Goal: Task Accomplishment & Management: Use online tool/utility

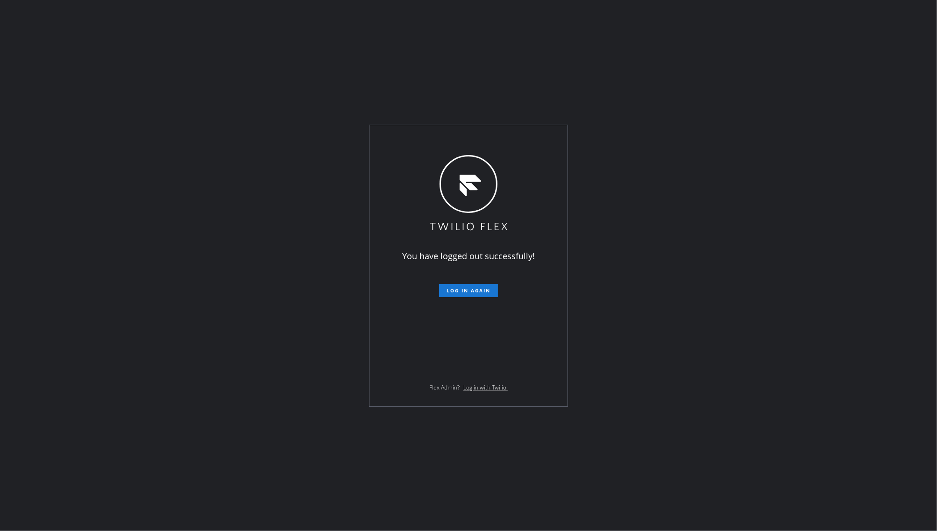
drag, startPoint x: 83, startPoint y: 288, endPoint x: 110, endPoint y: 259, distance: 39.3
click at [83, 287] on div "You have logged out successfully! Log in again Flex Admin? Log in with Twilio." at bounding box center [468, 265] width 937 height 531
click at [457, 292] on span "Log in again" at bounding box center [469, 290] width 44 height 7
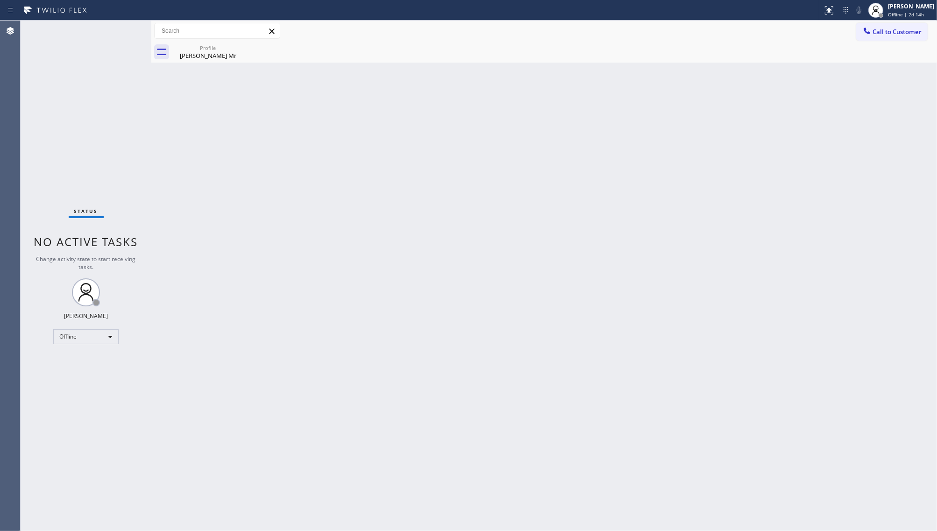
click at [366, 327] on div "Back to Dashboard Change Sender ID Customers Technicians Select a contact Outbo…" at bounding box center [544, 276] width 786 height 511
click at [224, 54] on div "[PERSON_NAME] Mr" at bounding box center [208, 55] width 71 height 8
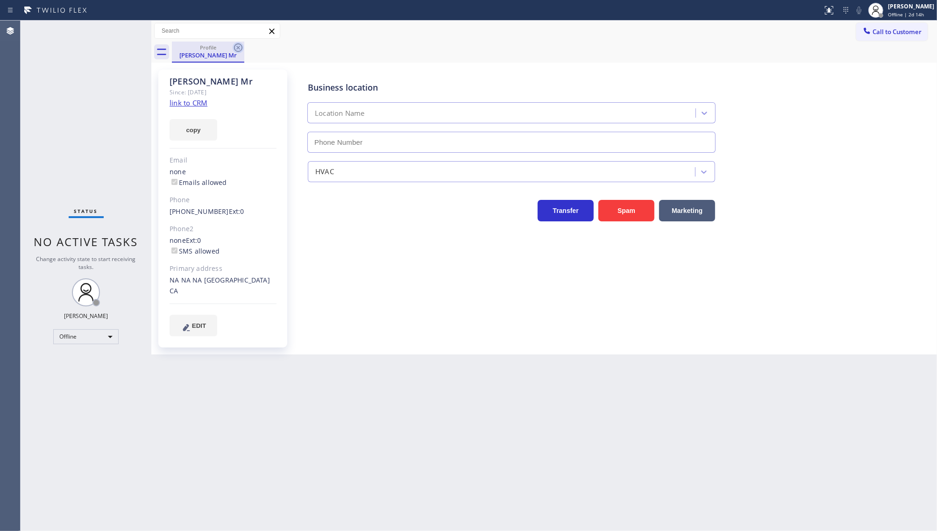
click at [239, 46] on icon at bounding box center [238, 47] width 11 height 11
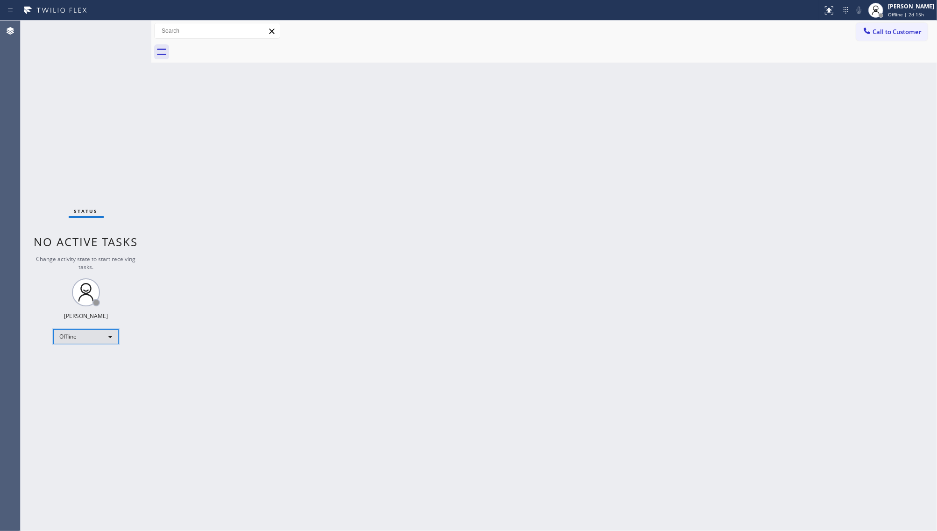
click at [86, 335] on div "Offline" at bounding box center [85, 336] width 65 height 15
click at [78, 363] on li "Available" at bounding box center [86, 361] width 64 height 11
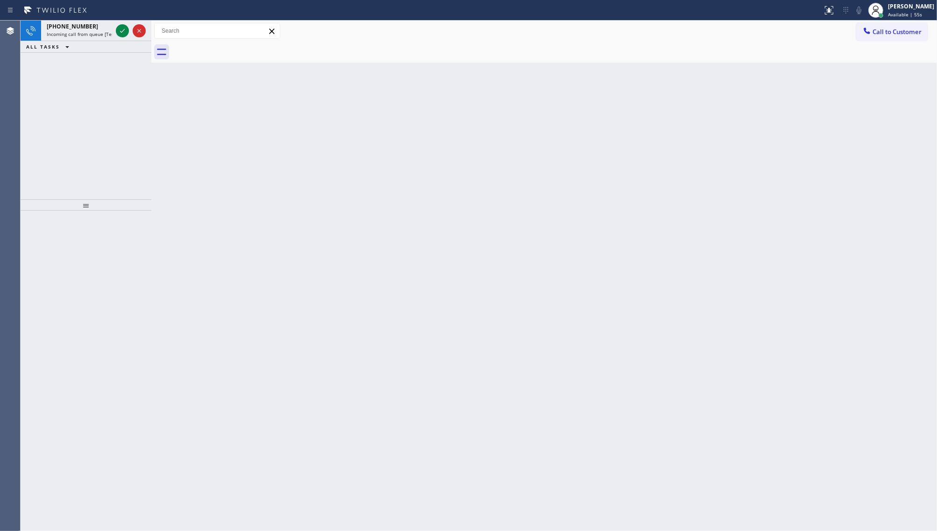
drag, startPoint x: 68, startPoint y: 145, endPoint x: 82, endPoint y: 92, distance: 54.5
click at [68, 142] on div "[PHONE_NUMBER] Incoming call from queue [Test] All ALL TASKS ALL TASKS ACTIVE T…" at bounding box center [86, 110] width 131 height 179
click at [121, 30] on icon at bounding box center [122, 30] width 11 height 11
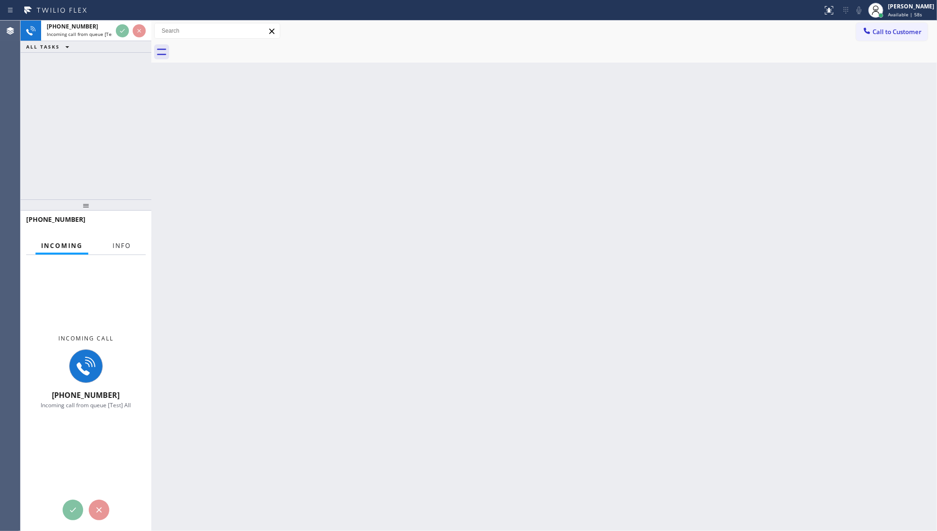
click at [117, 246] on span "Info" at bounding box center [122, 246] width 18 height 8
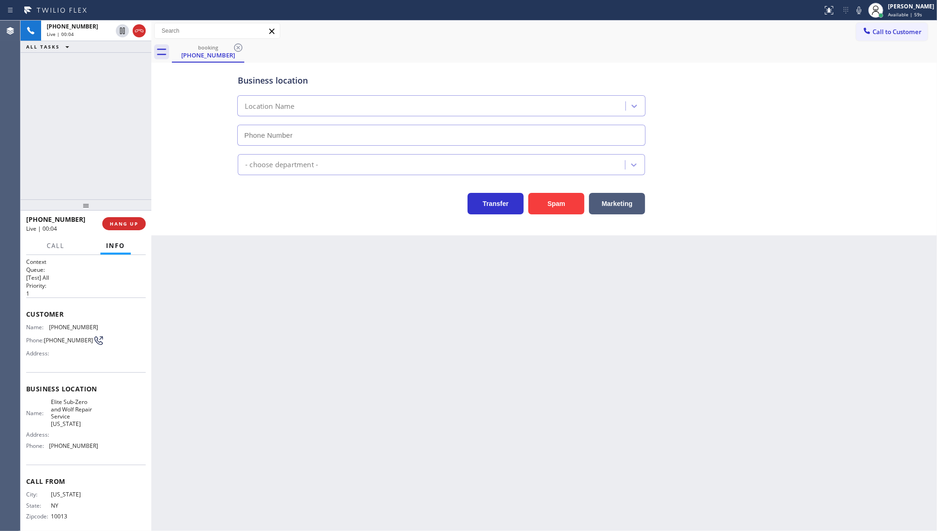
type input "[PHONE_NUMBER]"
click at [121, 226] on span "HANG UP" at bounding box center [124, 224] width 29 height 7
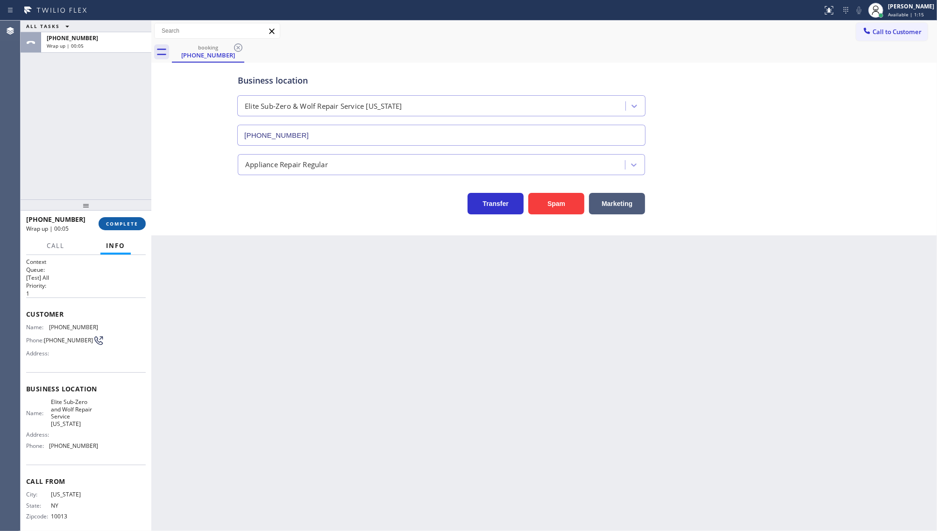
click at [121, 226] on span "COMPLETE" at bounding box center [122, 224] width 32 height 7
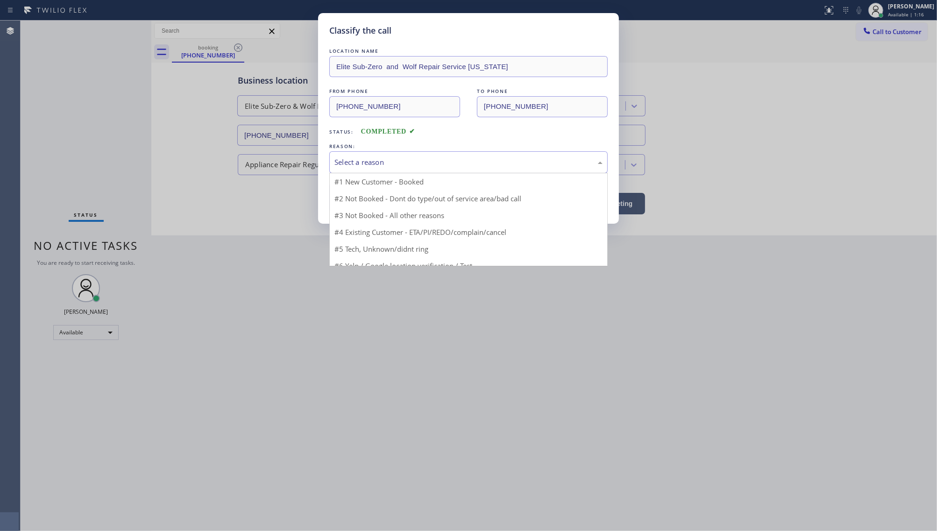
click at [359, 160] on div "Select a reason" at bounding box center [469, 162] width 268 height 11
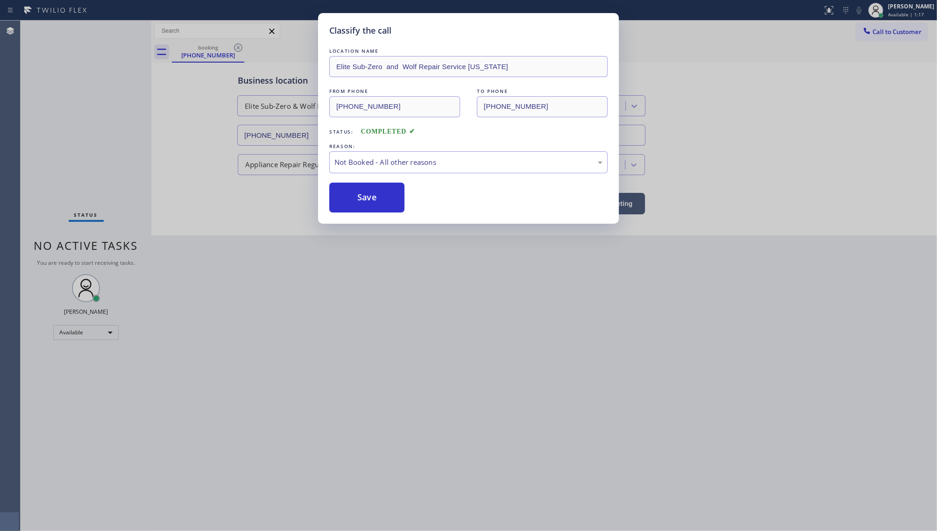
click at [358, 199] on button "Save" at bounding box center [366, 198] width 75 height 30
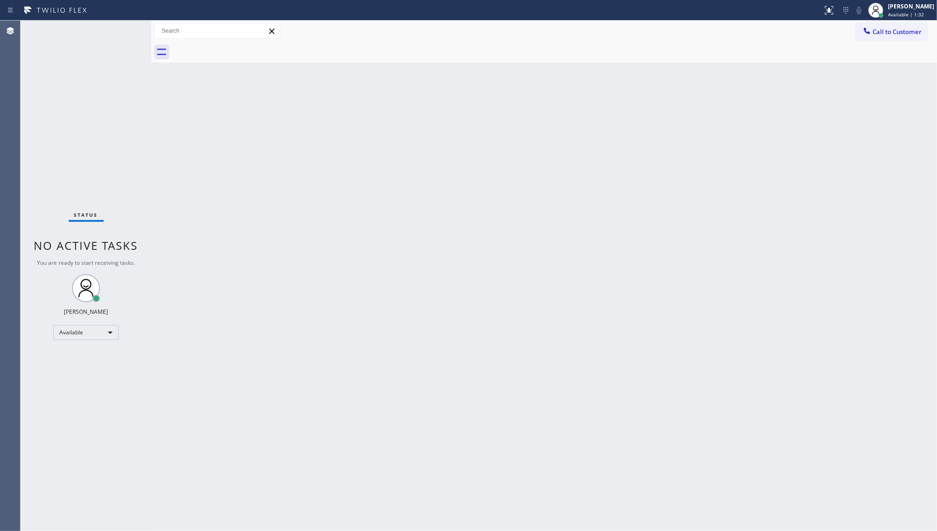
click at [123, 33] on div "Status No active tasks You are ready to start receiving tasks. JENIZA ALCAYDE A…" at bounding box center [86, 276] width 131 height 511
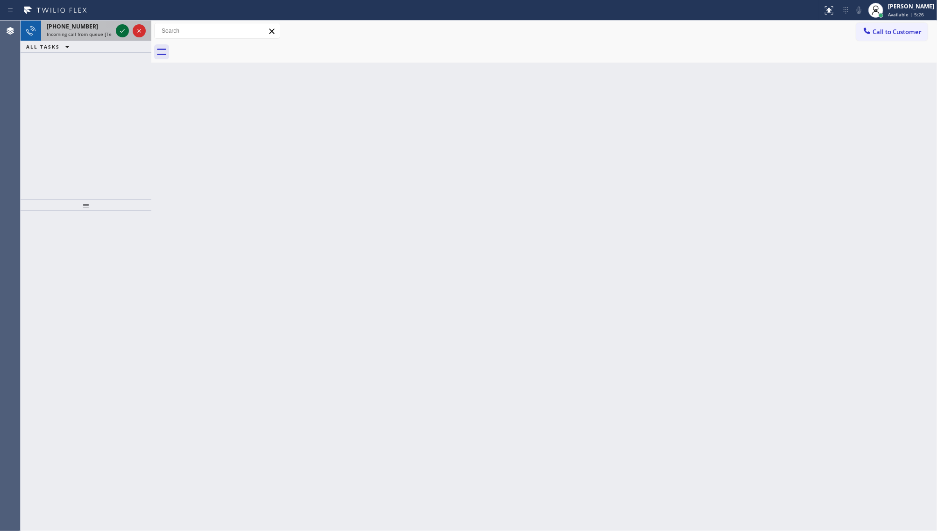
click at [122, 27] on icon at bounding box center [122, 30] width 11 height 11
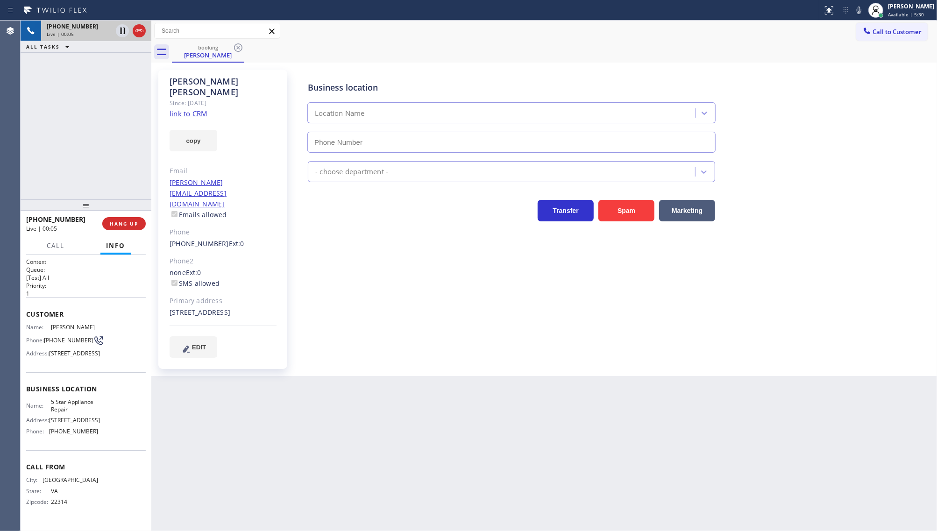
type input "[PHONE_NUMBER]"
click at [183, 109] on link "link to CRM" at bounding box center [189, 113] width 38 height 9
click at [122, 33] on icon at bounding box center [122, 30] width 11 height 11
click at [860, 10] on icon at bounding box center [859, 10] width 5 height 7
drag, startPoint x: 103, startPoint y: 119, endPoint x: 115, endPoint y: 73, distance: 47.8
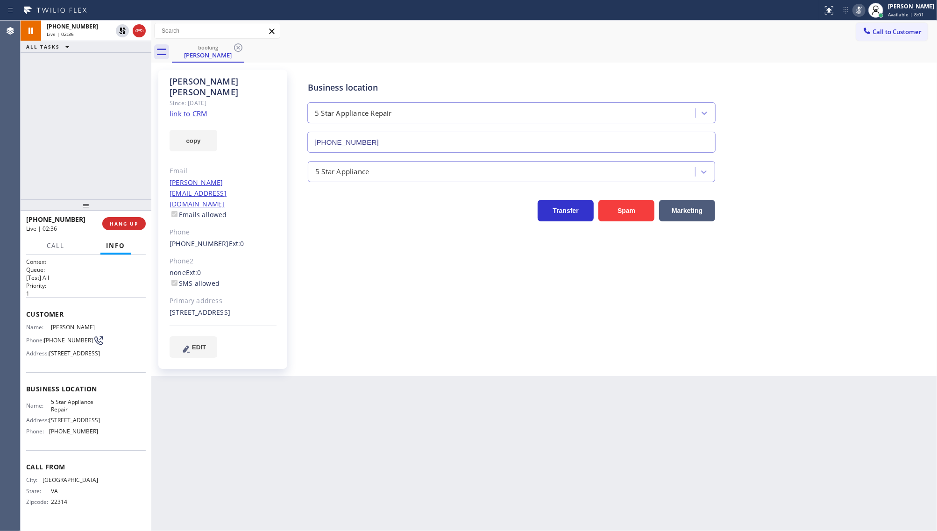
click at [108, 97] on div "[PHONE_NUMBER] Live | 02:36 ALL TASKS ALL TASKS ACTIVE TASKS TASKS IN WRAP UP" at bounding box center [86, 110] width 131 height 179
click at [121, 29] on icon at bounding box center [122, 31] width 7 height 7
click at [864, 12] on icon at bounding box center [859, 10] width 11 height 11
click at [114, 132] on div "[PHONE_NUMBER] Live | 04:08 ALL TASKS ALL TASKS ACTIVE TASKS TASKS IN WRAP UP" at bounding box center [86, 110] width 131 height 179
click at [122, 221] on span "HANG UP" at bounding box center [124, 224] width 29 height 7
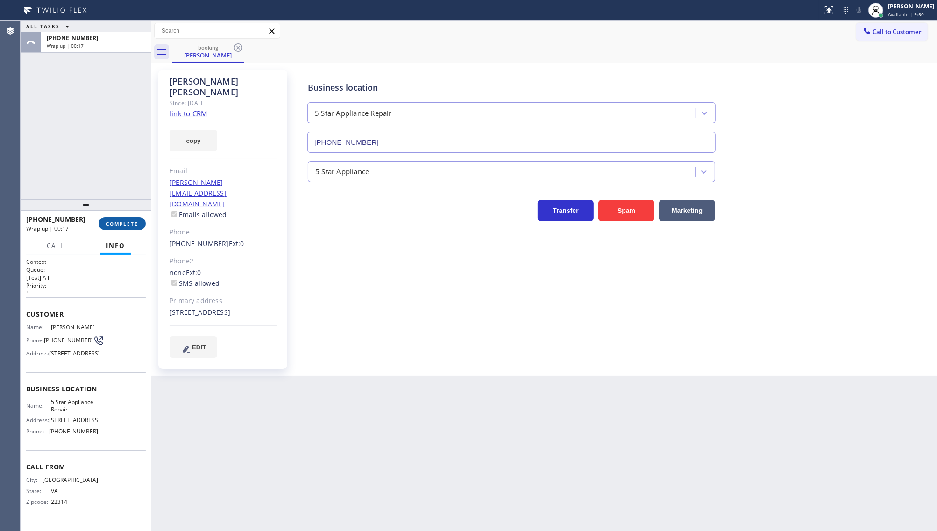
click at [118, 222] on span "COMPLETE" at bounding box center [122, 224] width 32 height 7
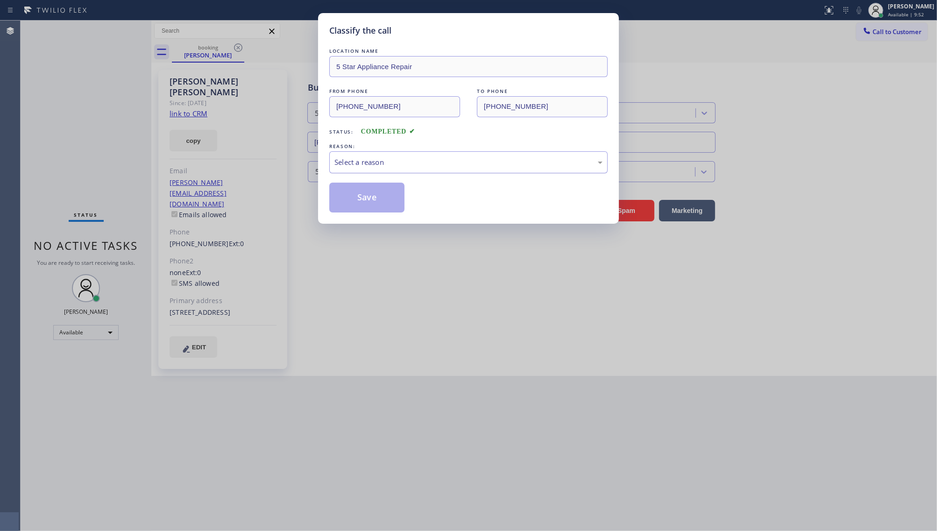
click at [393, 164] on div "Select a reason" at bounding box center [469, 162] width 268 height 11
click at [368, 190] on button "Save" at bounding box center [366, 198] width 75 height 30
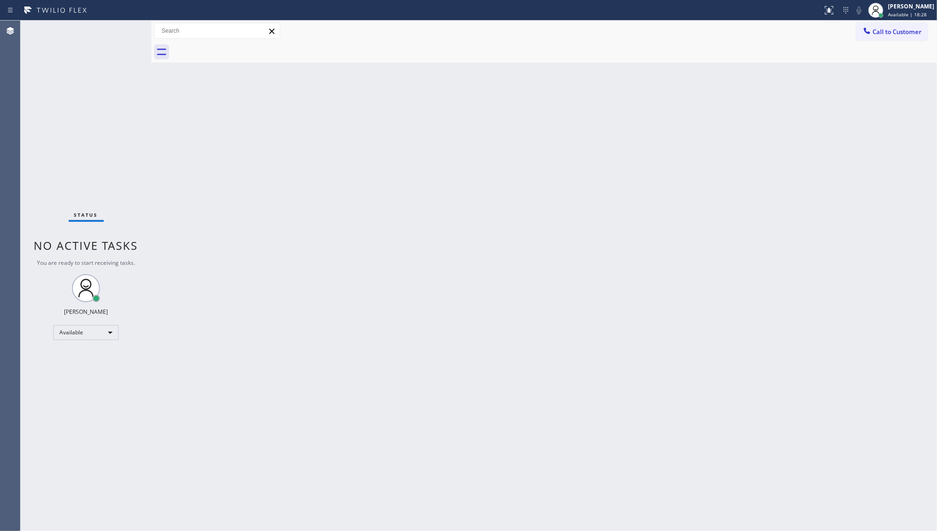
click at [119, 31] on div "Status No active tasks You are ready to start receiving tasks. JENIZA ALCAYDE A…" at bounding box center [86, 276] width 131 height 511
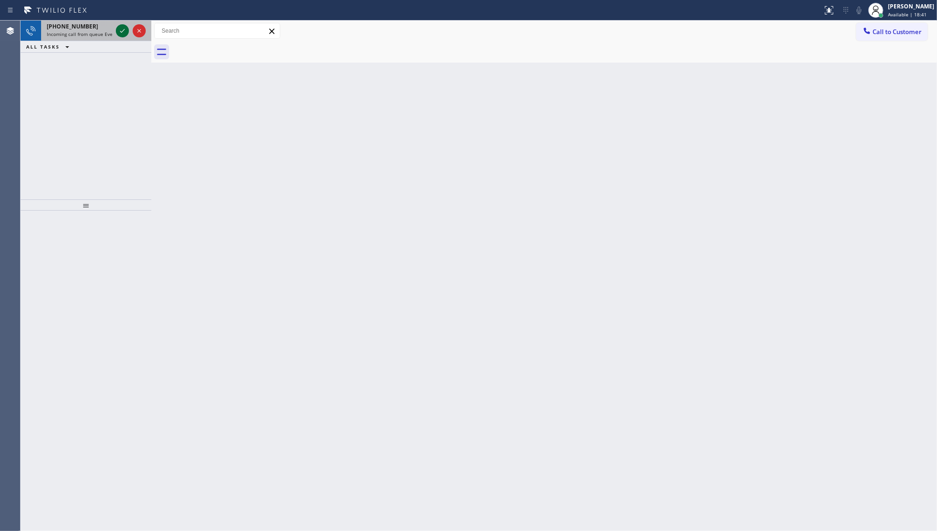
click at [122, 31] on icon at bounding box center [122, 31] width 5 height 4
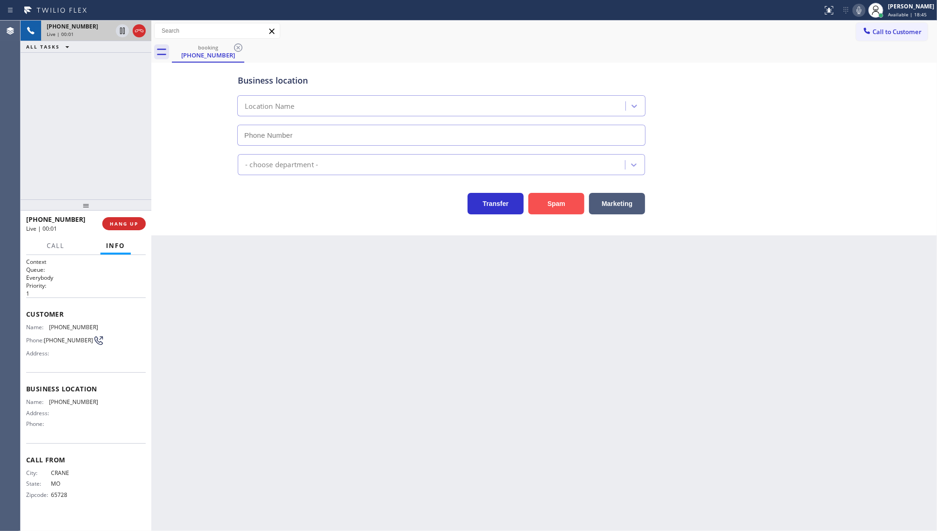
drag, startPoint x: 550, startPoint y: 202, endPoint x: 550, endPoint y: 207, distance: 4.7
click at [550, 207] on button "Spam" at bounding box center [556, 203] width 56 height 21
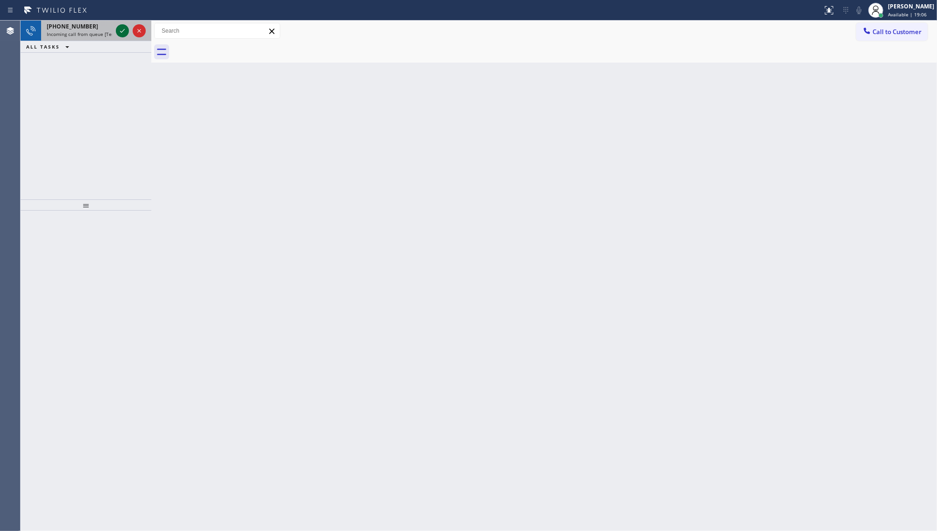
click at [121, 34] on icon at bounding box center [122, 30] width 11 height 11
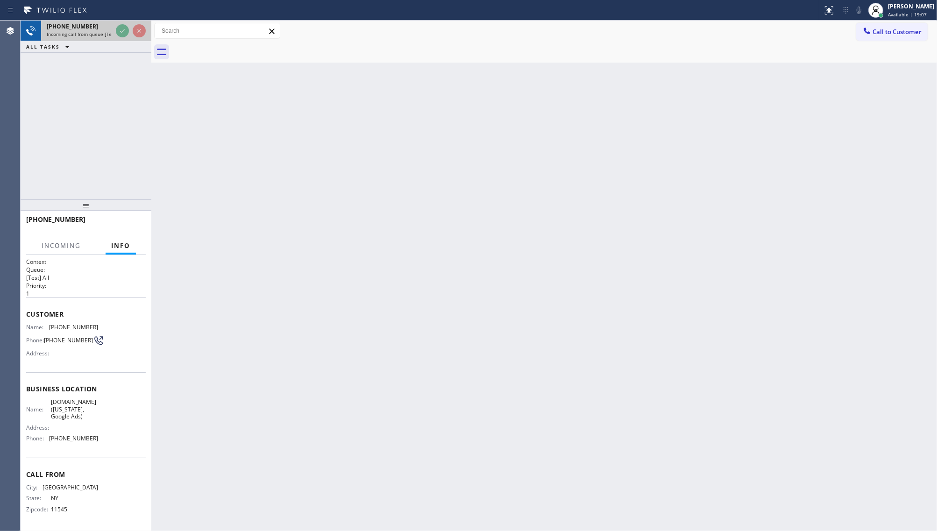
click at [131, 28] on div at bounding box center [131, 31] width 34 height 21
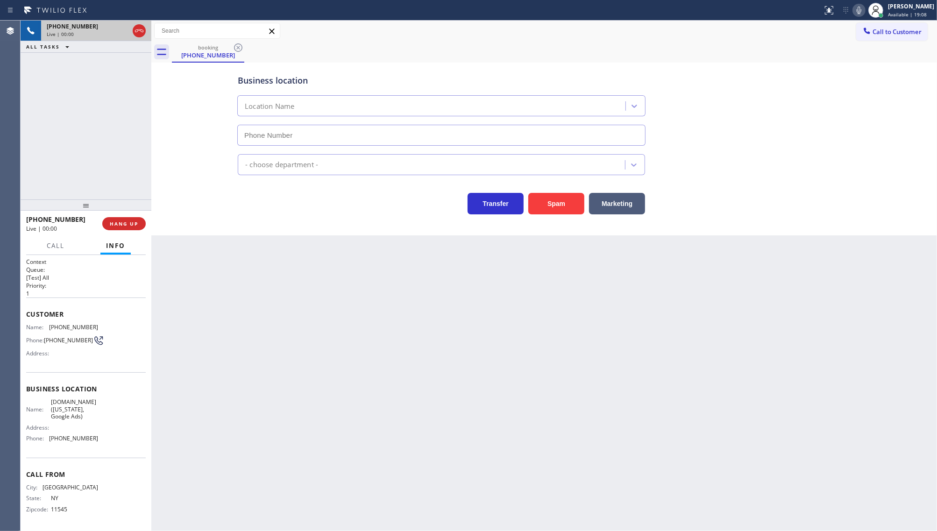
type input "[PHONE_NUMBER]"
click at [78, 139] on div "[PHONE_NUMBER] Live | 00:32 ALL TASKS ALL TASKS ACTIVE TASKS TASKS IN WRAP UP" at bounding box center [86, 110] width 131 height 179
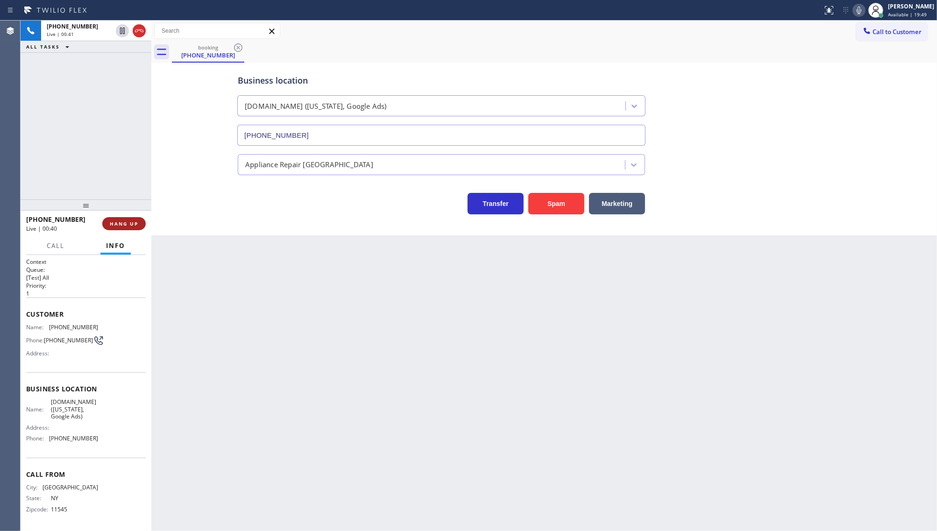
click at [114, 225] on span "HANG UP" at bounding box center [124, 224] width 29 height 7
click at [115, 221] on span "COMPLETE" at bounding box center [122, 224] width 32 height 7
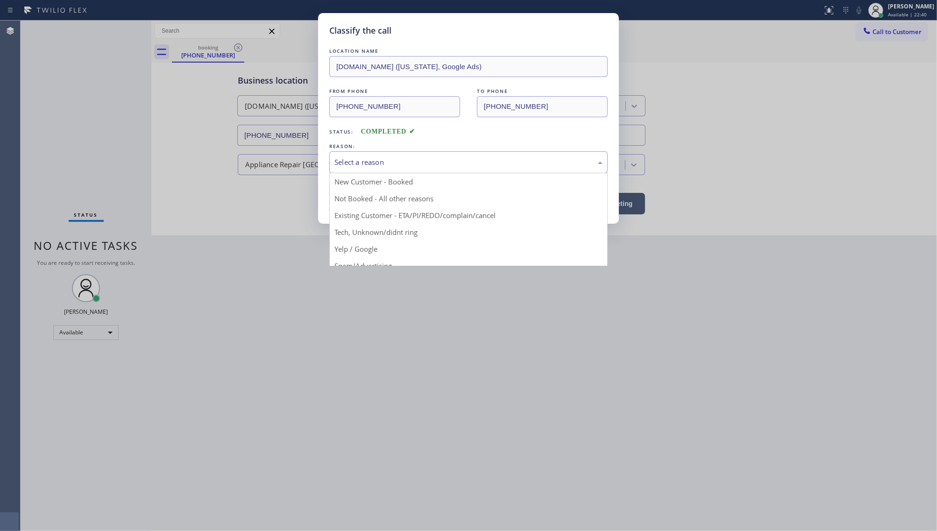
click at [360, 167] on div "Select a reason" at bounding box center [469, 162] width 268 height 11
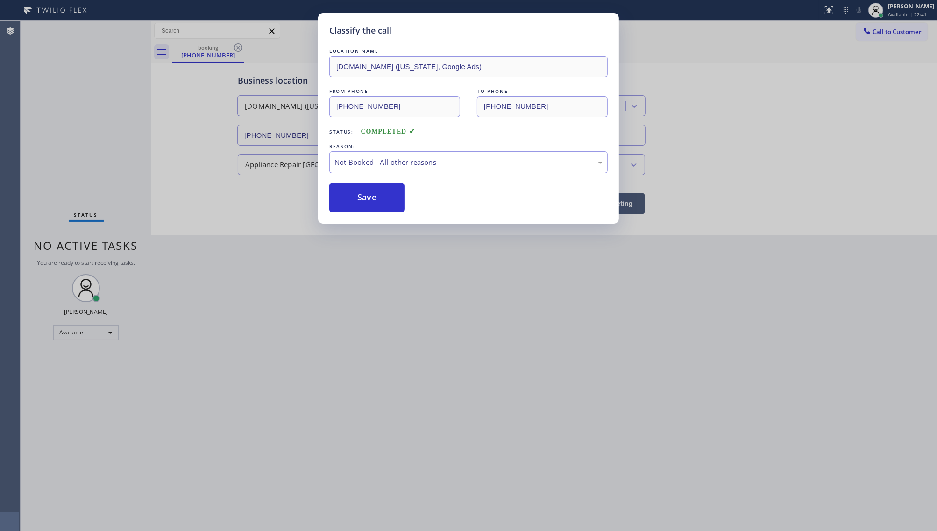
click at [362, 199] on button "Save" at bounding box center [366, 198] width 75 height 30
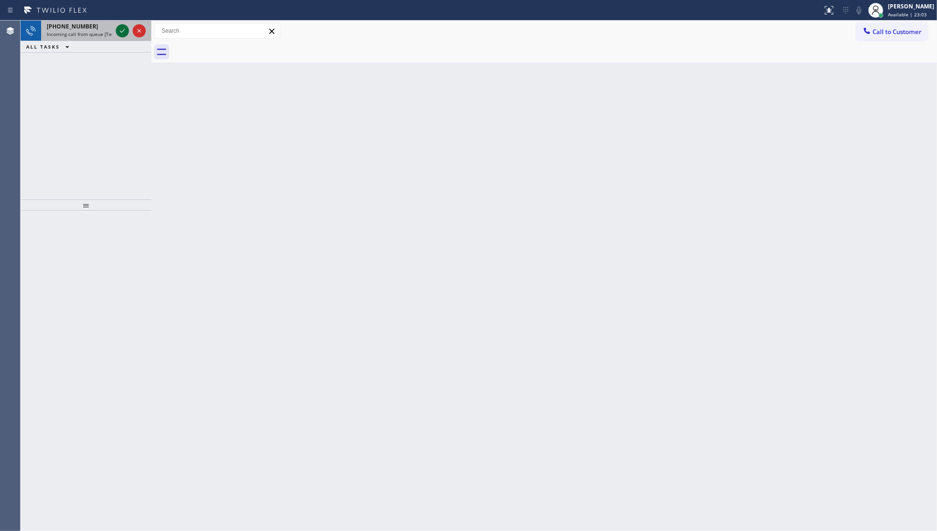
click at [124, 33] on icon at bounding box center [122, 30] width 11 height 11
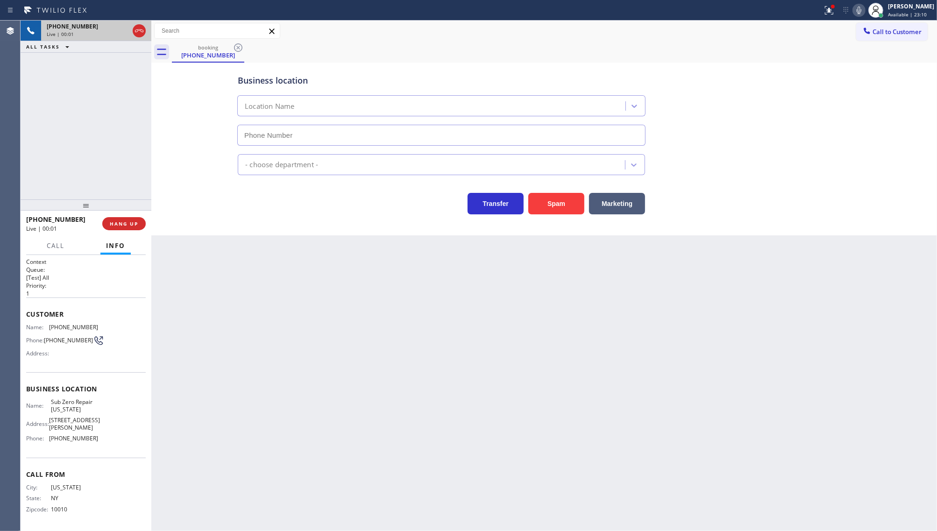
type input "[PHONE_NUMBER]"
click at [825, 17] on button at bounding box center [829, 10] width 21 height 21
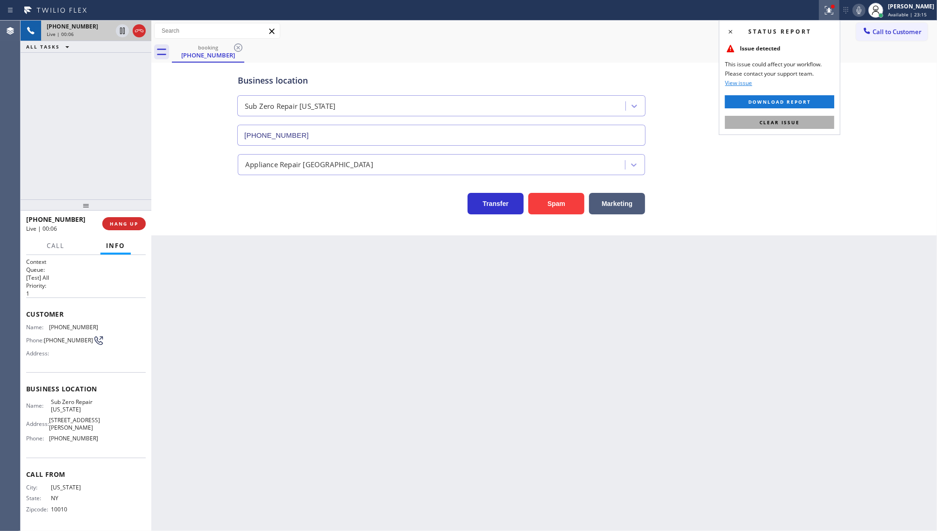
click at [795, 120] on span "Clear issue" at bounding box center [780, 122] width 40 height 7
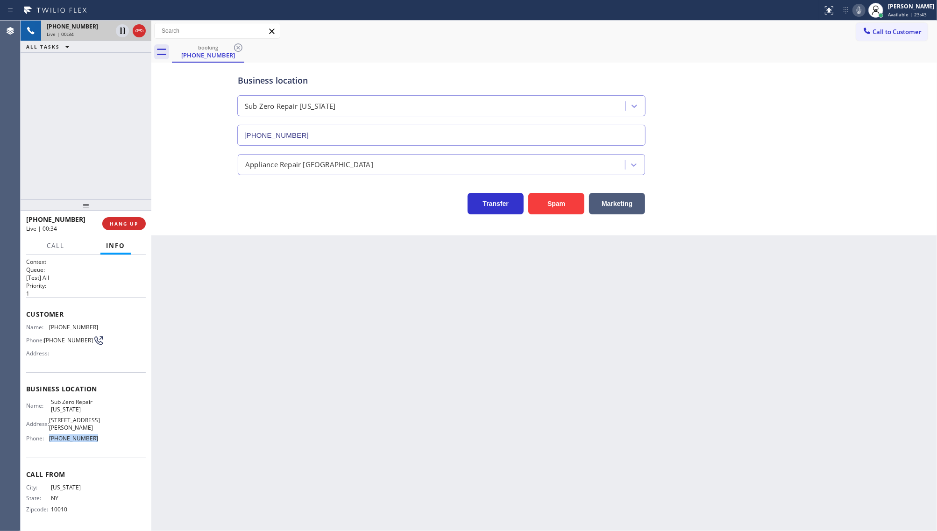
drag, startPoint x: 50, startPoint y: 430, endPoint x: 110, endPoint y: 433, distance: 59.9
click at [110, 433] on div "Name: Sub Zero Repair [US_STATE] Address: [STREET_ADDRESS][PERSON_NAME] Phone: …" at bounding box center [86, 422] width 120 height 47
click at [158, 326] on div "Back to Dashboard Change Sender ID Customers Technicians Select a contact Outbo…" at bounding box center [544, 276] width 786 height 511
click at [86, 86] on div "[PHONE_NUMBER] Live | 05:37 ALL TASKS ALL TASKS ACTIVE TASKS TASKS IN WRAP UP" at bounding box center [86, 110] width 131 height 179
drag, startPoint x: 45, startPoint y: 322, endPoint x: 93, endPoint y: 329, distance: 49.1
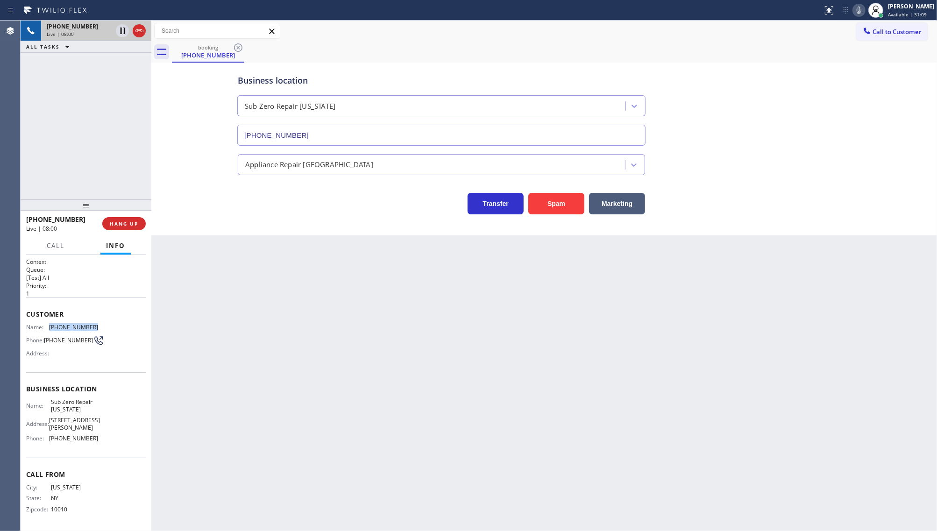
click at [93, 329] on div "Name: [PHONE_NUMBER]" at bounding box center [62, 327] width 72 height 7
copy div "[PHONE_NUMBER]"
drag, startPoint x: 66, startPoint y: 430, endPoint x: 100, endPoint y: 430, distance: 33.6
click at [100, 430] on div "Name: Sub Zero Repair [US_STATE] Address: [STREET_ADDRESS][PERSON_NAME] Phone: …" at bounding box center [86, 422] width 120 height 47
copy div "[PHONE_NUMBER]"
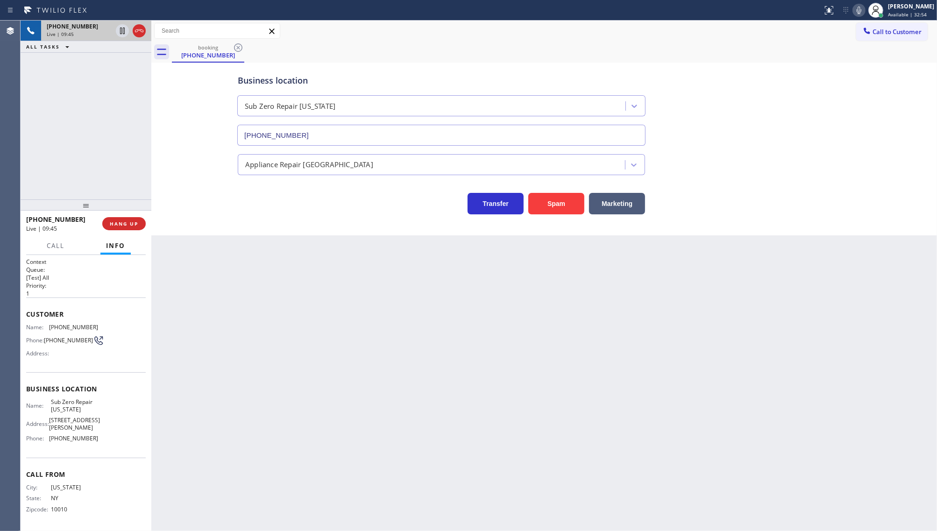
click at [64, 90] on div "[PHONE_NUMBER] Live | 09:45 ALL TASKS ALL TASKS ACTIVE TASKS TASKS IN WRAP UP" at bounding box center [86, 110] width 131 height 179
drag, startPoint x: 57, startPoint y: 102, endPoint x: 62, endPoint y: 5, distance: 96.8
click at [61, 86] on div "[PHONE_NUMBER] Live | 10:56 ALL TASKS ALL TASKS ACTIVE TASKS TASKS IN WRAP UP" at bounding box center [86, 110] width 131 height 179
drag, startPoint x: 48, startPoint y: 326, endPoint x: 102, endPoint y: 327, distance: 53.8
click at [102, 327] on div "Name: [PHONE_NUMBER] Phone: [PHONE_NUMBER] Address:" at bounding box center [86, 342] width 120 height 37
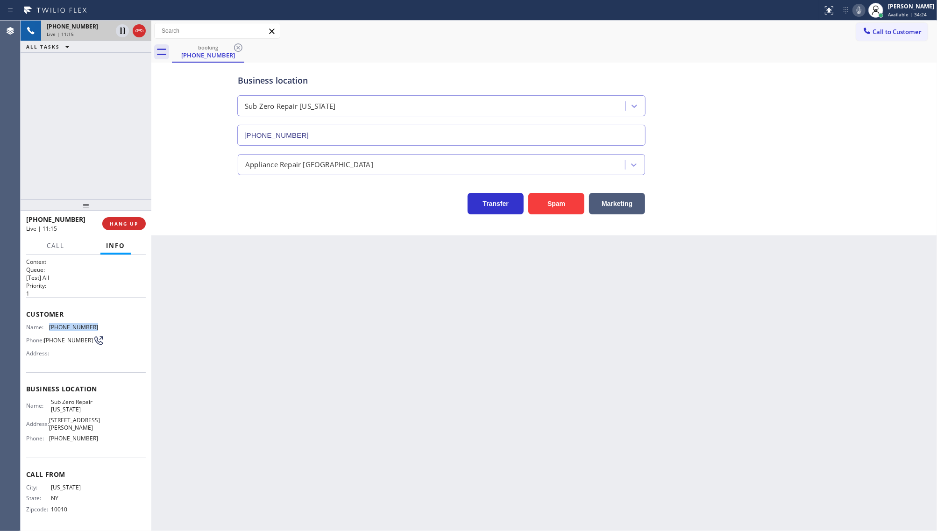
copy div "[PHONE_NUMBER]"
click at [78, 133] on div "[PHONE_NUMBER] Live | 11:57 ALL TASKS ALL TASKS ACTIVE TASKS TASKS IN WRAP UP" at bounding box center [86, 110] width 131 height 179
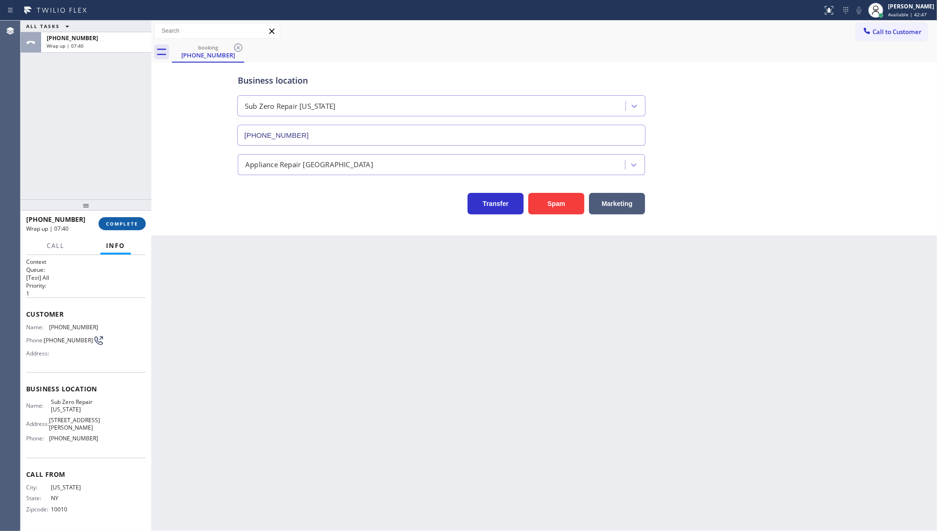
click at [122, 225] on span "COMPLETE" at bounding box center [122, 224] width 32 height 7
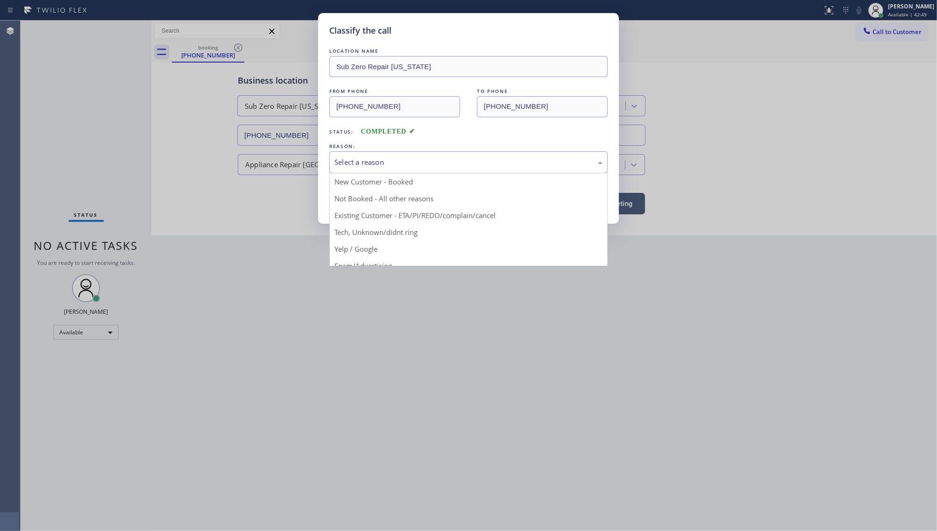
click at [367, 160] on div "Select a reason" at bounding box center [469, 162] width 268 height 11
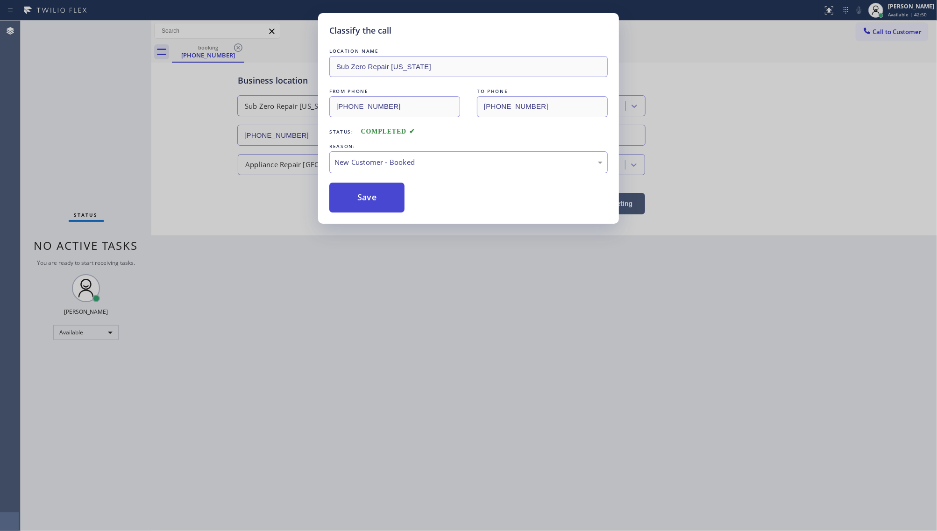
click at [357, 202] on button "Save" at bounding box center [366, 198] width 75 height 30
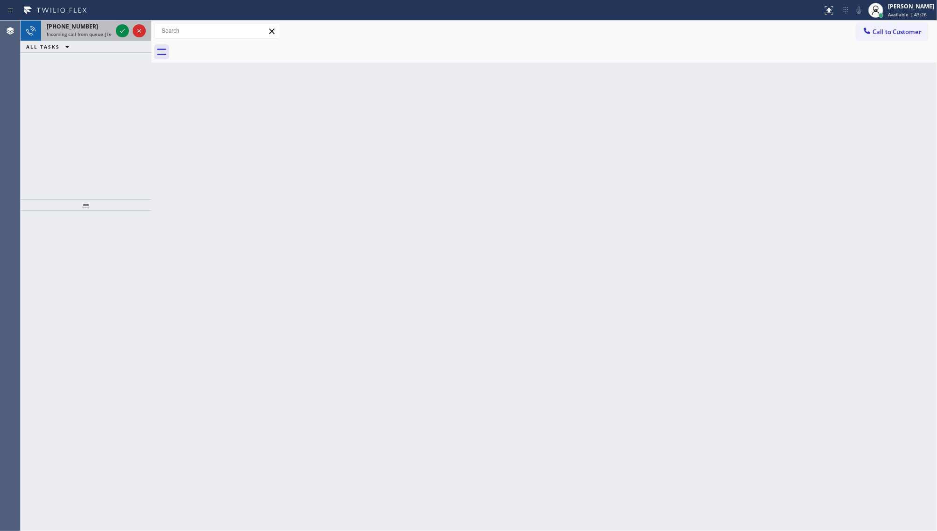
drag, startPoint x: 88, startPoint y: 92, endPoint x: 111, endPoint y: 33, distance: 63.3
click at [95, 74] on div "[PHONE_NUMBER] Incoming call from queue [Test] All ALL TASKS ALL TASKS ACTIVE T…" at bounding box center [86, 110] width 131 height 179
click at [128, 29] on icon at bounding box center [122, 30] width 11 height 11
click at [127, 33] on icon at bounding box center [122, 30] width 11 height 11
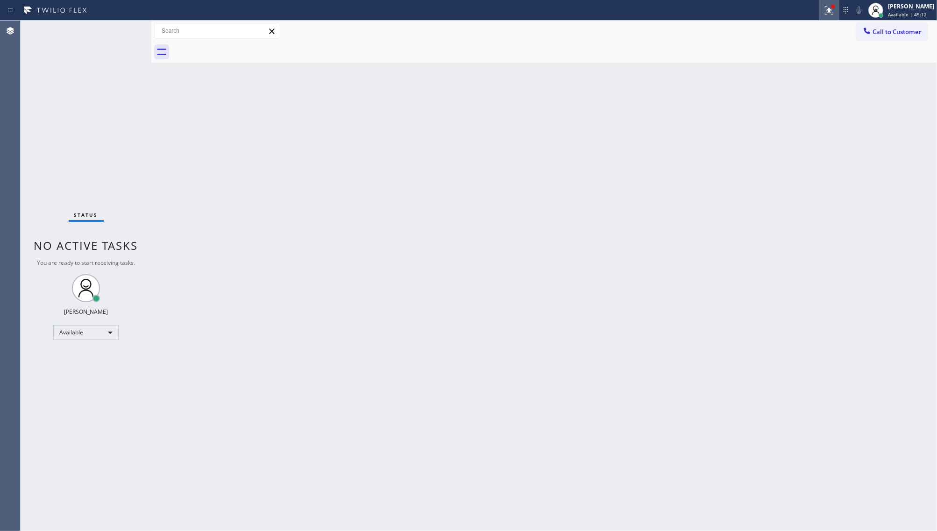
click at [828, 7] on icon at bounding box center [829, 10] width 11 height 11
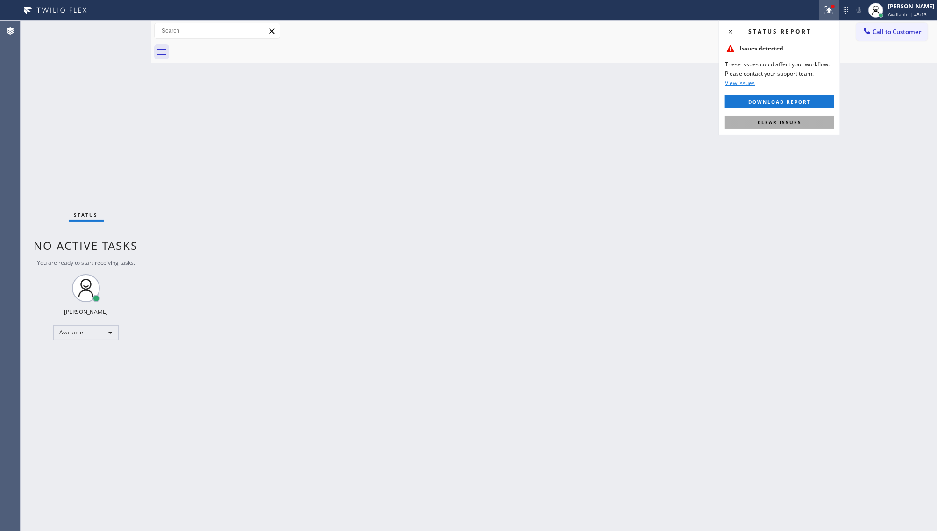
click at [795, 126] on button "Clear issues" at bounding box center [779, 122] width 109 height 13
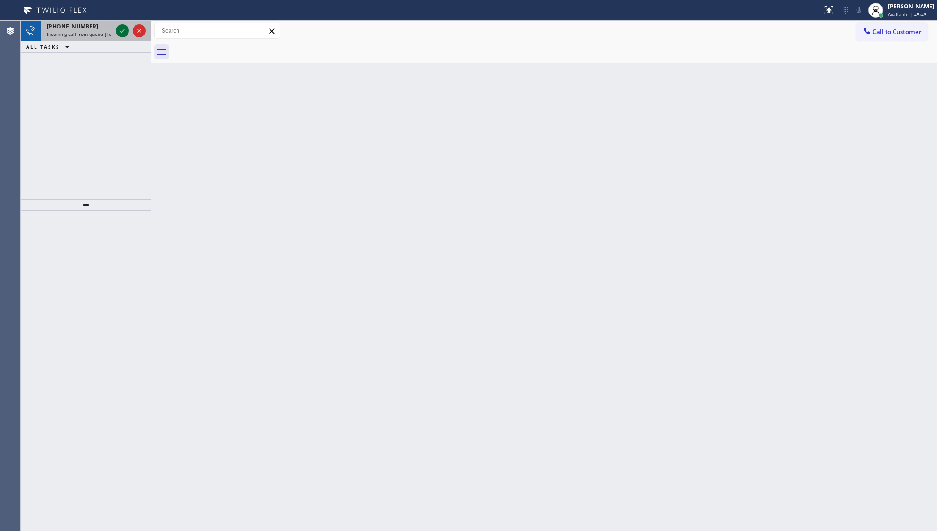
click at [118, 31] on icon at bounding box center [122, 30] width 11 height 11
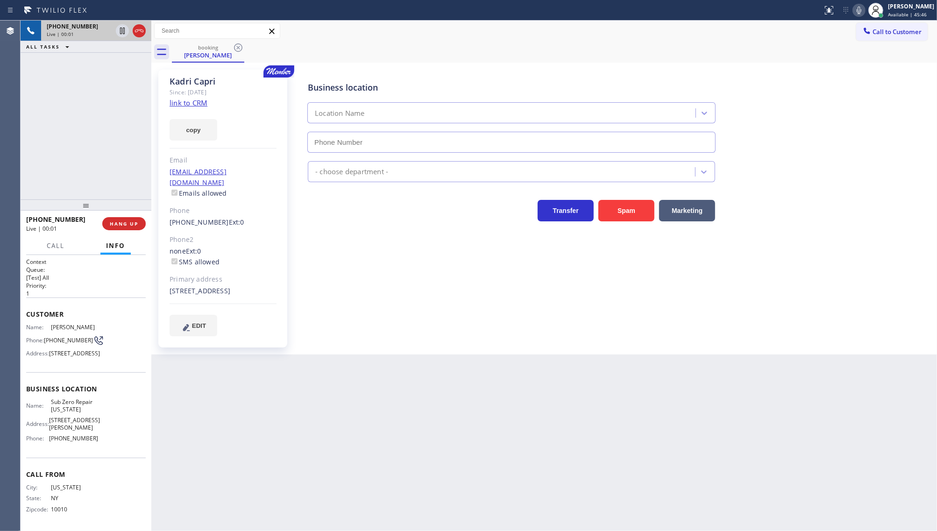
type input "[PHONE_NUMBER]"
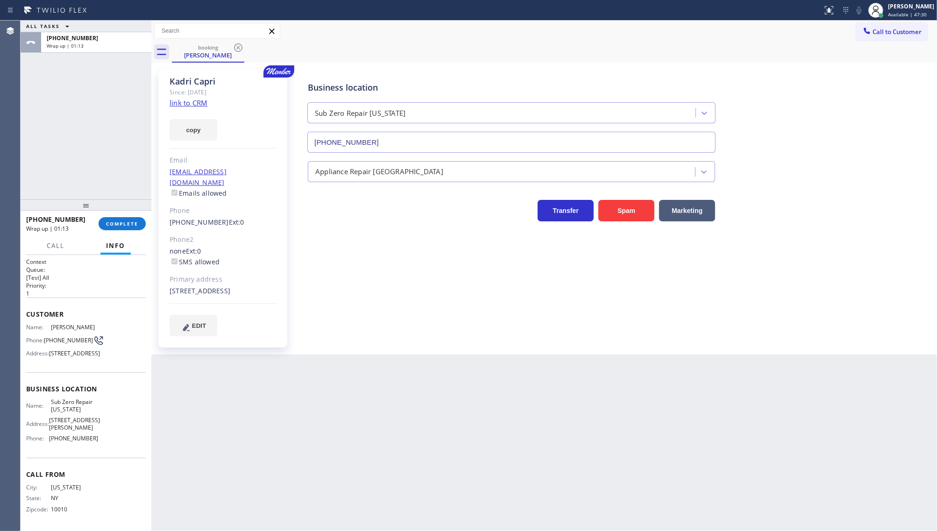
drag, startPoint x: 85, startPoint y: 140, endPoint x: 85, endPoint y: 82, distance: 58.4
click at [85, 140] on div "ALL TASKS ALL TASKS ACTIVE TASKS TASKS IN WRAP UP [PHONE_NUMBER] Wrap up | 01:13" at bounding box center [86, 110] width 131 height 179
click at [197, 130] on button "copy" at bounding box center [194, 129] width 48 height 21
click at [73, 94] on div "ALL TASKS ALL TASKS ACTIVE TASKS TASKS IN WRAP UP [PHONE_NUMBER] Wrap up | 02:03" at bounding box center [86, 110] width 131 height 179
click at [125, 227] on span "COMPLETE" at bounding box center [122, 224] width 32 height 7
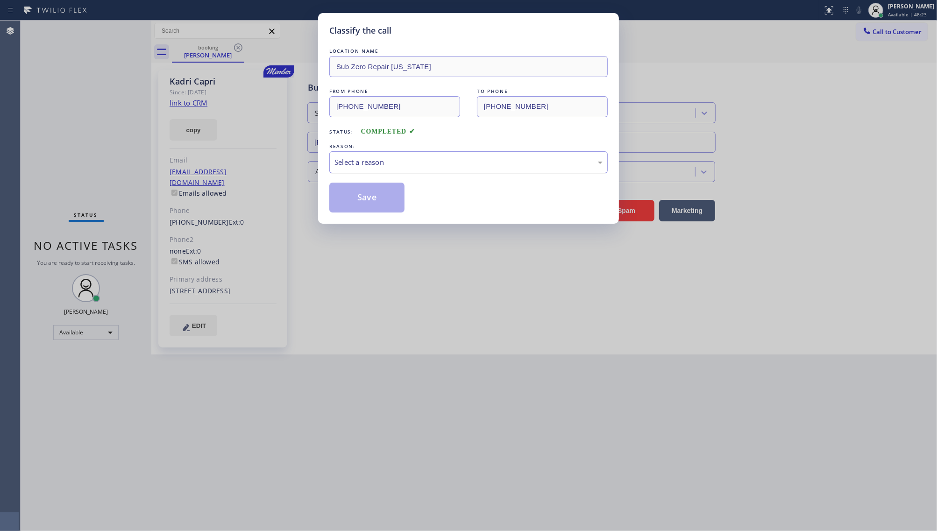
click at [342, 166] on div "Select a reason" at bounding box center [469, 162] width 268 height 11
click at [342, 197] on button "Save" at bounding box center [366, 198] width 75 height 30
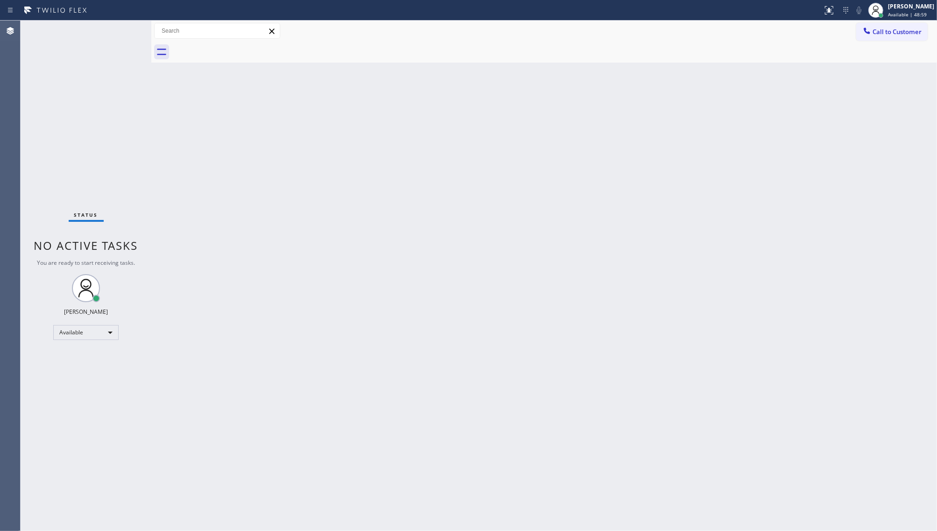
click at [120, 29] on div "Status No active tasks You are ready to start receiving tasks. JENIZA ALCAYDE A…" at bounding box center [86, 276] width 131 height 511
drag, startPoint x: 66, startPoint y: 107, endPoint x: 76, endPoint y: 84, distance: 24.5
click at [71, 96] on div "Status No active tasks You are ready to start receiving tasks. JENIZA ALCAYDE A…" at bounding box center [86, 276] width 131 height 511
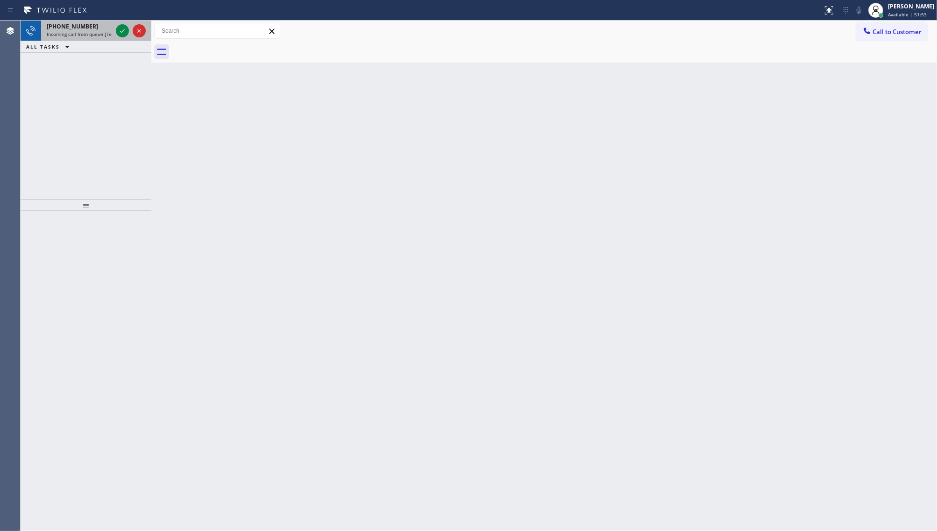
click at [124, 22] on div at bounding box center [131, 31] width 34 height 21
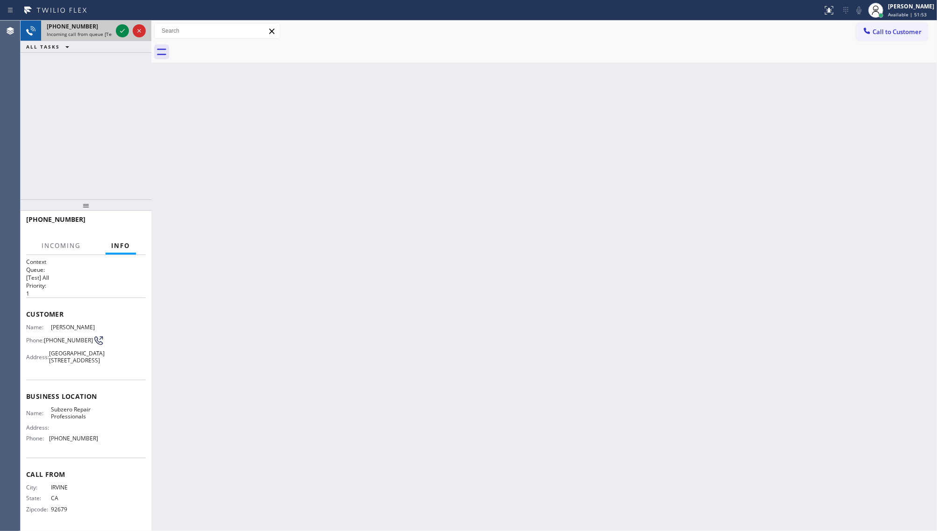
click at [120, 37] on div at bounding box center [131, 31] width 34 height 21
click at [123, 32] on icon at bounding box center [122, 30] width 11 height 11
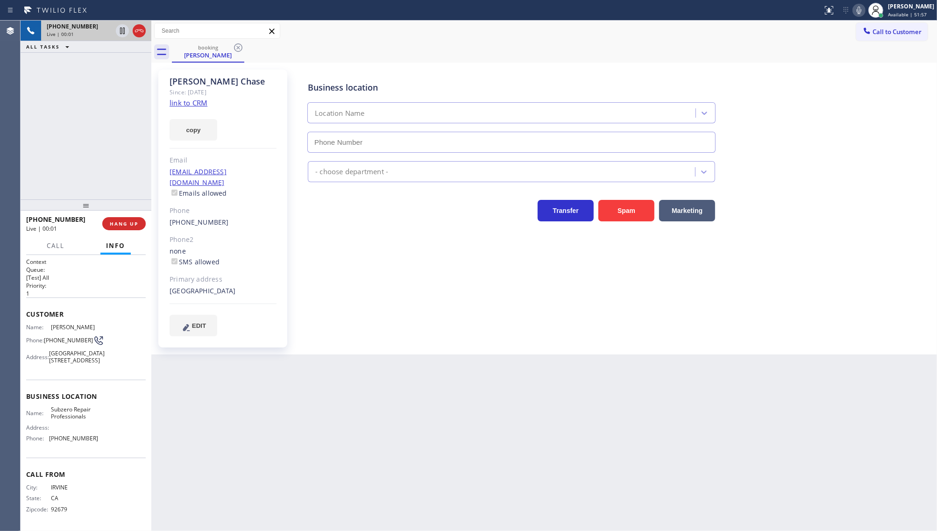
type input "[PHONE_NUMBER]"
click at [190, 106] on link "link to CRM" at bounding box center [189, 102] width 38 height 9
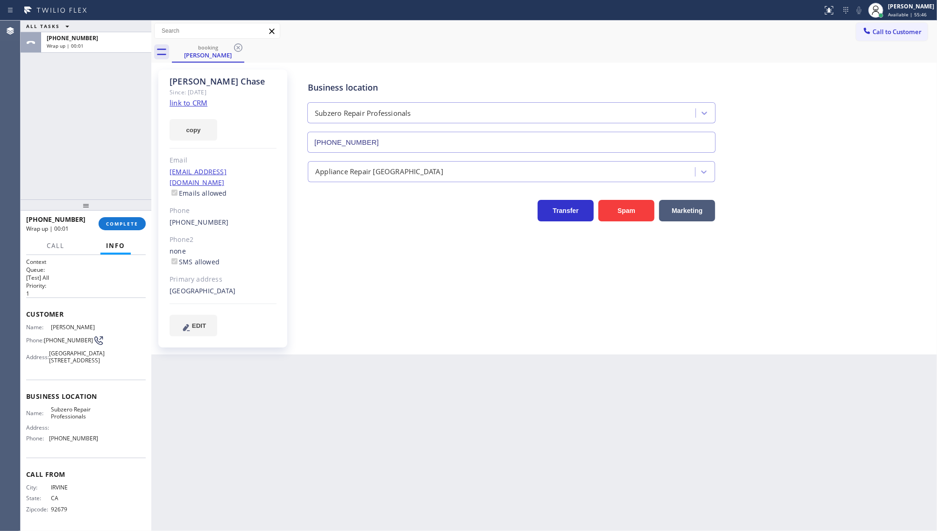
scroll to position [15, 0]
drag, startPoint x: 48, startPoint y: 442, endPoint x: 99, endPoint y: 449, distance: 50.9
click at [99, 449] on div "Business location Name: Subzero Repair Professionals Address: Phone: [PHONE_NUM…" at bounding box center [86, 419] width 120 height 78
copy div "[PHONE_NUMBER]"
click at [111, 226] on span "COMPLETE" at bounding box center [122, 224] width 32 height 7
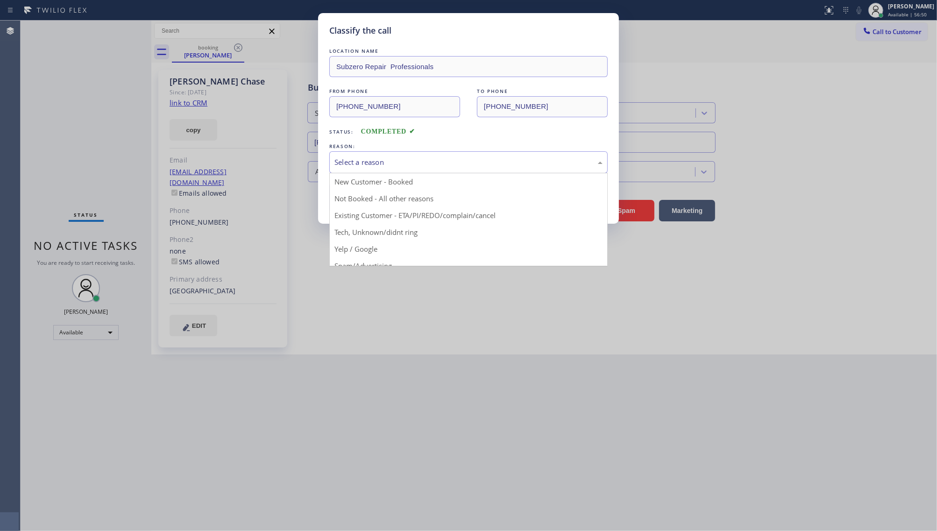
click at [388, 153] on div "Select a reason" at bounding box center [468, 162] width 278 height 22
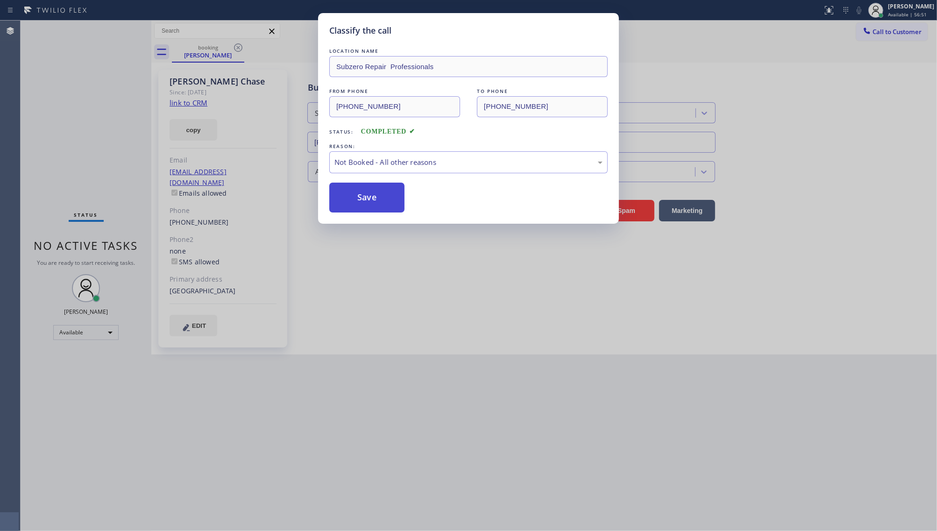
click at [356, 197] on button "Save" at bounding box center [366, 198] width 75 height 30
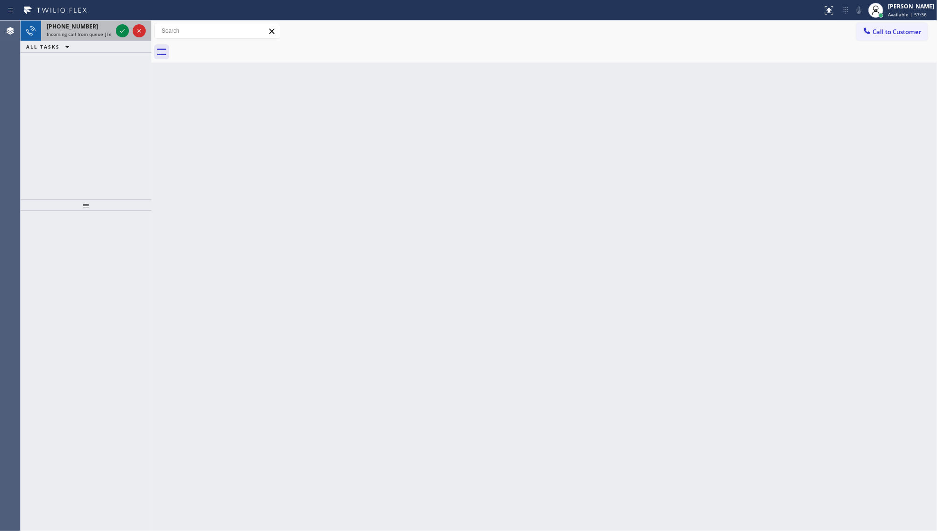
drag, startPoint x: 93, startPoint y: 97, endPoint x: 122, endPoint y: 21, distance: 80.8
click at [97, 82] on div "[PHONE_NUMBER] Incoming call from queue [Test] All ALL TASKS ALL TASKS ACTIVE T…" at bounding box center [86, 110] width 131 height 179
click at [125, 24] on button at bounding box center [122, 30] width 13 height 13
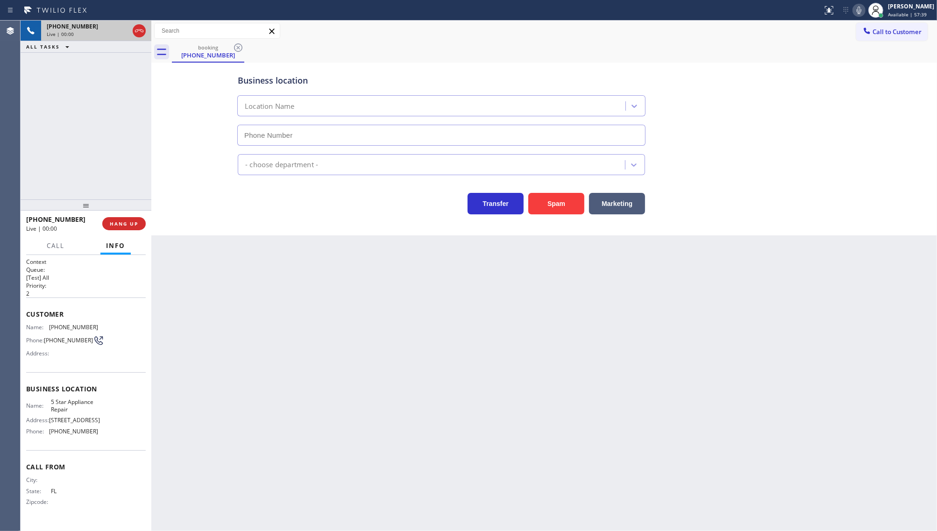
type input "[PHONE_NUMBER]"
click at [125, 220] on button "HANG UP" at bounding box center [123, 223] width 43 height 13
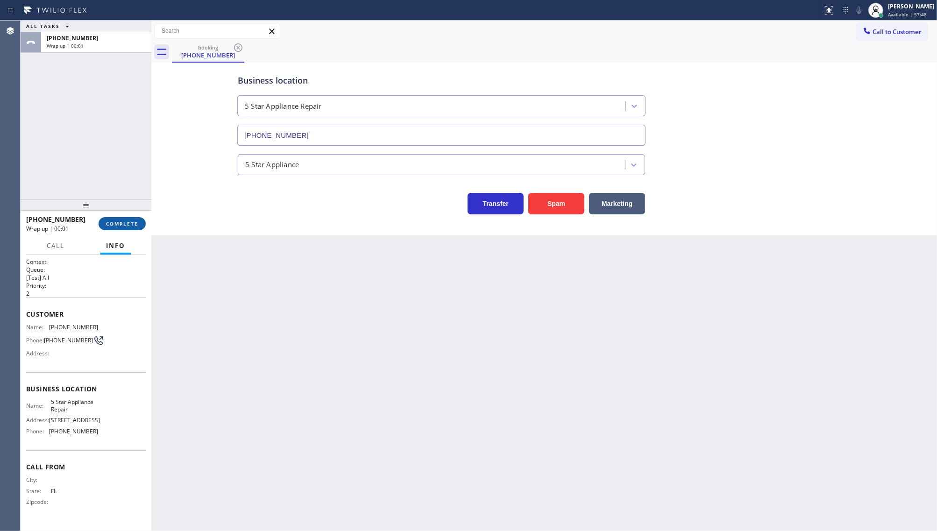
click at [127, 221] on span "COMPLETE" at bounding box center [122, 224] width 32 height 7
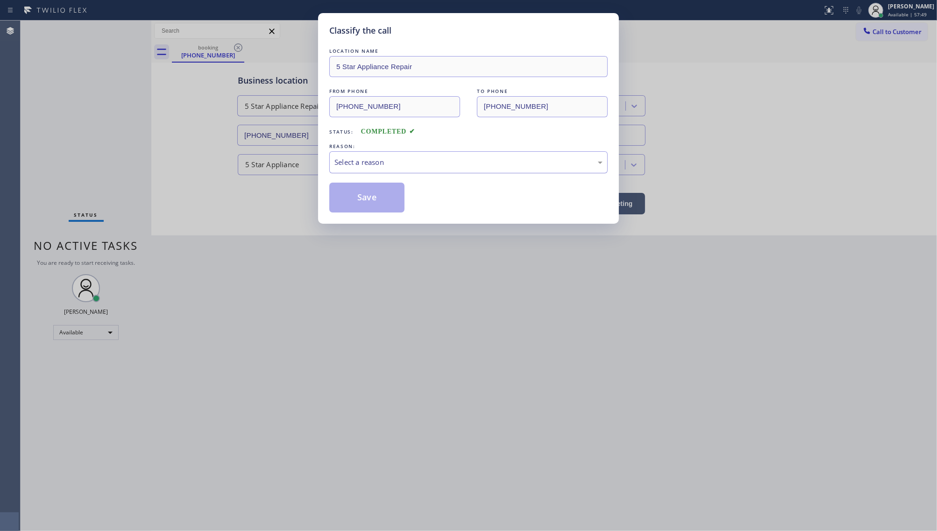
drag, startPoint x: 369, startPoint y: 156, endPoint x: 368, endPoint y: 162, distance: 6.1
click at [369, 160] on div "Select a reason" at bounding box center [468, 162] width 278 height 22
click at [360, 203] on button "Save" at bounding box center [366, 198] width 75 height 30
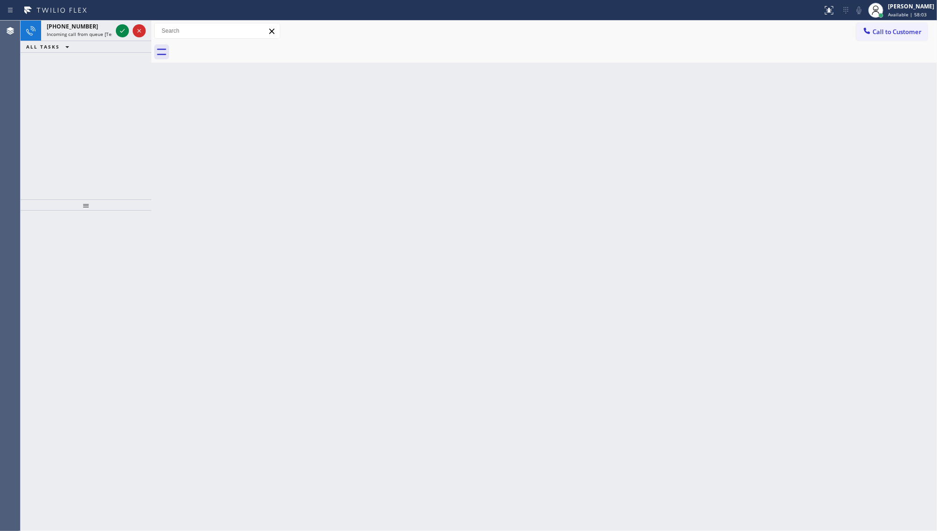
click at [59, 115] on div "[PHONE_NUMBER] Incoming call from queue [Test] All ALL TASKS ALL TASKS ACTIVE T…" at bounding box center [86, 110] width 131 height 179
click at [131, 31] on div at bounding box center [131, 31] width 34 height 21
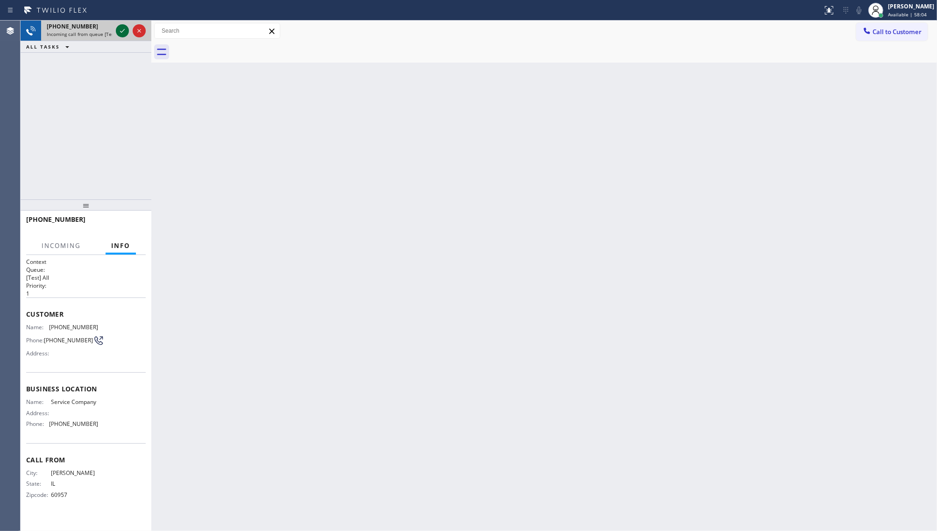
click at [120, 29] on icon at bounding box center [122, 30] width 11 height 11
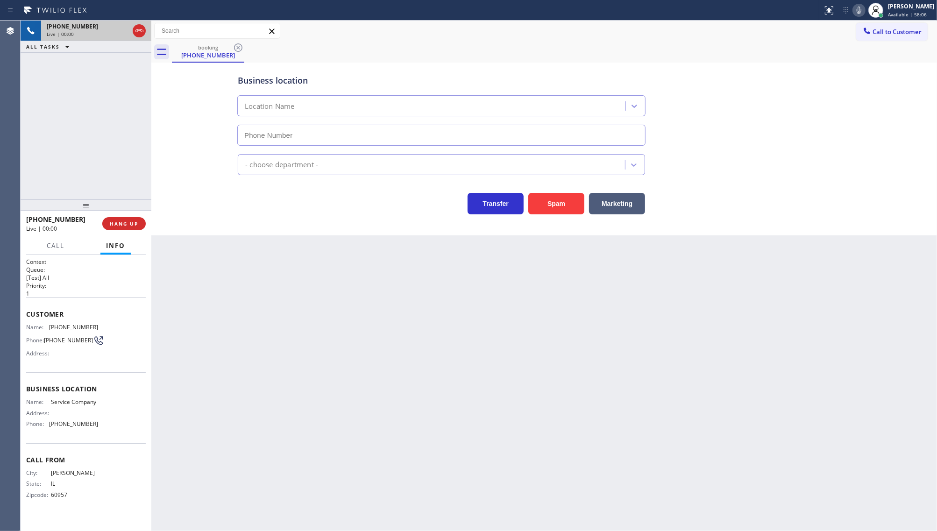
type input "[PHONE_NUMBER]"
click at [530, 206] on button "Spam" at bounding box center [556, 203] width 56 height 21
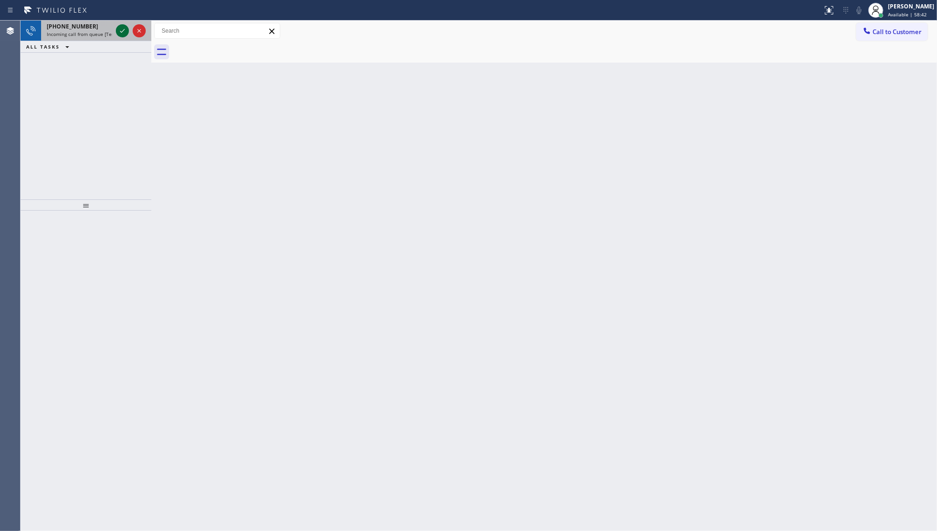
click at [120, 32] on icon at bounding box center [122, 30] width 11 height 11
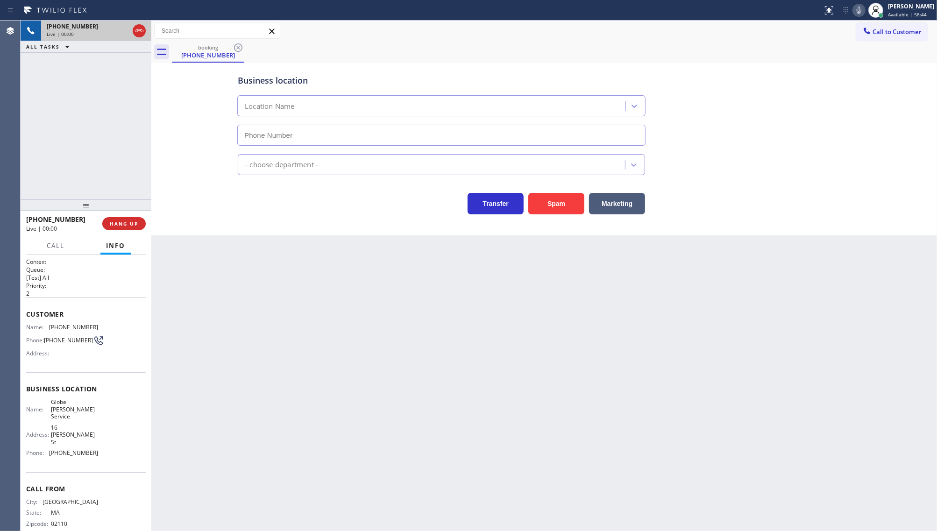
type input "[PHONE_NUMBER]"
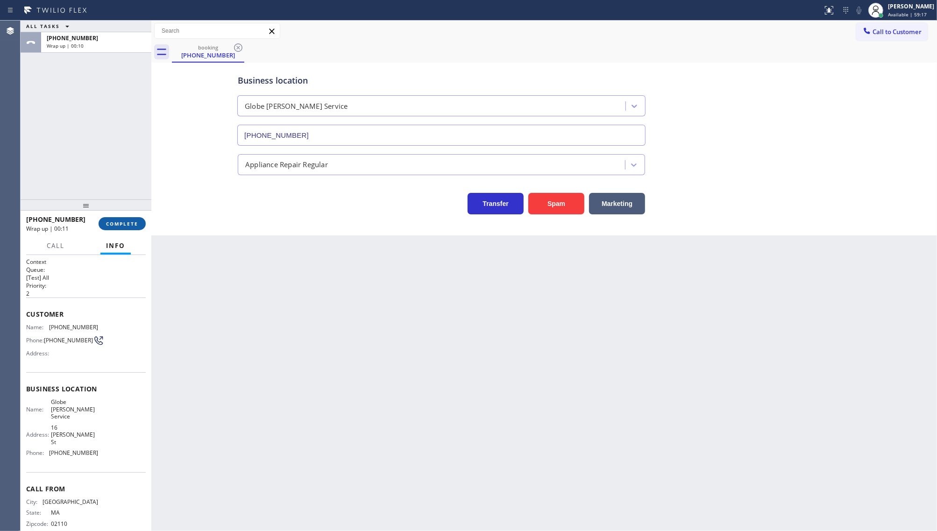
click at [114, 228] on button "COMPLETE" at bounding box center [122, 223] width 47 height 13
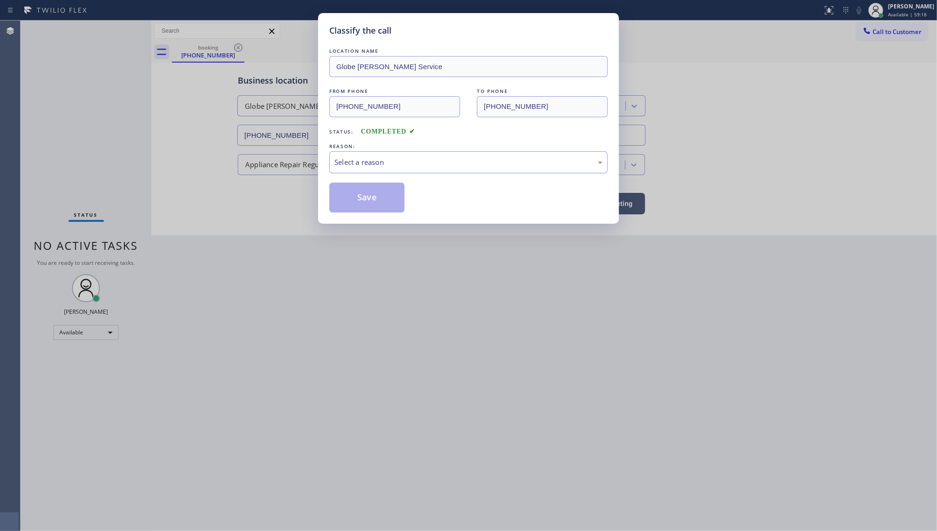
click at [384, 155] on div "Select a reason" at bounding box center [468, 162] width 278 height 22
click at [375, 197] on button "Save" at bounding box center [366, 198] width 75 height 30
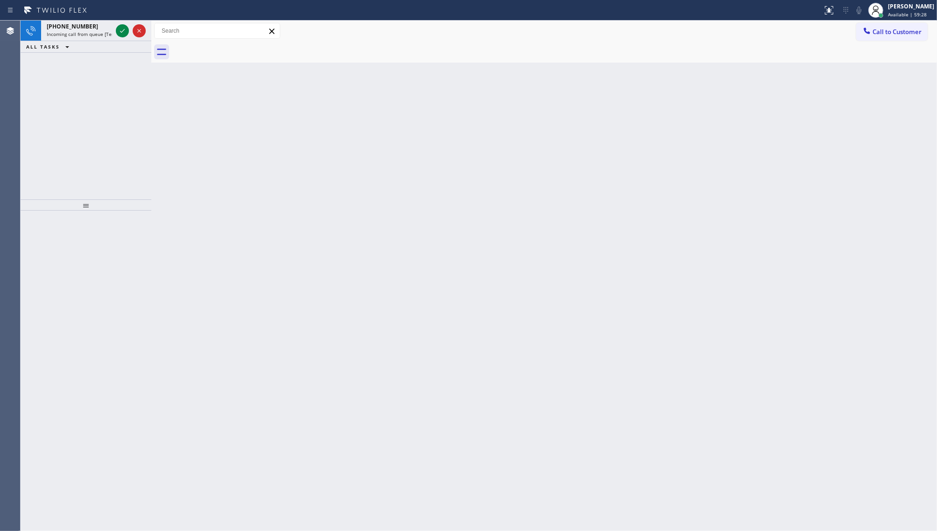
drag, startPoint x: 54, startPoint y: 90, endPoint x: 96, endPoint y: 59, distance: 51.5
click at [55, 90] on div "[PHONE_NUMBER] Incoming call from queue [Test] All ALL TASKS ALL TASKS ACTIVE T…" at bounding box center [86, 110] width 131 height 179
click at [120, 29] on icon at bounding box center [122, 30] width 11 height 11
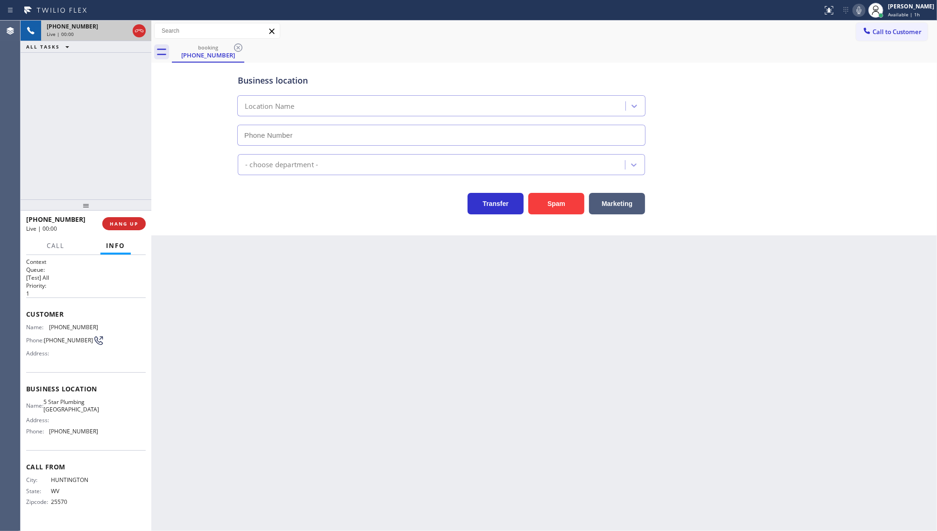
type input "[PHONE_NUMBER]"
click at [120, 224] on span "HANG UP" at bounding box center [124, 224] width 29 height 7
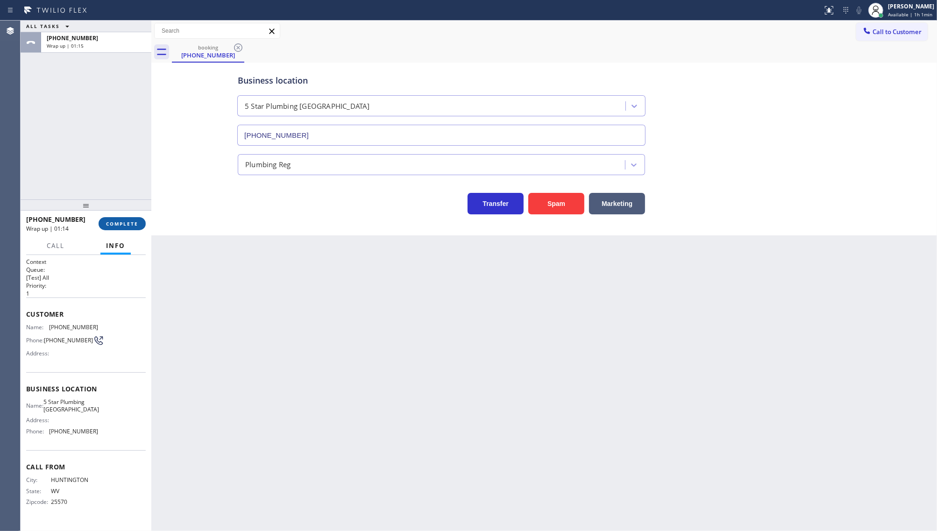
click at [125, 224] on span "COMPLETE" at bounding box center [122, 224] width 32 height 7
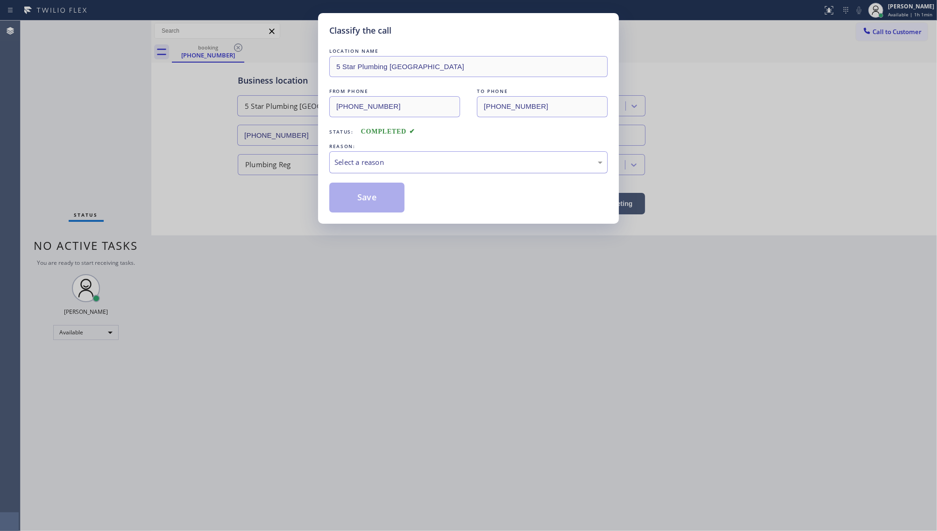
click at [368, 161] on div "Select a reason" at bounding box center [469, 162] width 268 height 11
click at [378, 201] on button "Save" at bounding box center [366, 198] width 75 height 30
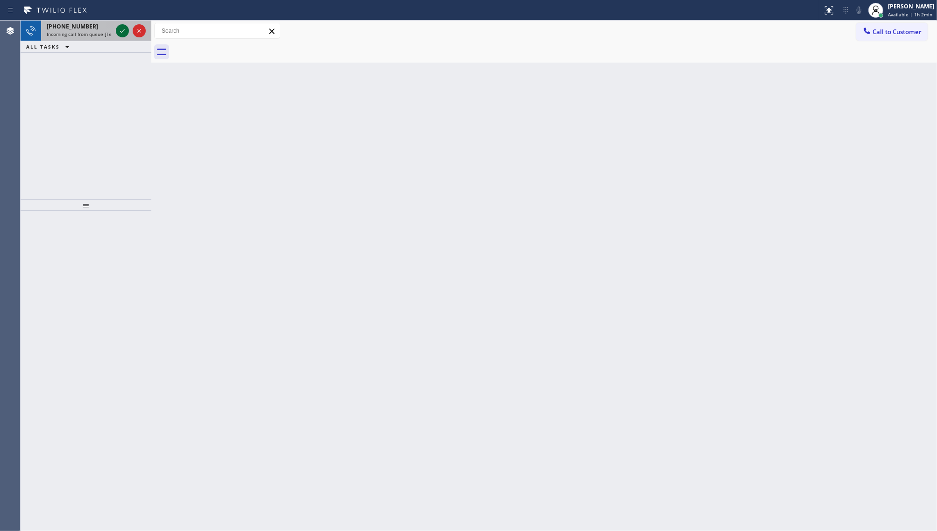
click at [121, 33] on icon at bounding box center [122, 30] width 11 height 11
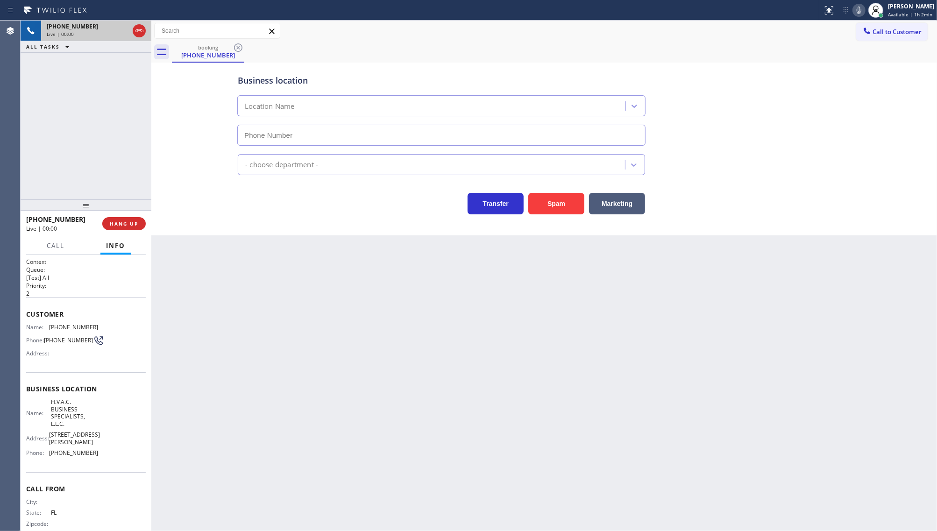
type input "[PHONE_NUMBER]"
click at [107, 221] on button "HANG UP" at bounding box center [123, 223] width 43 height 13
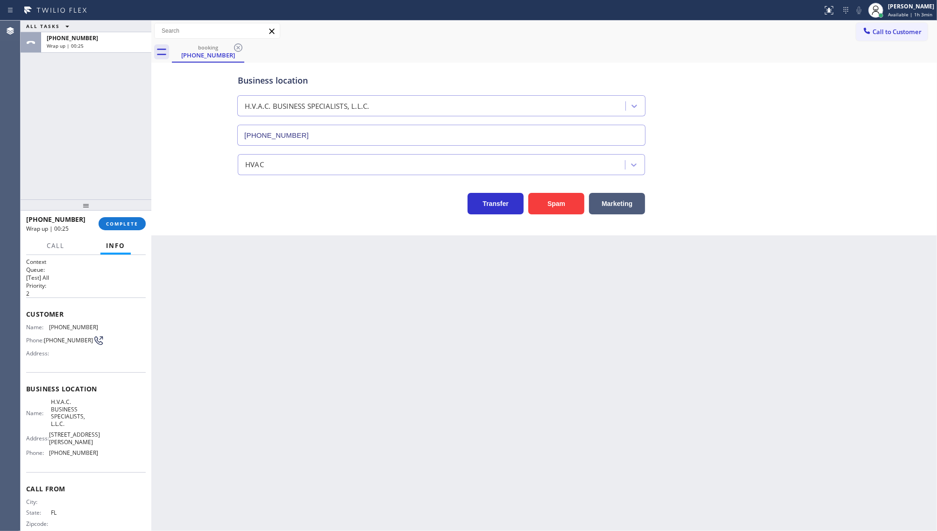
drag, startPoint x: 55, startPoint y: 122, endPoint x: 57, endPoint y: 137, distance: 14.8
click at [55, 130] on div "ALL TASKS ALL TASKS ACTIVE TASKS TASKS IN WRAP UP [PHONE_NUMBER] Wrap up | 00:25" at bounding box center [86, 110] width 131 height 179
click at [115, 221] on span "COMPLETE" at bounding box center [122, 224] width 32 height 7
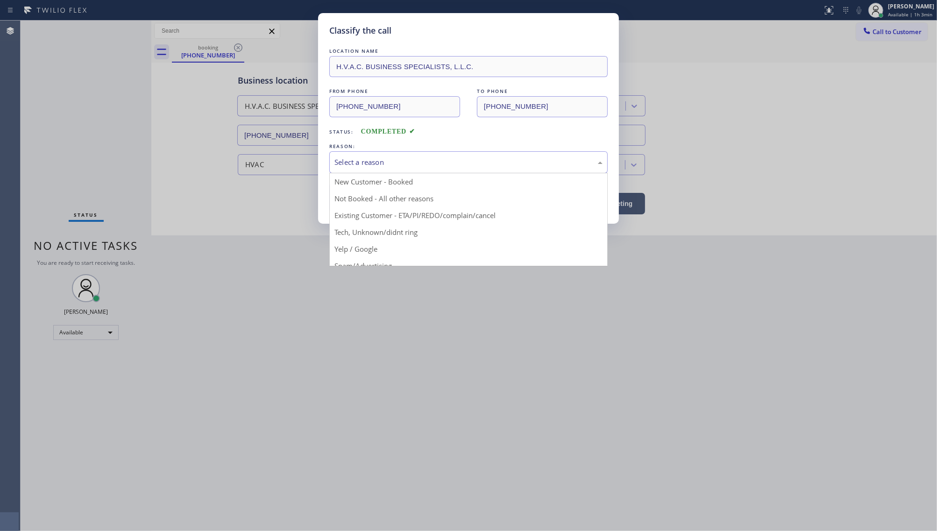
click at [368, 157] on div "Select a reason" at bounding box center [469, 162] width 268 height 11
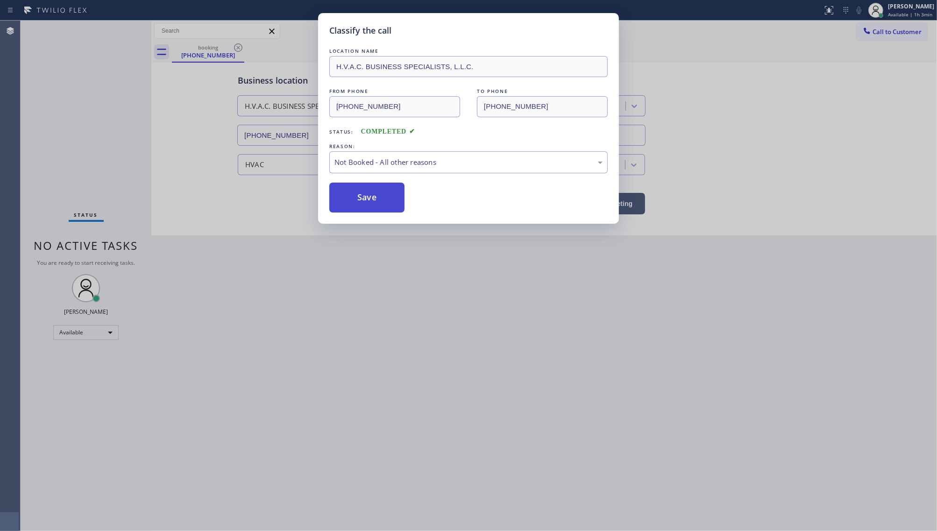
click at [346, 200] on button "Save" at bounding box center [366, 198] width 75 height 30
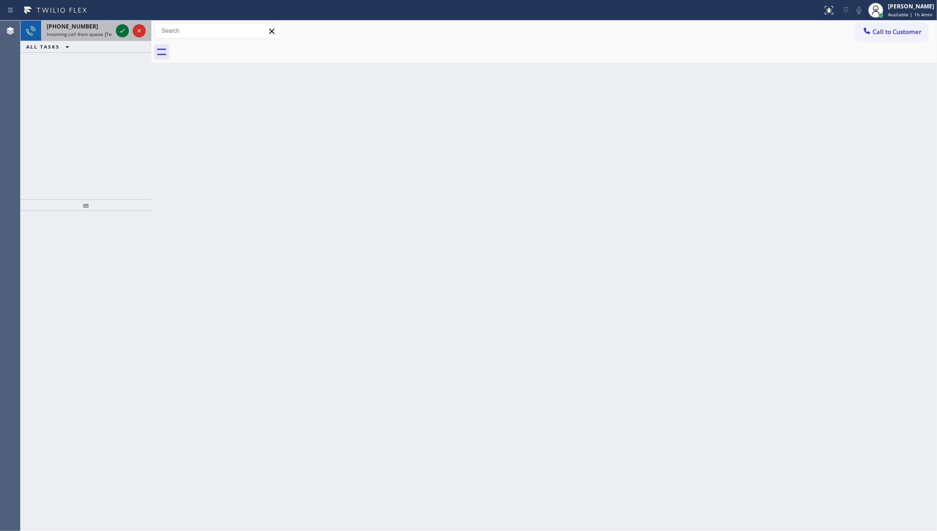
click at [120, 33] on icon at bounding box center [122, 30] width 11 height 11
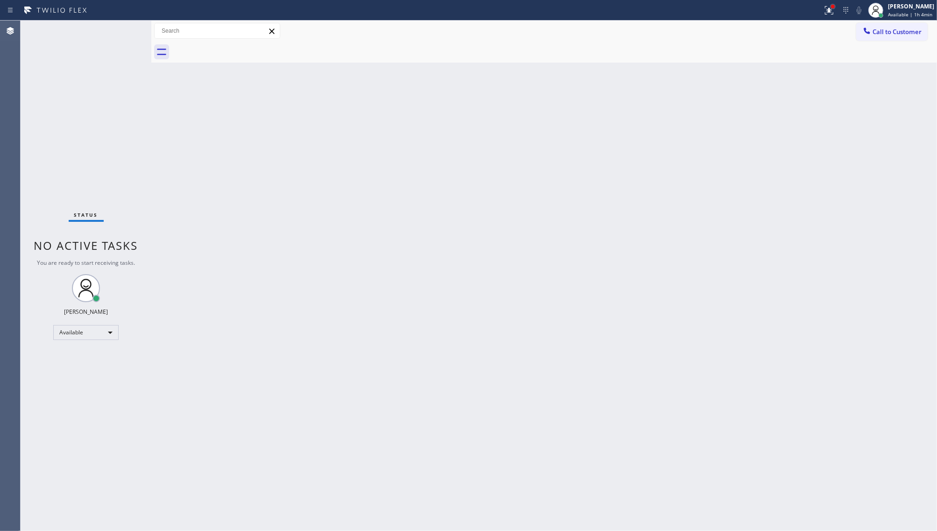
click at [832, 5] on div at bounding box center [833, 7] width 6 height 6
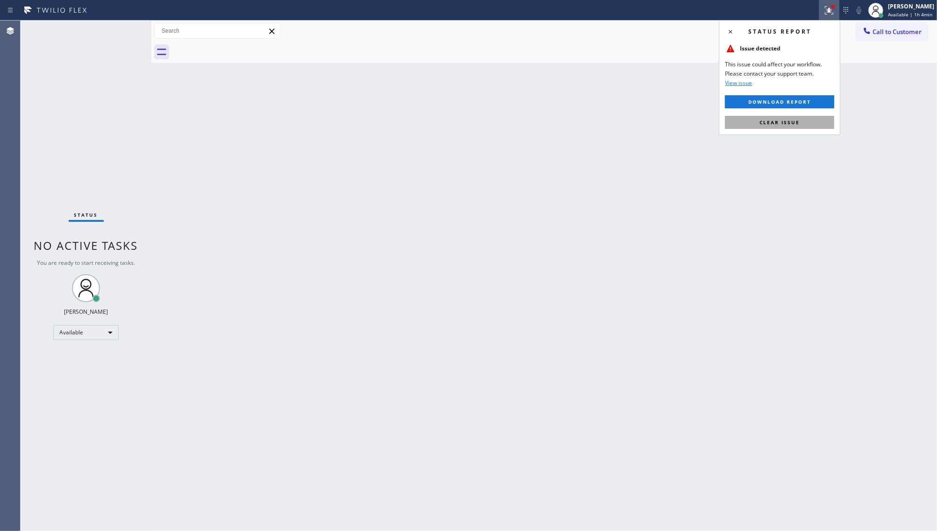
click at [793, 128] on button "Clear issue" at bounding box center [779, 122] width 109 height 13
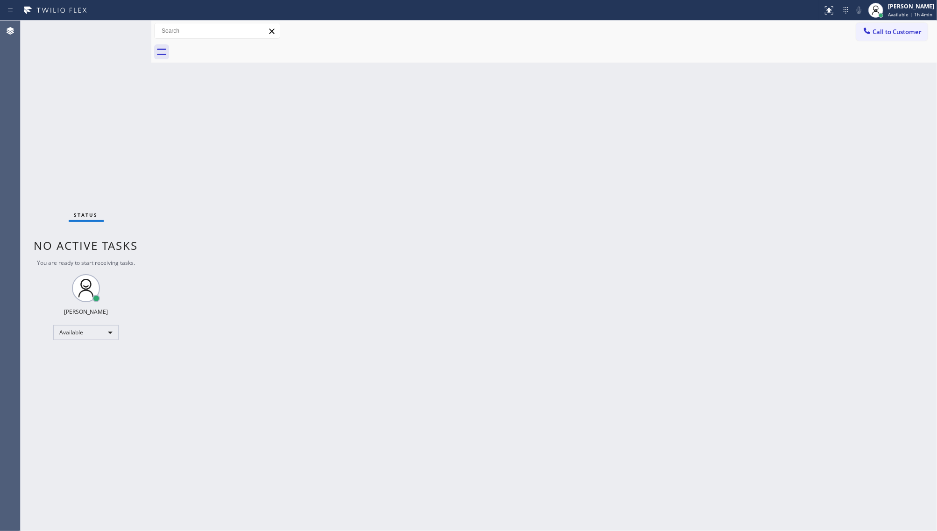
click at [121, 31] on div "Status No active tasks You are ready to start receiving tasks. JENIZA ALCAYDE A…" at bounding box center [86, 276] width 131 height 511
click at [178, 148] on div "Back to Dashboard Change Sender ID Customers Technicians Select a contact Outbo…" at bounding box center [544, 276] width 786 height 511
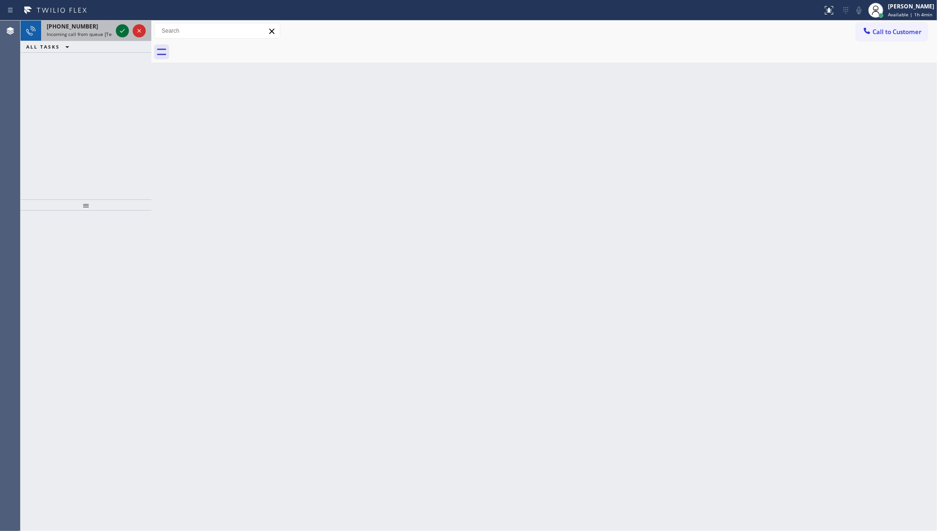
click at [117, 29] on icon at bounding box center [122, 30] width 11 height 11
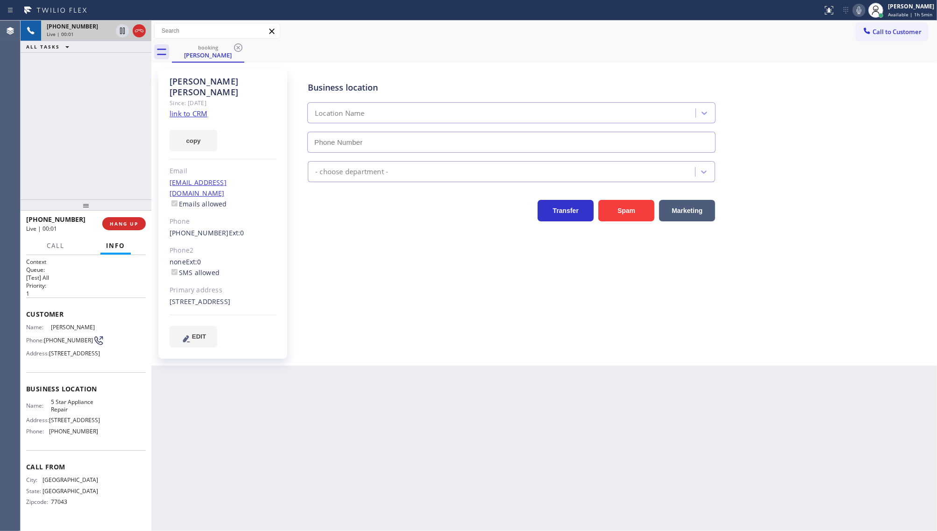
type input "[PHONE_NUMBER]"
click at [188, 109] on link "link to CRM" at bounding box center [189, 113] width 38 height 9
drag, startPoint x: 874, startPoint y: 110, endPoint x: 863, endPoint y: 78, distance: 34.1
click at [864, 84] on div "Business location 5 Star Appliance Repair [PHONE_NUMBER]" at bounding box center [614, 110] width 617 height 85
click at [861, 7] on icon at bounding box center [859, 10] width 5 height 7
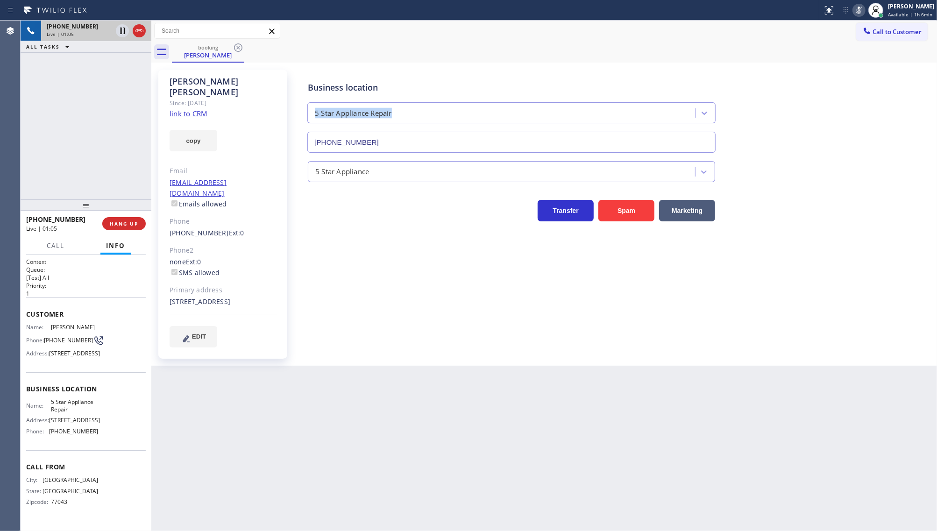
click at [857, 11] on icon at bounding box center [859, 10] width 11 height 11
click at [860, 8] on icon at bounding box center [859, 10] width 11 height 11
click at [122, 31] on icon at bounding box center [122, 30] width 11 height 11
click at [863, 9] on icon at bounding box center [859, 10] width 11 height 11
click at [125, 33] on icon at bounding box center [122, 30] width 11 height 11
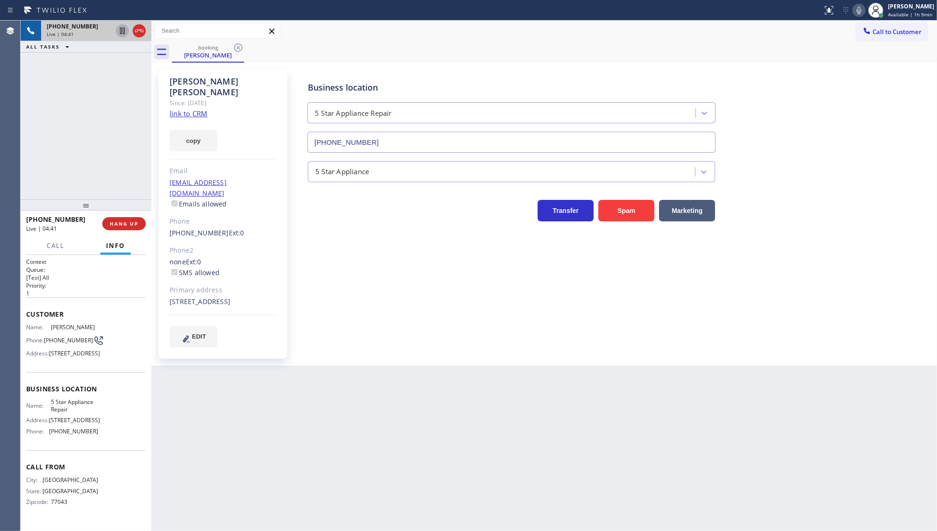
click at [99, 173] on div "[PHONE_NUMBER] Live | 04:41 ALL TASKS ALL TASKS ACTIVE TASKS TASKS IN WRAP UP" at bounding box center [86, 110] width 131 height 179
click at [124, 223] on span "HANG UP" at bounding box center [124, 224] width 29 height 7
click at [129, 223] on span "COMPLETE" at bounding box center [122, 224] width 32 height 7
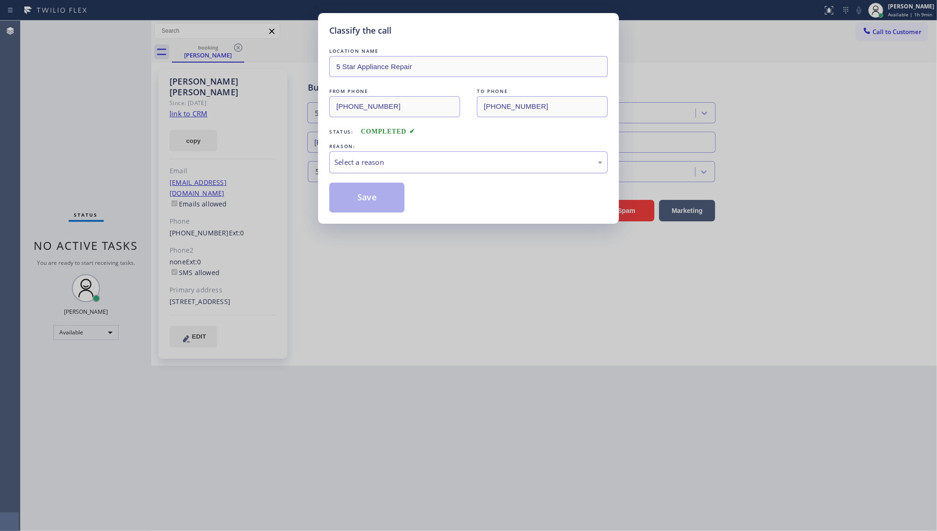
click at [386, 169] on div "Select a reason" at bounding box center [468, 162] width 278 height 22
click at [340, 200] on button "Save" at bounding box center [366, 198] width 75 height 30
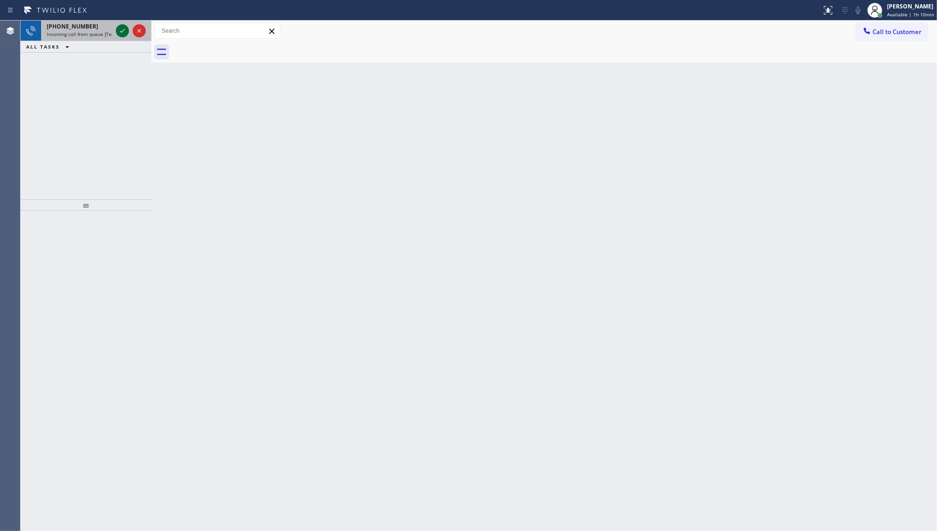
click at [124, 30] on icon at bounding box center [122, 31] width 5 height 4
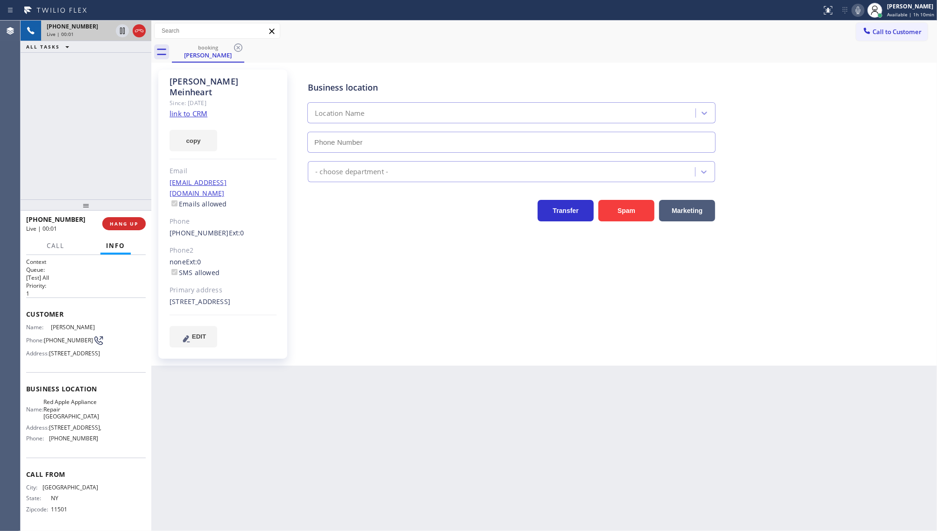
type input "[PHONE_NUMBER]"
click at [182, 109] on link "link to CRM" at bounding box center [189, 113] width 38 height 9
click at [121, 29] on icon at bounding box center [122, 30] width 11 height 11
click at [865, 7] on div "Status report No issues detected If you experience an issue, please download th…" at bounding box center [877, 10] width 119 height 21
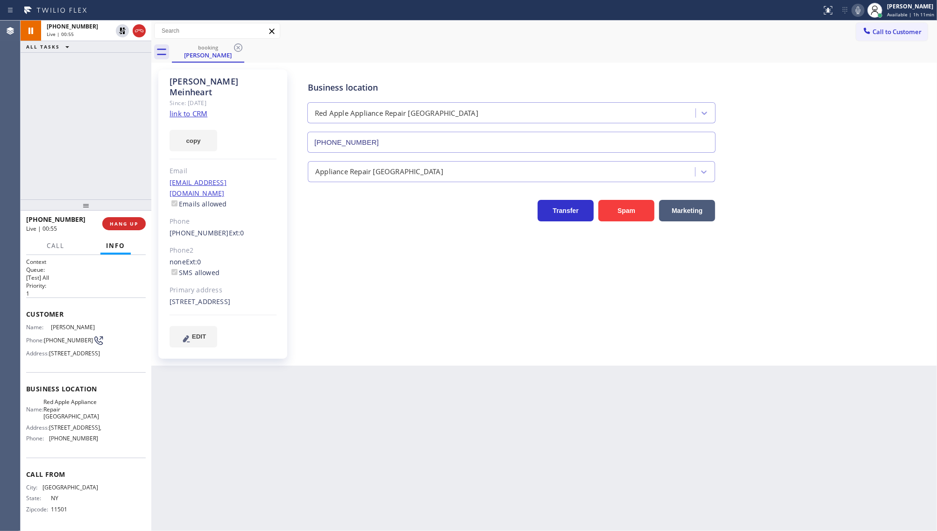
click at [856, 9] on icon at bounding box center [858, 10] width 11 height 11
drag, startPoint x: 111, startPoint y: 143, endPoint x: 106, endPoint y: 108, distance: 35.9
click at [110, 139] on div "[PHONE_NUMBER] Live | 03:04 ALL TASKS ALL TASKS ACTIVE TASKS TASKS IN WRAP UP" at bounding box center [86, 110] width 131 height 179
click at [122, 34] on icon at bounding box center [122, 30] width 11 height 11
click at [854, 9] on icon at bounding box center [858, 10] width 11 height 11
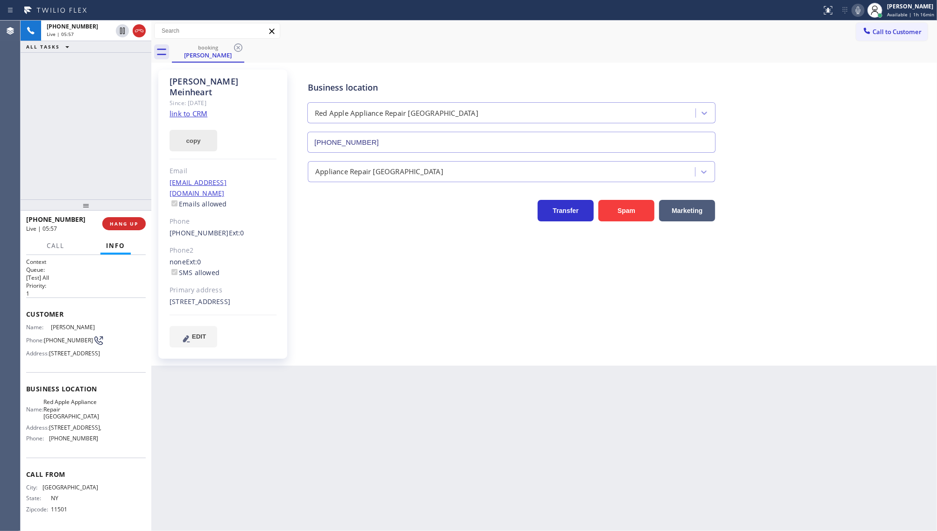
click at [197, 130] on button "copy" at bounding box center [194, 140] width 48 height 21
click at [87, 155] on div "ALL TASKS ALL TASKS ACTIVE TASKS TASKS IN WRAP UP [PHONE_NUMBER] Wrap up | 00:42" at bounding box center [86, 110] width 131 height 179
click at [192, 132] on button "copy" at bounding box center [194, 140] width 48 height 21
click at [110, 141] on div "ALL TASKS ALL TASKS ACTIVE TASKS TASKS IN WRAP UP [PHONE_NUMBER] Wrap up | 02:14" at bounding box center [86, 110] width 131 height 179
click at [129, 131] on div "ALL TASKS ALL TASKS ACTIVE TASKS TASKS IN WRAP UP [PHONE_NUMBER] Wrap up | 02:19" at bounding box center [86, 110] width 131 height 179
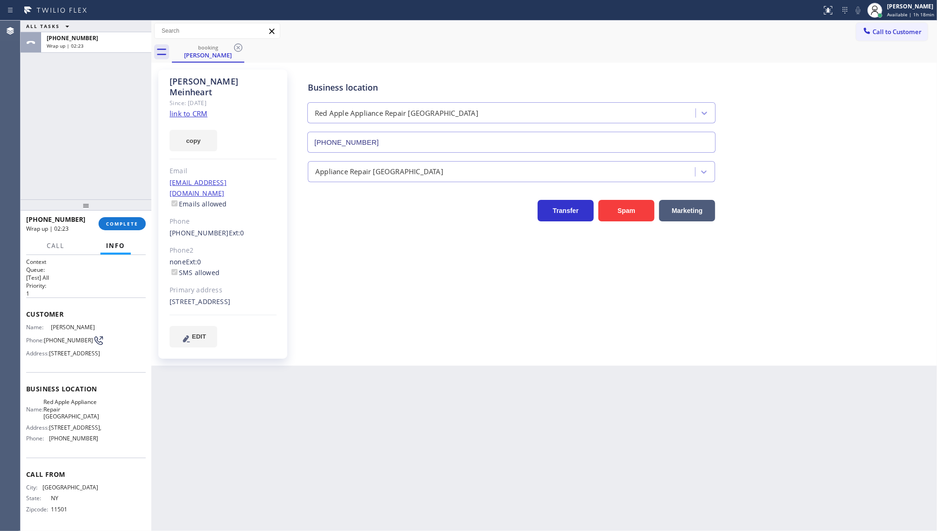
click at [125, 252] on div "Call Info Call ended [PHONE_NUMBER] Wrap up | 02:24 Context Queue: [Test] All P…" at bounding box center [86, 384] width 131 height 295
click at [128, 231] on div "[PHONE_NUMBER] Wrap up | 02:24 COMPLETE" at bounding box center [86, 224] width 120 height 24
click at [128, 220] on button "COMPLETE" at bounding box center [122, 223] width 47 height 13
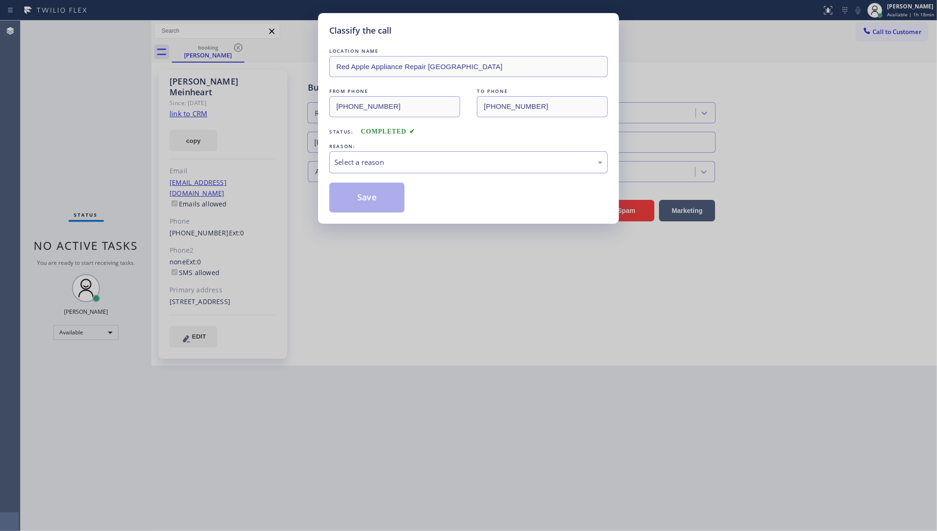
click at [402, 158] on div "Select a reason" at bounding box center [469, 162] width 268 height 11
drag, startPoint x: 342, startPoint y: 223, endPoint x: 340, endPoint y: 211, distance: 11.8
click at [340, 211] on button "Save" at bounding box center [366, 198] width 75 height 30
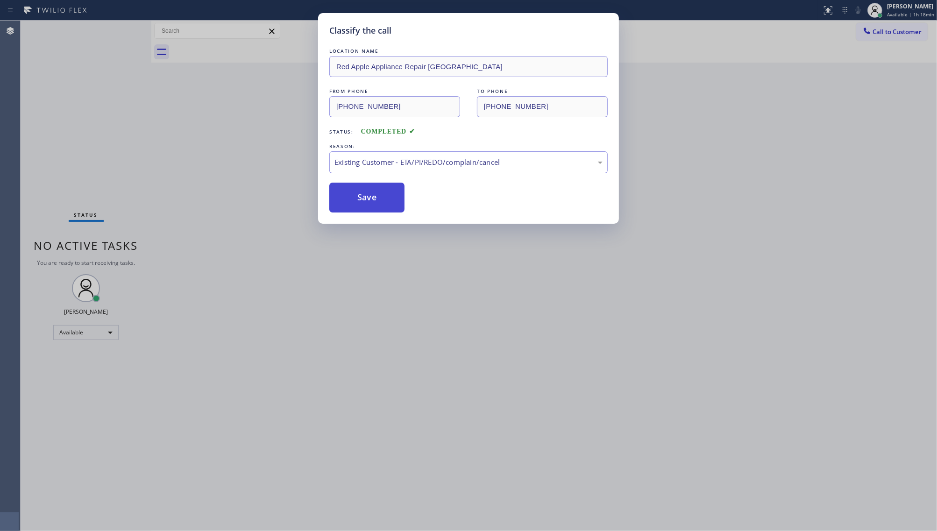
click at [339, 199] on button "Save" at bounding box center [366, 198] width 75 height 30
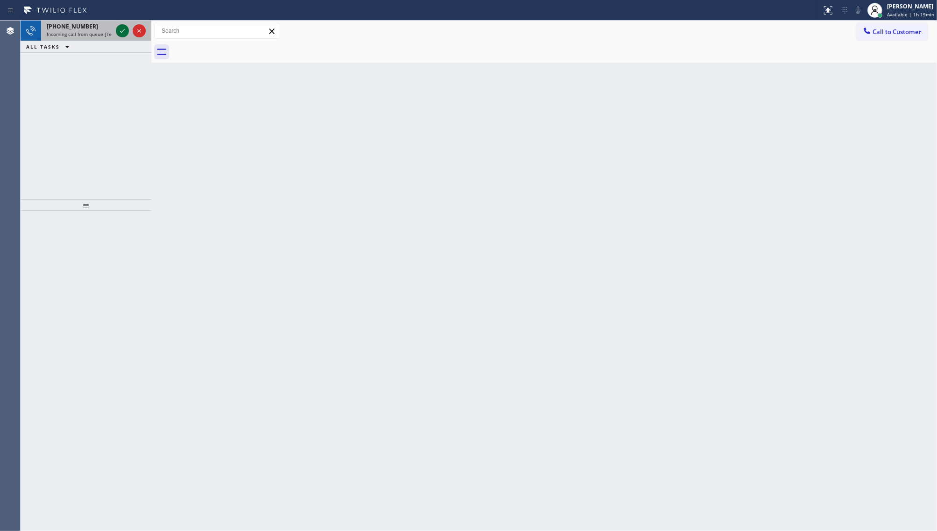
click at [116, 32] on div at bounding box center [131, 31] width 34 height 21
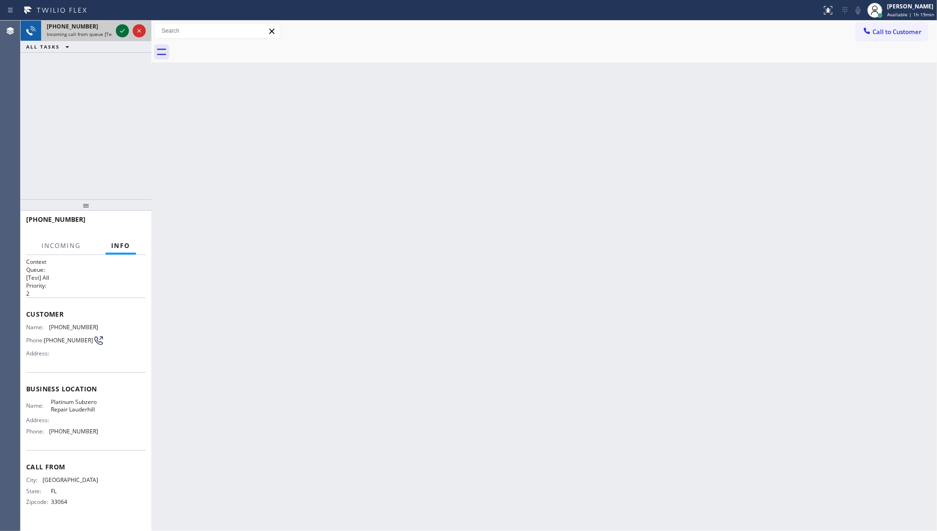
click at [118, 32] on icon at bounding box center [122, 30] width 11 height 11
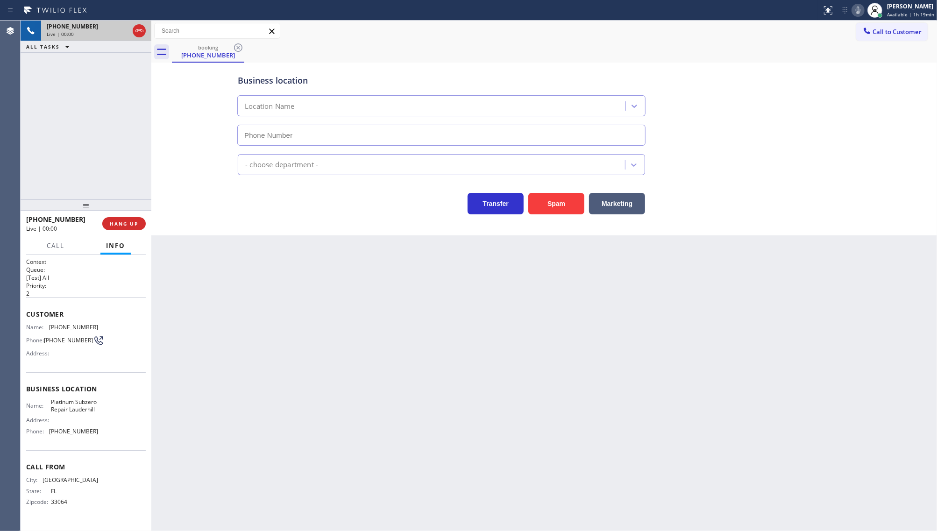
type input "[PHONE_NUMBER]"
click at [109, 225] on button "HANG UP" at bounding box center [123, 223] width 43 height 13
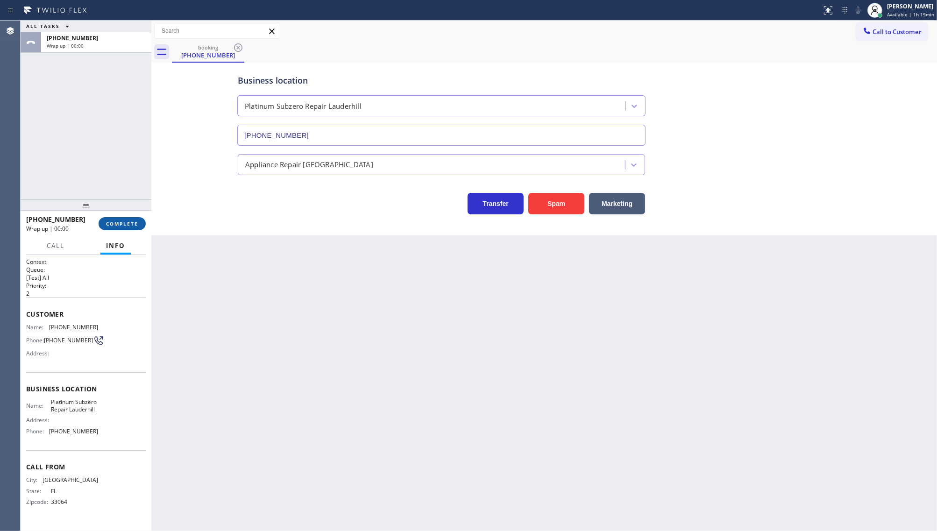
click at [118, 222] on span "COMPLETE" at bounding box center [122, 224] width 32 height 7
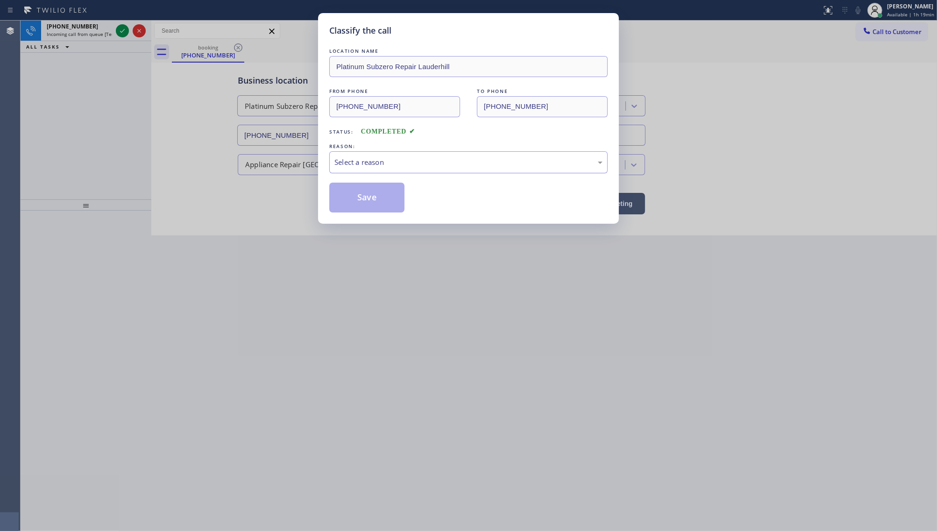
click at [354, 164] on div "Select a reason" at bounding box center [469, 162] width 268 height 11
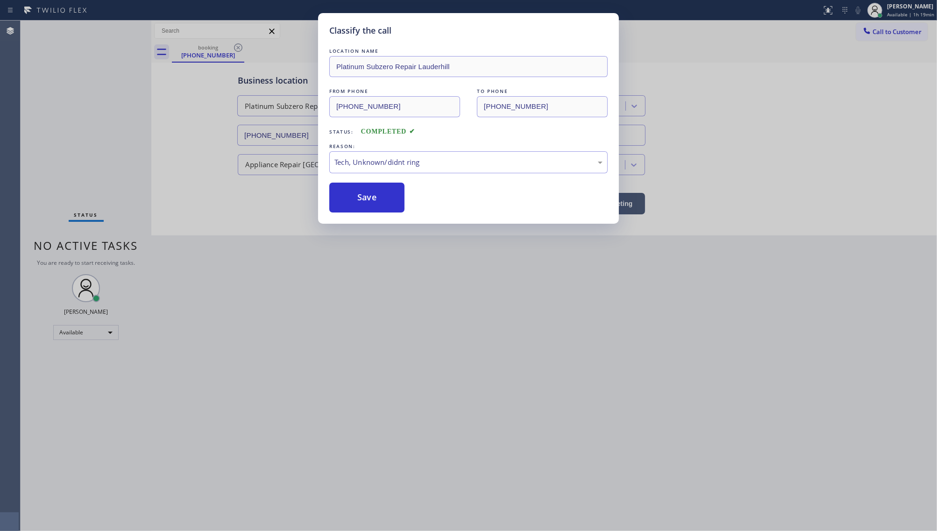
drag, startPoint x: 357, startPoint y: 235, endPoint x: 347, endPoint y: 195, distance: 40.9
click at [347, 195] on button "Save" at bounding box center [366, 198] width 75 height 30
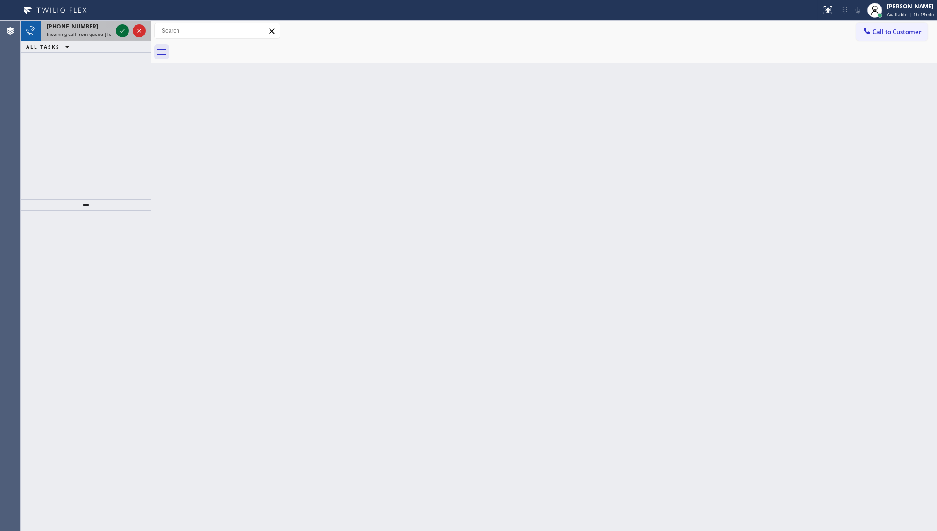
click at [118, 27] on icon at bounding box center [122, 30] width 11 height 11
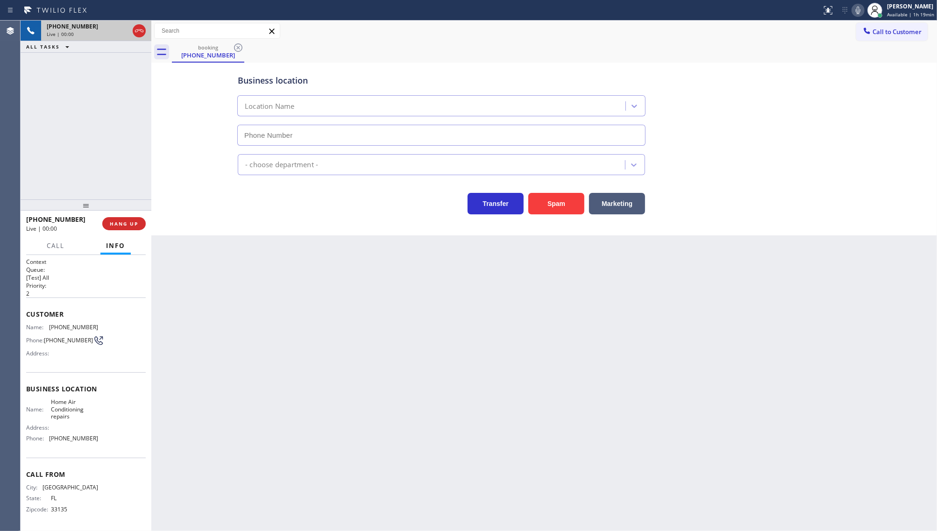
type input "[PHONE_NUMBER]"
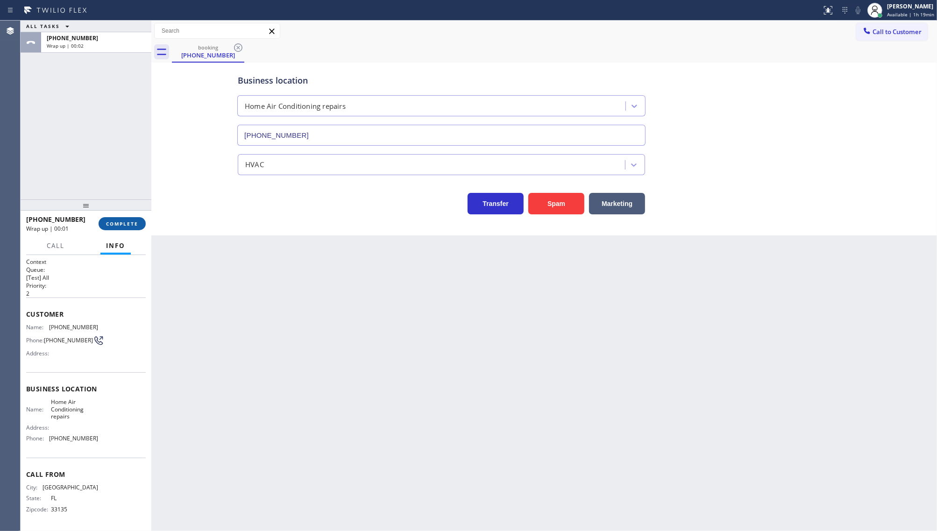
click at [115, 222] on span "COMPLETE" at bounding box center [122, 224] width 32 height 7
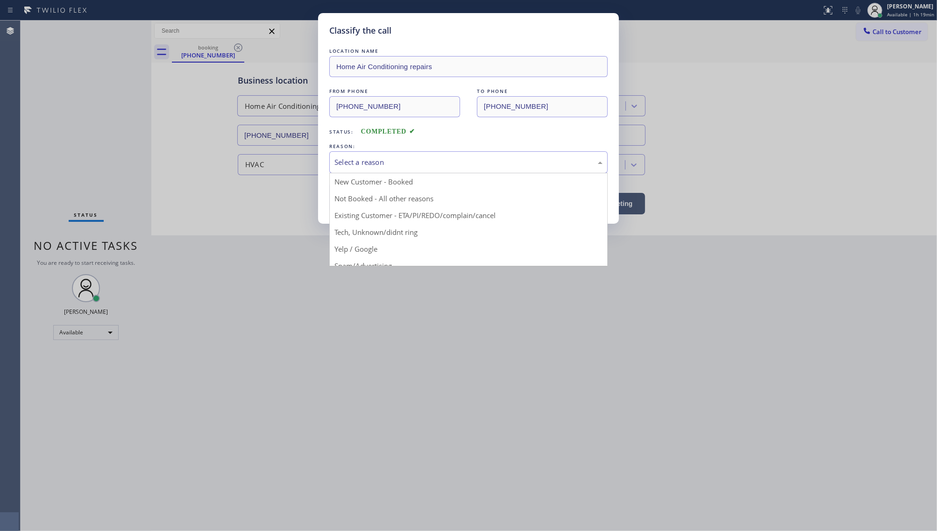
click at [384, 164] on div "Select a reason" at bounding box center [469, 162] width 268 height 11
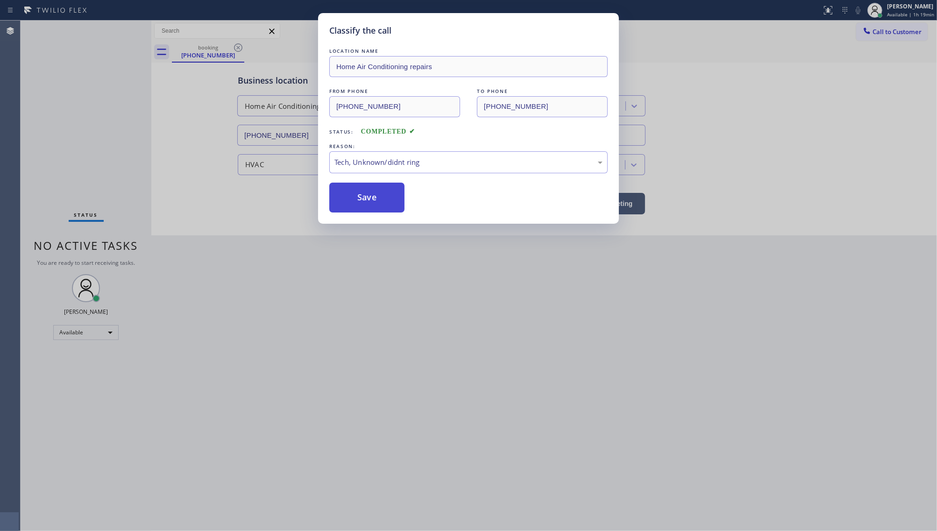
click at [374, 193] on button "Save" at bounding box center [366, 198] width 75 height 30
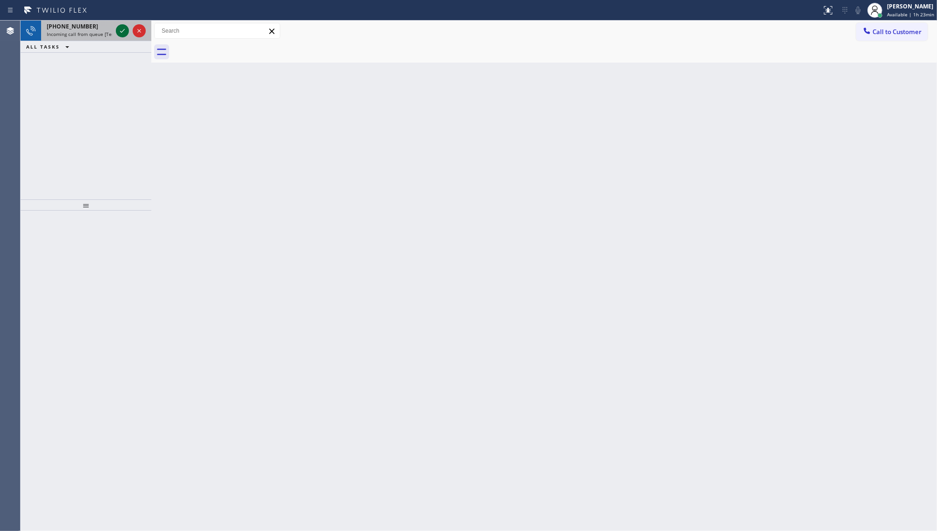
drag, startPoint x: 123, startPoint y: 36, endPoint x: 123, endPoint y: 31, distance: 5.1
click at [123, 34] on button at bounding box center [122, 30] width 13 height 13
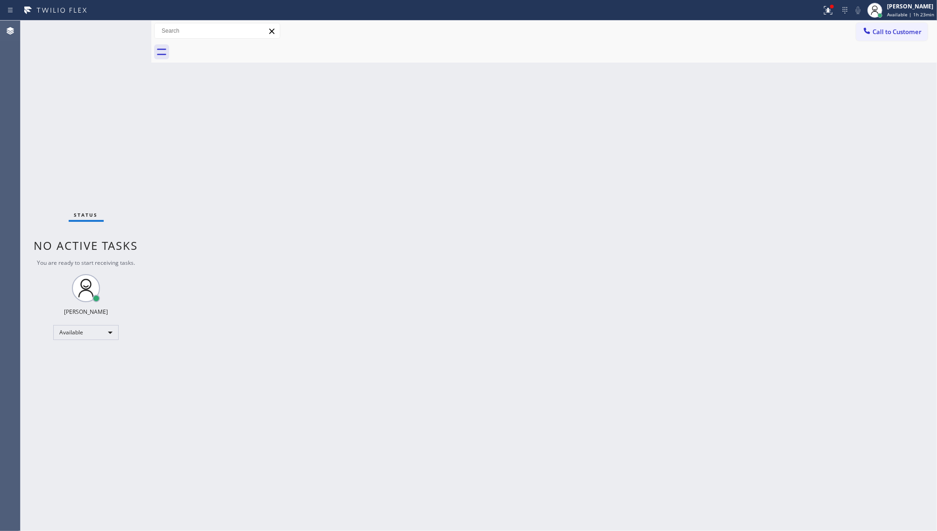
click at [813, 4] on div at bounding box center [411, 10] width 814 height 15
click at [827, 7] on icon at bounding box center [828, 10] width 11 height 11
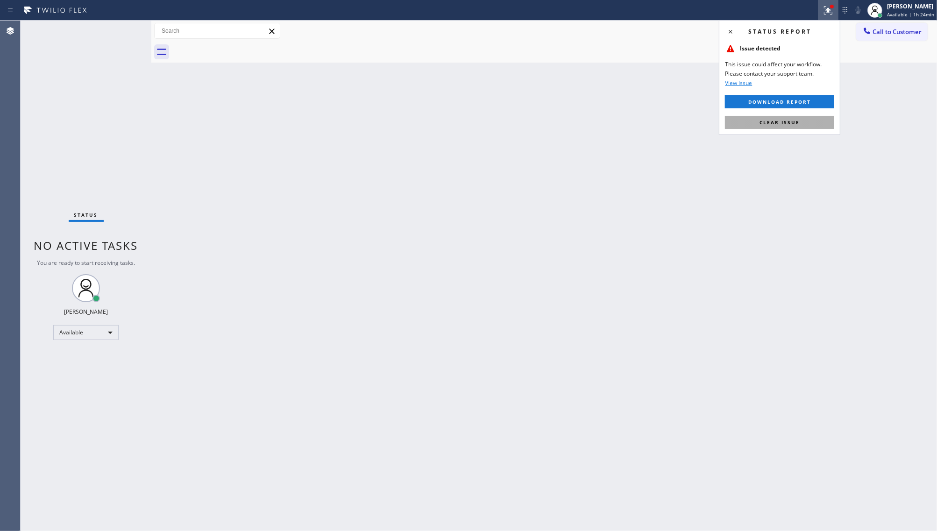
click at [795, 122] on span "Clear issue" at bounding box center [780, 122] width 40 height 7
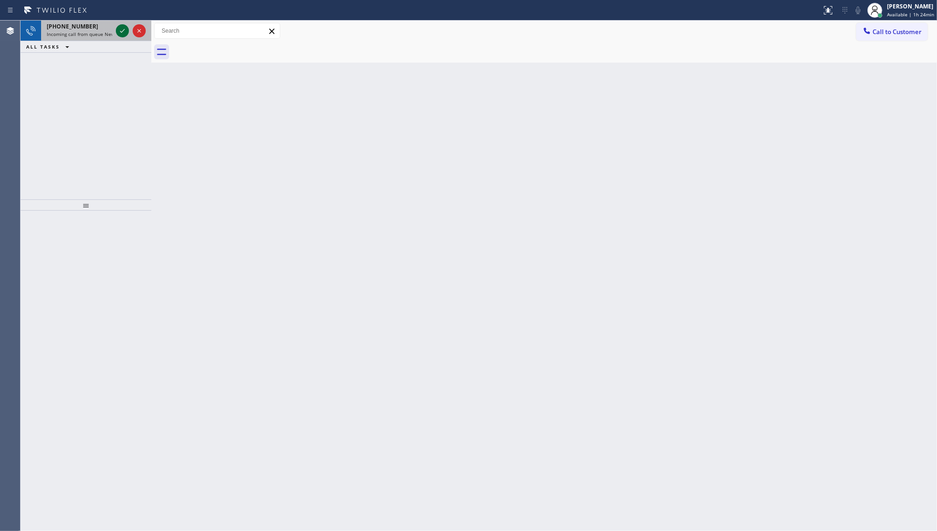
click at [117, 28] on icon at bounding box center [122, 30] width 11 height 11
click at [121, 31] on icon at bounding box center [122, 30] width 11 height 11
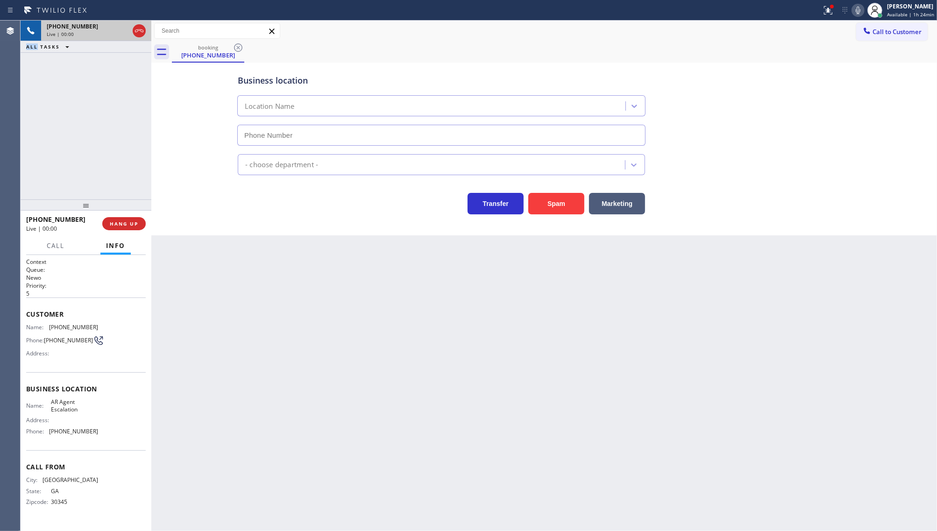
type input "[PHONE_NUMBER]"
click at [823, 12] on div at bounding box center [828, 10] width 21 height 11
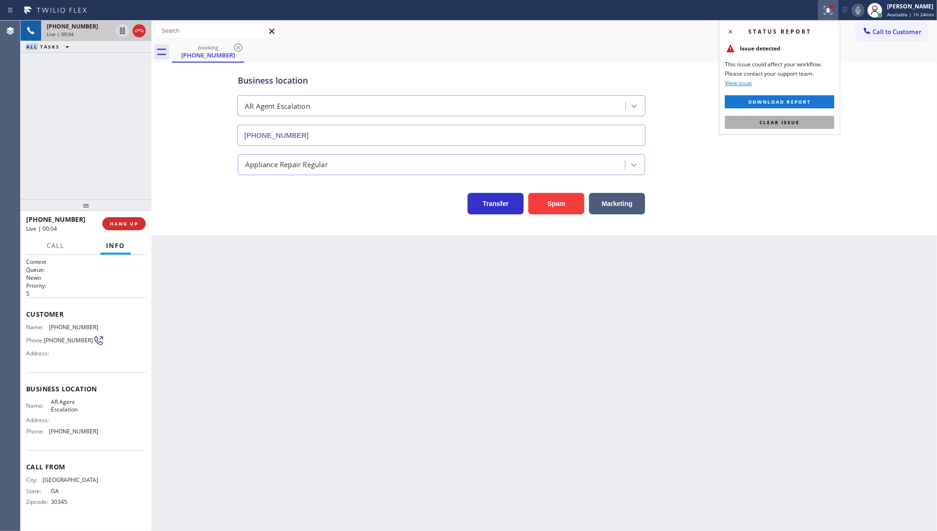
click at [800, 122] on button "Clear issue" at bounding box center [779, 122] width 109 height 13
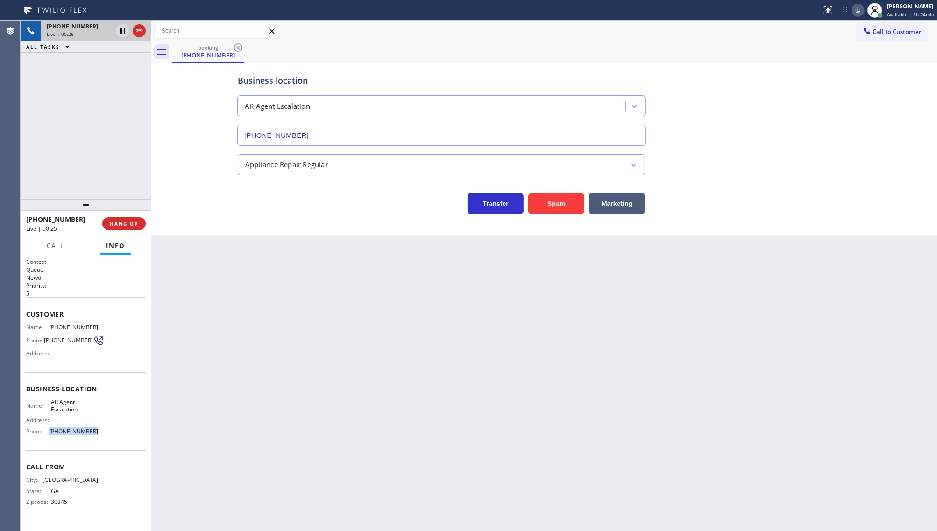
drag, startPoint x: 44, startPoint y: 435, endPoint x: 136, endPoint y: 436, distance: 91.1
click at [136, 436] on div "Name: AR Agent Escalation Address: Phone: [PHONE_NUMBER]" at bounding box center [86, 419] width 120 height 40
copy div "[PHONE_NUMBER]"
drag, startPoint x: 47, startPoint y: 327, endPoint x: 119, endPoint y: 328, distance: 72.0
click at [119, 328] on div "Name: [PHONE_NUMBER] Phone: [PHONE_NUMBER] Address:" at bounding box center [86, 342] width 120 height 37
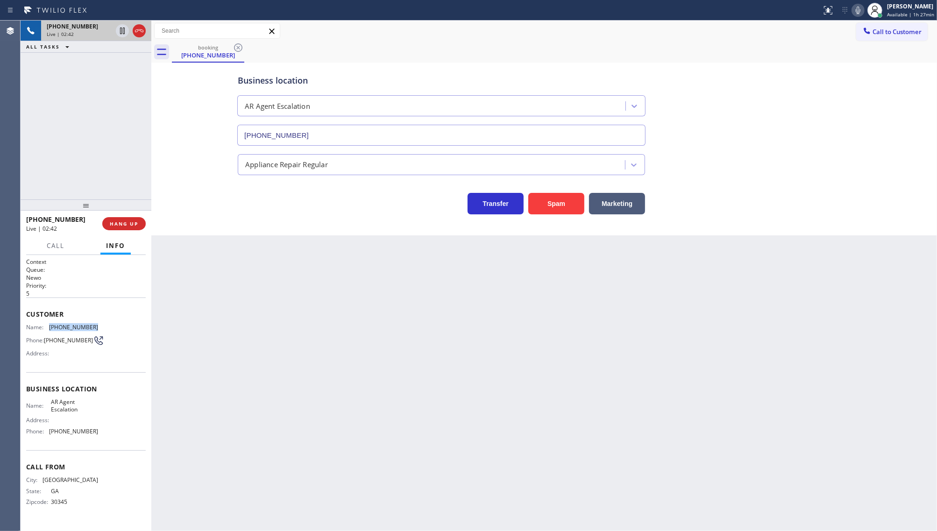
copy div "[PHONE_NUMBER]"
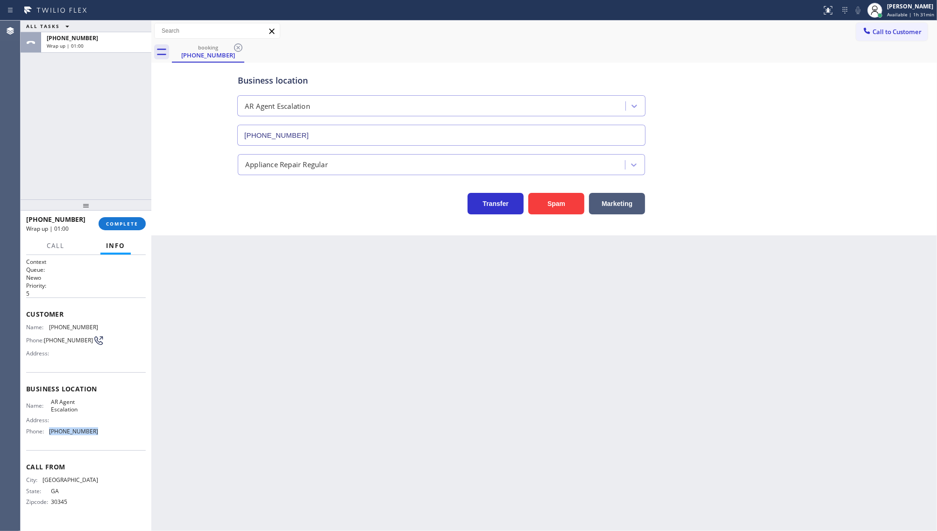
drag, startPoint x: 50, startPoint y: 428, endPoint x: 115, endPoint y: 428, distance: 64.5
click at [115, 428] on div "Name: AR Agent Escalation Address: Phone: [PHONE_NUMBER]" at bounding box center [86, 419] width 120 height 40
copy div "[PHONE_NUMBER]"
click at [130, 227] on span "COMPLETE" at bounding box center [122, 224] width 32 height 7
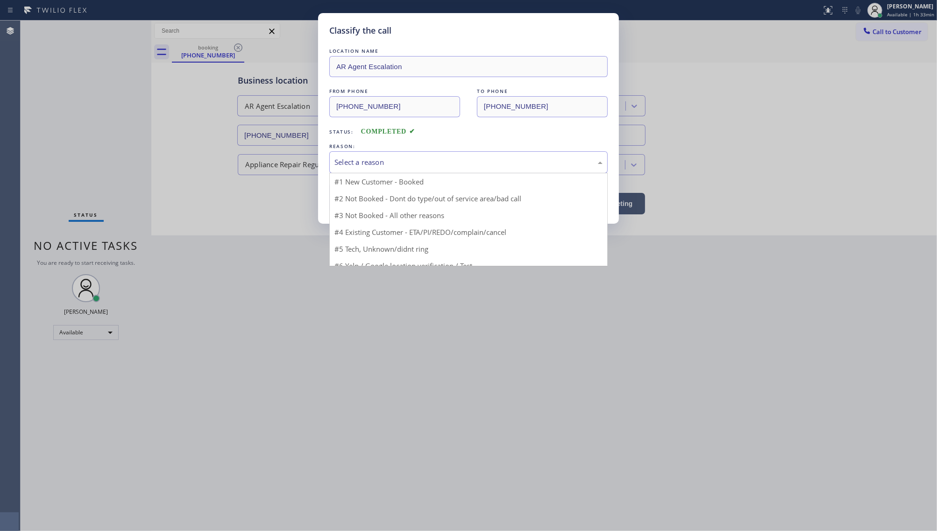
click at [366, 164] on div "Select a reason" at bounding box center [469, 162] width 268 height 11
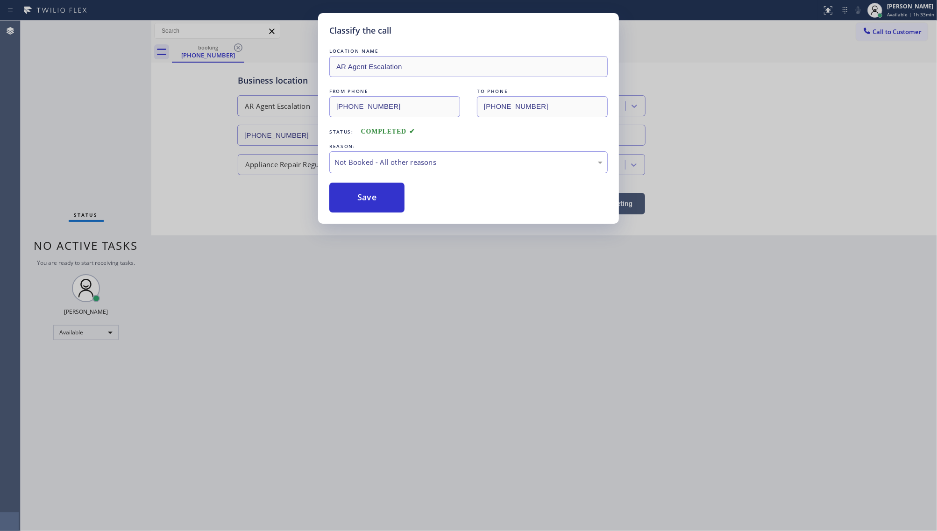
click at [364, 199] on button "Save" at bounding box center [366, 198] width 75 height 30
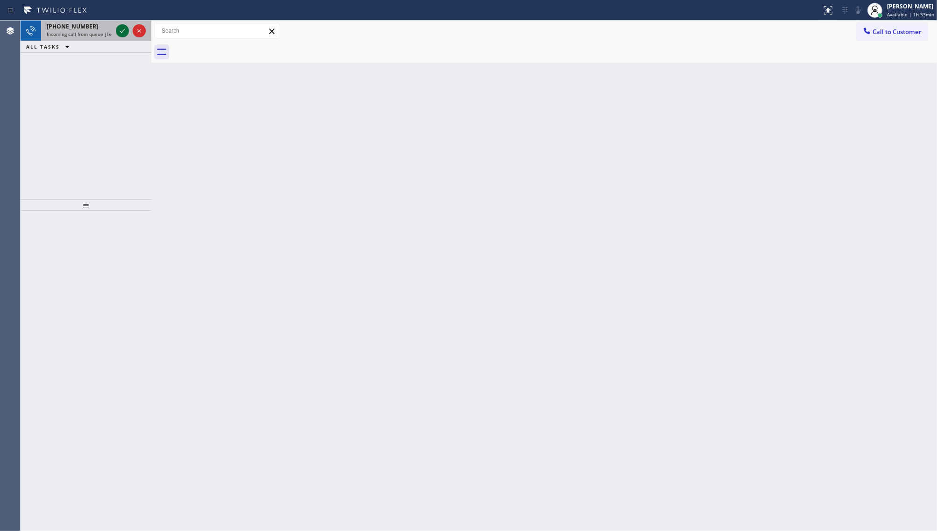
click at [117, 29] on icon at bounding box center [122, 30] width 11 height 11
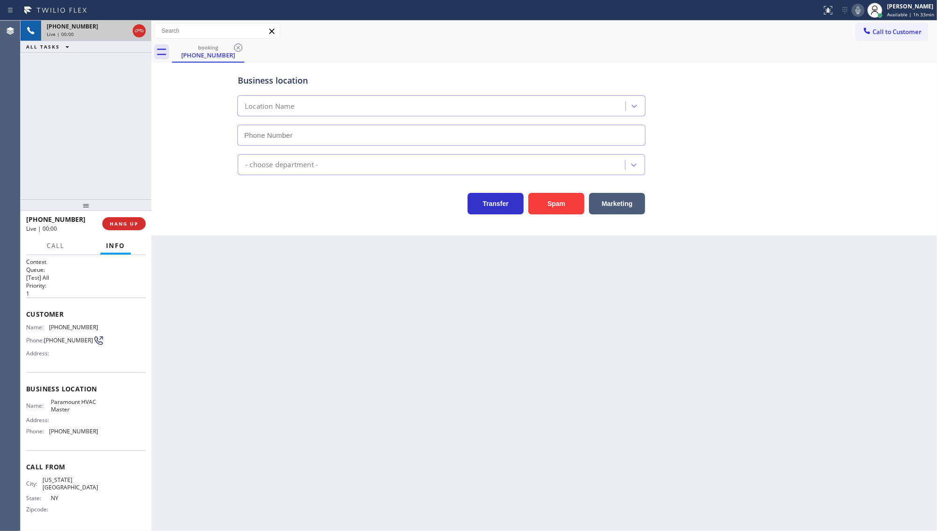
type input "[PHONE_NUMBER]"
click at [108, 221] on button "HANG UP" at bounding box center [123, 223] width 43 height 13
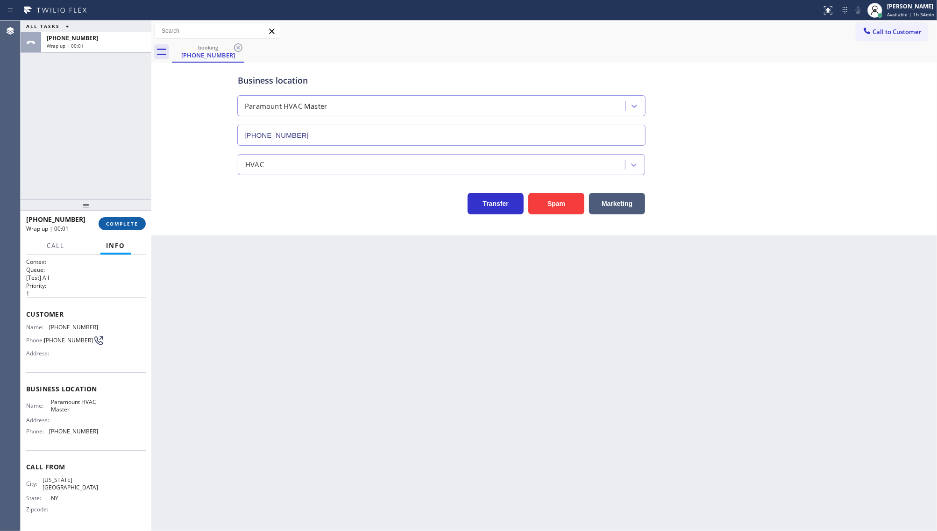
click at [108, 221] on span "COMPLETE" at bounding box center [122, 224] width 32 height 7
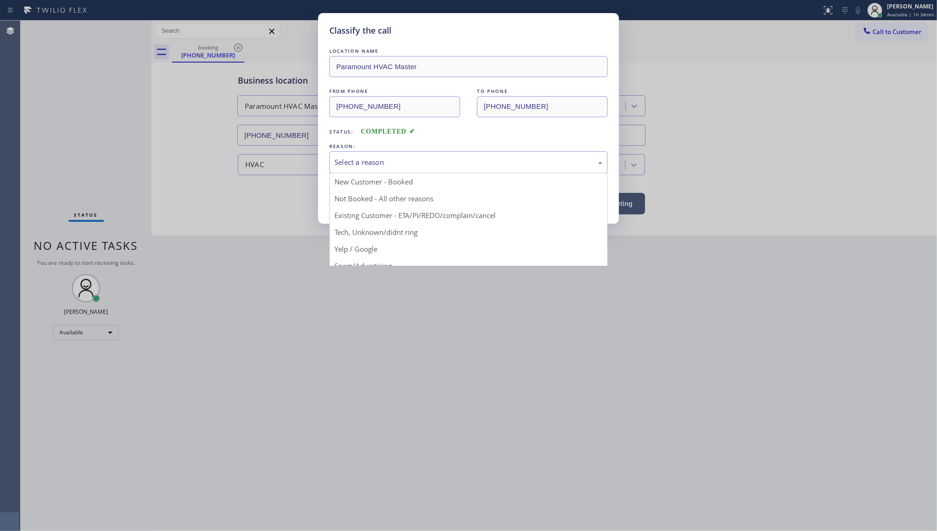
click at [370, 164] on div "Select a reason" at bounding box center [469, 162] width 268 height 11
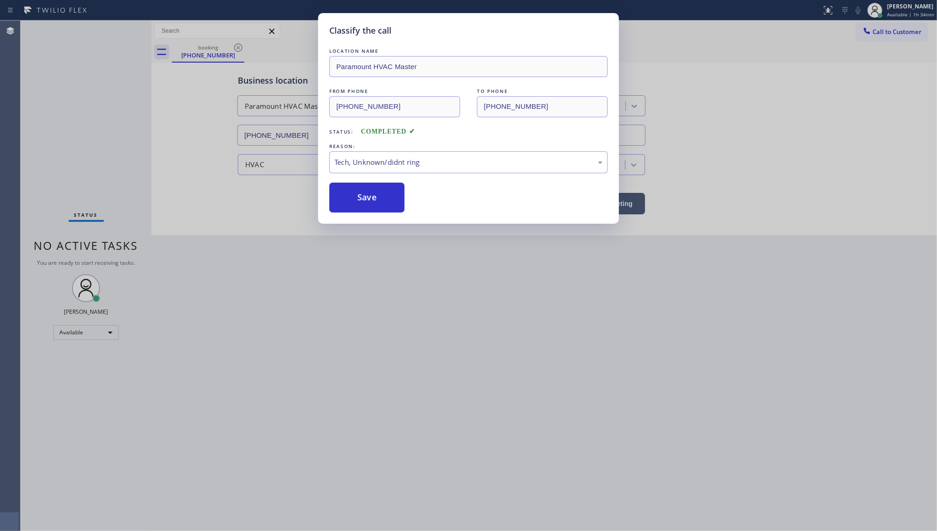
click at [371, 182] on div "LOCATION NAME Paramount HVAC Master FROM PHONE [PHONE_NUMBER] TO PHONE [PHONE_N…" at bounding box center [468, 129] width 278 height 166
click at [372, 191] on button "Save" at bounding box center [366, 198] width 75 height 30
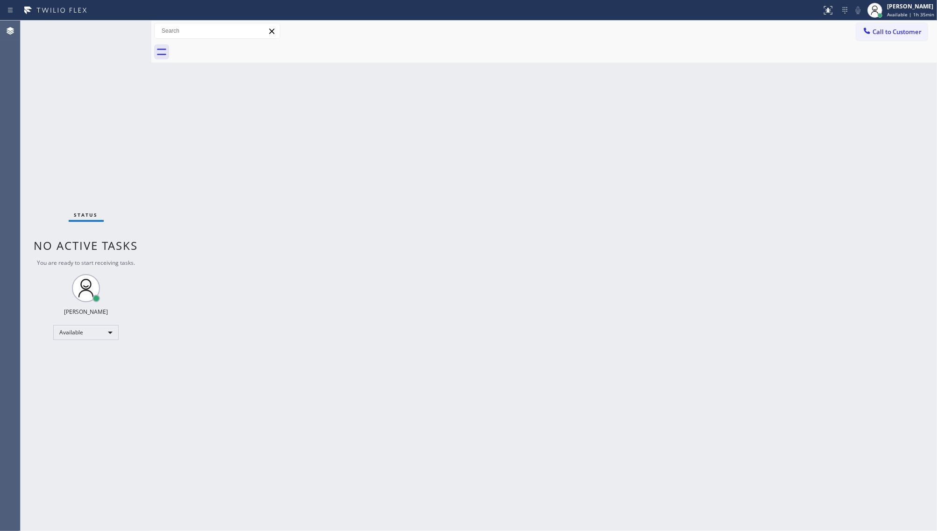
click at [83, 127] on div "Status No active tasks You are ready to start receiving tasks. JENIZA ALCAYDE A…" at bounding box center [86, 276] width 131 height 511
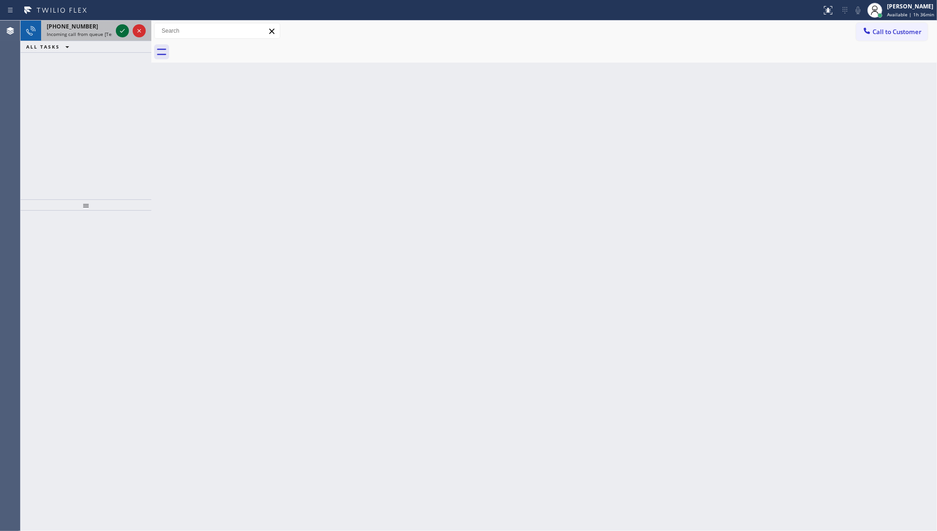
drag, startPoint x: 127, startPoint y: 29, endPoint x: 118, endPoint y: 32, distance: 9.6
click at [123, 29] on icon at bounding box center [122, 30] width 11 height 11
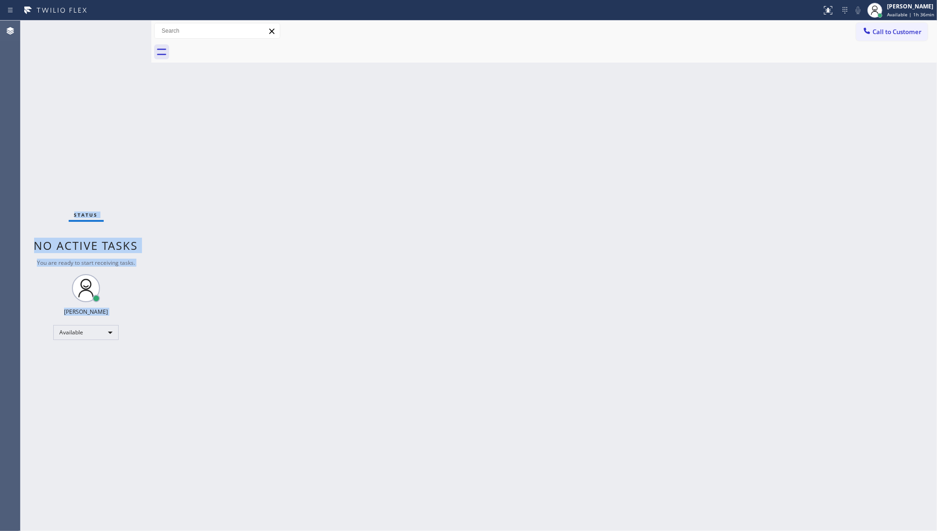
click at [124, 34] on div "Status No active tasks You are ready to start receiving tasks. JENIZA ALCAYDE A…" at bounding box center [86, 276] width 131 height 511
click at [770, 66] on div "Back to Dashboard Change Sender ID Customers Technicians Select a contact Outbo…" at bounding box center [544, 276] width 786 height 511
click at [444, 340] on div "Back to Dashboard Change Sender ID Customers Technicians Select a contact Outbo…" at bounding box center [544, 276] width 786 height 511
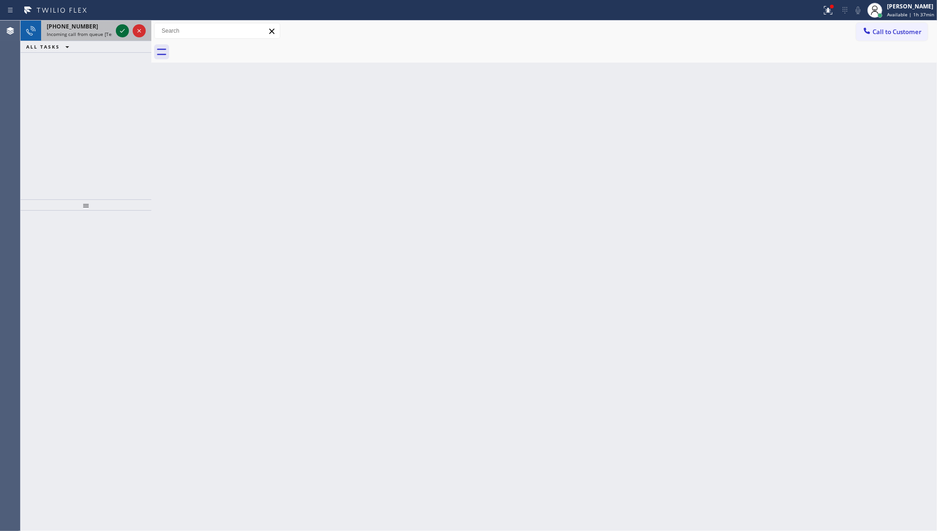
click at [118, 30] on icon at bounding box center [122, 30] width 11 height 11
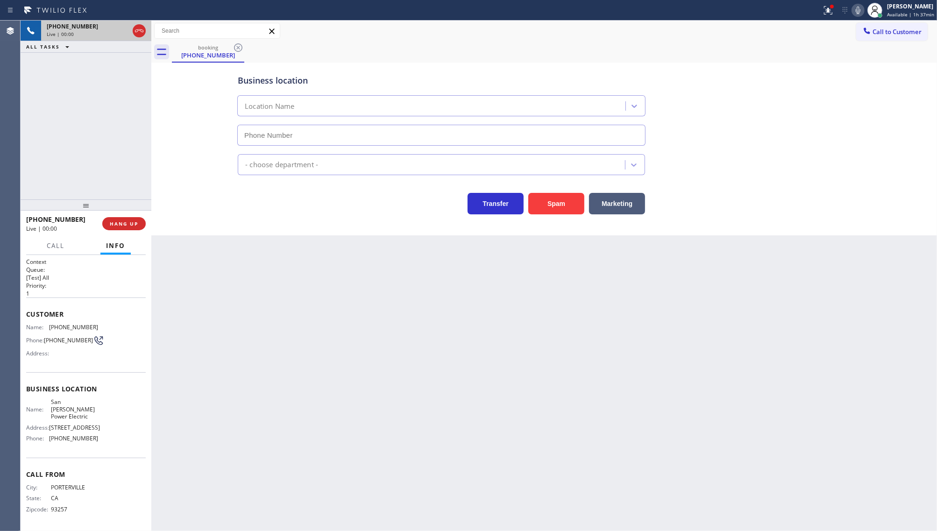
type input "[PHONE_NUMBER]"
click at [820, 14] on div at bounding box center [828, 10] width 21 height 11
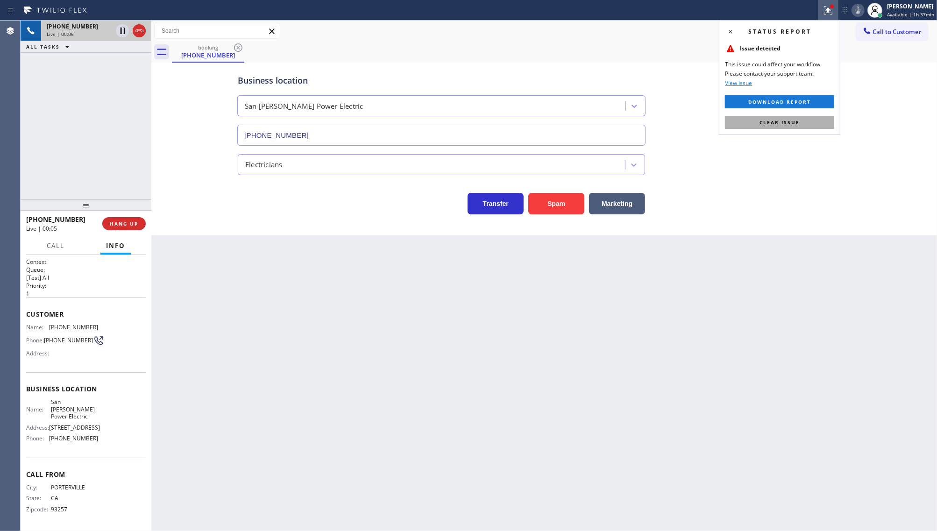
click at [808, 124] on button "Clear issue" at bounding box center [779, 122] width 109 height 13
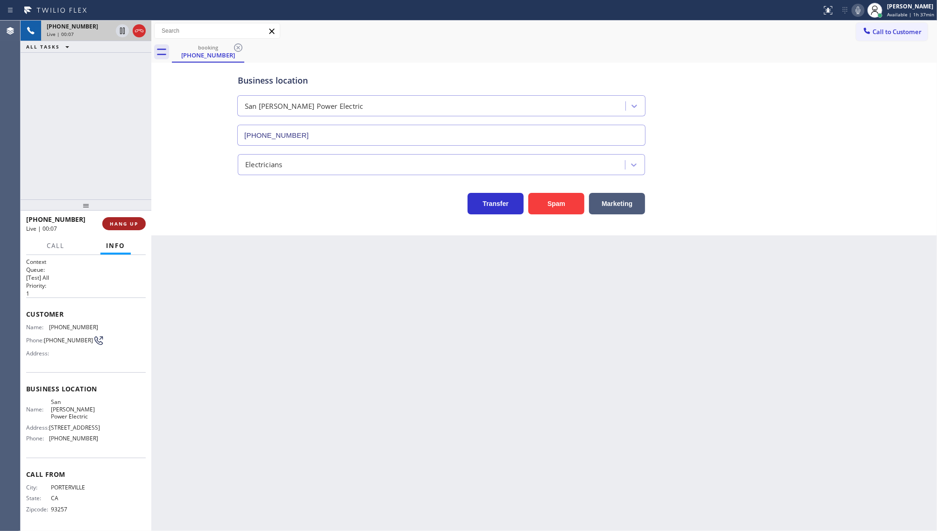
click at [111, 223] on span "HANG UP" at bounding box center [124, 224] width 29 height 7
click at [112, 223] on span "COMPLETE" at bounding box center [122, 224] width 32 height 7
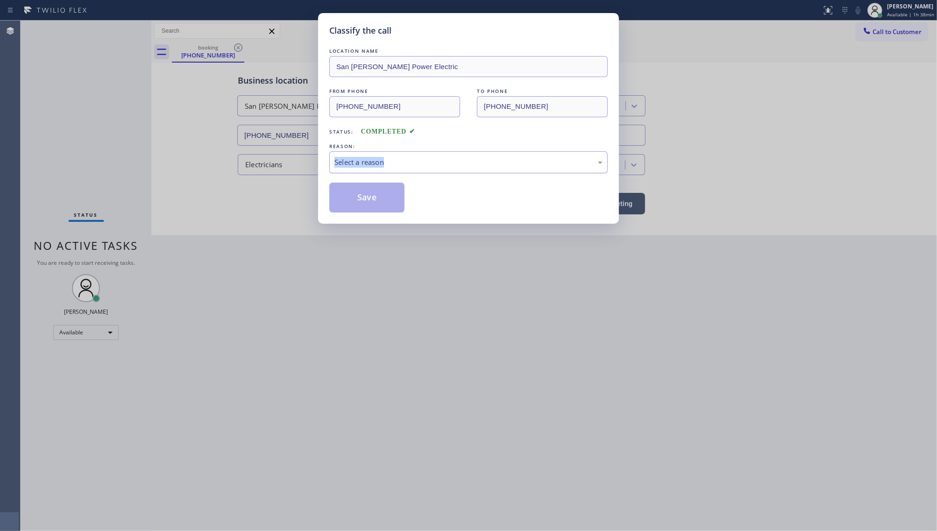
drag, startPoint x: 393, startPoint y: 147, endPoint x: 385, endPoint y: 168, distance: 22.3
click at [387, 162] on div "REASON: Select a reason" at bounding box center [468, 158] width 278 height 32
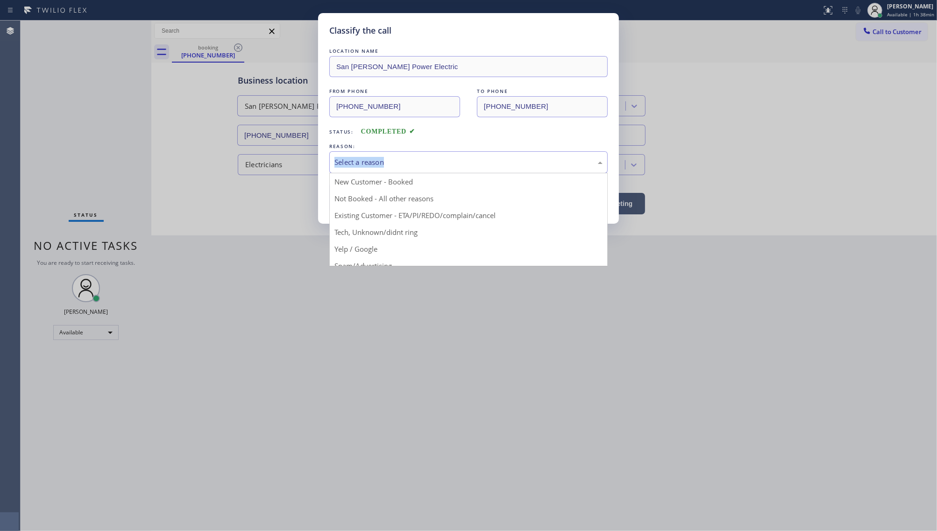
click at [385, 167] on div "Select a reason" at bounding box center [469, 162] width 268 height 11
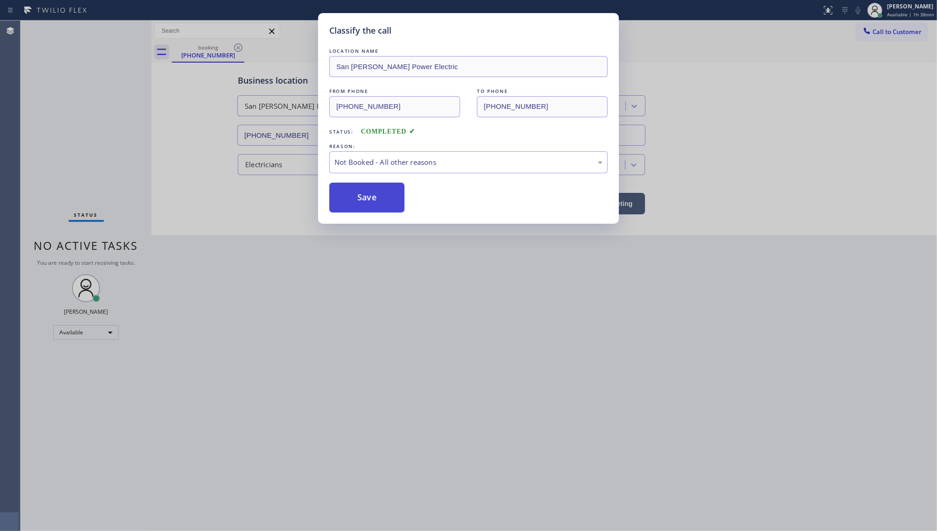
click at [360, 198] on button "Save" at bounding box center [366, 198] width 75 height 30
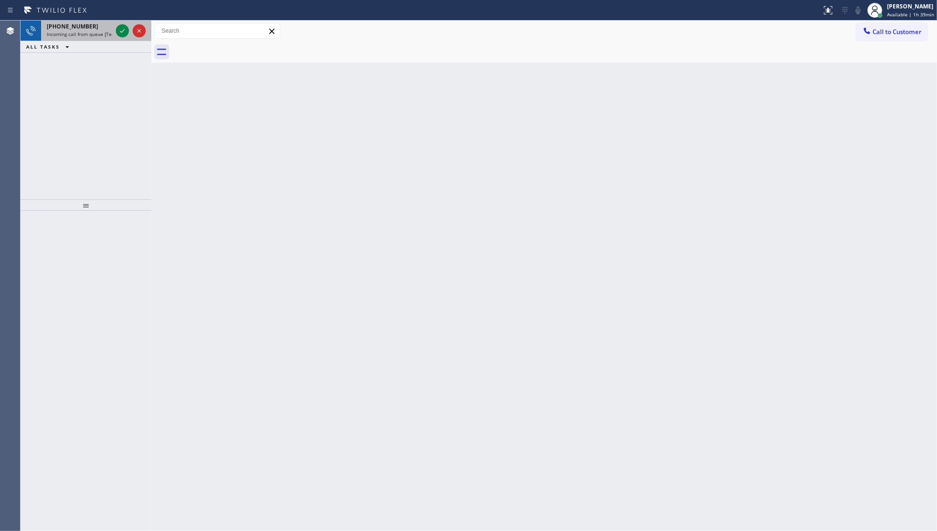
drag, startPoint x: 117, startPoint y: 33, endPoint x: 130, endPoint y: 31, distance: 13.2
click at [129, 33] on div at bounding box center [131, 31] width 34 height 21
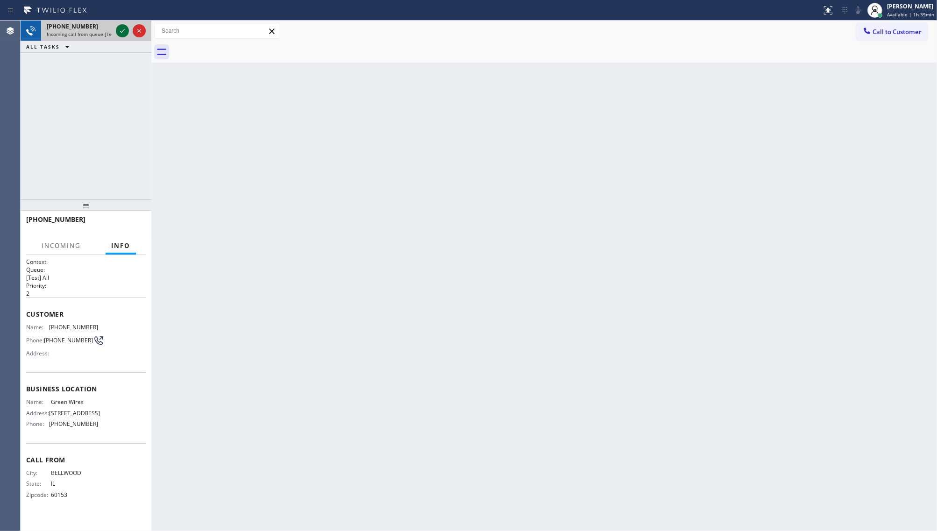
drag, startPoint x: 130, startPoint y: 31, endPoint x: 120, endPoint y: 28, distance: 10.7
click at [123, 29] on div at bounding box center [131, 31] width 34 height 21
drag, startPoint x: 120, startPoint y: 28, endPoint x: 124, endPoint y: 29, distance: 4.8
click at [123, 29] on icon at bounding box center [122, 30] width 11 height 11
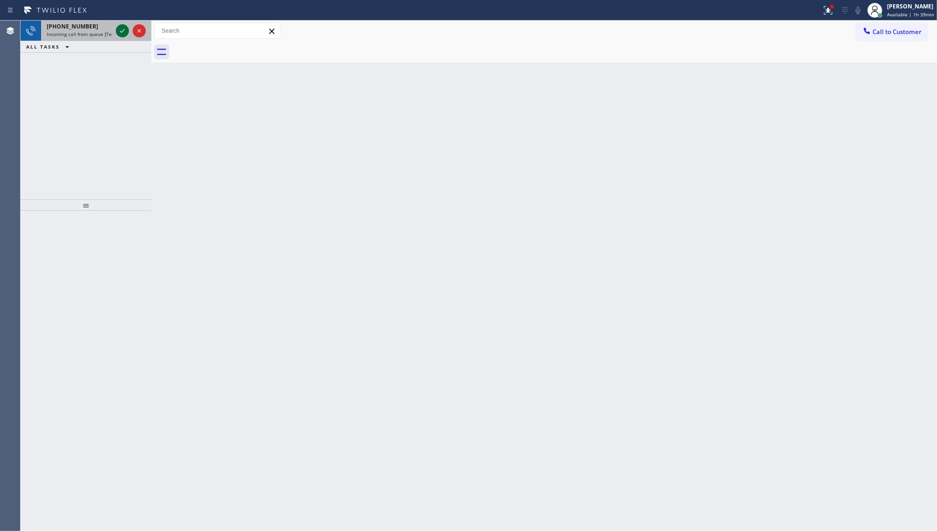
click at [124, 32] on icon at bounding box center [122, 30] width 11 height 11
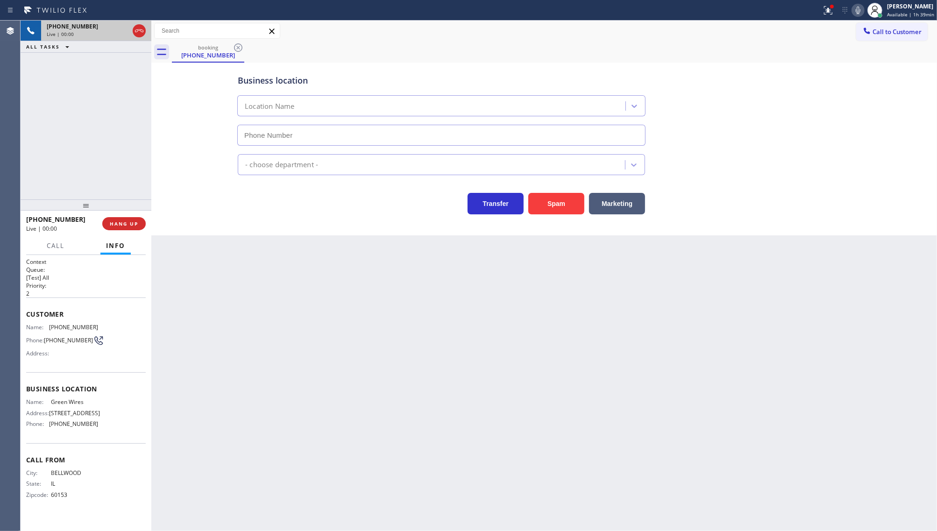
type input "[PHONE_NUMBER]"
click at [125, 222] on span "HANG UP" at bounding box center [124, 224] width 29 height 7
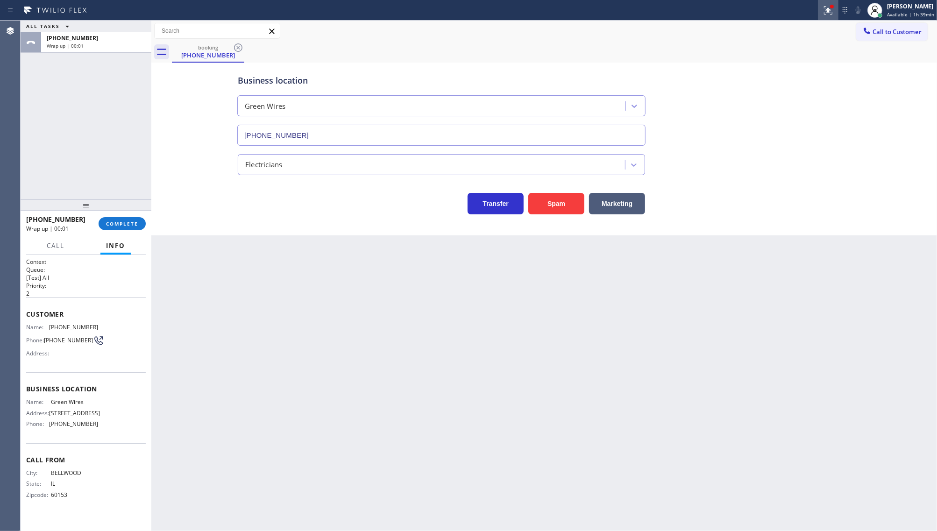
click at [829, 11] on icon at bounding box center [828, 10] width 11 height 11
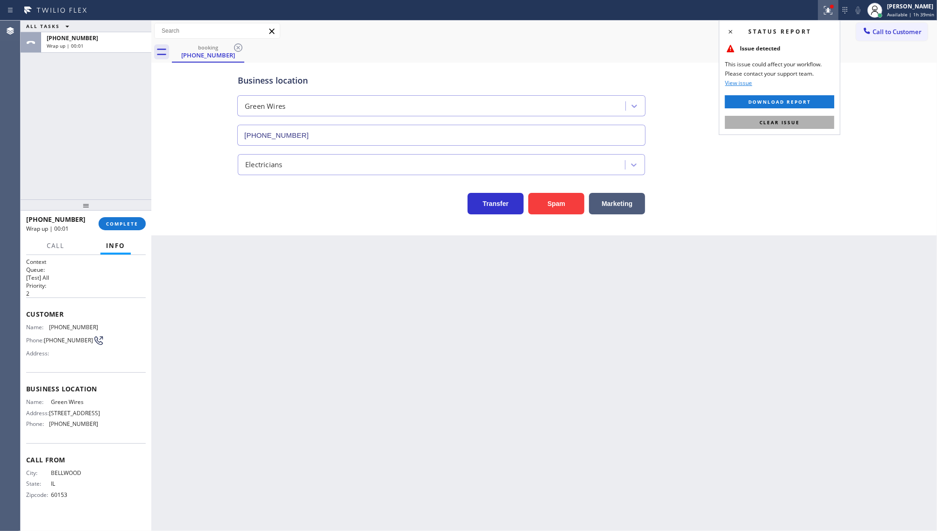
click at [777, 125] on span "Clear issue" at bounding box center [780, 122] width 40 height 7
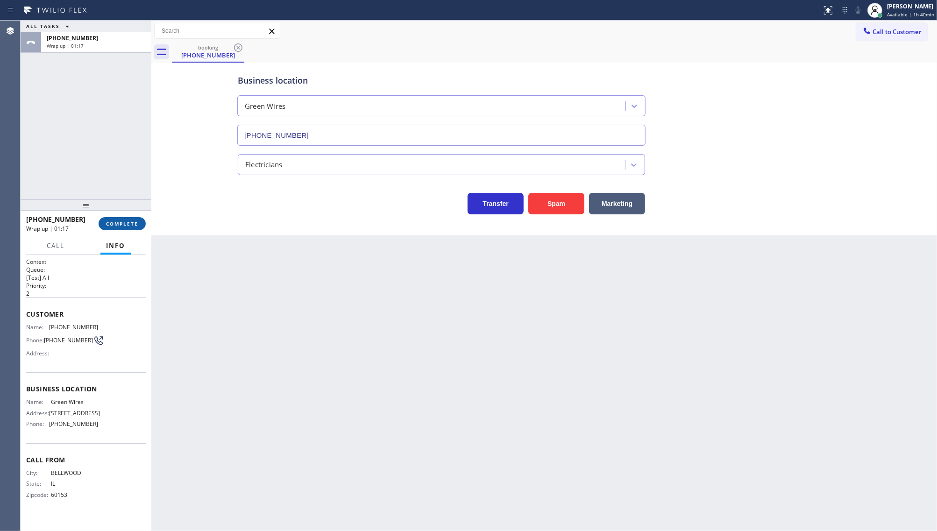
click at [114, 223] on span "COMPLETE" at bounding box center [122, 224] width 32 height 7
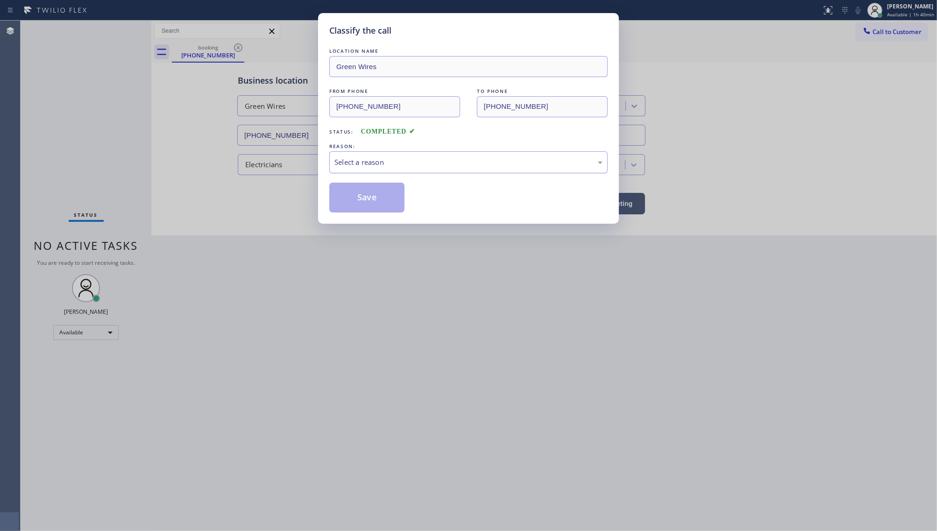
drag, startPoint x: 358, startPoint y: 160, endPoint x: 358, endPoint y: 166, distance: 5.6
click at [358, 162] on div "Select a reason" at bounding box center [469, 162] width 268 height 11
click at [354, 199] on button "Save" at bounding box center [366, 198] width 75 height 30
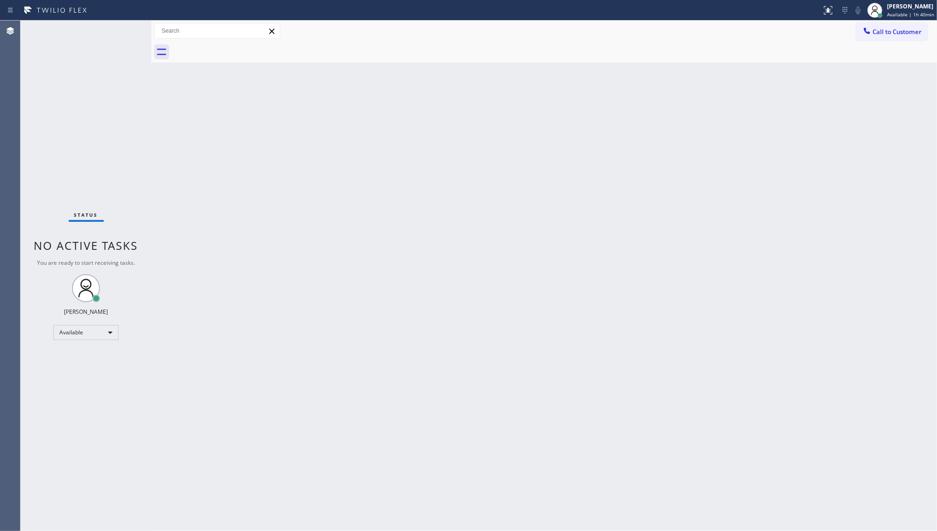
click at [614, 187] on div "Back to Dashboard Change Sender ID Customers Technicians Select a contact Outbo…" at bounding box center [544, 276] width 786 height 511
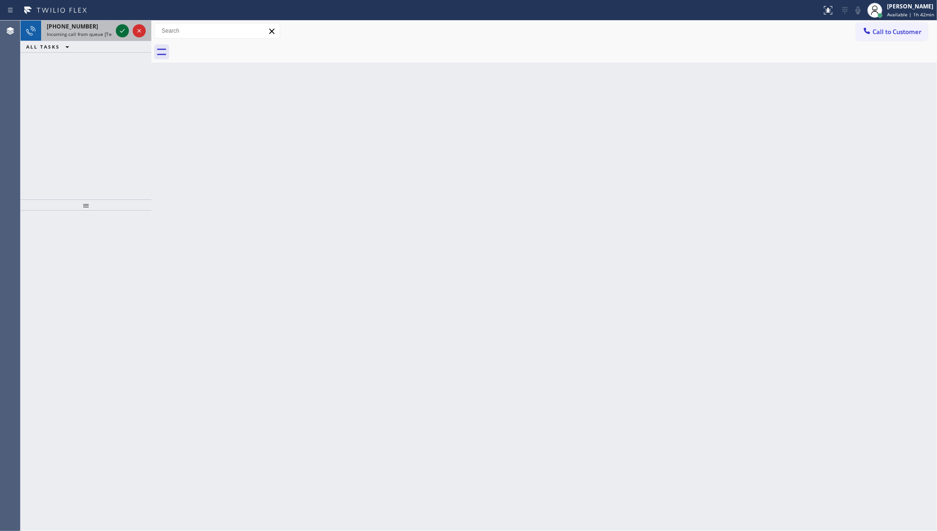
click at [118, 29] on icon at bounding box center [122, 30] width 11 height 11
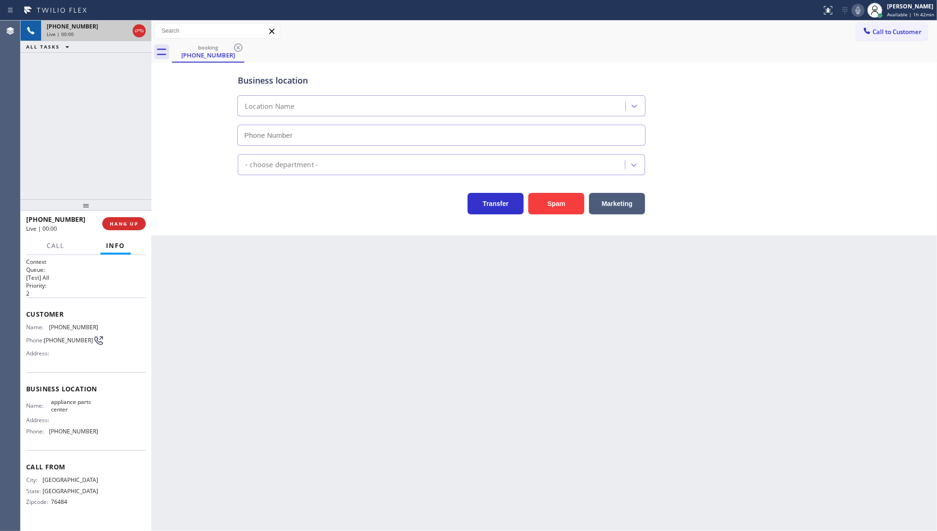
type input "[PHONE_NUMBER]"
click at [108, 226] on button "HANG UP" at bounding box center [123, 223] width 43 height 13
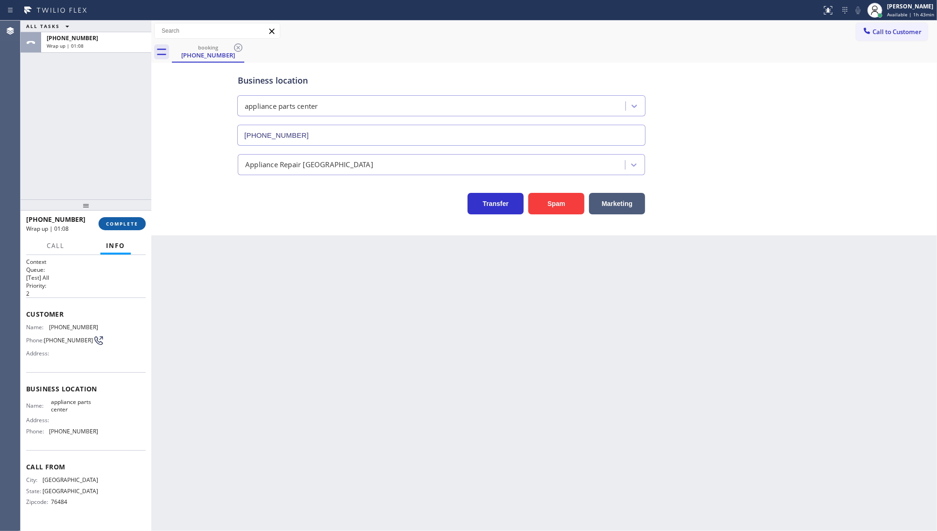
click at [134, 225] on button "COMPLETE" at bounding box center [122, 223] width 47 height 13
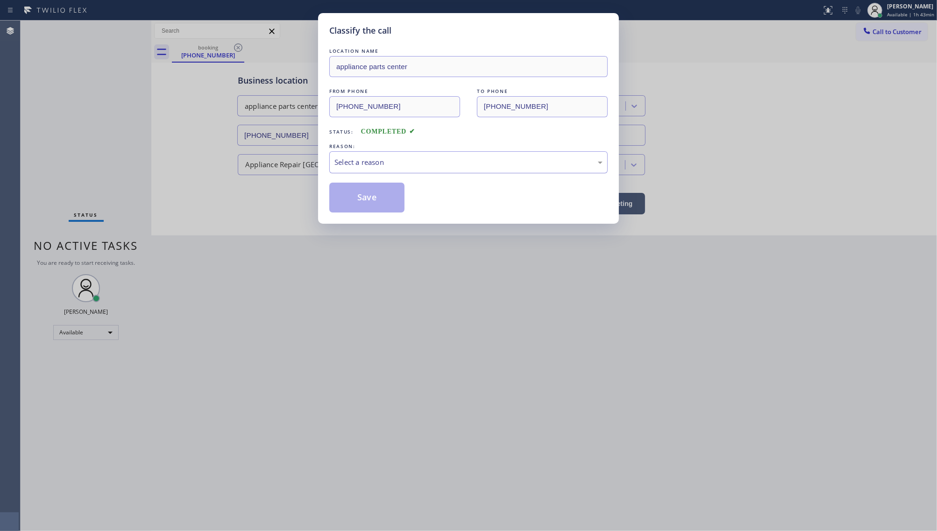
click at [342, 171] on div "Select a reason" at bounding box center [468, 162] width 278 height 22
click at [347, 197] on button "Save" at bounding box center [366, 198] width 75 height 30
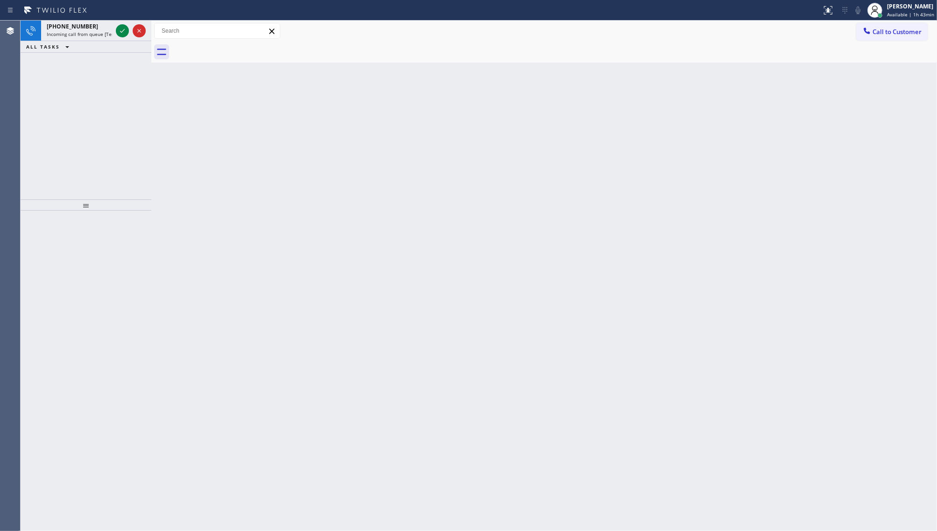
click at [76, 83] on div "[PHONE_NUMBER] Incoming call from queue [Test] All ALL TASKS ALL TASKS ACTIVE T…" at bounding box center [86, 110] width 131 height 179
click at [125, 27] on icon at bounding box center [122, 30] width 11 height 11
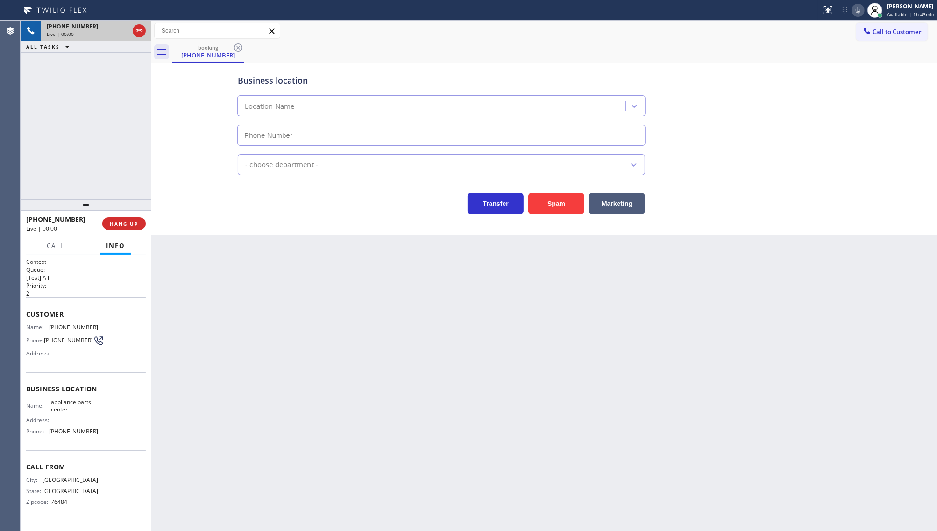
type input "[PHONE_NUMBER]"
click at [859, 8] on icon at bounding box center [858, 10] width 11 height 11
click at [863, 6] on icon at bounding box center [858, 10] width 11 height 11
click at [124, 222] on span "HANG UP" at bounding box center [124, 224] width 29 height 7
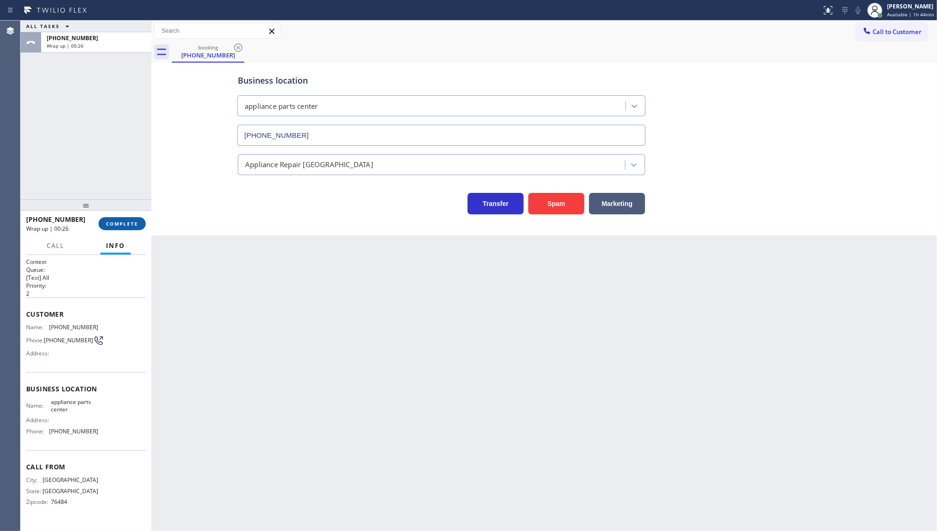
click at [115, 221] on span "COMPLETE" at bounding box center [122, 224] width 32 height 7
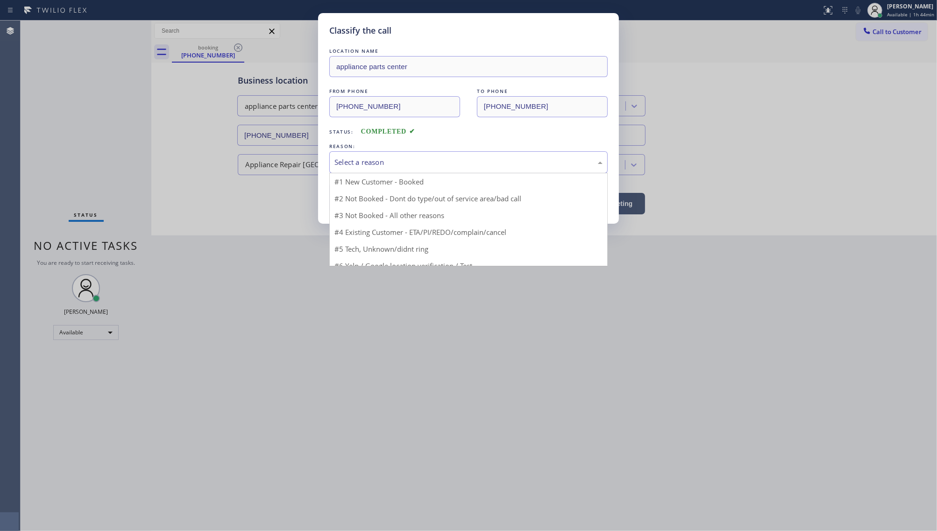
click at [362, 162] on div "Select a reason" at bounding box center [469, 162] width 268 height 11
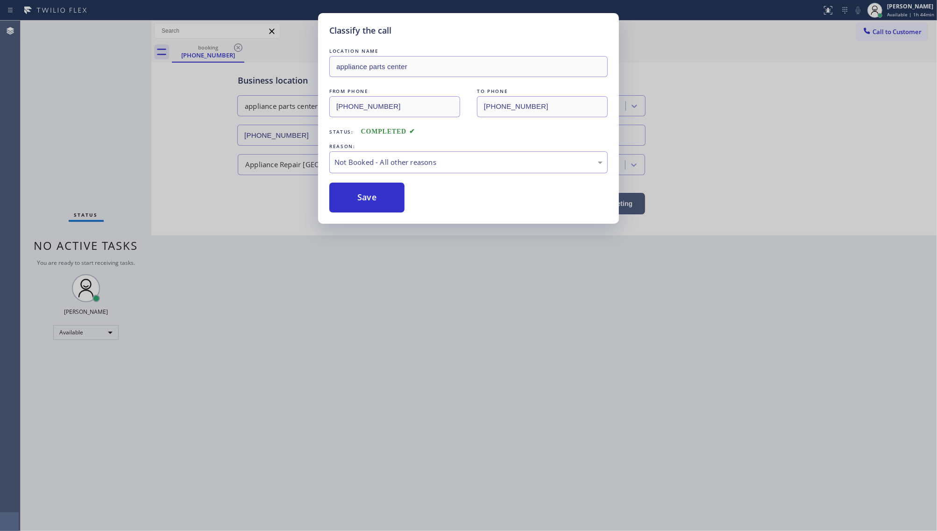
click at [357, 194] on button "Save" at bounding box center [366, 198] width 75 height 30
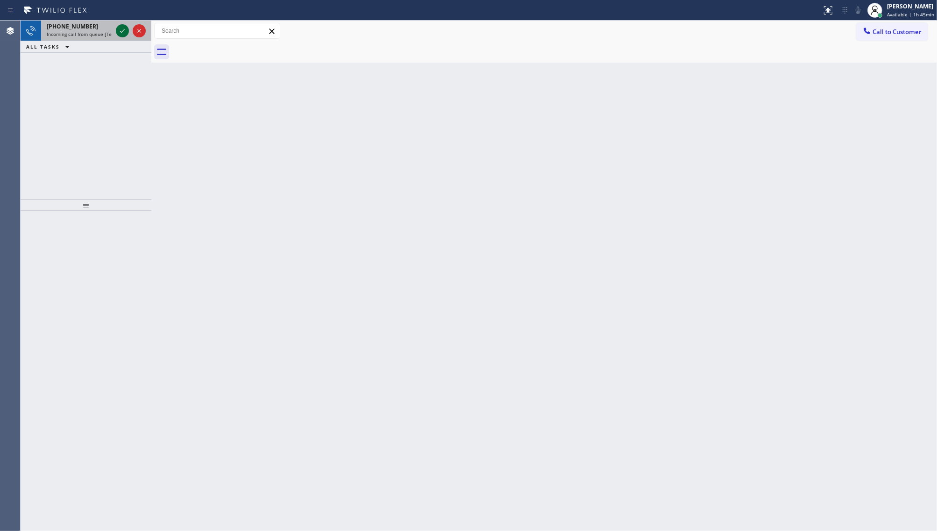
click at [125, 31] on icon at bounding box center [122, 30] width 11 height 11
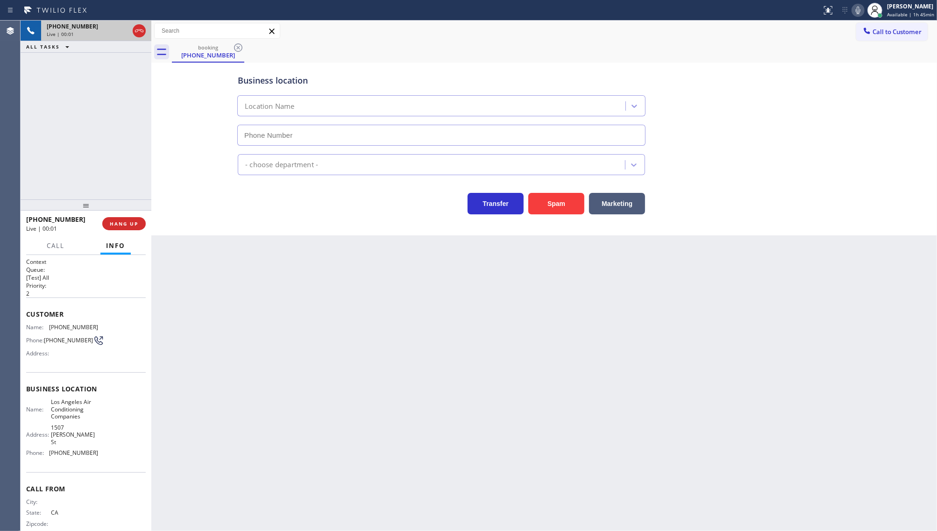
type input "[PHONE_NUMBER]"
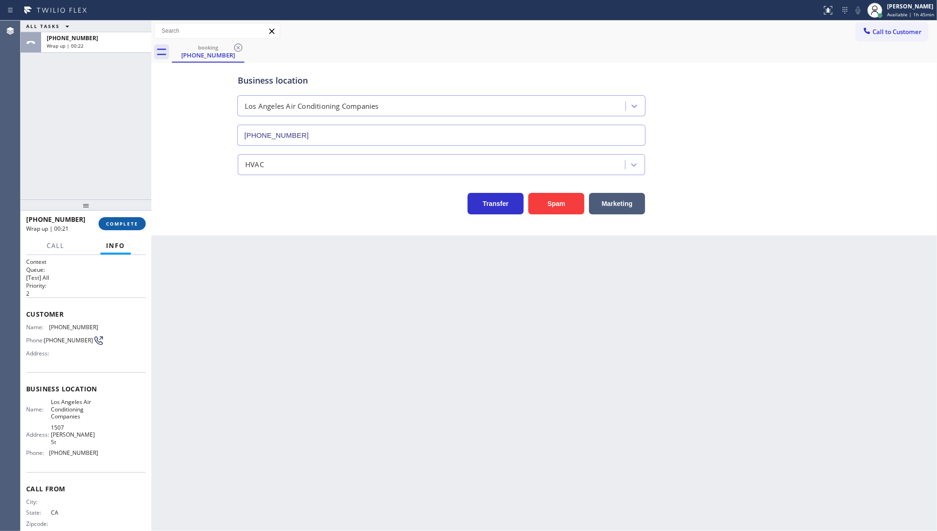
click at [123, 218] on button "COMPLETE" at bounding box center [122, 223] width 47 height 13
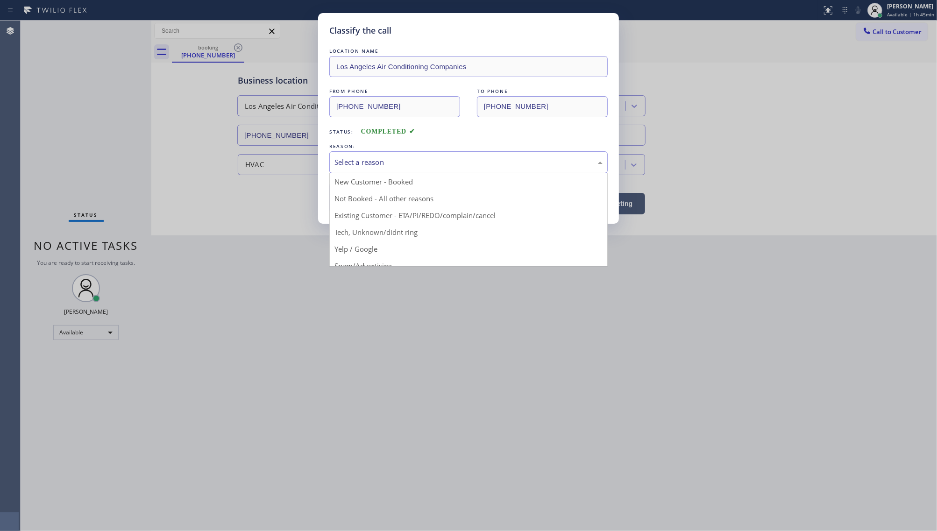
click at [364, 165] on div "Select a reason" at bounding box center [469, 162] width 268 height 11
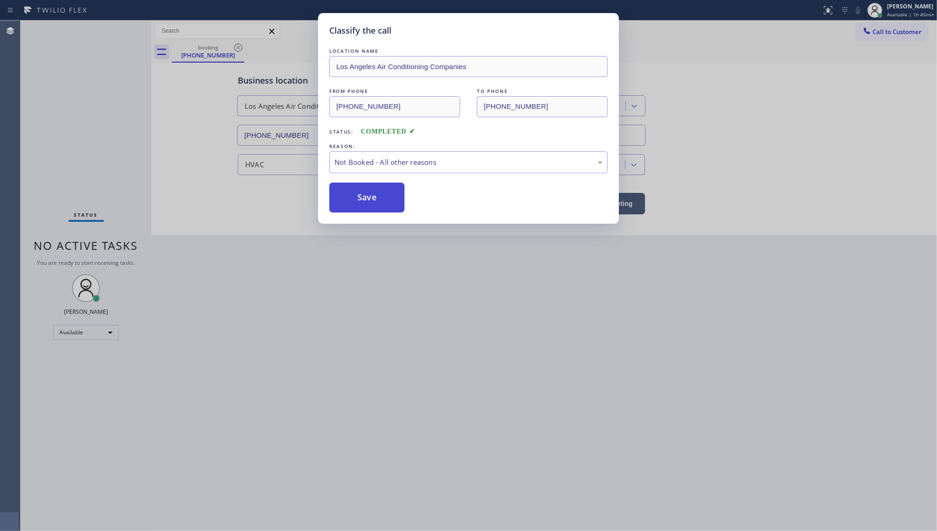
click at [355, 203] on button "Save" at bounding box center [366, 198] width 75 height 30
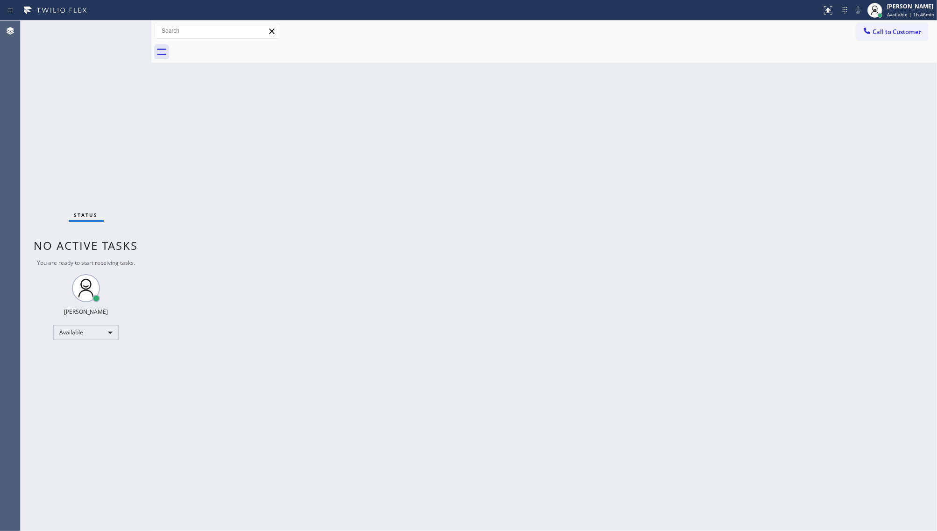
click at [89, 82] on div "Status No active tasks You are ready to start receiving tasks. JENIZA ALCAYDE A…" at bounding box center [86, 276] width 131 height 511
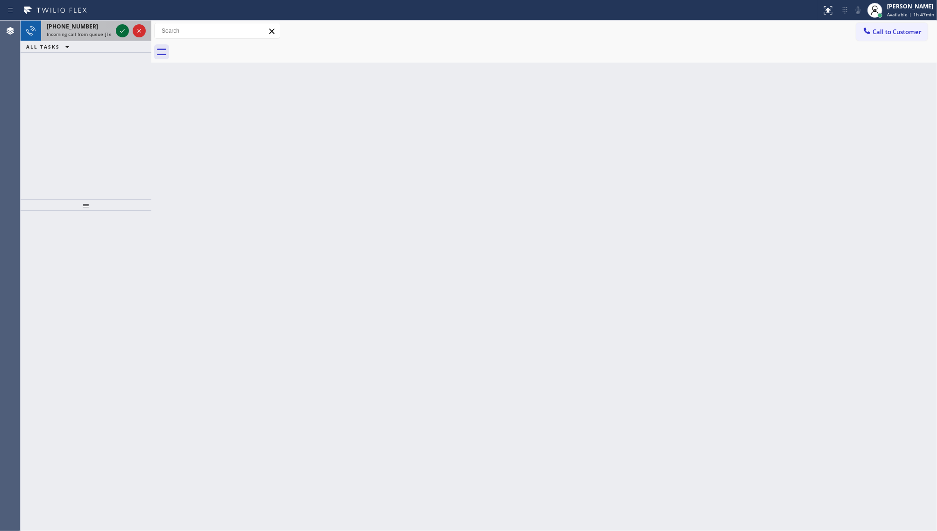
click at [122, 33] on icon at bounding box center [122, 30] width 11 height 11
click at [122, 28] on icon at bounding box center [122, 30] width 11 height 11
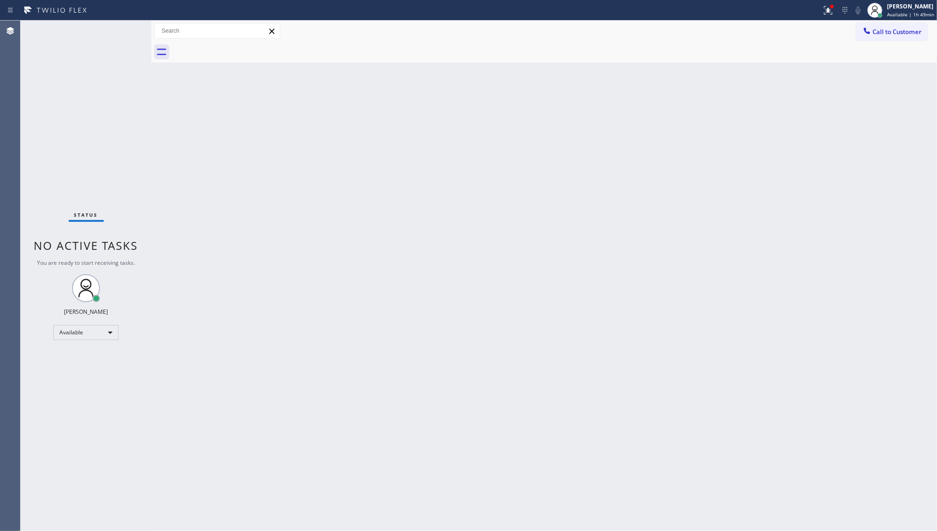
click at [124, 31] on div "Status No active tasks You are ready to start receiving tasks. JENIZA ALCAYDE A…" at bounding box center [86, 276] width 131 height 511
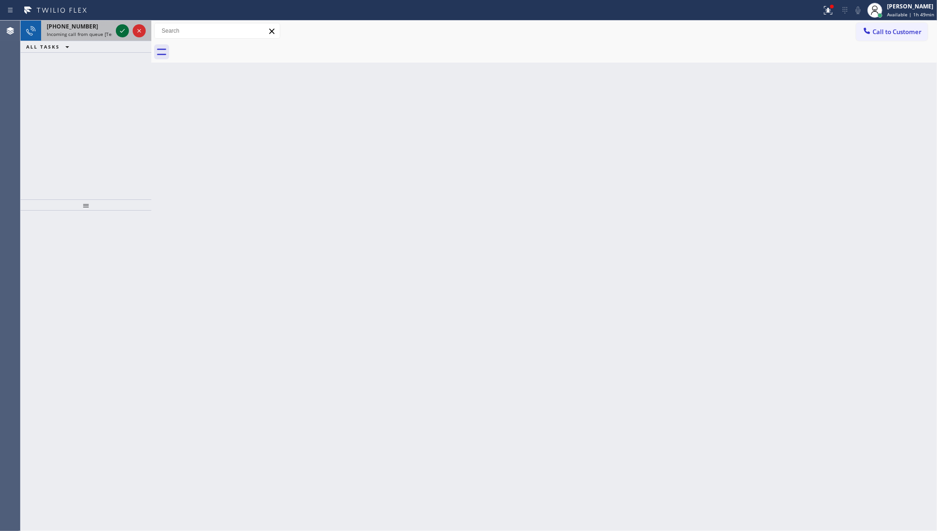
drag, startPoint x: 118, startPoint y: 26, endPoint x: 117, endPoint y: 34, distance: 8.0
click at [117, 32] on icon at bounding box center [122, 30] width 11 height 11
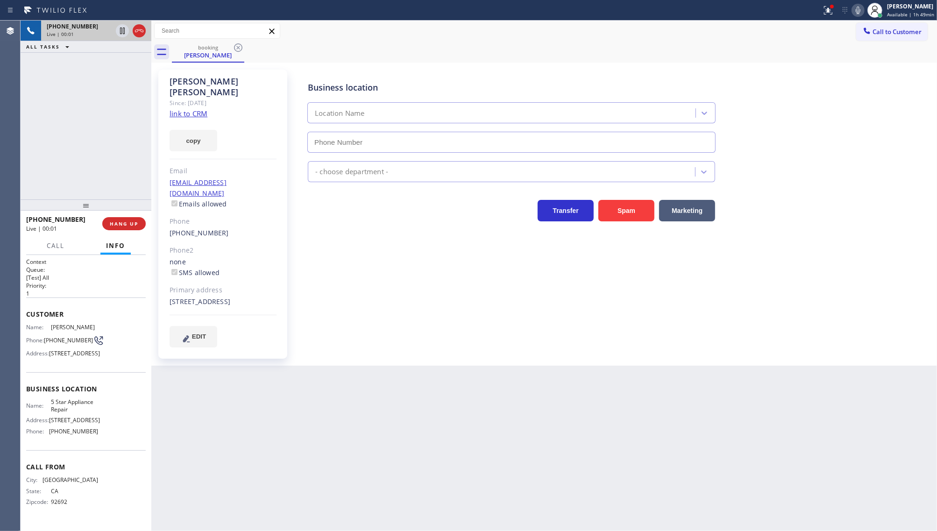
type input "[PHONE_NUMBER]"
click at [199, 109] on link "link to CRM" at bounding box center [189, 113] width 38 height 9
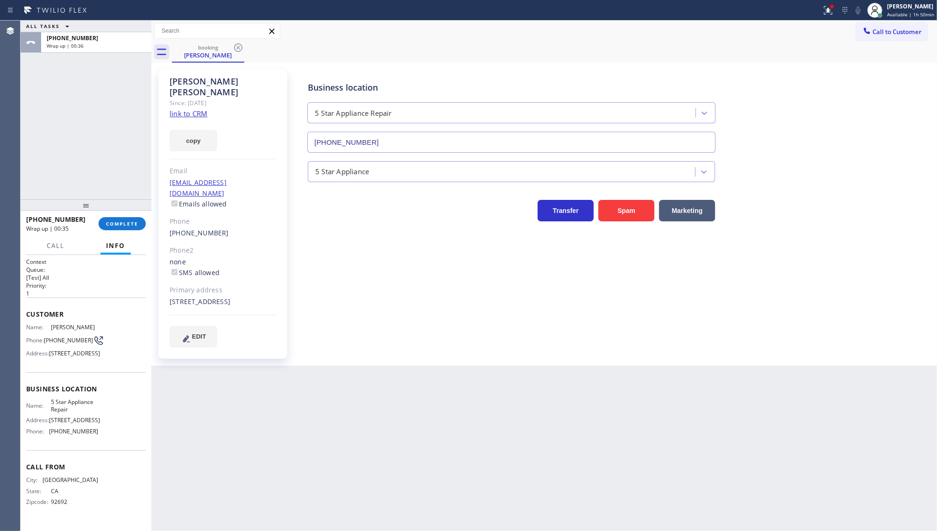
drag, startPoint x: 68, startPoint y: 109, endPoint x: 100, endPoint y: 149, distance: 50.6
click at [71, 113] on div "ALL TASKS ALL TASKS ACTIVE TASKS TASKS IN WRAP UP [PHONE_NUMBER] Wrap up | 00:36" at bounding box center [86, 110] width 131 height 179
click at [143, 232] on div "[PHONE_NUMBER] Wrap up | 00:36 COMPLETE" at bounding box center [86, 224] width 120 height 24
click at [134, 221] on span "COMPLETE" at bounding box center [122, 224] width 32 height 7
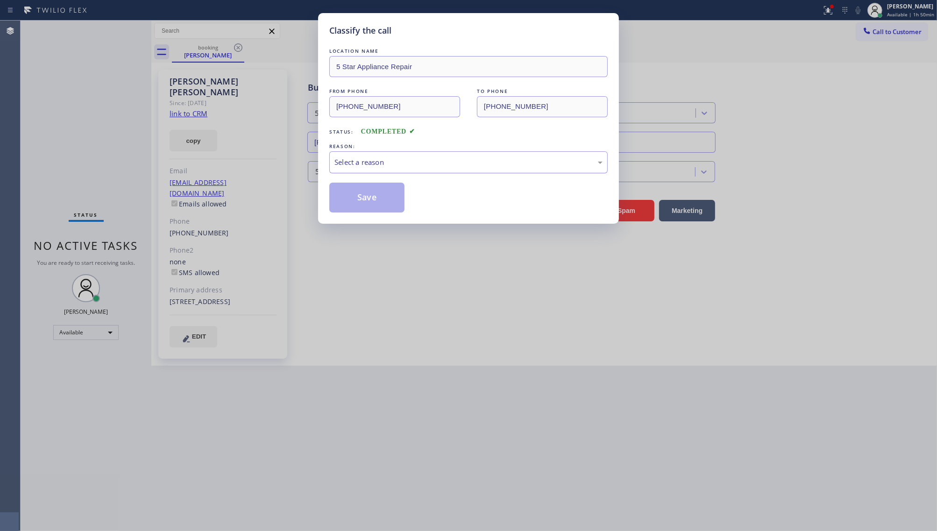
click at [356, 165] on div "Select a reason" at bounding box center [469, 162] width 268 height 11
click at [354, 213] on button "Save" at bounding box center [366, 198] width 75 height 30
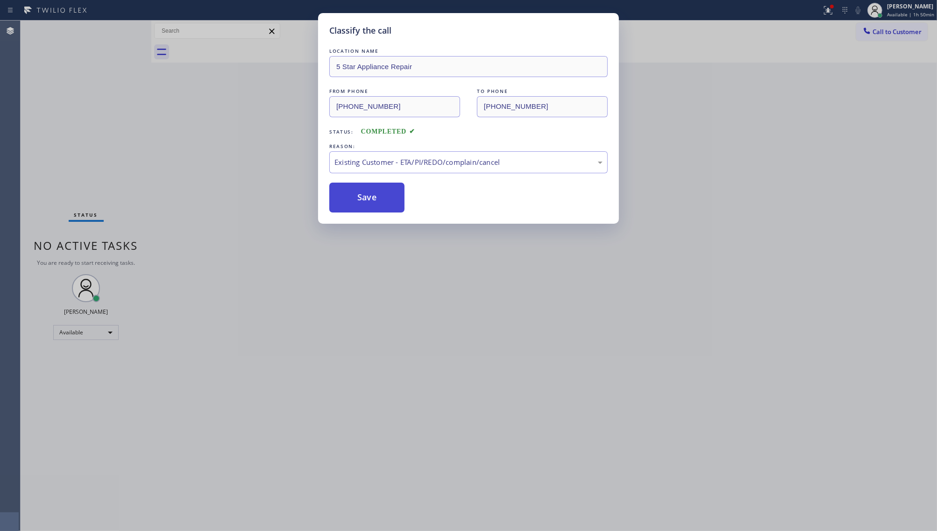
click at [357, 207] on button "Save" at bounding box center [366, 198] width 75 height 30
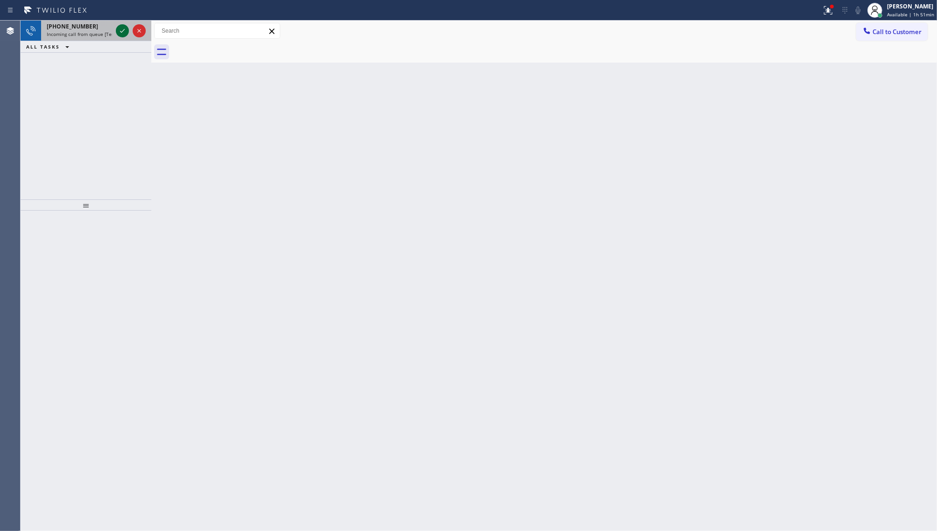
drag, startPoint x: 127, startPoint y: 31, endPoint x: 120, endPoint y: 31, distance: 7.5
click at [126, 31] on icon at bounding box center [122, 30] width 11 height 11
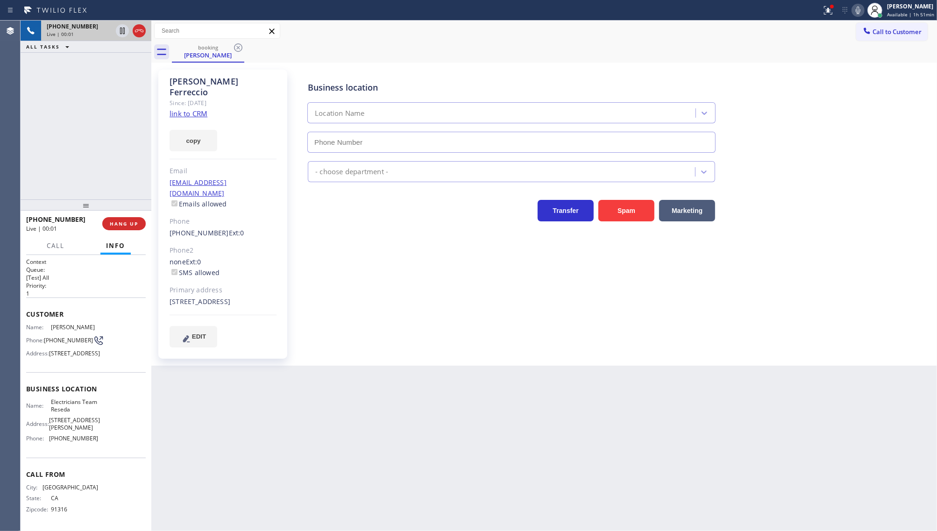
type input "[PHONE_NUMBER]"
click at [195, 109] on link "link to CRM" at bounding box center [189, 113] width 38 height 9
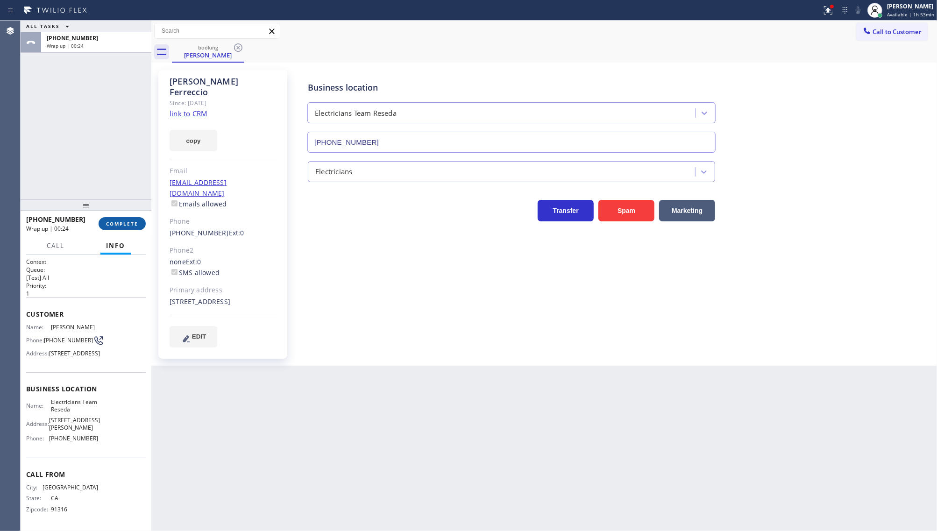
click at [113, 222] on span "COMPLETE" at bounding box center [122, 224] width 32 height 7
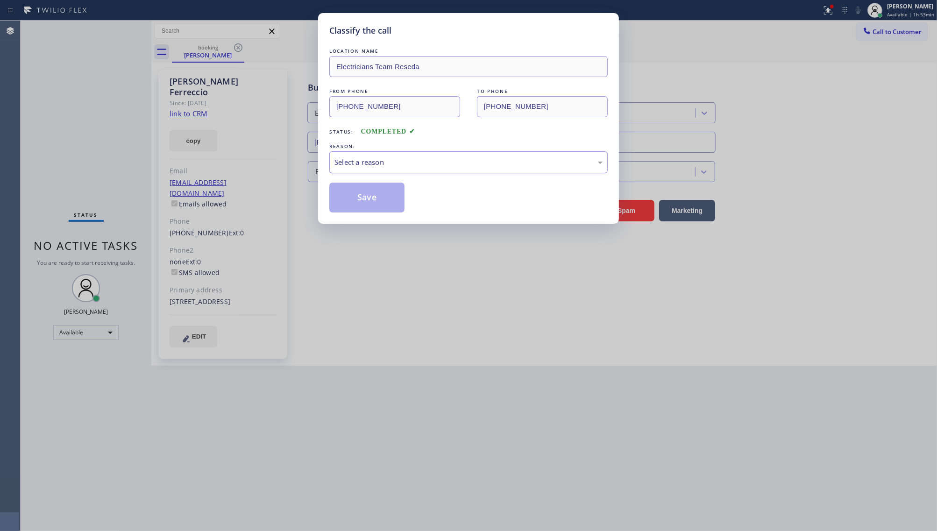
click at [365, 161] on div "Select a reason" at bounding box center [469, 162] width 268 height 11
click at [351, 205] on button "Save" at bounding box center [366, 198] width 75 height 30
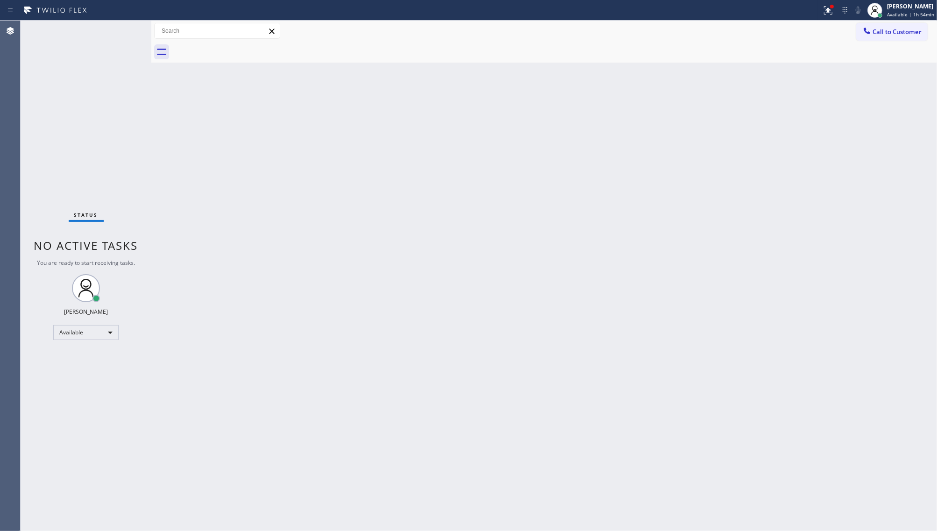
drag, startPoint x: 26, startPoint y: 465, endPoint x: 47, endPoint y: 478, distance: 24.4
drag, startPoint x: 47, startPoint y: 478, endPoint x: 255, endPoint y: 256, distance: 304.5
click at [249, 270] on div "Back to Dashboard Change Sender ID Customers Technicians Select a contact Outbo…" at bounding box center [544, 276] width 786 height 511
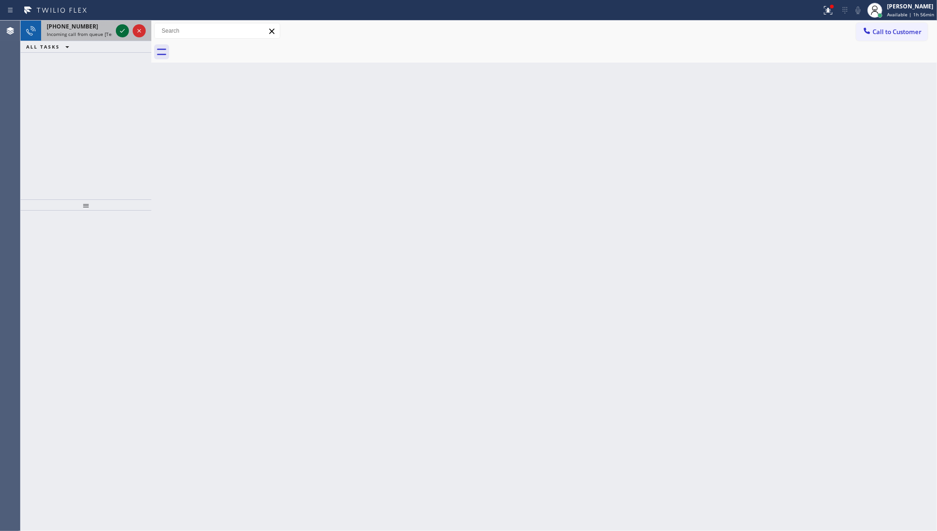
click at [122, 29] on icon at bounding box center [122, 30] width 11 height 11
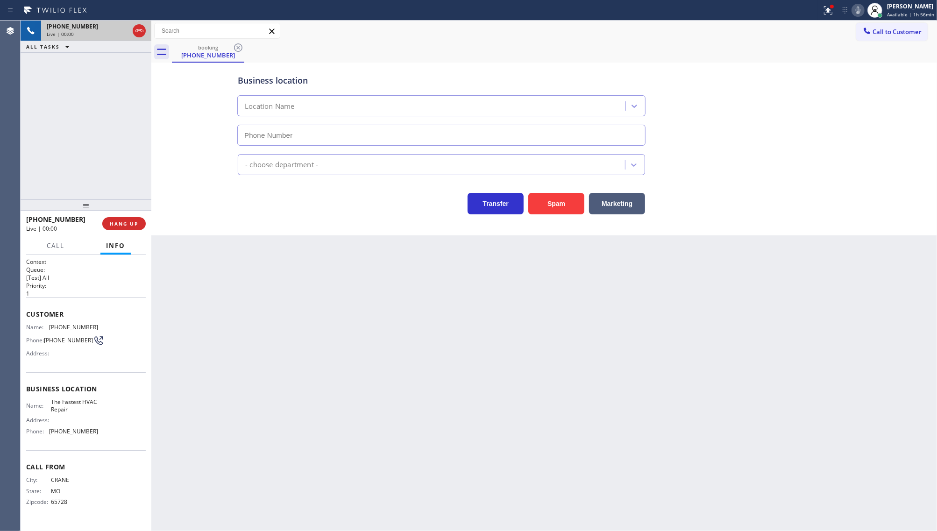
type input "[PHONE_NUMBER]"
click at [554, 211] on button "Spam" at bounding box center [556, 203] width 56 height 21
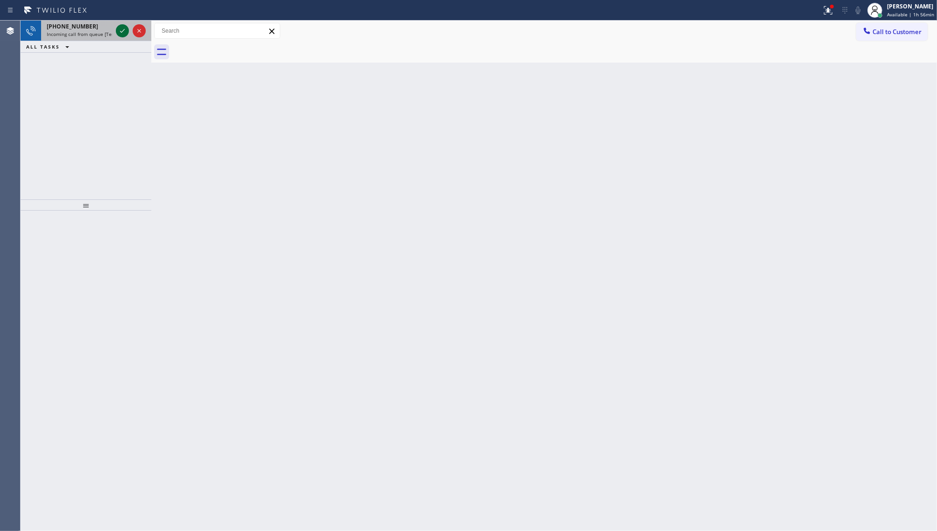
click at [121, 22] on div at bounding box center [131, 31] width 34 height 21
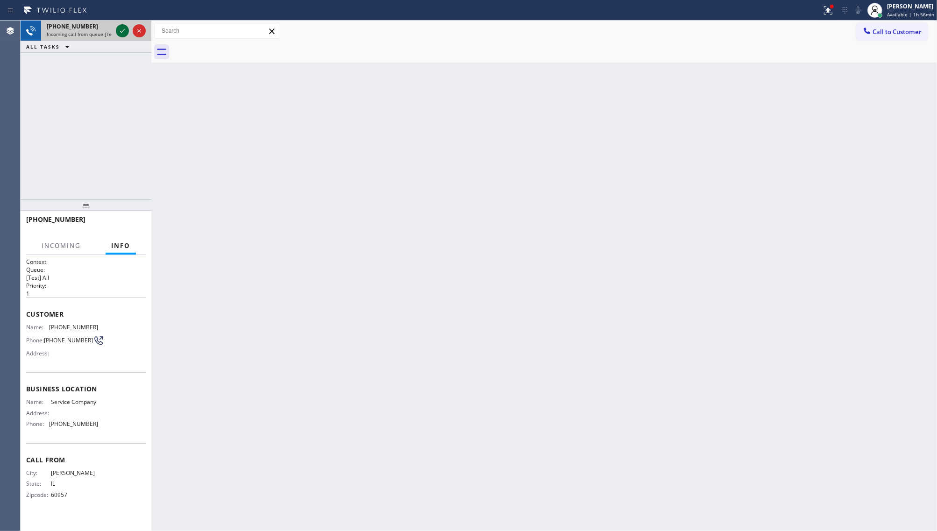
click at [121, 29] on icon at bounding box center [122, 30] width 11 height 11
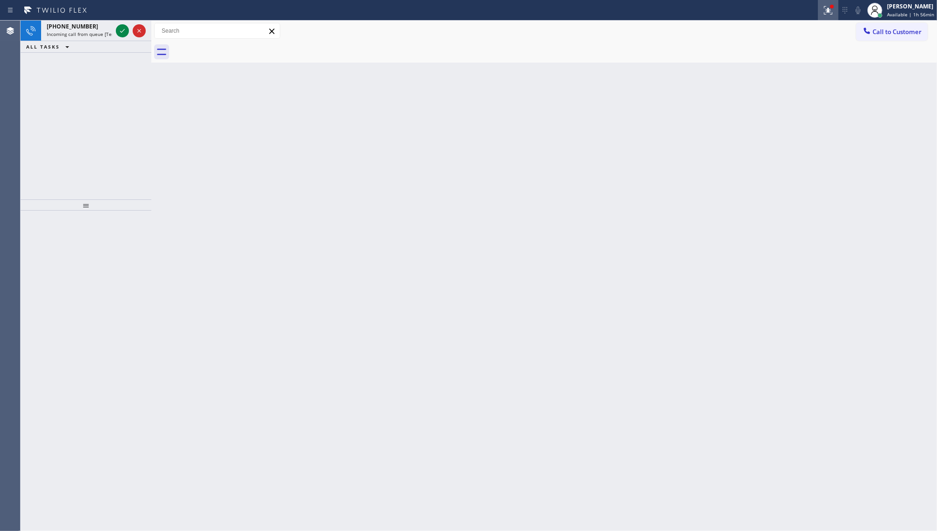
click at [826, 17] on button at bounding box center [828, 10] width 21 height 21
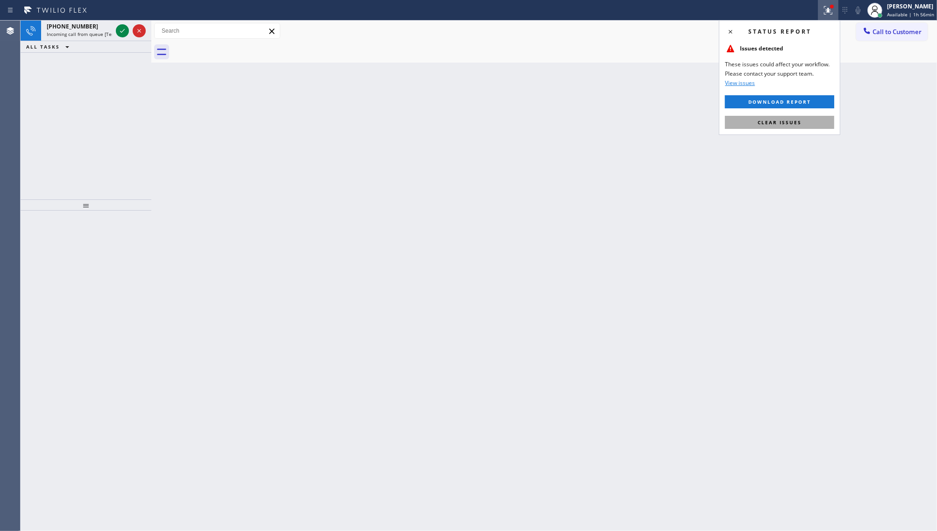
click at [808, 122] on button "Clear issues" at bounding box center [779, 122] width 109 height 13
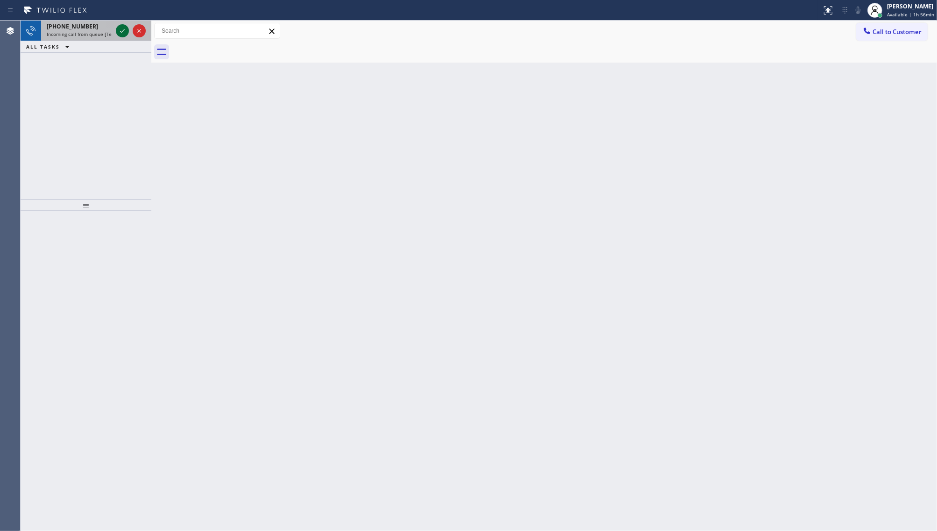
click at [123, 29] on icon at bounding box center [122, 30] width 11 height 11
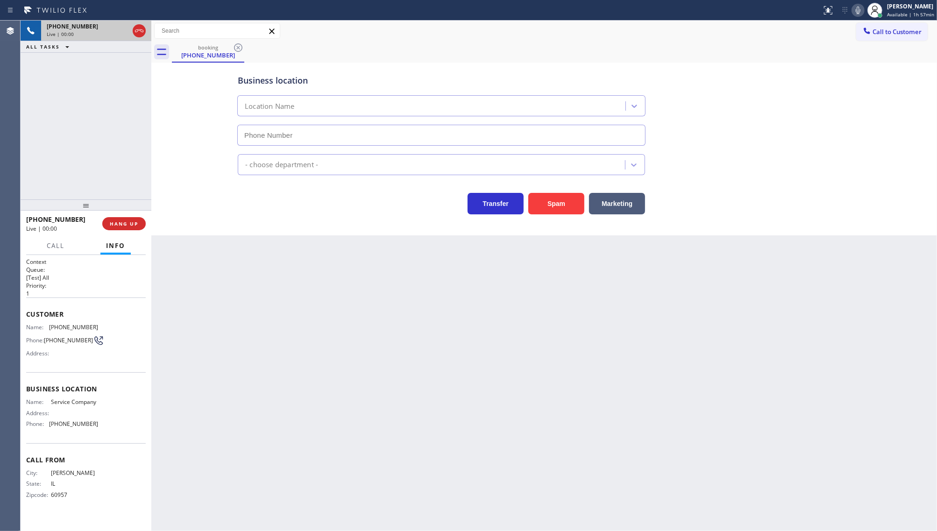
type input "[PHONE_NUMBER]"
click at [561, 206] on button "Spam" at bounding box center [556, 203] width 56 height 21
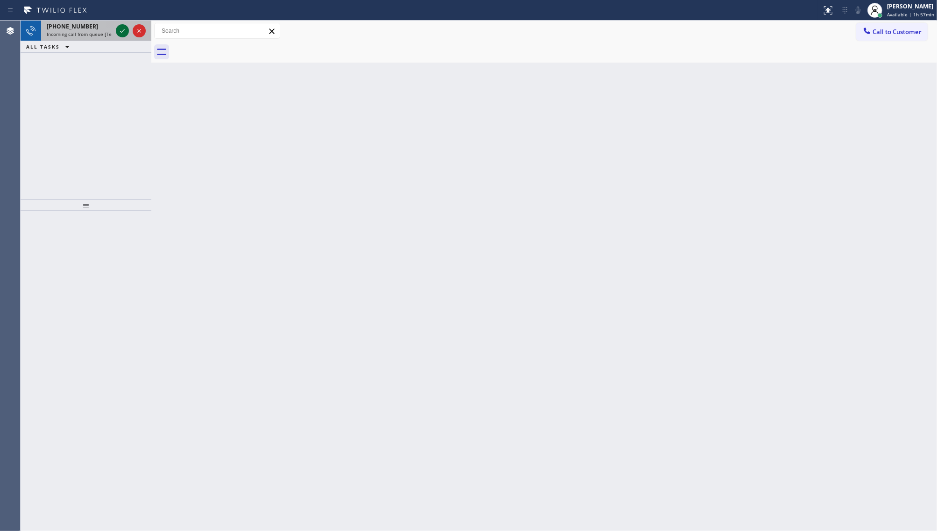
click at [118, 29] on icon at bounding box center [122, 30] width 11 height 11
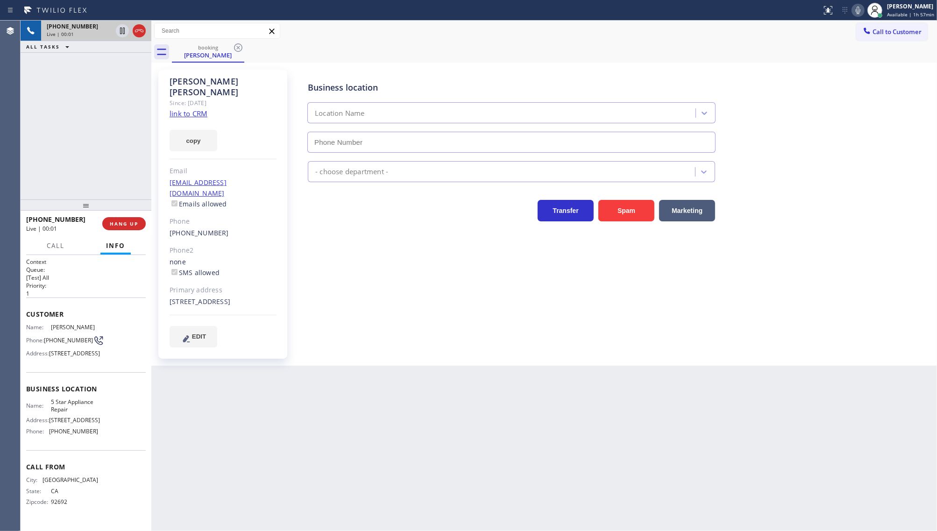
type input "[PHONE_NUMBER]"
click at [187, 109] on link "link to CRM" at bounding box center [189, 113] width 38 height 9
click at [861, 10] on icon at bounding box center [858, 10] width 11 height 11
click at [120, 28] on icon at bounding box center [122, 30] width 11 height 11
click at [56, 148] on div "[PHONE_NUMBER] Live | 01:55 ALL TASKS ALL TASKS ACTIVE TASKS TASKS IN WRAP UP" at bounding box center [86, 110] width 131 height 179
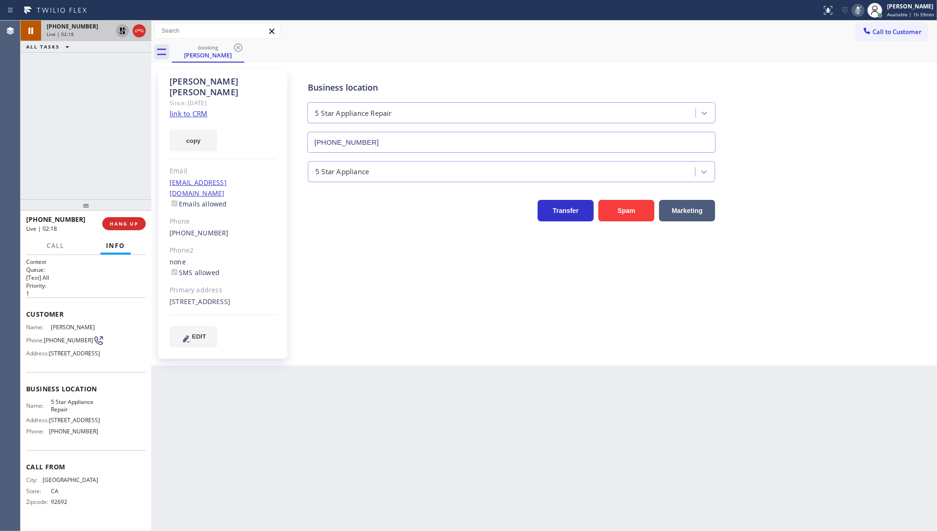
drag, startPoint x: 76, startPoint y: 127, endPoint x: 71, endPoint y: 164, distance: 37.7
click at [75, 132] on div "[PHONE_NUMBER] Live | 02:18 ALL TASKS ALL TASKS ACTIVE TASKS TASKS IN WRAP UP" at bounding box center [86, 110] width 131 height 179
drag, startPoint x: 99, startPoint y: 84, endPoint x: 118, endPoint y: 38, distance: 49.9
click at [105, 64] on div "[PHONE_NUMBER] Live | 03:31 ALL TASKS ALL TASKS ACTIVE TASKS TASKS IN WRAP UP" at bounding box center [86, 110] width 131 height 179
click at [120, 29] on icon at bounding box center [122, 30] width 11 height 11
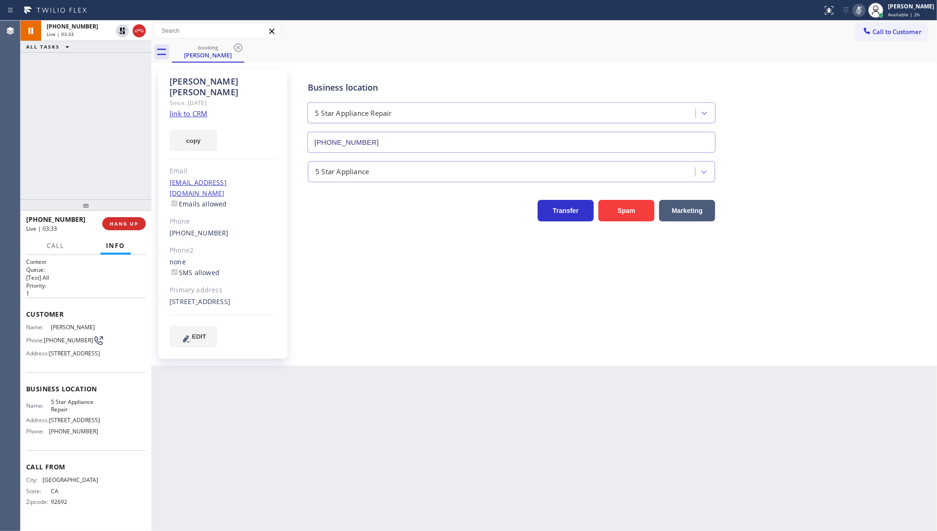
click at [856, 6] on icon at bounding box center [859, 10] width 11 height 11
click at [865, 12] on icon at bounding box center [859, 10] width 11 height 11
click at [860, 9] on rect at bounding box center [859, 9] width 7 height 7
click at [860, 8] on icon at bounding box center [859, 10] width 11 height 11
drag, startPoint x: 78, startPoint y: 178, endPoint x: 80, endPoint y: 164, distance: 14.3
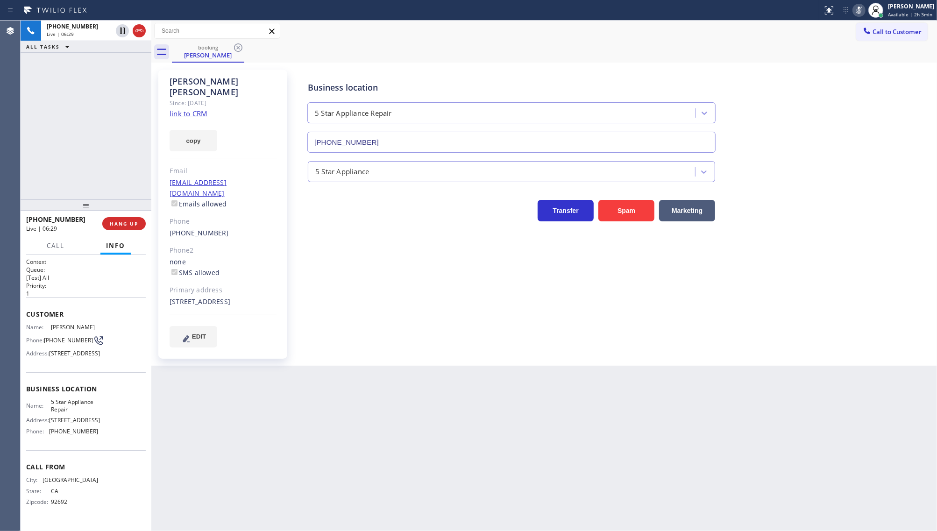
click at [78, 179] on div "[PHONE_NUMBER] Live | 06:29 ALL TASKS ALL TASKS ACTIVE TASKS TASKS IN WRAP UP" at bounding box center [86, 110] width 131 height 179
click at [854, 10] on icon at bounding box center [859, 10] width 11 height 11
drag, startPoint x: 80, startPoint y: 128, endPoint x: 94, endPoint y: 21, distance: 107.4
click at [80, 125] on div "[PHONE_NUMBER] Live | 06:56 ALL TASKS ALL TASKS ACTIVE TASKS TASKS IN WRAP UP" at bounding box center [86, 110] width 131 height 179
drag, startPoint x: 111, startPoint y: 220, endPoint x: 120, endPoint y: 207, distance: 15.6
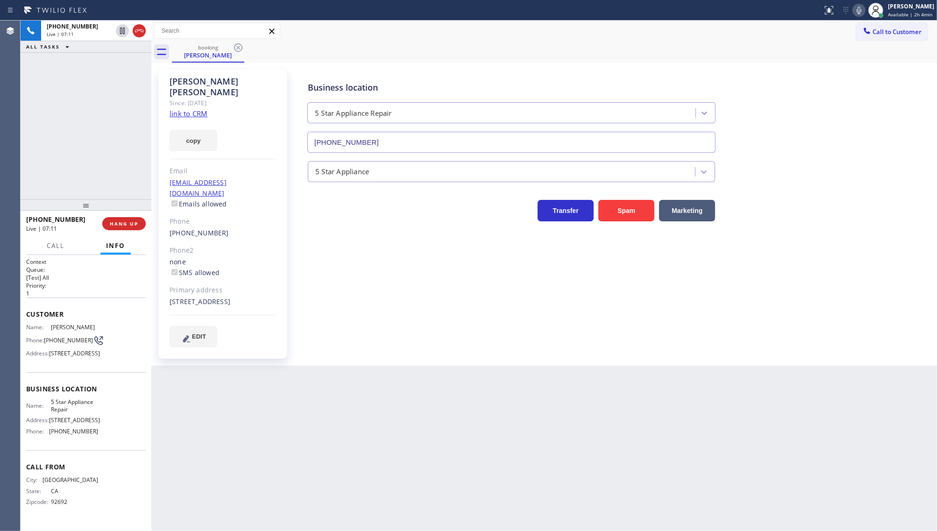
click at [117, 214] on div "[PHONE_NUMBER] Live | 07:11 HANG UP" at bounding box center [86, 224] width 120 height 24
click at [113, 220] on button "HANG UP" at bounding box center [123, 223] width 43 height 13
click at [874, 10] on icon at bounding box center [875, 10] width 11 height 11
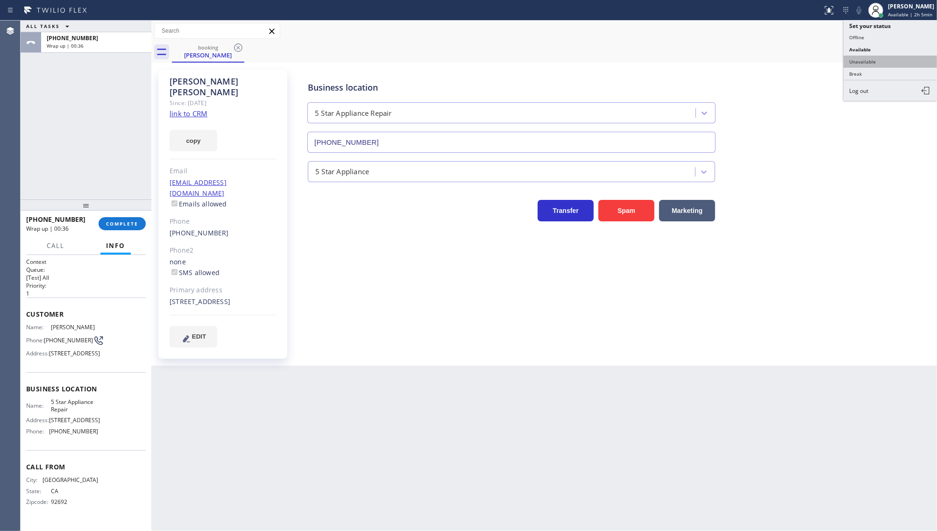
click at [870, 57] on button "Unavailable" at bounding box center [890, 62] width 93 height 12
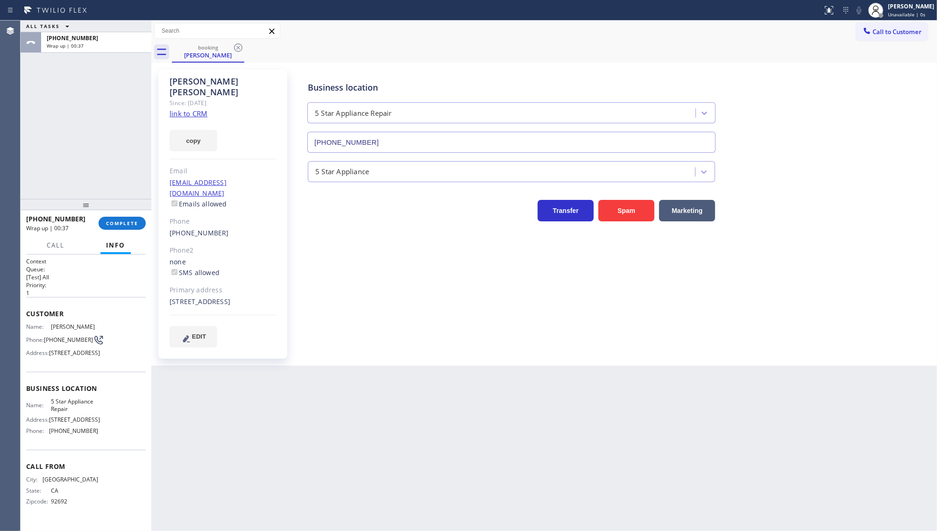
click at [132, 210] on div at bounding box center [86, 204] width 131 height 11
click at [130, 222] on span "COMPLETE" at bounding box center [122, 223] width 32 height 7
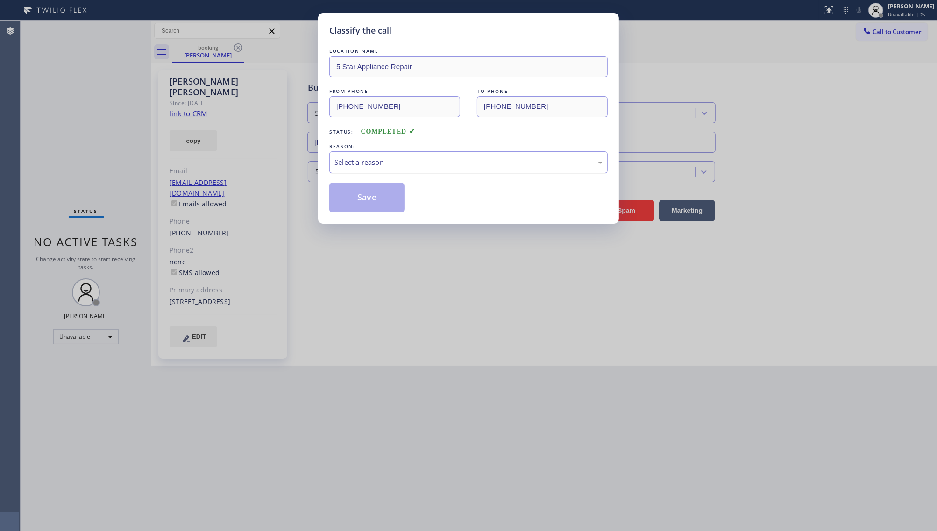
click at [355, 157] on div "Select a reason" at bounding box center [469, 162] width 268 height 11
drag, startPoint x: 364, startPoint y: 219, endPoint x: 367, endPoint y: 196, distance: 22.7
click at [367, 196] on button "Save" at bounding box center [366, 198] width 75 height 30
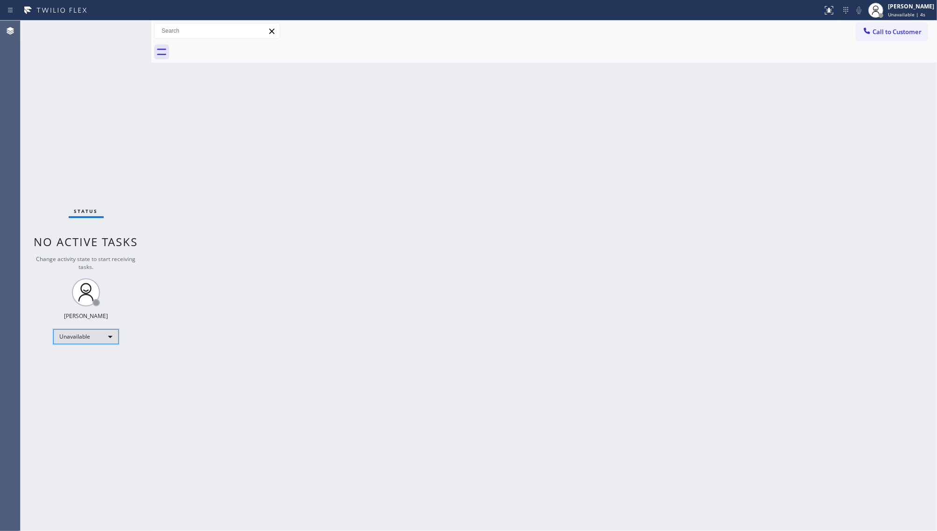
click at [80, 337] on div "Unavailable" at bounding box center [85, 336] width 65 height 15
click at [76, 382] on li "Break" at bounding box center [86, 384] width 64 height 11
click at [844, 43] on div at bounding box center [554, 52] width 765 height 21
click at [88, 361] on div "Status No active tasks Change activity state to start receiving tasks. JENIZA A…" at bounding box center [86, 276] width 131 height 511
click at [64, 332] on div "Break" at bounding box center [85, 336] width 65 height 15
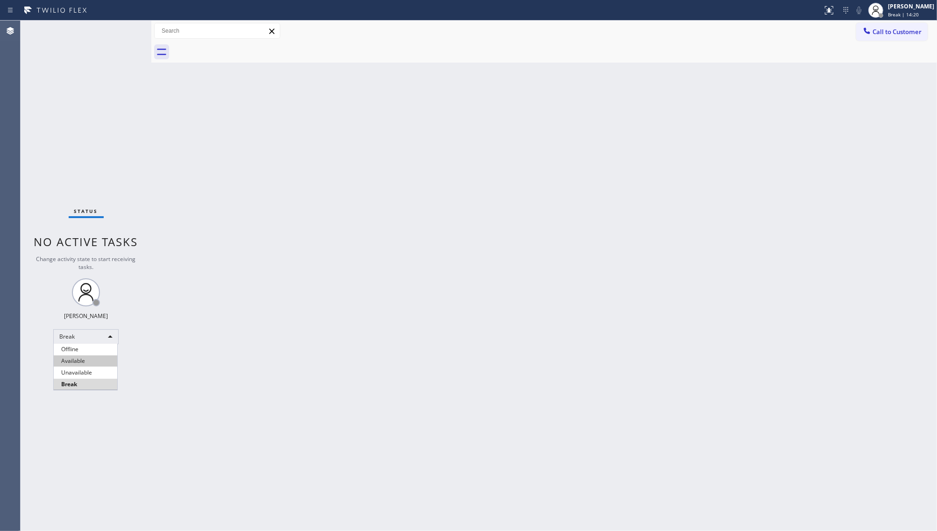
click at [76, 360] on li "Available" at bounding box center [86, 361] width 64 height 11
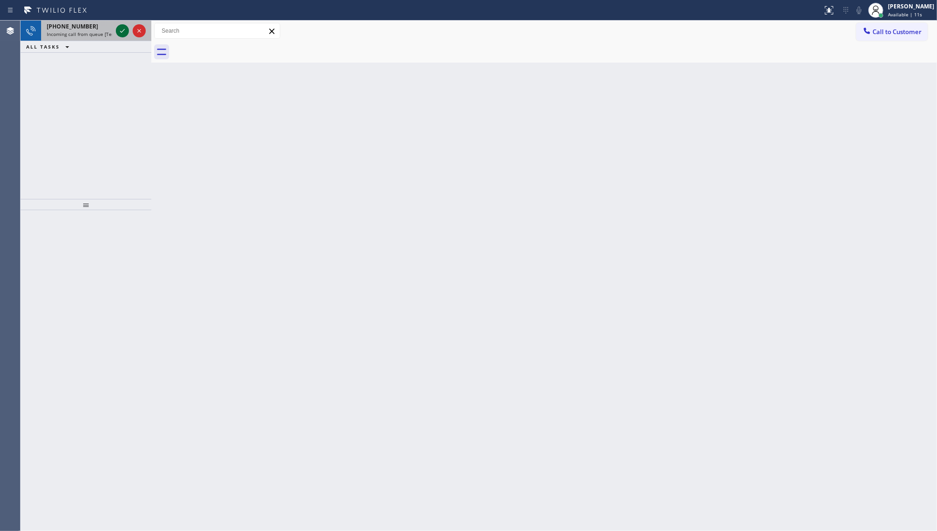
drag, startPoint x: 120, startPoint y: 31, endPoint x: 120, endPoint y: 25, distance: 6.1
click at [120, 31] on icon at bounding box center [122, 31] width 5 height 4
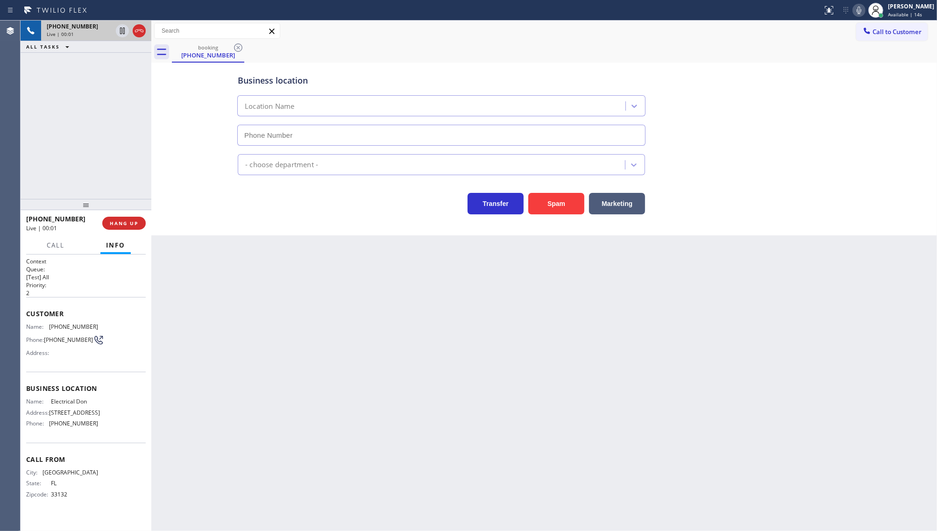
type input "[PHONE_NUMBER]"
click at [124, 222] on span "HANG UP" at bounding box center [124, 223] width 29 height 7
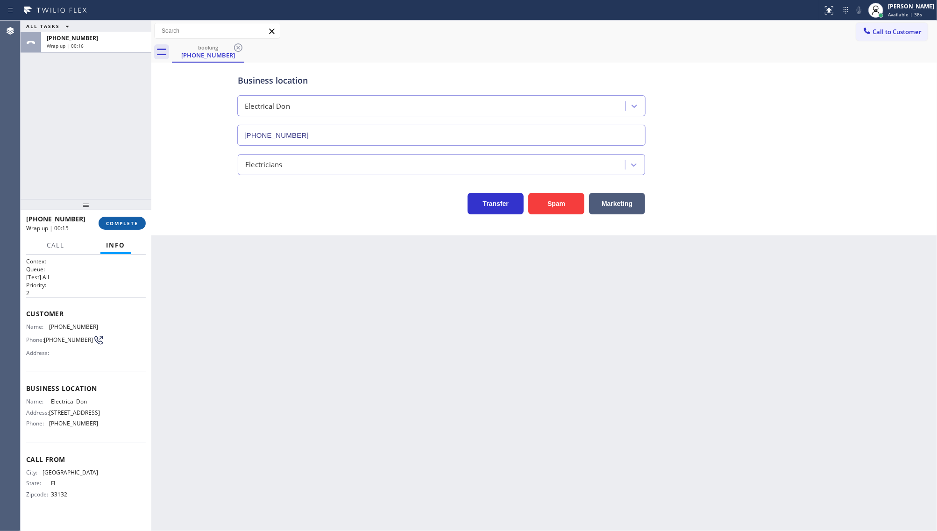
click at [124, 220] on span "COMPLETE" at bounding box center [122, 223] width 32 height 7
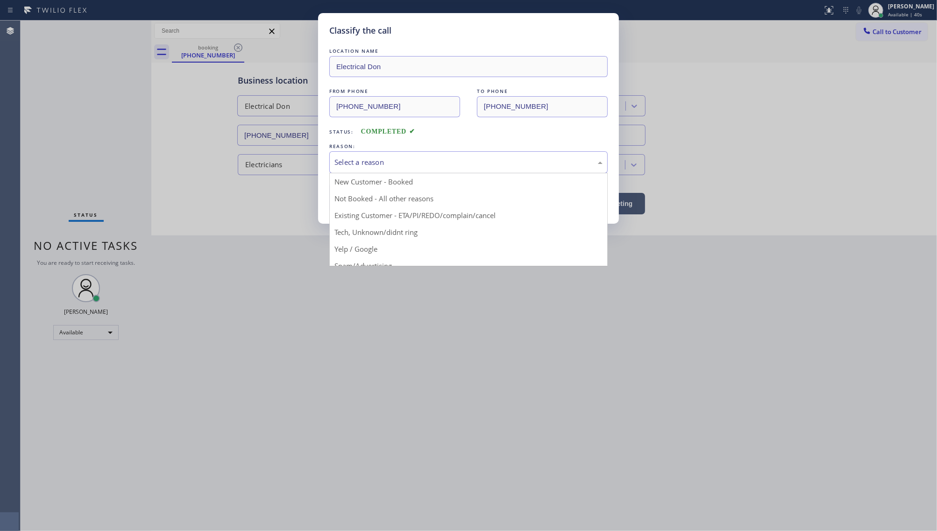
click at [378, 163] on div "Select a reason" at bounding box center [469, 162] width 268 height 11
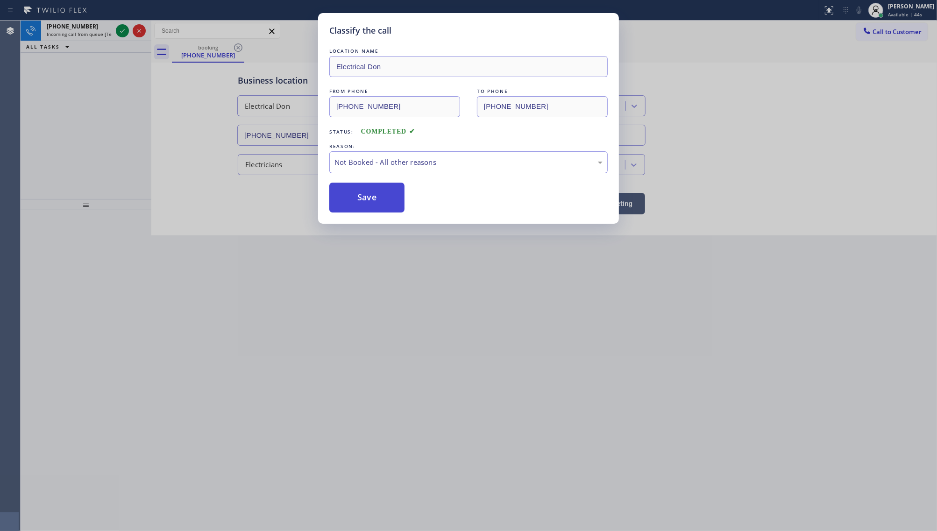
click at [351, 199] on button "Save" at bounding box center [366, 198] width 75 height 30
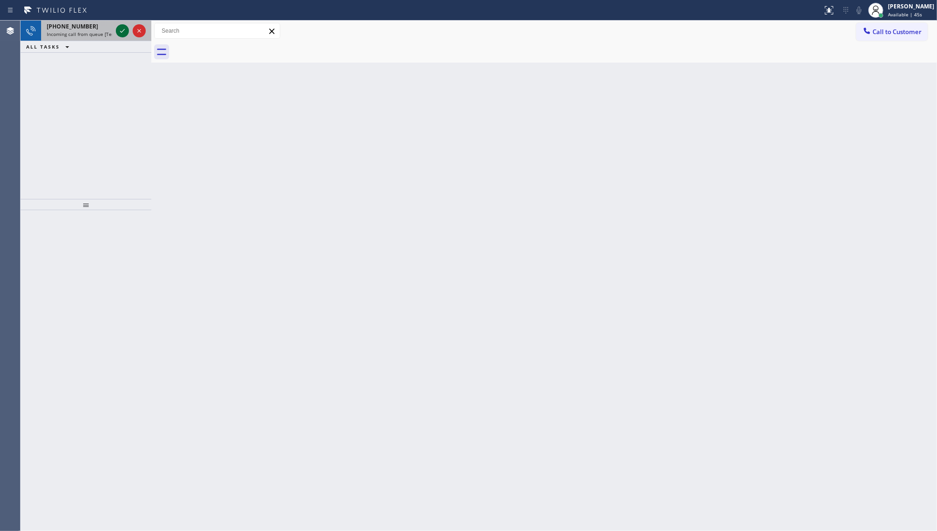
click at [123, 31] on icon at bounding box center [122, 31] width 5 height 4
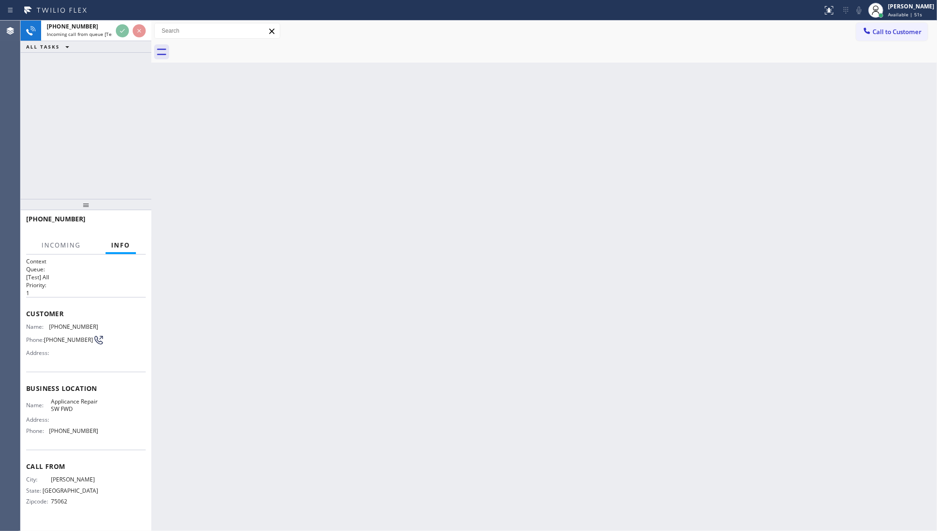
click at [435, 173] on div "Back to Dashboard Change Sender ID Customers Technicians Select a contact Outbo…" at bounding box center [544, 276] width 786 height 511
click at [405, 196] on div "Back to Dashboard Change Sender ID Customers Technicians Select a contact Outbo…" at bounding box center [544, 276] width 786 height 511
click at [410, 198] on div "Back to Dashboard Change Sender ID Customers Technicians Select a contact Outbo…" at bounding box center [544, 276] width 786 height 511
click at [410, 207] on div "Back to Dashboard Change Sender ID Customers Technicians Select a contact Outbo…" at bounding box center [544, 276] width 786 height 511
click at [117, 37] on div at bounding box center [131, 31] width 34 height 21
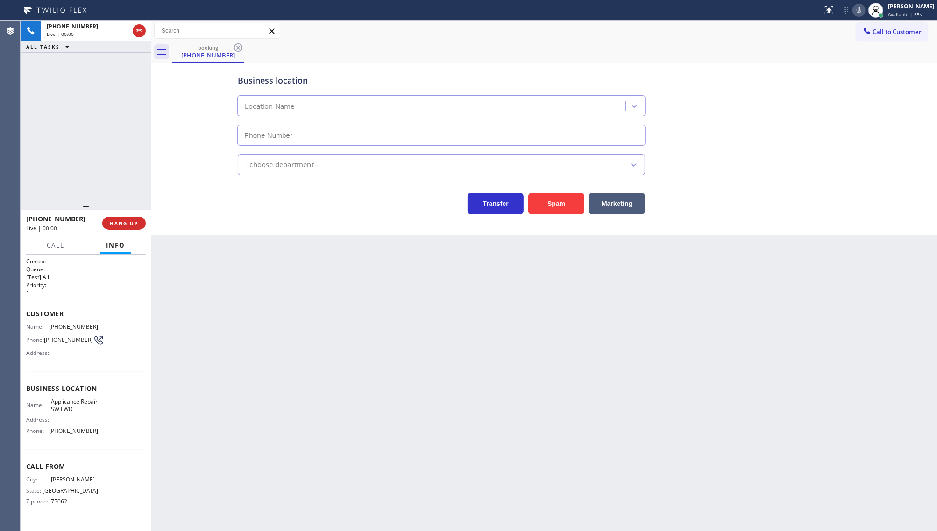
type input "[PHONE_NUMBER]"
click at [554, 197] on button "Spam" at bounding box center [556, 203] width 56 height 21
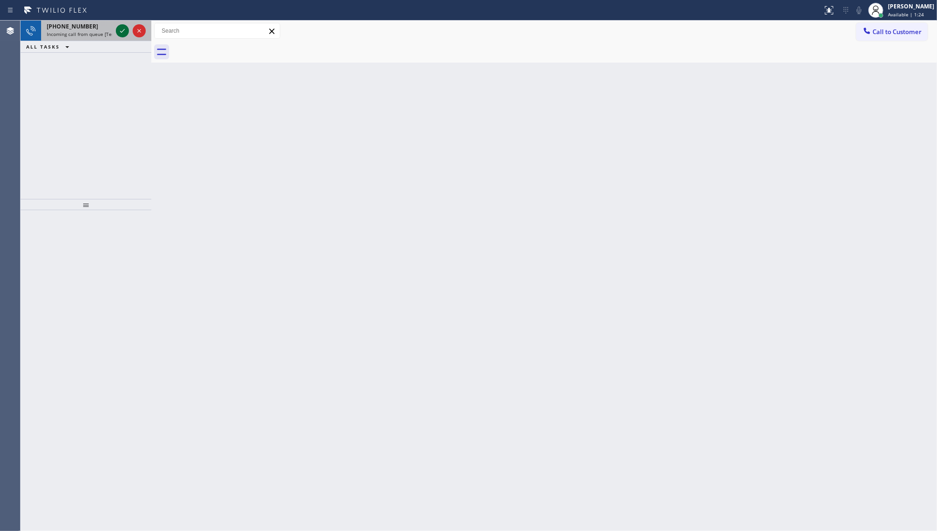
click at [120, 33] on icon at bounding box center [122, 30] width 11 height 11
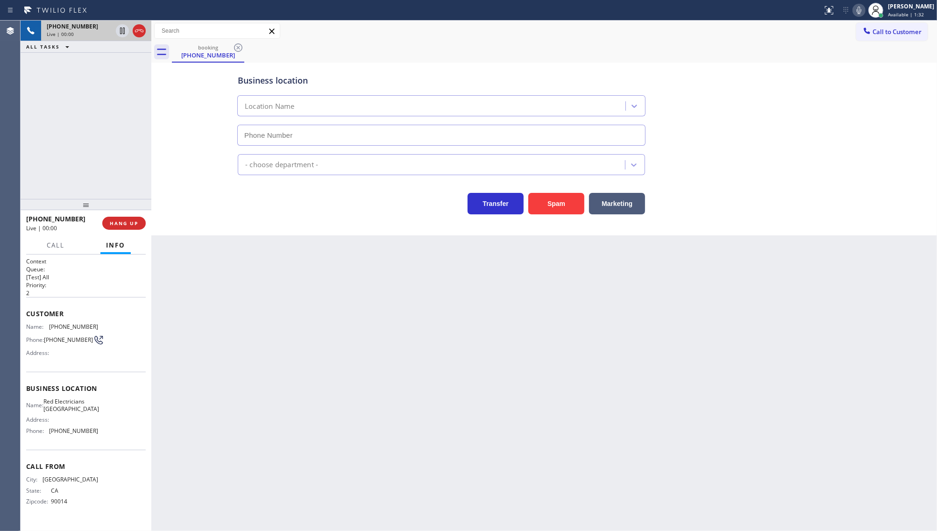
type input "[PHONE_NUMBER]"
click at [555, 197] on button "Spam" at bounding box center [556, 203] width 56 height 21
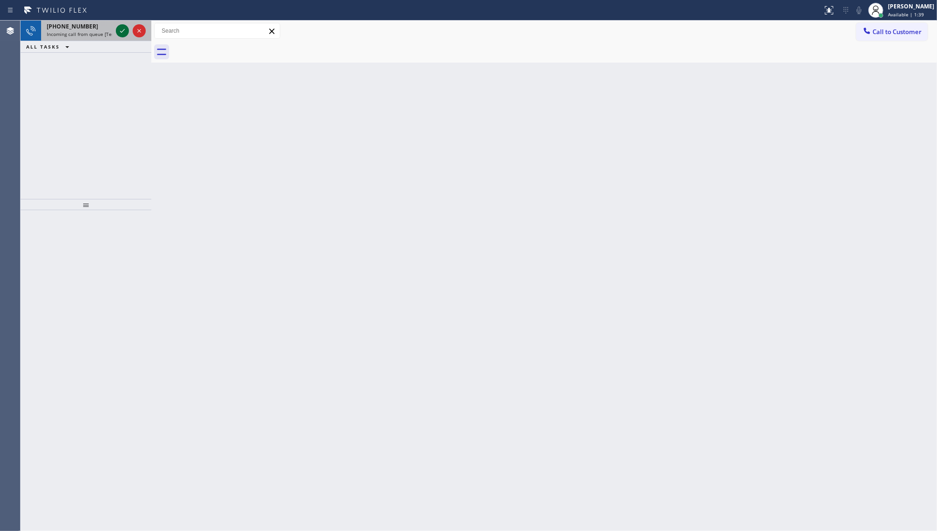
click at [123, 32] on icon at bounding box center [122, 30] width 11 height 11
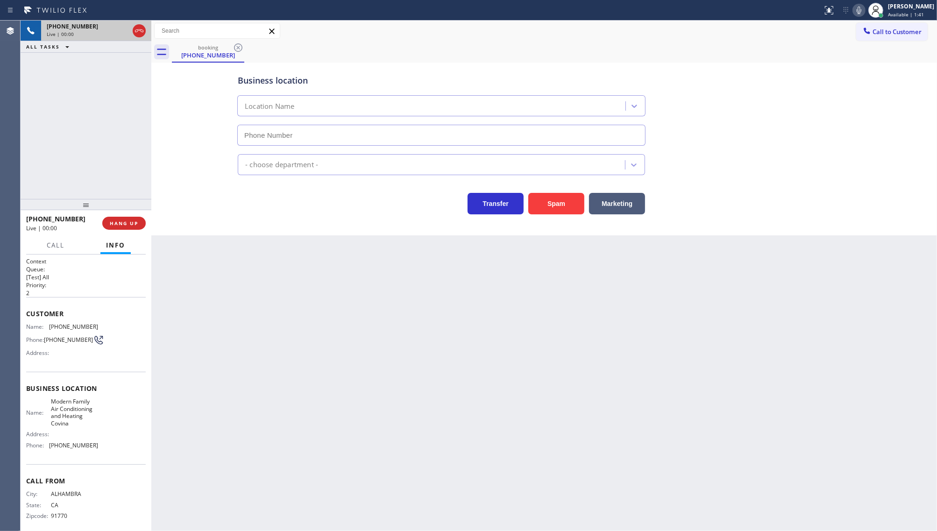
type input "[PHONE_NUMBER]"
click at [554, 205] on button "Spam" at bounding box center [556, 203] width 56 height 21
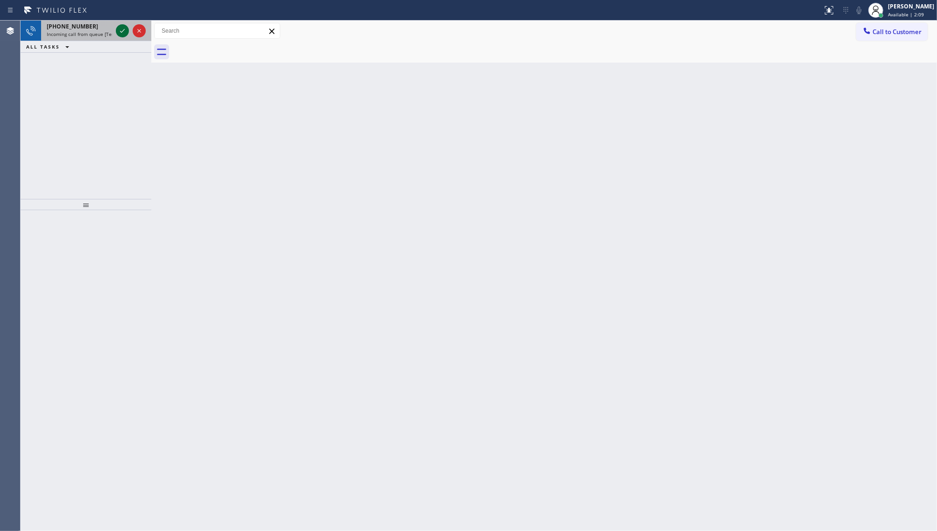
click at [118, 29] on icon at bounding box center [122, 30] width 11 height 11
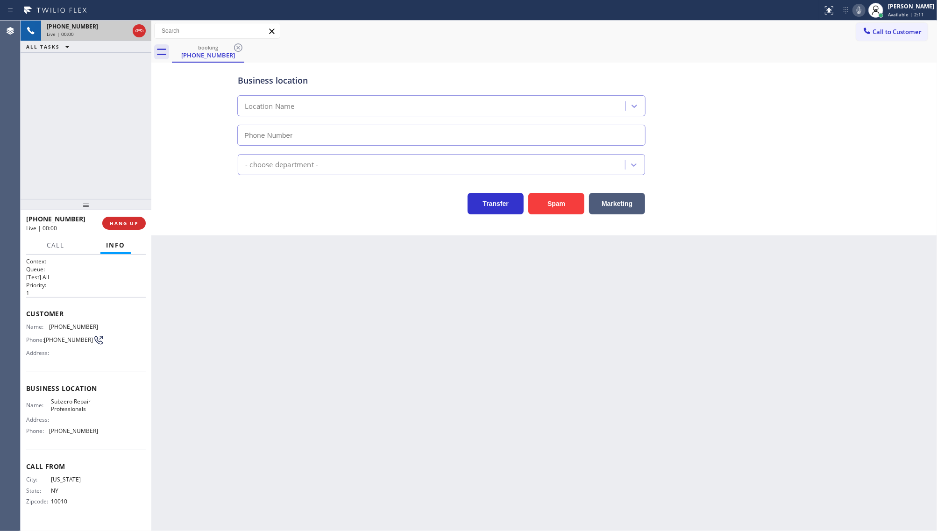
type input "[PHONE_NUMBER]"
drag, startPoint x: 50, startPoint y: 321, endPoint x: 109, endPoint y: 327, distance: 58.7
click at [109, 327] on div "Name: [PHONE_NUMBER] Phone: [PHONE_NUMBER] Address:" at bounding box center [86, 341] width 120 height 37
copy span "[PHONE_NUMBER]"
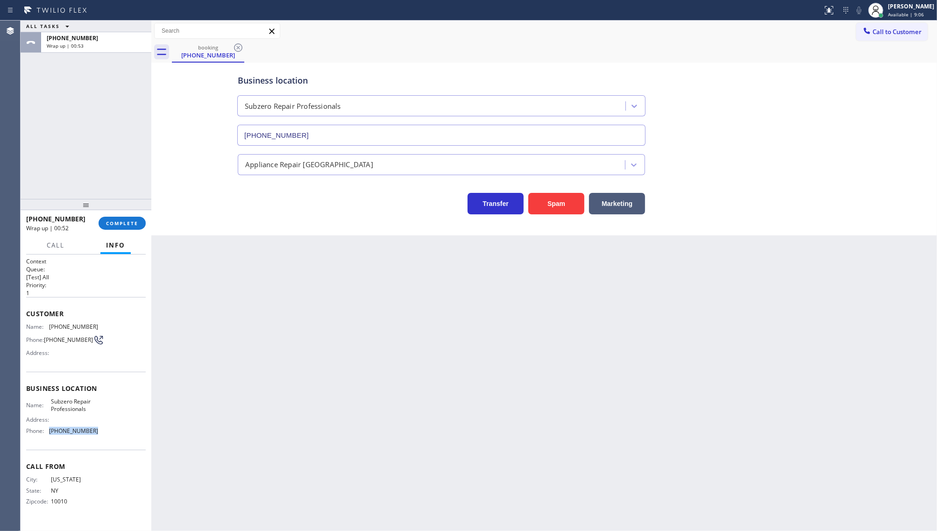
drag, startPoint x: 50, startPoint y: 431, endPoint x: 105, endPoint y: 429, distance: 55.6
click at [105, 429] on div "Name: Subzero Repair Professionals Address: Phone: [PHONE_NUMBER]" at bounding box center [86, 418] width 120 height 40
copy div "[PHONE_NUMBER]"
drag, startPoint x: 48, startPoint y: 400, endPoint x: 94, endPoint y: 406, distance: 47.1
click at [93, 409] on div "Name: Subzero Repair Professionals" at bounding box center [62, 405] width 72 height 14
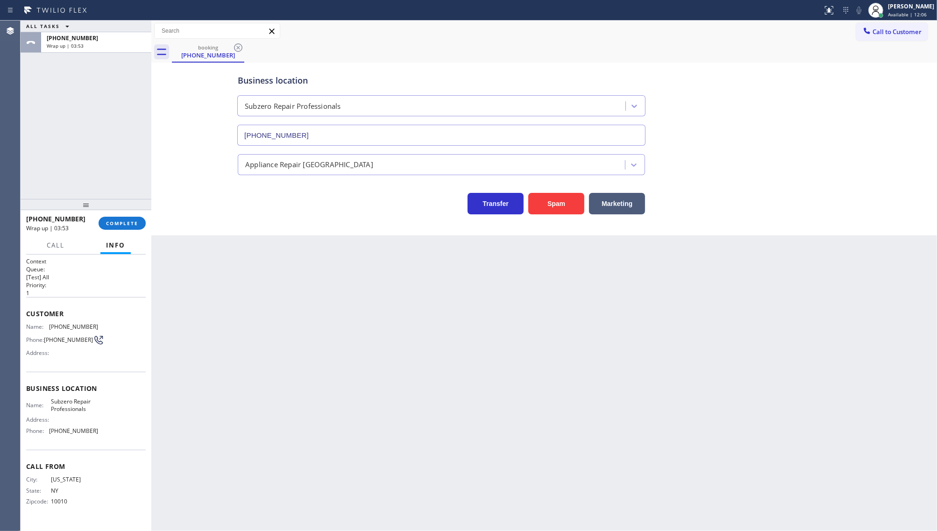
drag, startPoint x: 48, startPoint y: 156, endPoint x: 64, endPoint y: 182, distance: 31.3
click at [53, 167] on div "ALL TASKS ALL TASKS ACTIVE TASKS TASKS IN WRAP UP [PHONE_NUMBER] Wrap up | 03:53" at bounding box center [86, 110] width 131 height 178
click at [114, 222] on span "COMPLETE" at bounding box center [122, 223] width 32 height 7
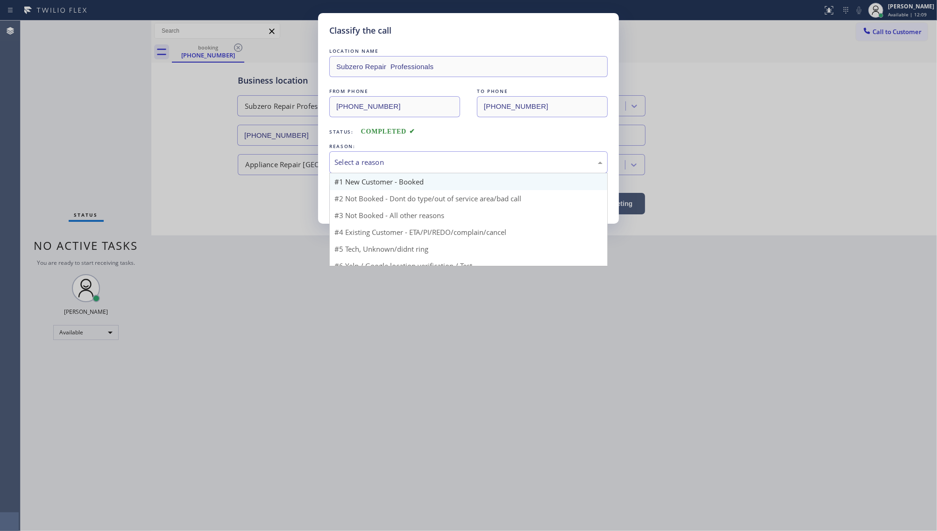
drag, startPoint x: 347, startPoint y: 162, endPoint x: 349, endPoint y: 178, distance: 16.9
click at [348, 163] on div "Select a reason" at bounding box center [469, 162] width 268 height 11
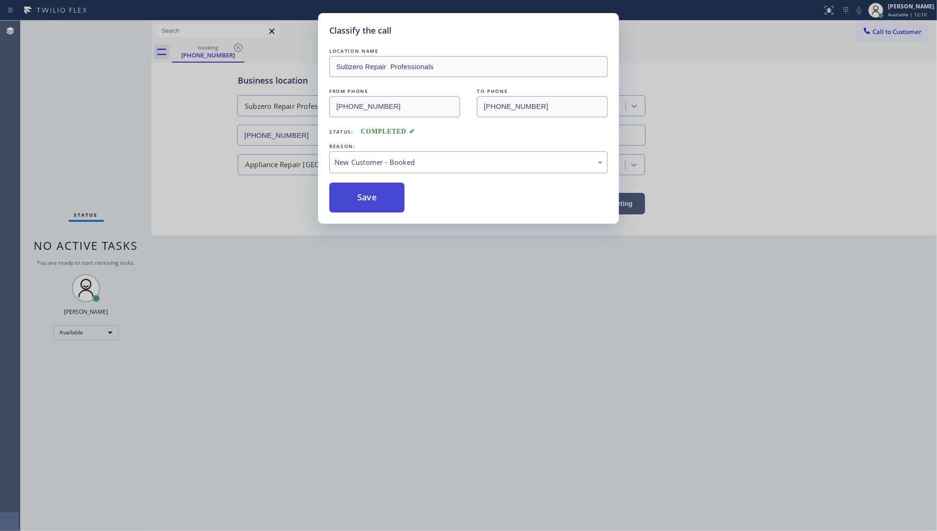
click at [355, 209] on button "Save" at bounding box center [366, 198] width 75 height 30
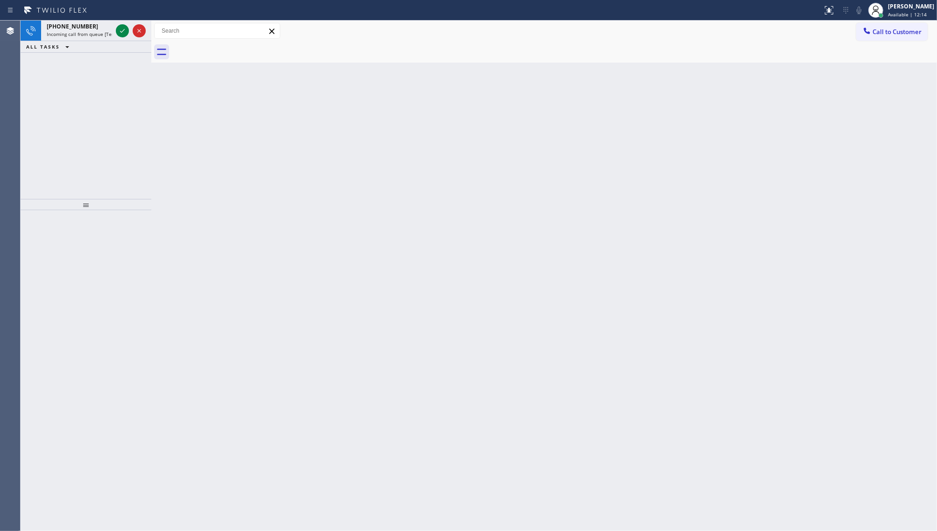
click at [517, 237] on div "Back to Dashboard Change Sender ID Customers Technicians Select a contact Outbo…" at bounding box center [544, 276] width 786 height 511
click at [117, 34] on icon at bounding box center [122, 30] width 11 height 11
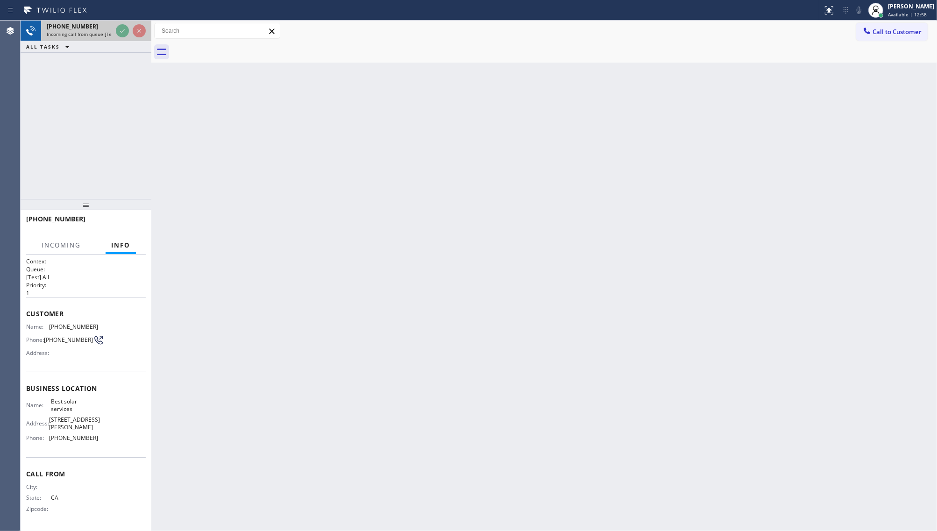
click at [108, 26] on div "[PHONE_NUMBER]" at bounding box center [79, 26] width 65 height 8
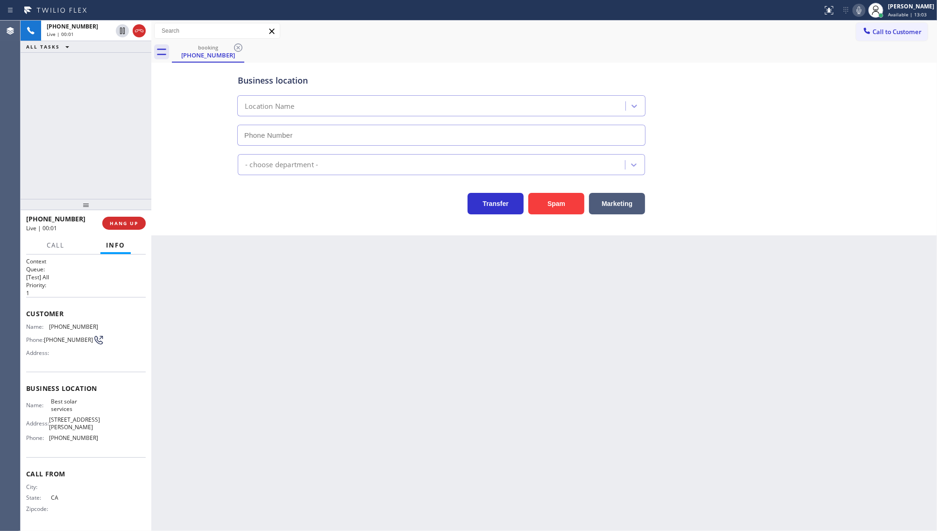
type input "[PHONE_NUMBER]"
click at [112, 224] on span "HANG UP" at bounding box center [124, 223] width 29 height 7
click at [96, 104] on div "ALL TASKS ALL TASKS ACTIVE TASKS TASKS IN WRAP UP [PHONE_NUMBER] Wrap up | 00:21" at bounding box center [86, 110] width 131 height 178
click at [120, 227] on button "COMPLETE" at bounding box center [122, 223] width 47 height 13
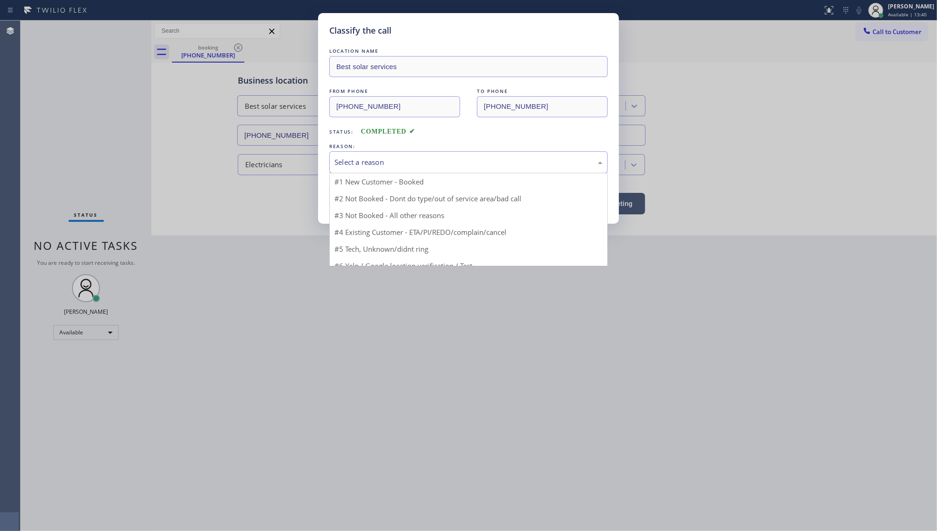
click at [341, 164] on div "Select a reason" at bounding box center [469, 162] width 268 height 11
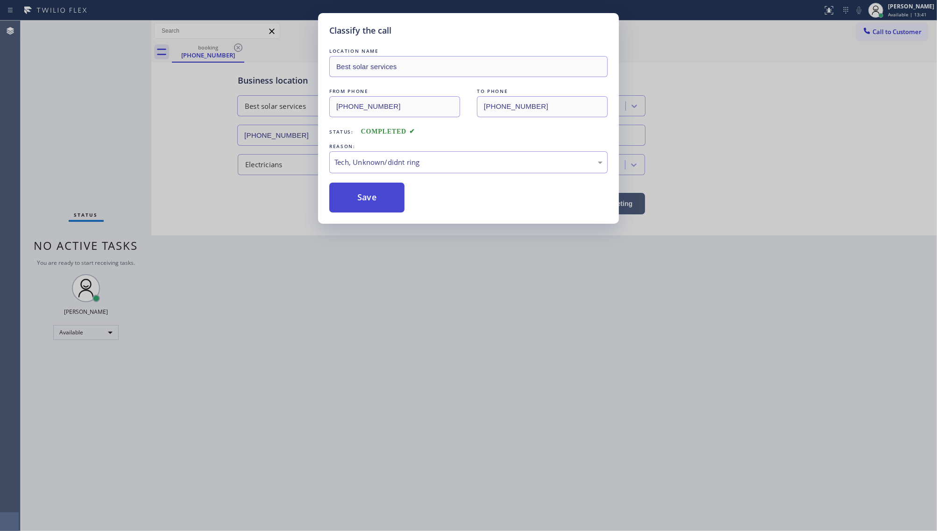
drag, startPoint x: 344, startPoint y: 229, endPoint x: 356, endPoint y: 202, distance: 29.5
click at [356, 202] on button "Save" at bounding box center [366, 198] width 75 height 30
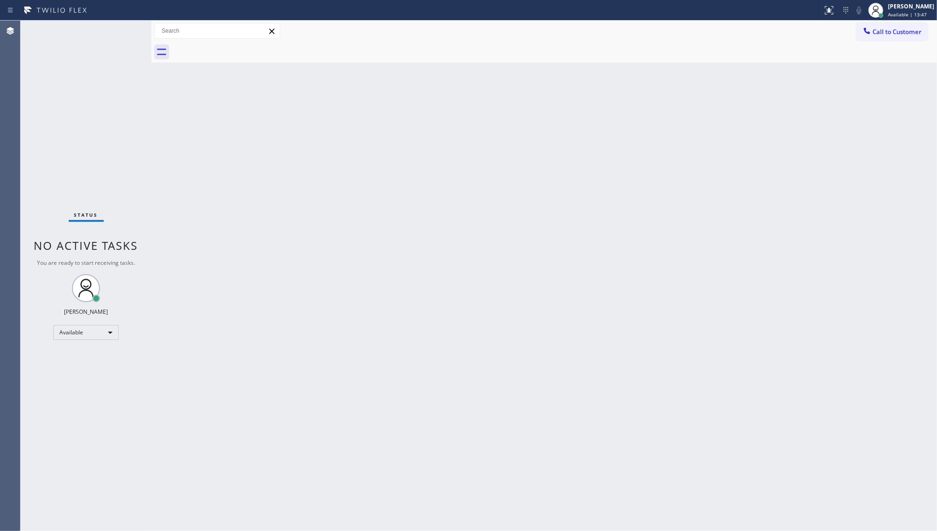
drag, startPoint x: 363, startPoint y: 427, endPoint x: 330, endPoint y: 449, distance: 39.4
click at [361, 427] on div "Back to Dashboard Change Sender ID Customers Technicians Select a contact Outbo…" at bounding box center [544, 276] width 786 height 511
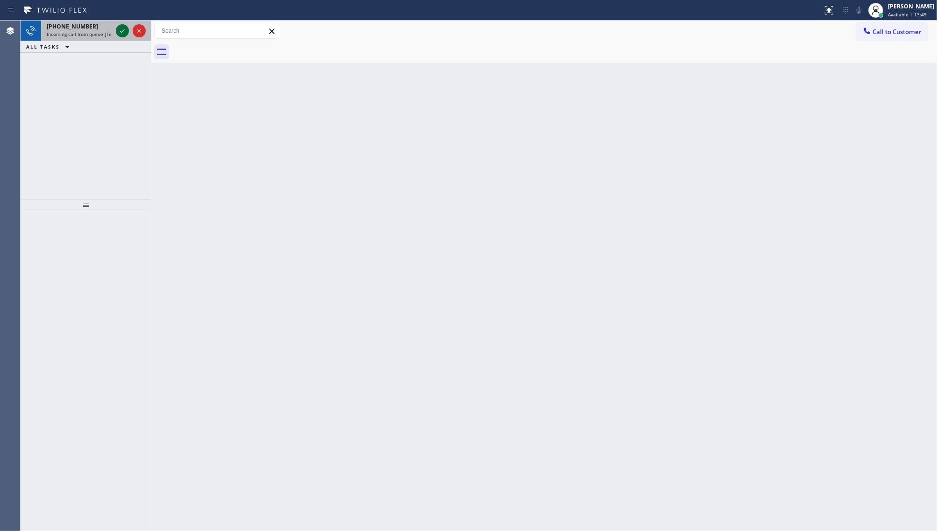
click at [124, 34] on icon at bounding box center [122, 30] width 11 height 11
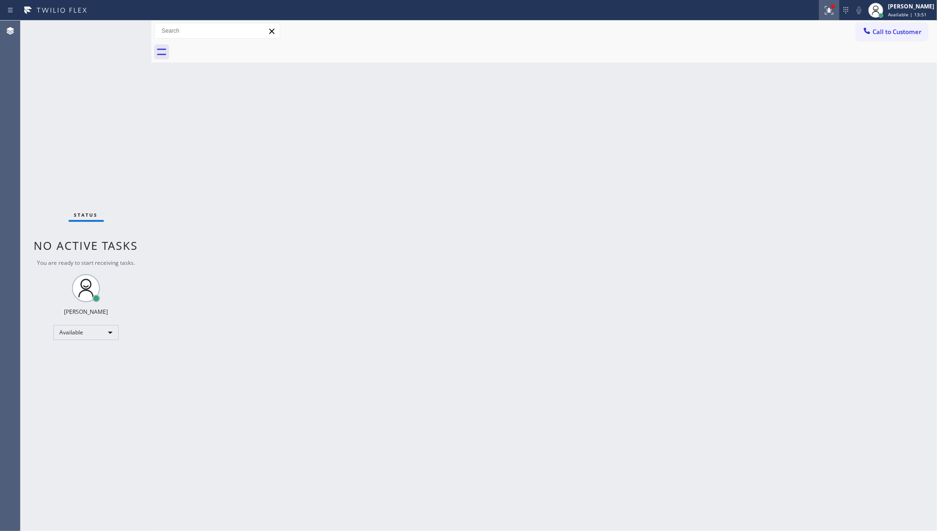
click at [826, 8] on icon at bounding box center [829, 10] width 11 height 11
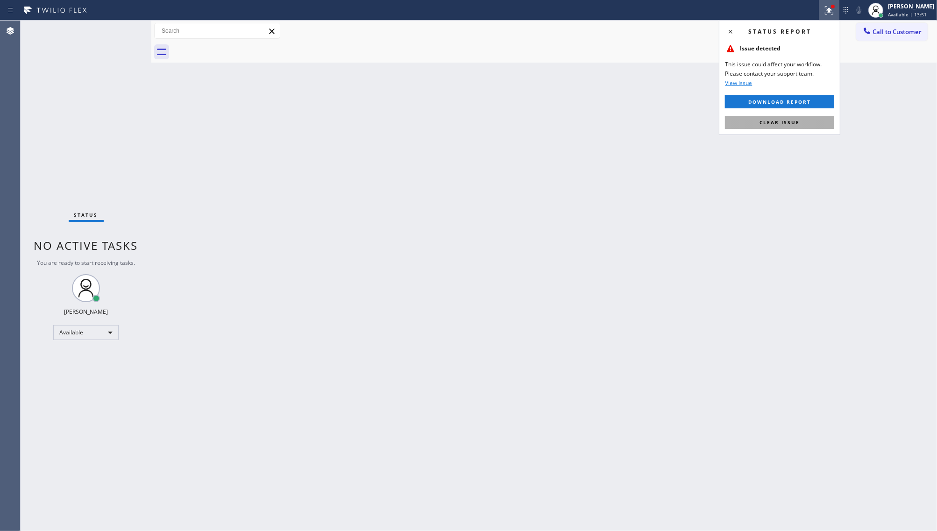
click at [808, 122] on button "Clear issue" at bounding box center [779, 122] width 109 height 13
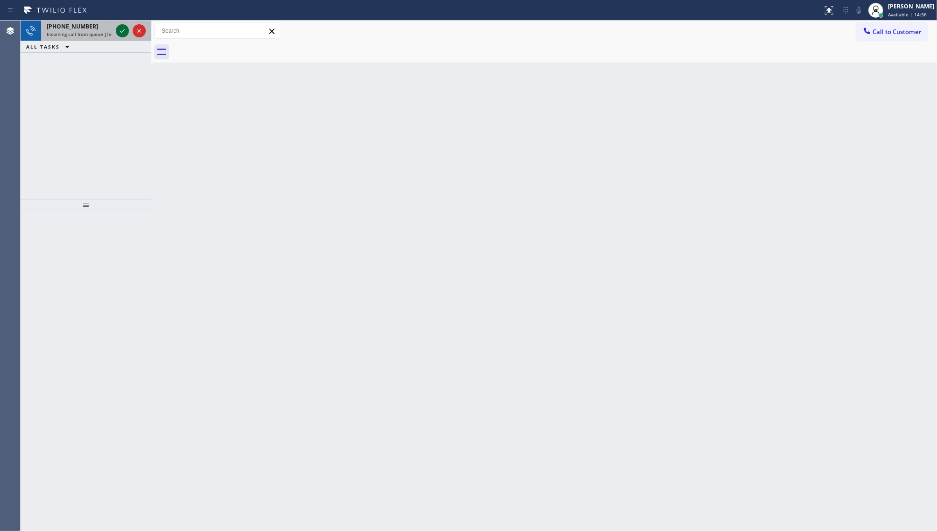
click at [120, 26] on icon at bounding box center [122, 30] width 11 height 11
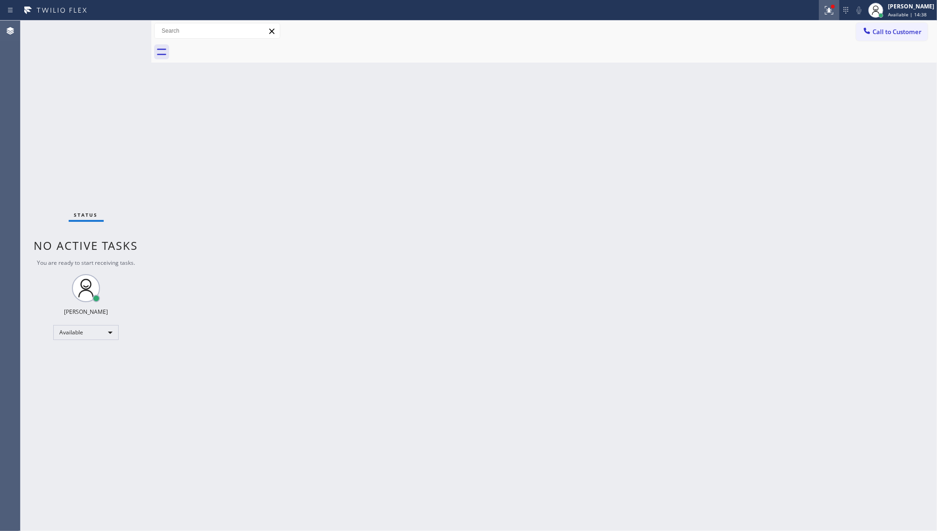
click at [835, 10] on icon at bounding box center [829, 10] width 11 height 11
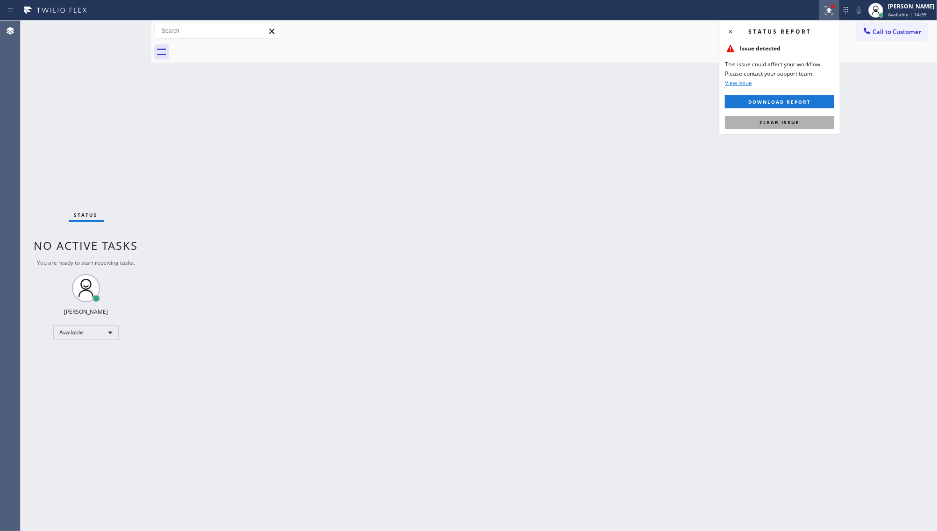
click at [825, 122] on button "Clear issue" at bounding box center [779, 122] width 109 height 13
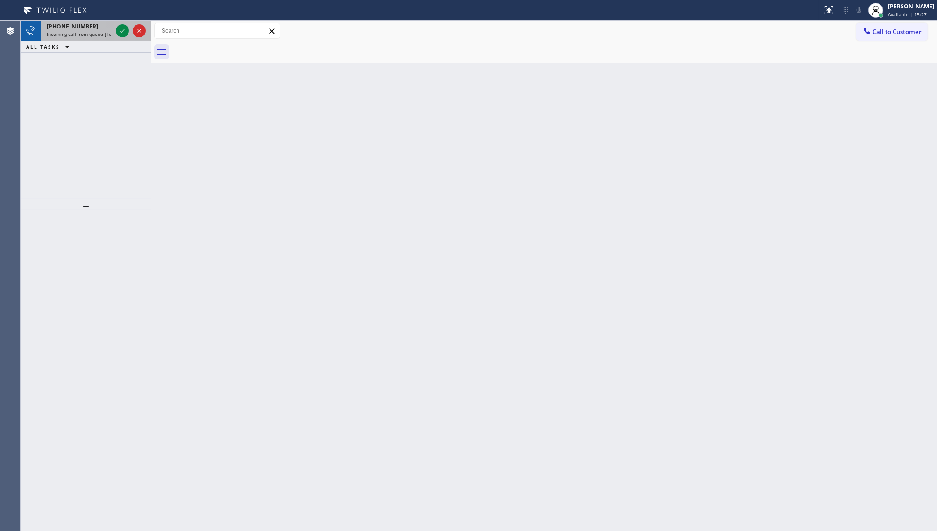
drag, startPoint x: 94, startPoint y: 55, endPoint x: 121, endPoint y: 37, distance: 32.8
click at [96, 54] on div "[PHONE_NUMBER] Incoming call from queue [Test] All ALL TASKS ALL TASKS ACTIVE T…" at bounding box center [86, 110] width 131 height 178
click at [124, 34] on icon at bounding box center [122, 30] width 11 height 11
click at [124, 29] on icon at bounding box center [122, 31] width 5 height 4
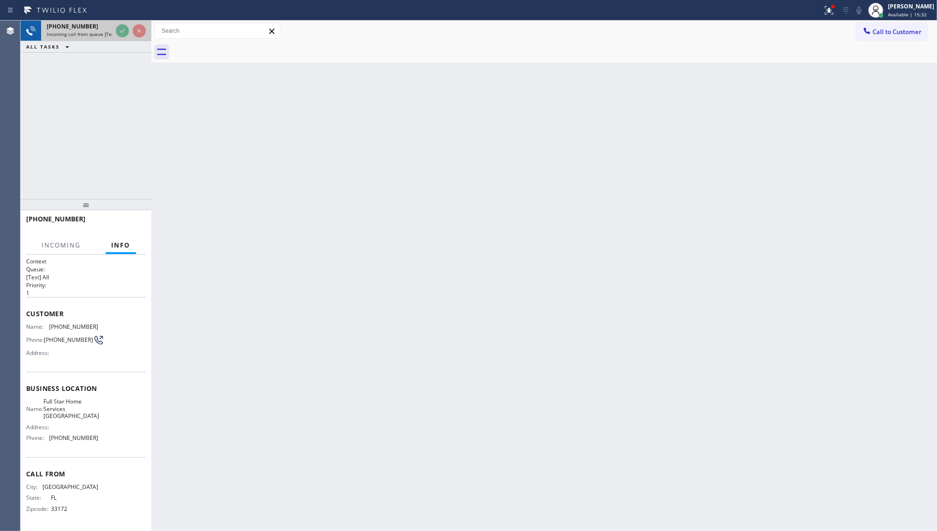
click at [125, 21] on div at bounding box center [131, 31] width 34 height 21
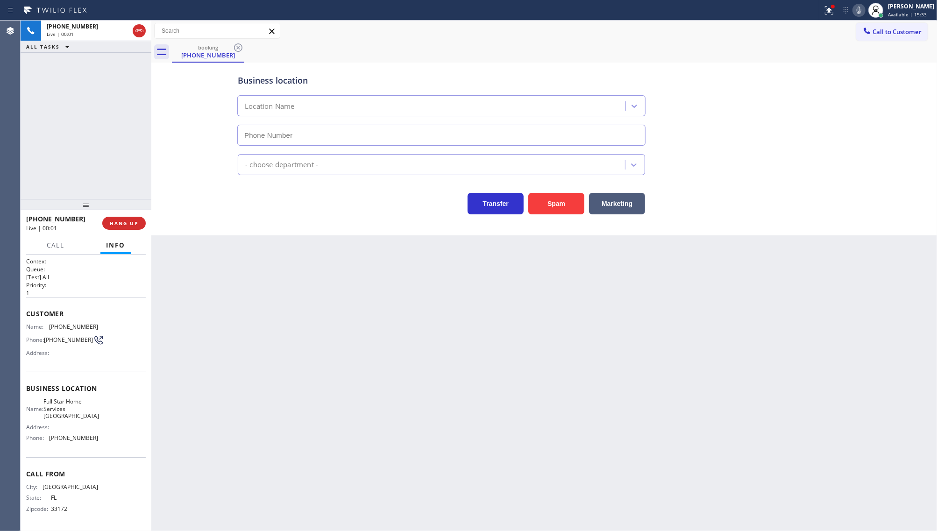
type input "[PHONE_NUMBER]"
click at [837, 12] on div at bounding box center [829, 10] width 21 height 11
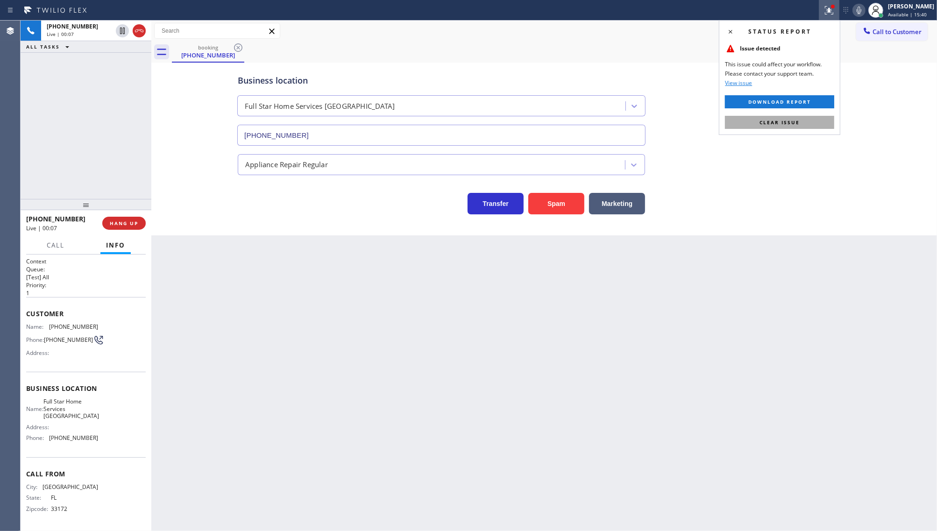
click at [805, 124] on button "Clear issue" at bounding box center [779, 122] width 109 height 13
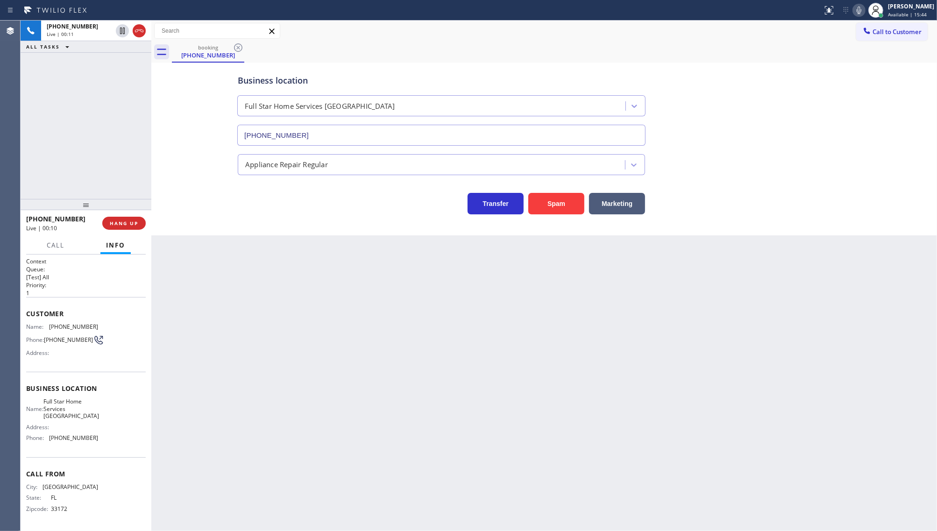
click at [861, 12] on icon at bounding box center [859, 10] width 11 height 11
click at [131, 228] on button "COMPLETE" at bounding box center [122, 223] width 47 height 13
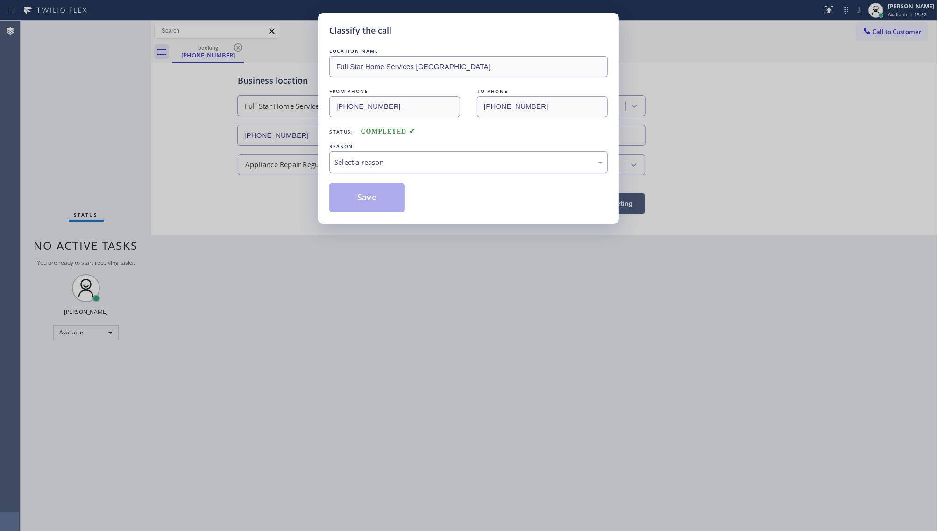
click at [358, 170] on div "Select a reason" at bounding box center [468, 162] width 278 height 22
click at [357, 196] on button "Save" at bounding box center [366, 198] width 75 height 30
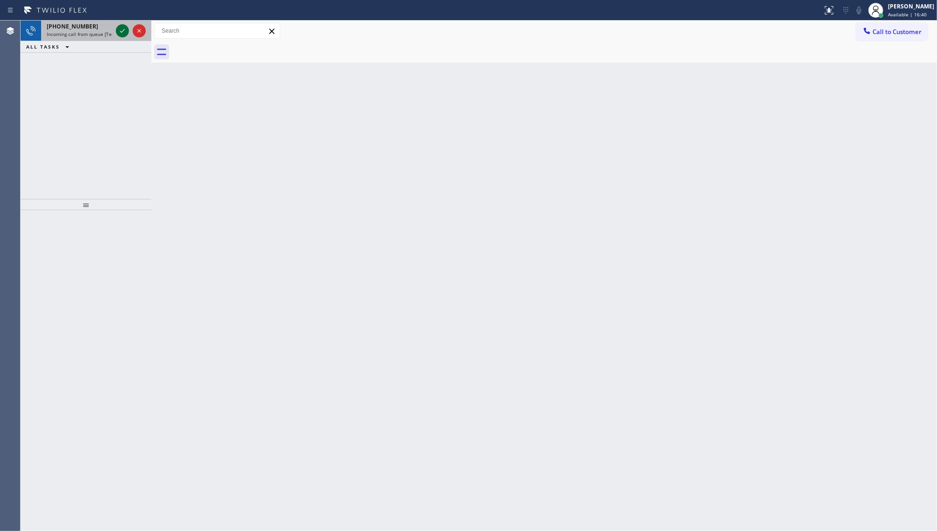
click at [118, 27] on icon at bounding box center [122, 30] width 11 height 11
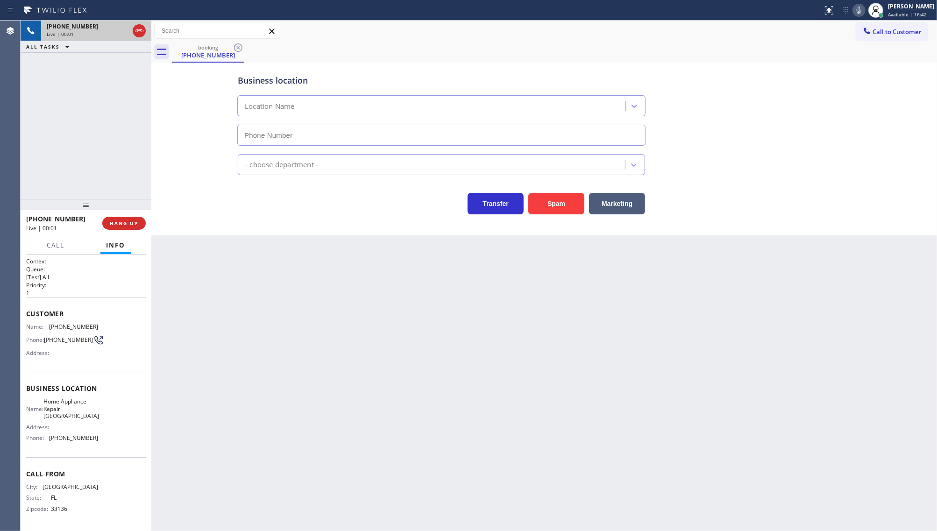
type input "[PHONE_NUMBER]"
click at [109, 225] on button "HANG UP" at bounding box center [123, 223] width 43 height 13
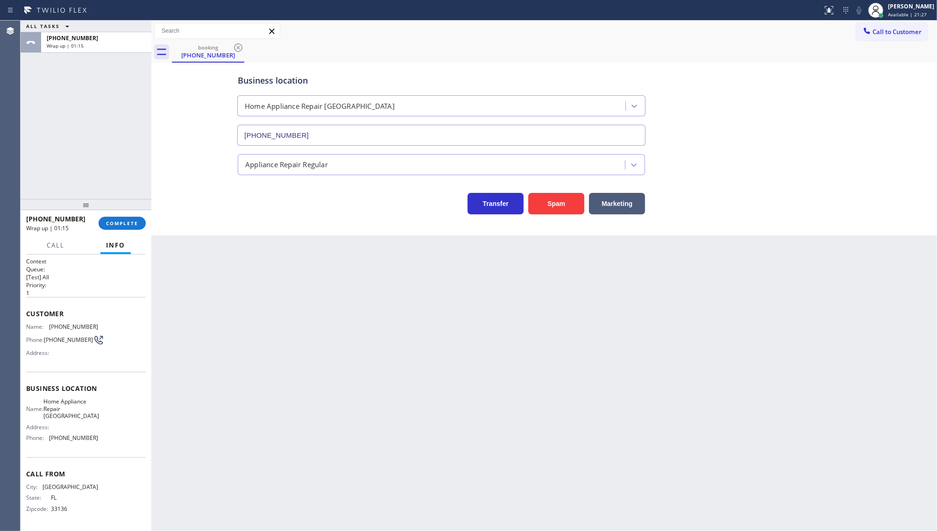
click at [71, 95] on div "ALL TASKS ALL TASKS ACTIVE TASKS TASKS IN WRAP UP [PHONE_NUMBER] Wrap up | 01:15" at bounding box center [86, 110] width 131 height 178
click at [122, 218] on button "COMPLETE" at bounding box center [122, 223] width 47 height 13
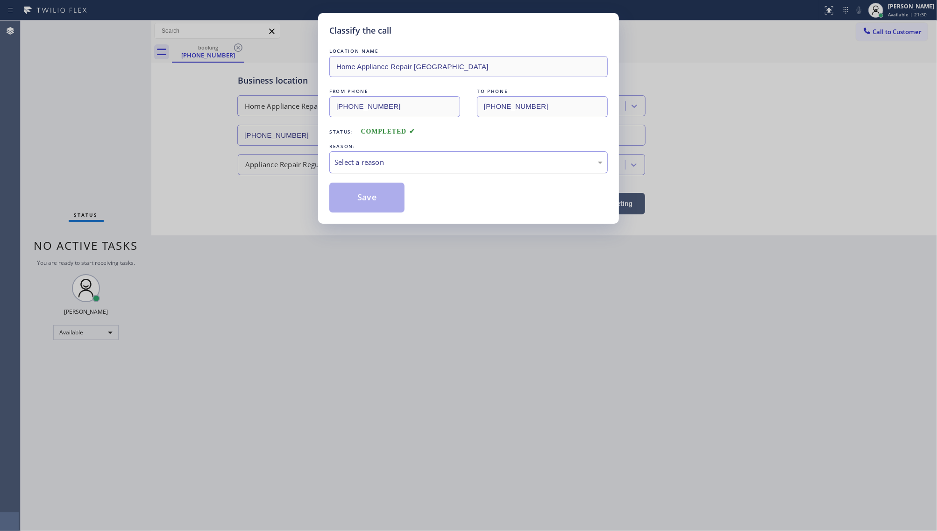
click at [345, 172] on div "Select a reason" at bounding box center [468, 162] width 278 height 22
click at [349, 164] on div "New Customer - Booked" at bounding box center [469, 162] width 268 height 11
click at [344, 203] on button "Save" at bounding box center [366, 198] width 75 height 30
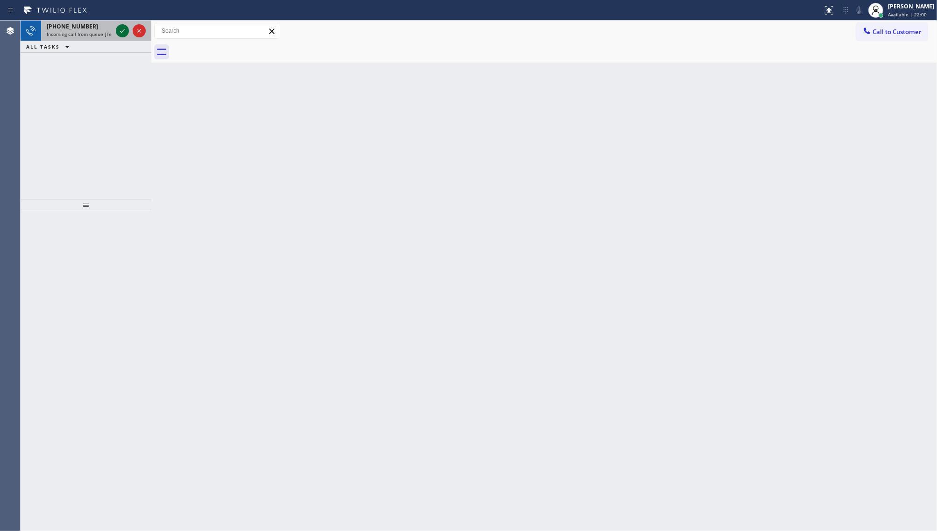
click at [119, 31] on icon at bounding box center [122, 30] width 11 height 11
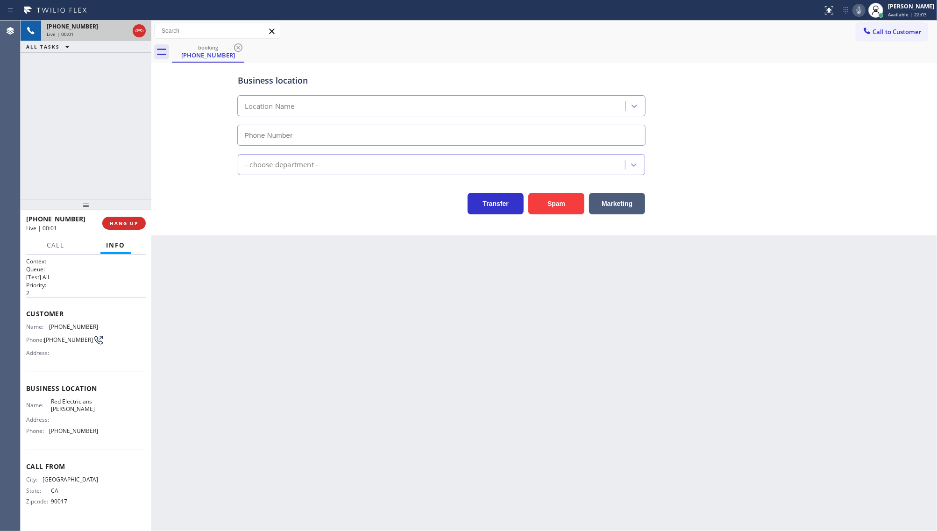
type input "[PHONE_NUMBER]"
click at [109, 222] on button "HANG UP" at bounding box center [123, 223] width 43 height 13
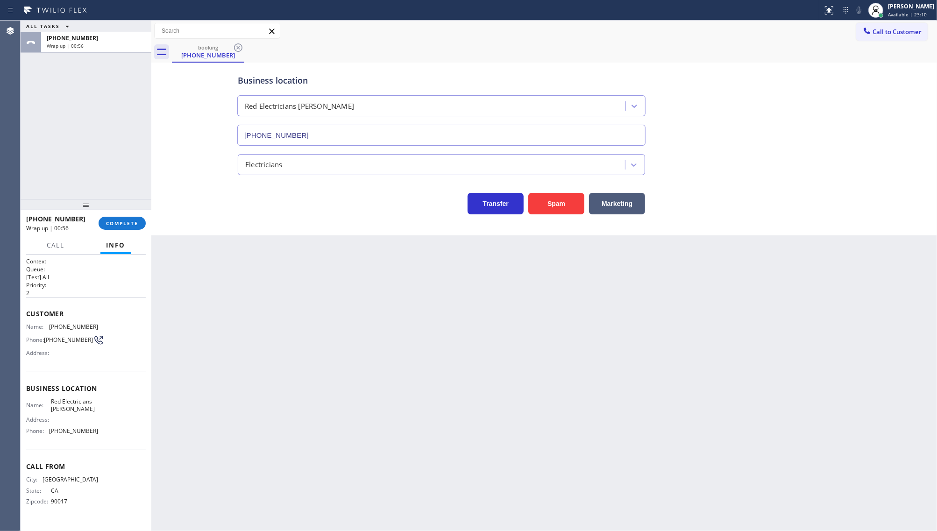
drag, startPoint x: 104, startPoint y: 162, endPoint x: 131, endPoint y: 204, distance: 50.4
click at [106, 162] on div "ALL TASKS ALL TASKS ACTIVE TASKS TASKS IN WRAP UP [PHONE_NUMBER] Wrap up | 00:56" at bounding box center [86, 110] width 131 height 178
click at [131, 222] on span "COMPLETE" at bounding box center [122, 223] width 32 height 7
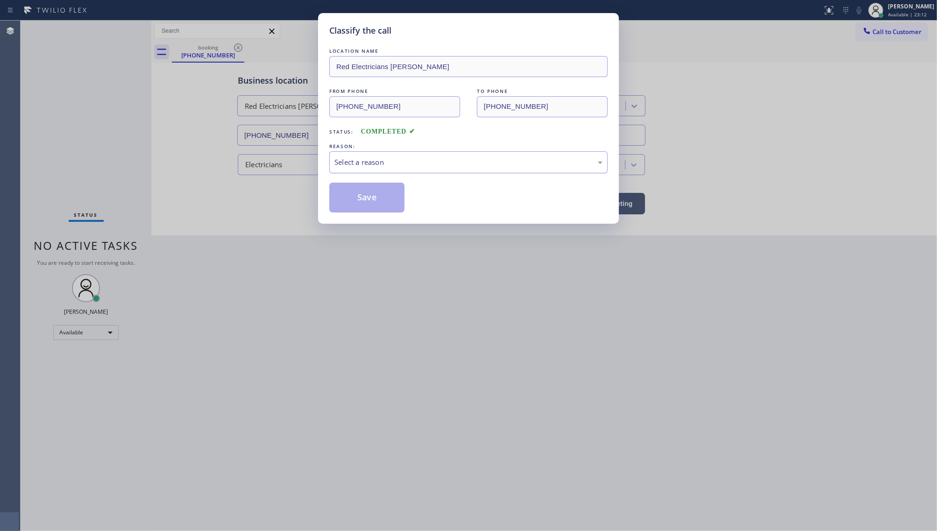
click at [351, 157] on div "Select a reason" at bounding box center [469, 162] width 268 height 11
click at [362, 204] on button "Save" at bounding box center [366, 198] width 75 height 30
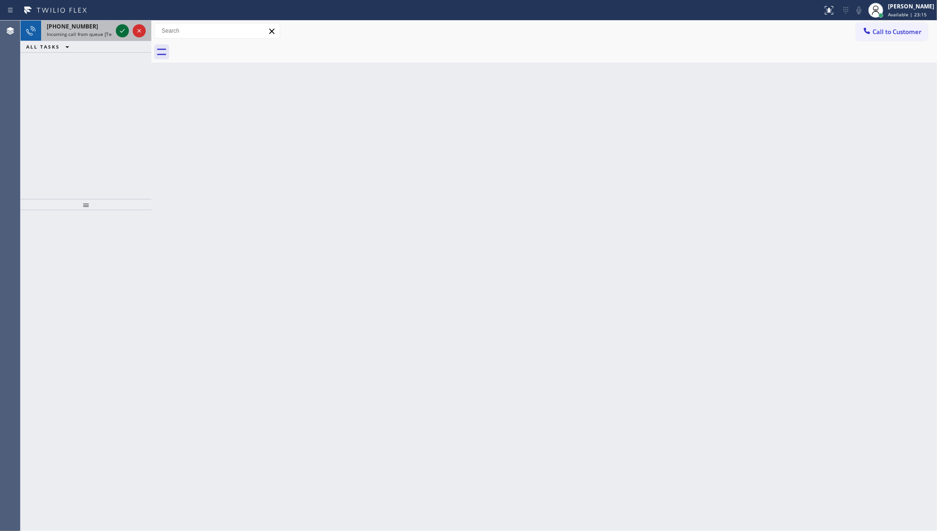
click at [122, 30] on icon at bounding box center [122, 30] width 11 height 11
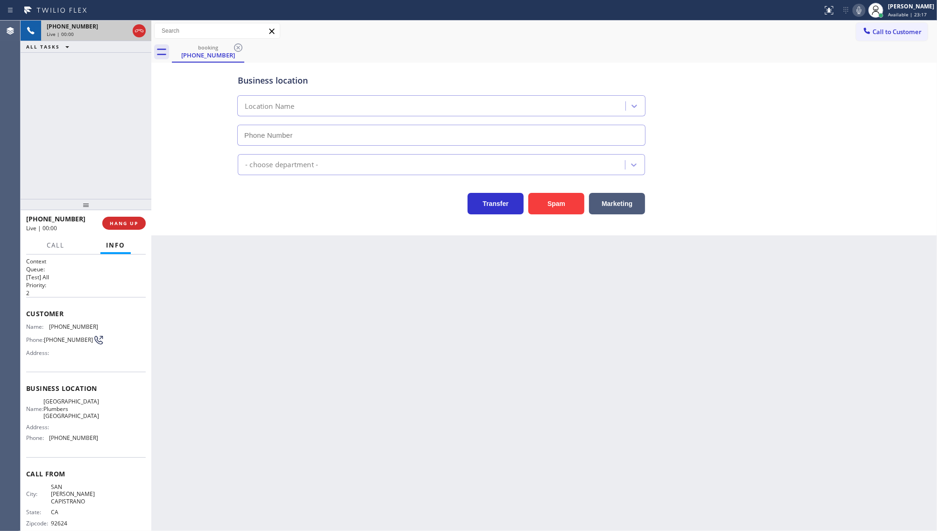
type input "[PHONE_NUMBER]"
click at [112, 224] on span "HANG UP" at bounding box center [124, 223] width 29 height 7
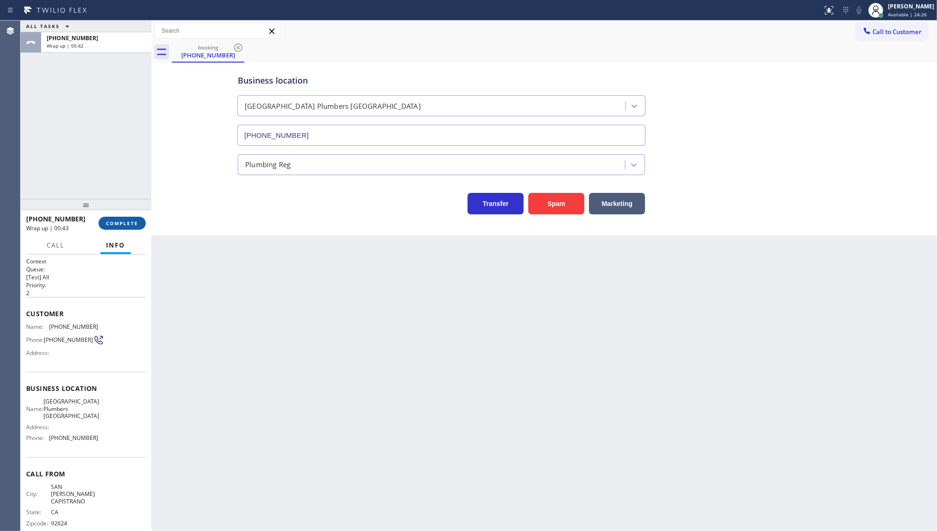
click at [103, 223] on button "COMPLETE" at bounding box center [122, 223] width 47 height 13
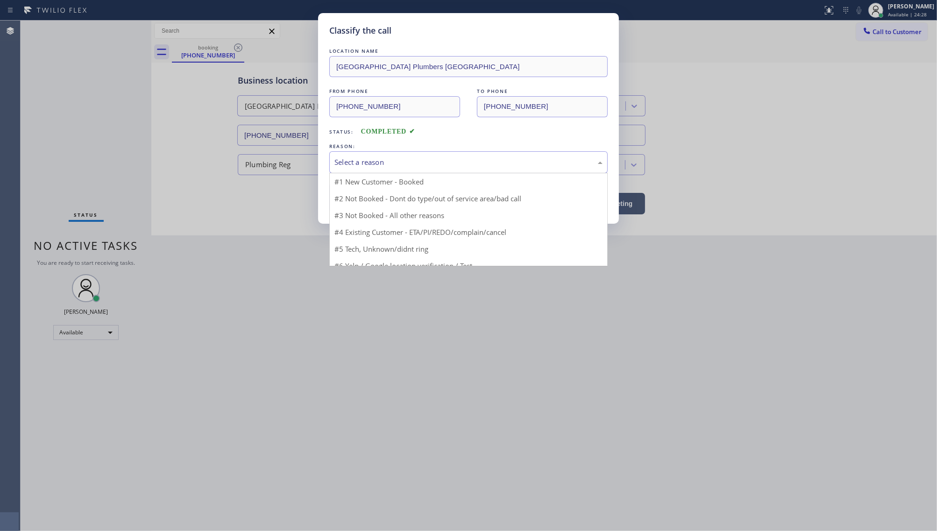
click at [363, 166] on div "Select a reason" at bounding box center [469, 162] width 268 height 11
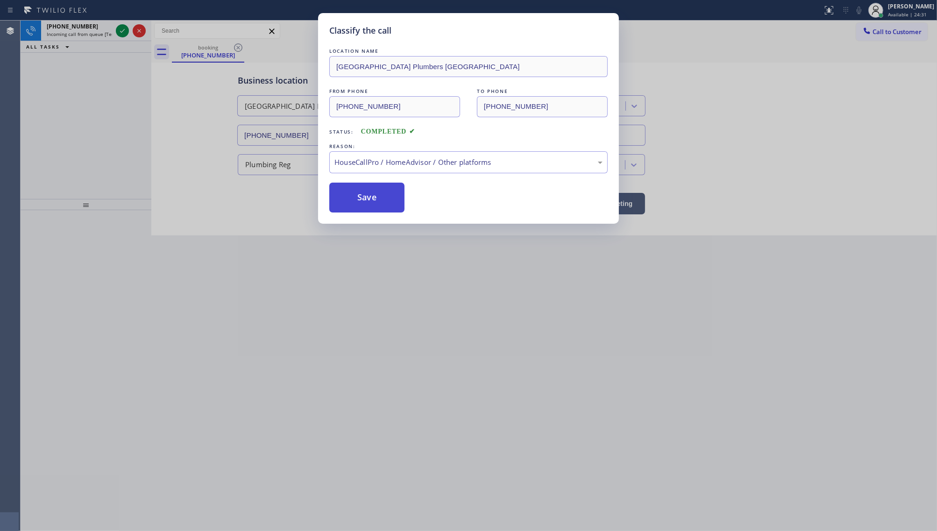
click at [387, 197] on button "Save" at bounding box center [366, 198] width 75 height 30
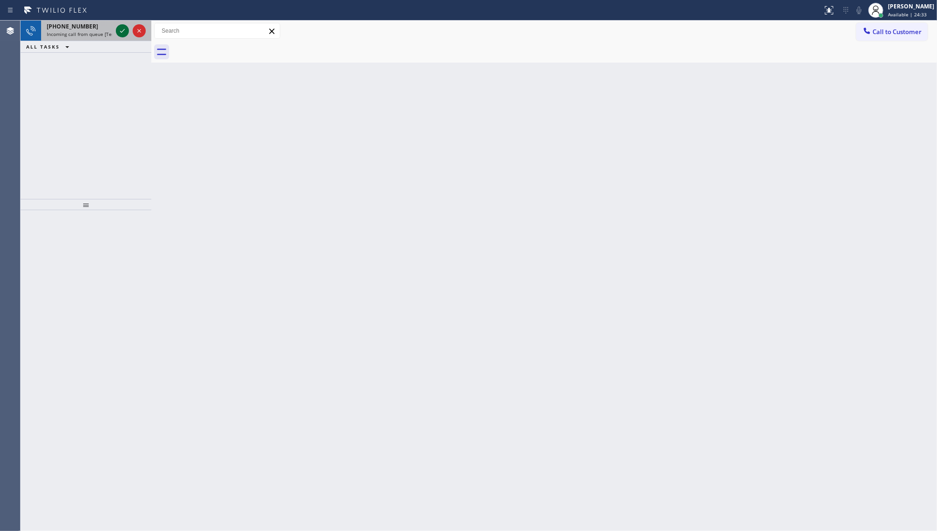
click at [121, 29] on icon at bounding box center [122, 30] width 11 height 11
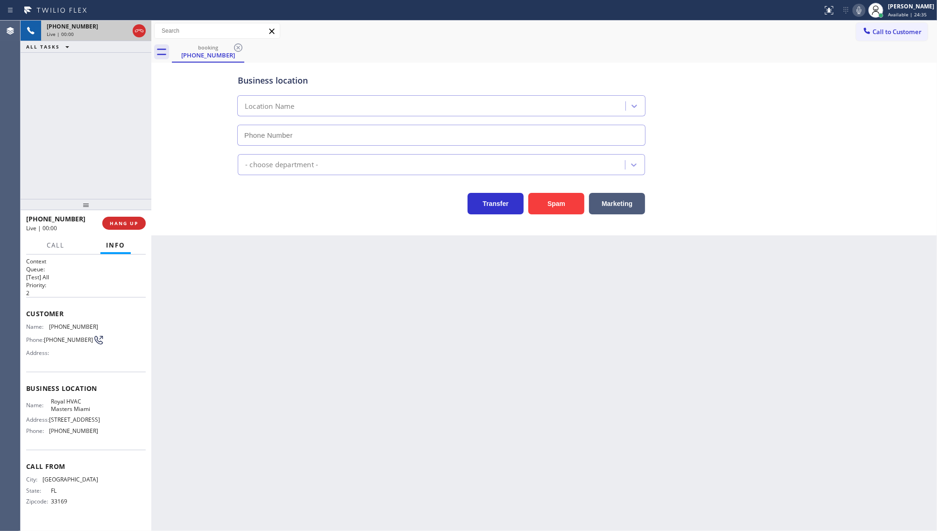
type input "[PHONE_NUMBER]"
click at [608, 206] on button "Marketing" at bounding box center [617, 203] width 56 height 21
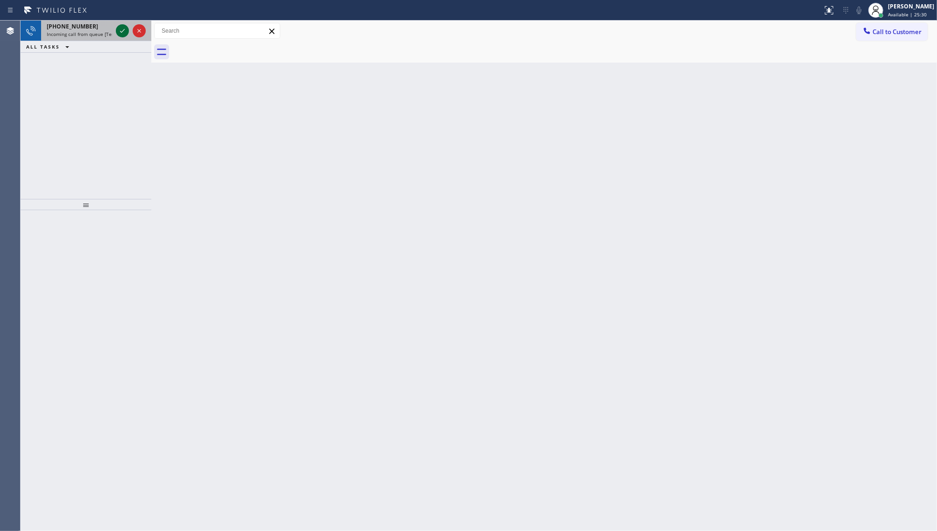
click at [125, 29] on icon at bounding box center [122, 30] width 11 height 11
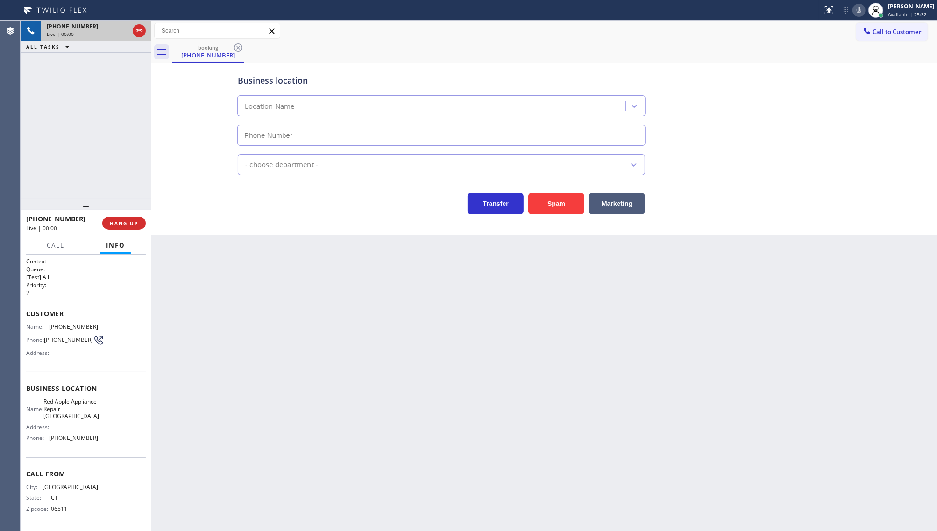
type input "[PHONE_NUMBER]"
click at [435, 42] on div "booking [PHONE_NUMBER]" at bounding box center [554, 52] width 765 height 21
click at [620, 46] on div "booking [PHONE_NUMBER]" at bounding box center [554, 52] width 765 height 21
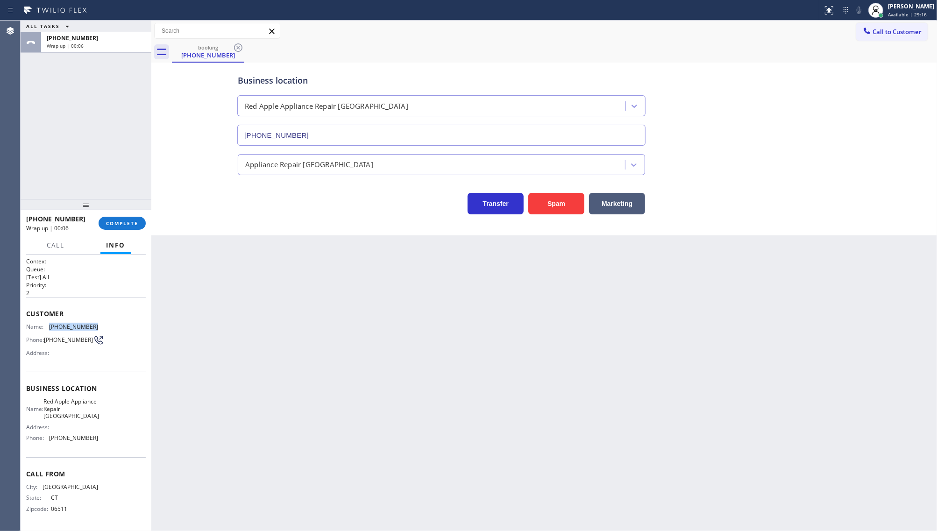
drag, startPoint x: 48, startPoint y: 321, endPoint x: 104, endPoint y: 327, distance: 56.5
click at [104, 327] on div "Customer Name: [PHONE_NUMBER] Phone: [PHONE_NUMBER] Address:" at bounding box center [86, 334] width 120 height 75
drag, startPoint x: 52, startPoint y: 437, endPoint x: 114, endPoint y: 442, distance: 61.9
click at [114, 442] on div "Name: Red Apple Appliance Repair Branford Address: Phone: [PHONE_NUMBER]" at bounding box center [86, 421] width 120 height 47
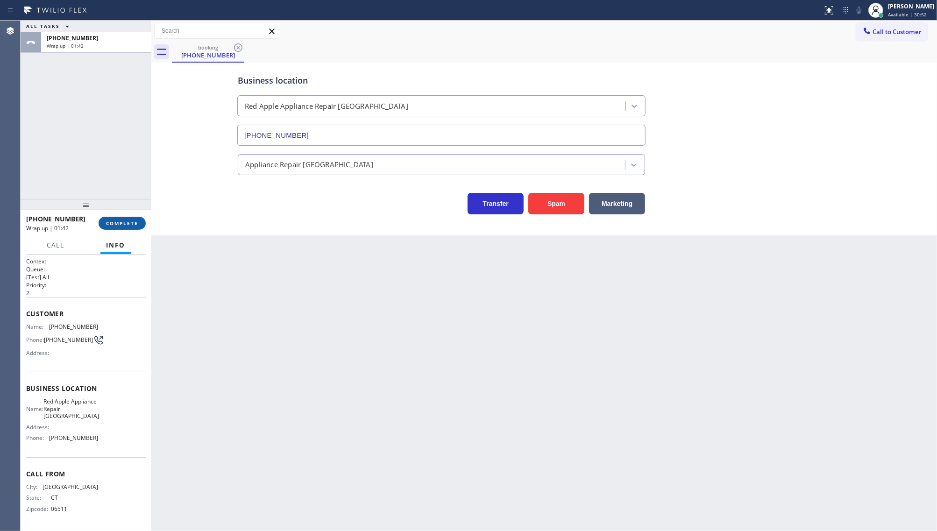
click at [124, 218] on div "[PHONE_NUMBER] Wrap up | 01:42 COMPLETE" at bounding box center [86, 223] width 120 height 24
click at [124, 218] on button "COMPLETE" at bounding box center [122, 223] width 47 height 13
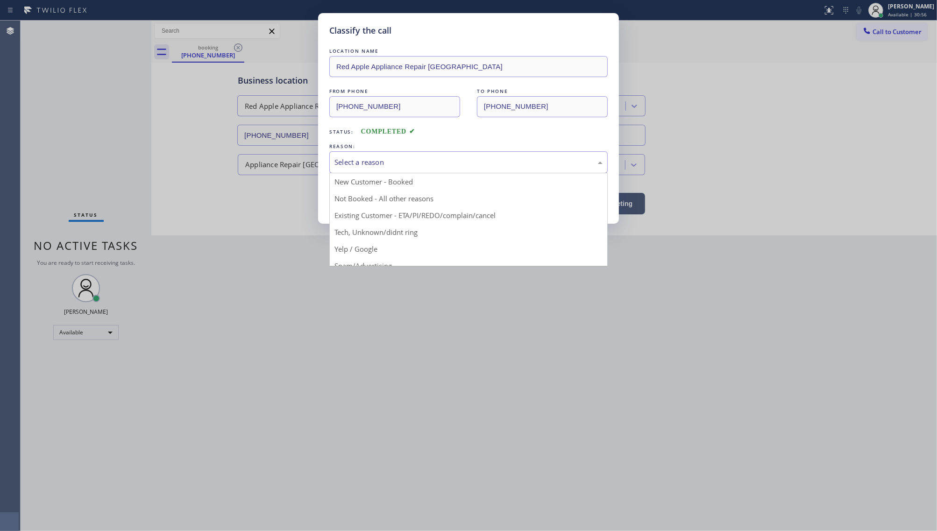
click at [368, 157] on div "Select a reason" at bounding box center [468, 162] width 278 height 22
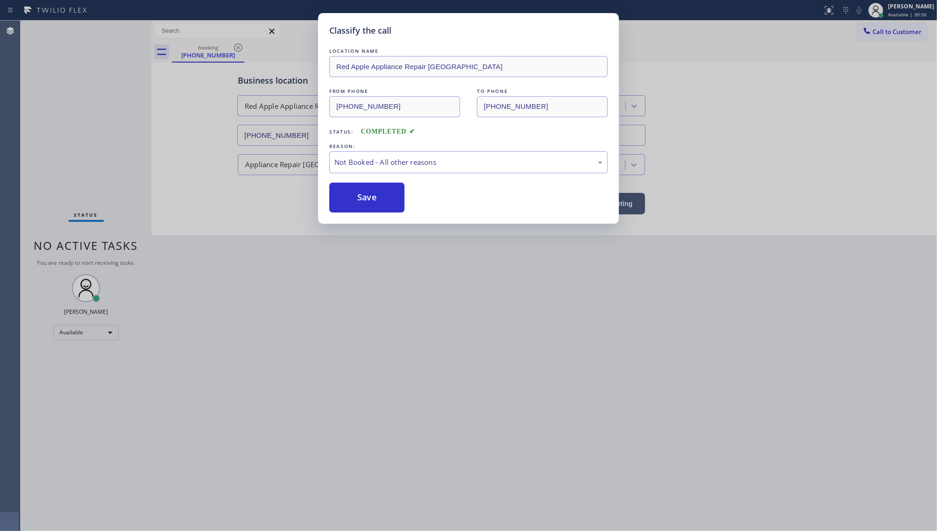
click at [356, 195] on button "Save" at bounding box center [366, 198] width 75 height 30
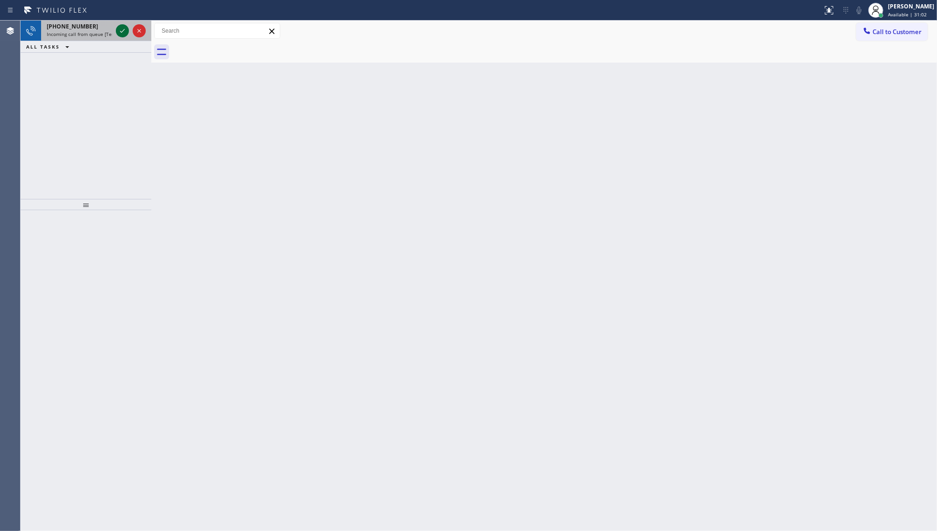
click at [120, 31] on icon at bounding box center [122, 31] width 5 height 4
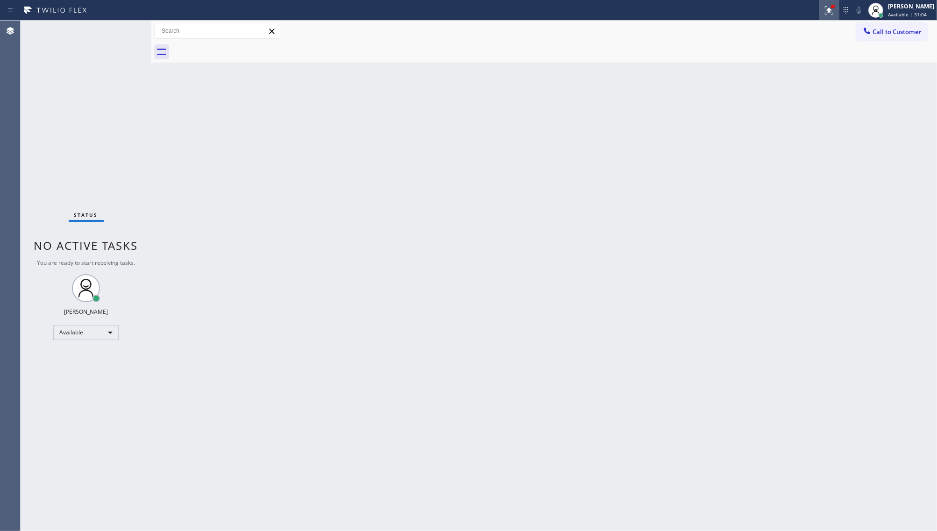
click at [820, 7] on div at bounding box center [829, 10] width 21 height 11
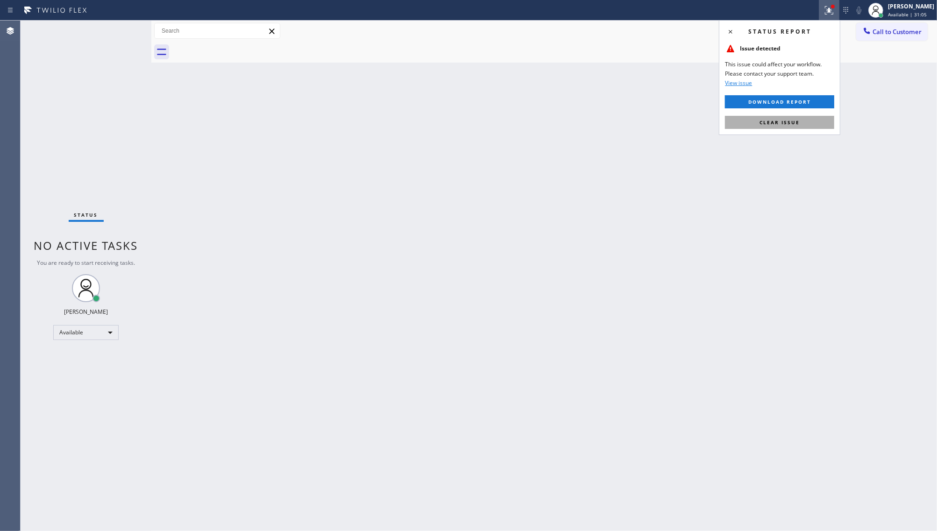
click at [815, 125] on button "Clear issue" at bounding box center [779, 122] width 109 height 13
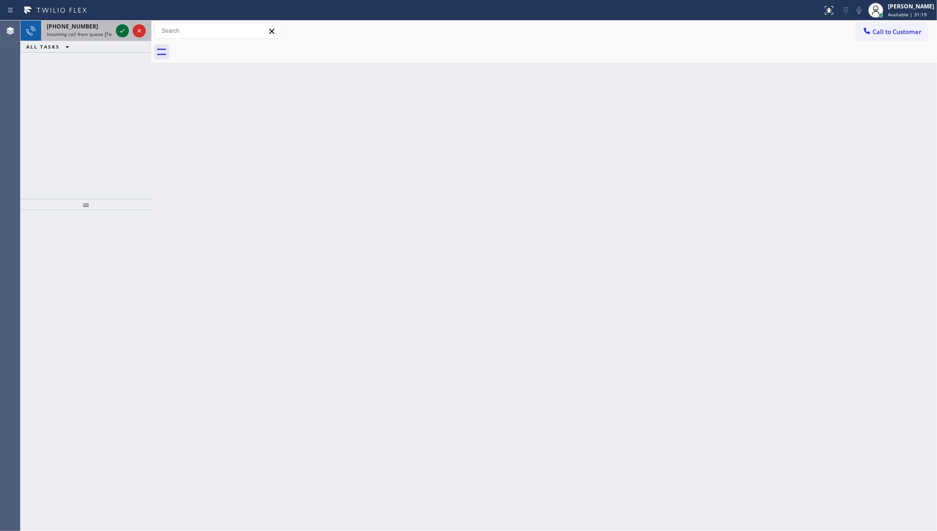
click at [122, 30] on icon at bounding box center [122, 30] width 11 height 11
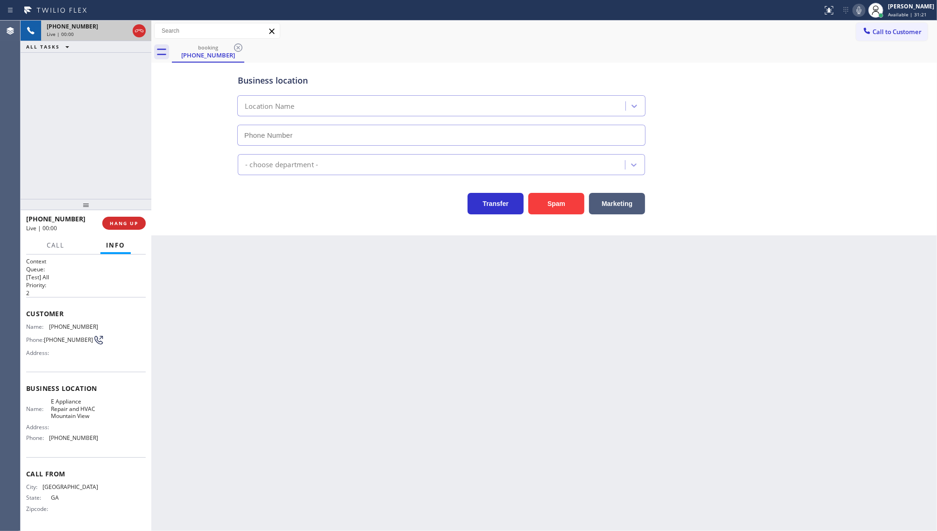
type input "[PHONE_NUMBER]"
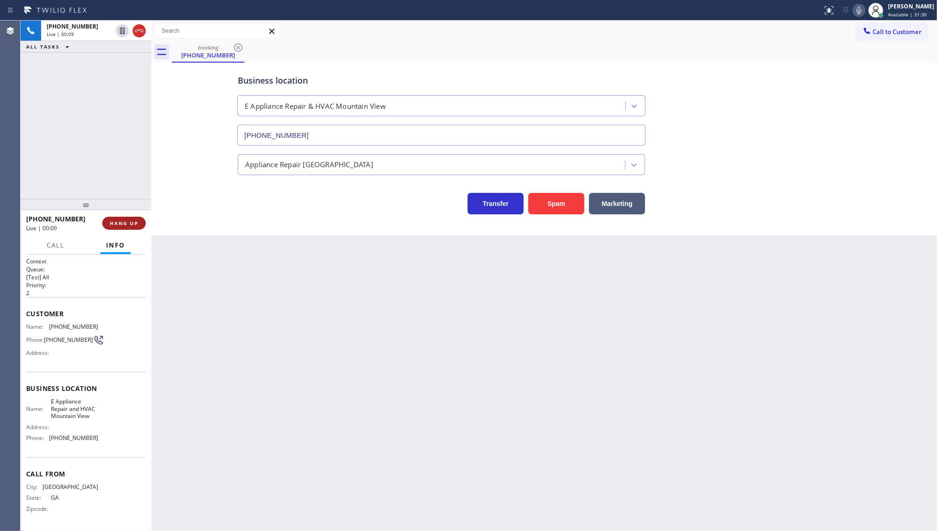
click at [115, 219] on button "HANG UP" at bounding box center [123, 223] width 43 height 13
click at [111, 223] on span "COMPLETE" at bounding box center [122, 223] width 32 height 7
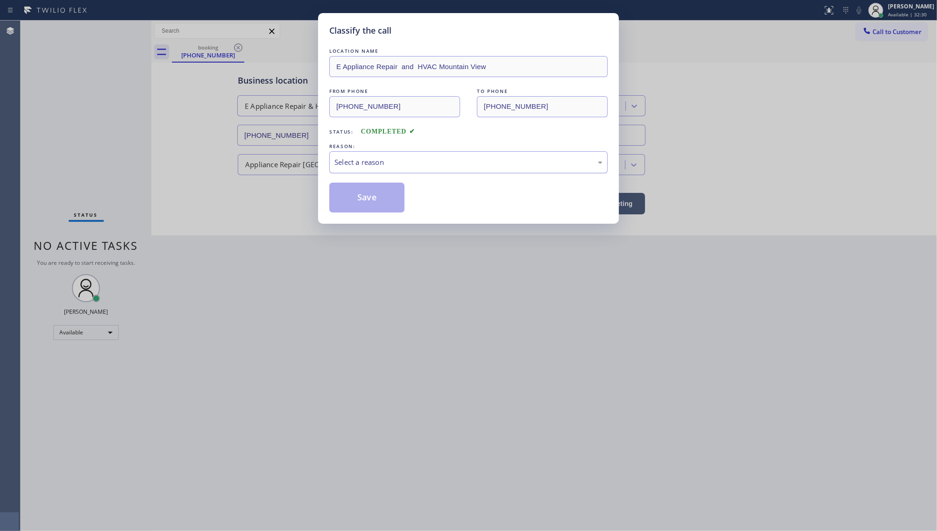
click at [380, 163] on div "Select a reason" at bounding box center [469, 162] width 268 height 11
click at [368, 202] on button "Save" at bounding box center [366, 198] width 75 height 30
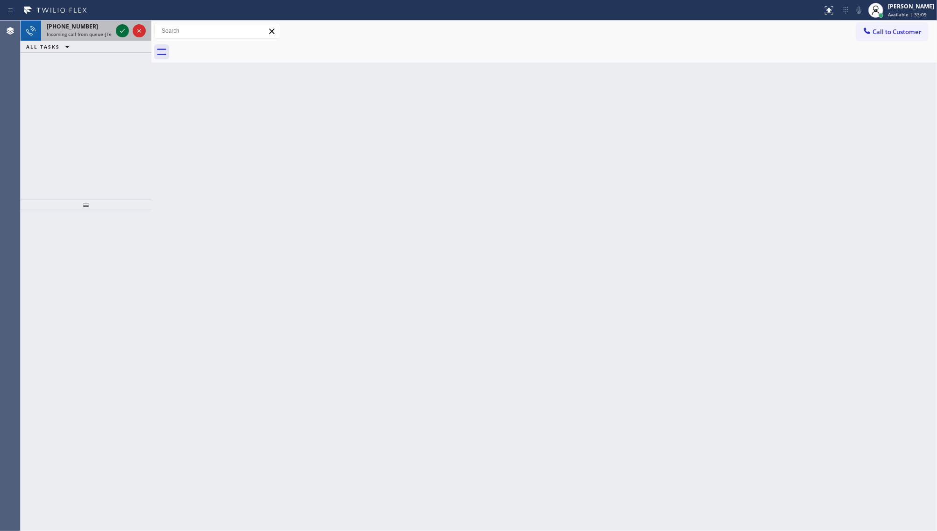
click at [118, 32] on icon at bounding box center [122, 30] width 11 height 11
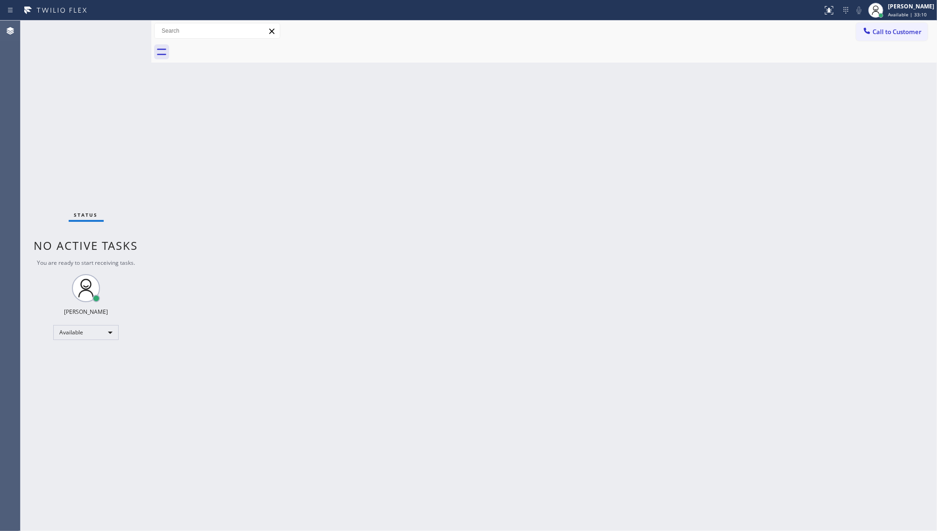
click at [122, 30] on div "Status No active tasks You are ready to start receiving tasks. JENIZA ALCAYDE A…" at bounding box center [86, 276] width 131 height 511
click at [825, 6] on icon at bounding box center [829, 10] width 11 height 11
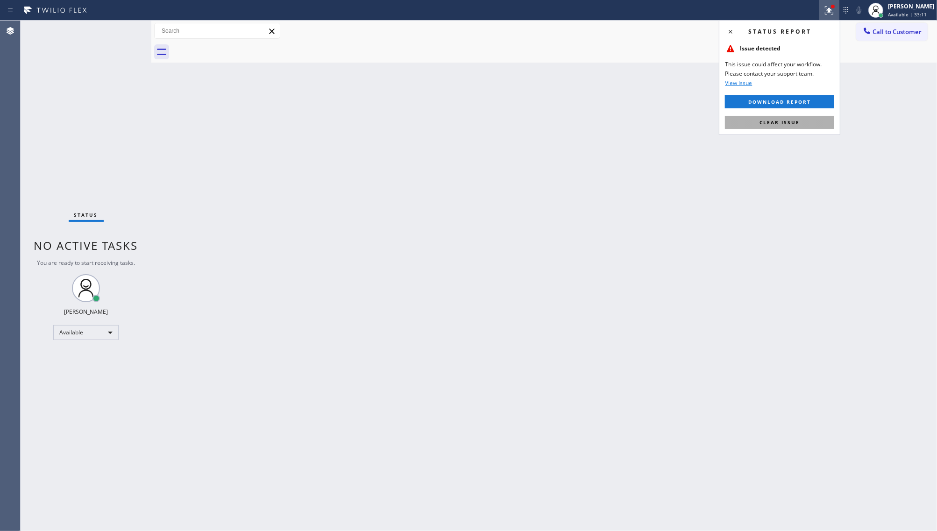
click at [803, 123] on button "Clear issue" at bounding box center [779, 122] width 109 height 13
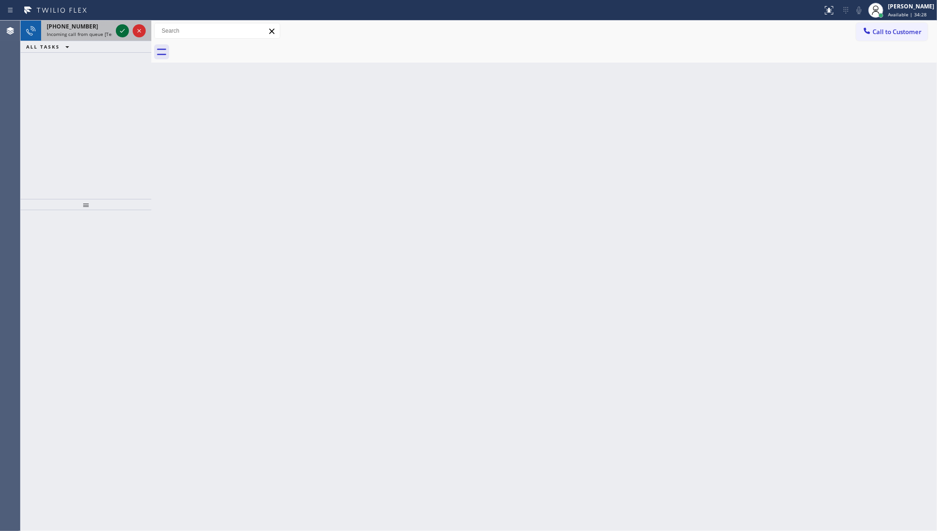
click at [117, 32] on icon at bounding box center [122, 30] width 11 height 11
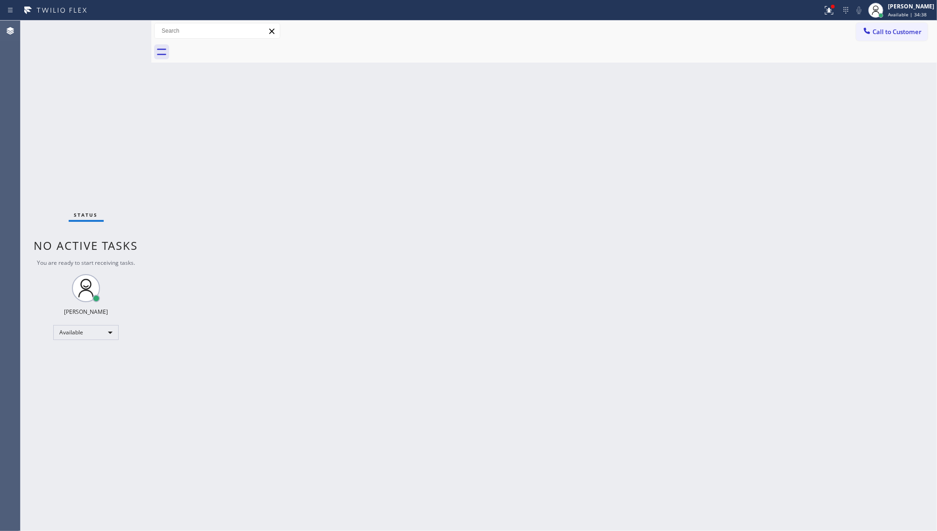
click at [122, 31] on div "Status No active tasks You are ready to start receiving tasks. JENIZA ALCAYDE A…" at bounding box center [86, 276] width 131 height 511
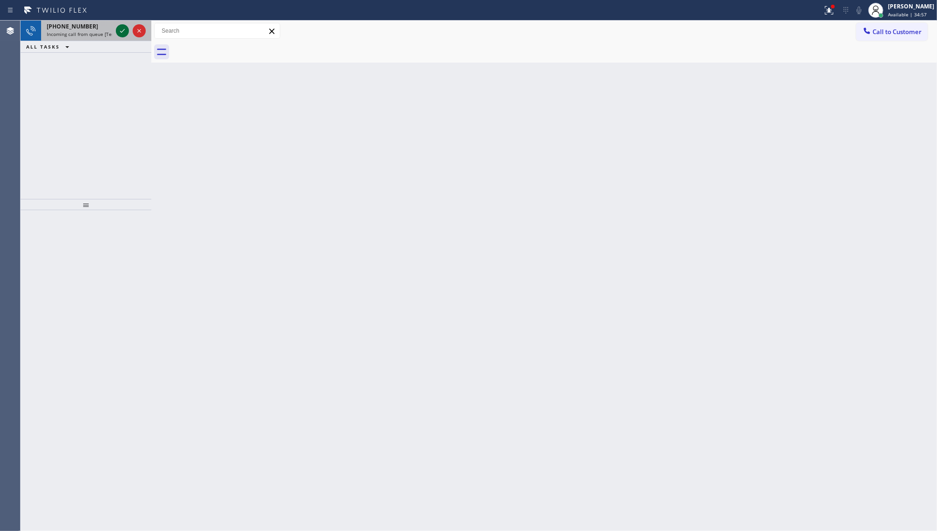
drag, startPoint x: 110, startPoint y: 17, endPoint x: 117, endPoint y: 29, distance: 13.6
click at [115, 27] on div "Status report Issue detected This issue could affect your workflow. Please cont…" at bounding box center [468, 265] width 937 height 531
click at [118, 29] on icon at bounding box center [122, 30] width 11 height 11
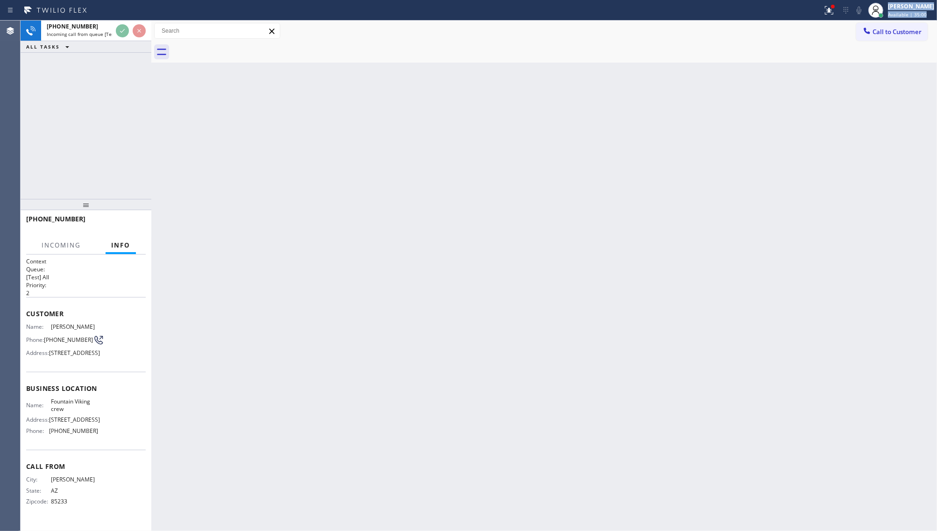
click at [77, 46] on button "ALL TASKS" at bounding box center [50, 46] width 58 height 11
click at [826, 6] on icon at bounding box center [828, 9] width 6 height 7
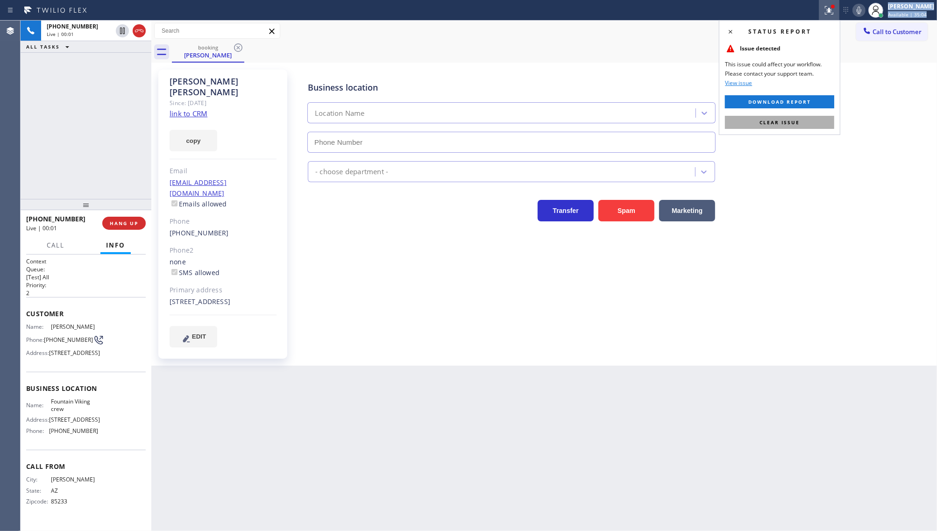
type input "[PHONE_NUMBER]"
click at [805, 123] on button "Clear issue" at bounding box center [779, 122] width 109 height 13
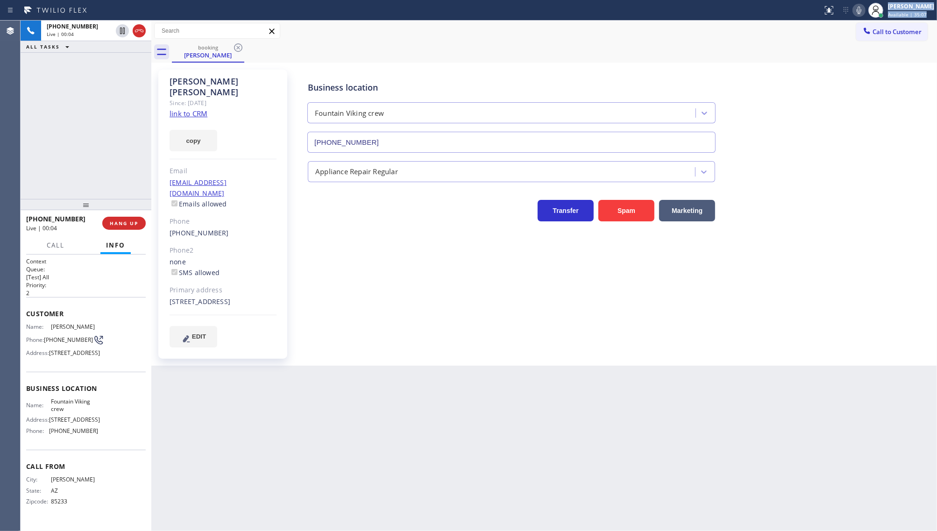
click at [185, 109] on link "link to CRM" at bounding box center [189, 113] width 38 height 9
click at [121, 225] on span "HANG UP" at bounding box center [124, 223] width 29 height 7
click at [116, 222] on span "COMPLETE" at bounding box center [122, 223] width 32 height 7
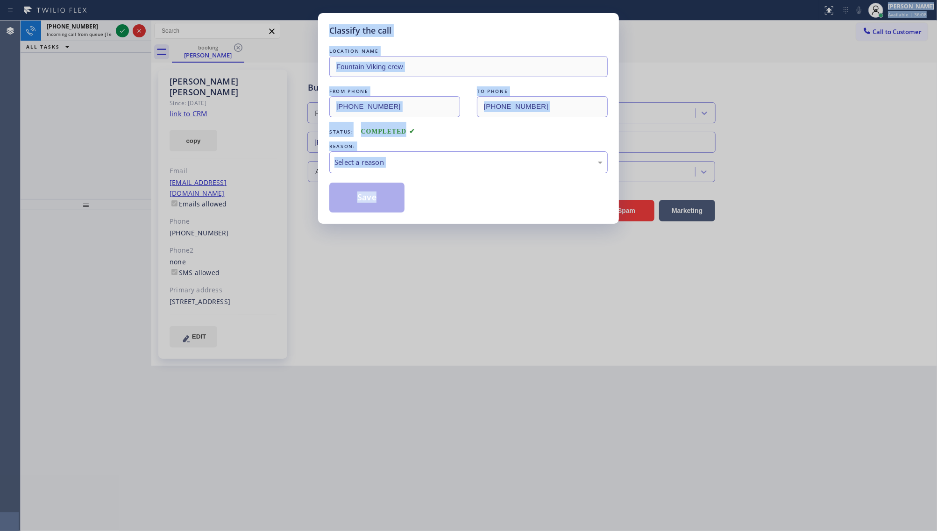
click at [450, 132] on div "Status: COMPLETED" at bounding box center [468, 129] width 278 height 15
click at [427, 141] on div "LOCATION NAME Fountain Viking crew FROM PHONE [PHONE_NUMBER] TO PHONE [PHONE_NU…" at bounding box center [468, 129] width 278 height 166
click at [431, 137] on div "LOCATION NAME Fountain Viking crew FROM PHONE [PHONE_NUMBER] TO PHONE [PHONE_NU…" at bounding box center [468, 129] width 278 height 166
click at [431, 137] on div "Status: COMPLETED" at bounding box center [468, 129] width 278 height 15
click at [467, 132] on div "Status: COMPLETED" at bounding box center [468, 129] width 278 height 15
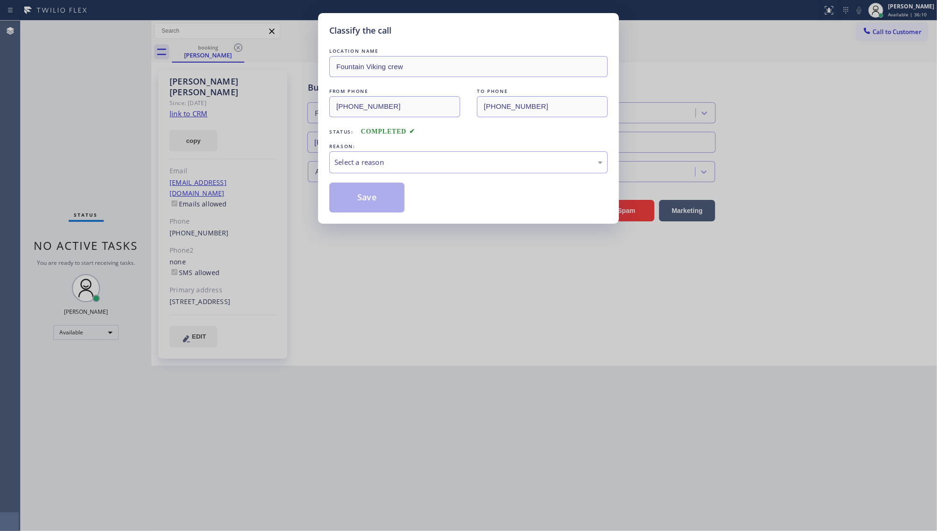
click at [463, 135] on div "Status: COMPLETED" at bounding box center [468, 129] width 278 height 15
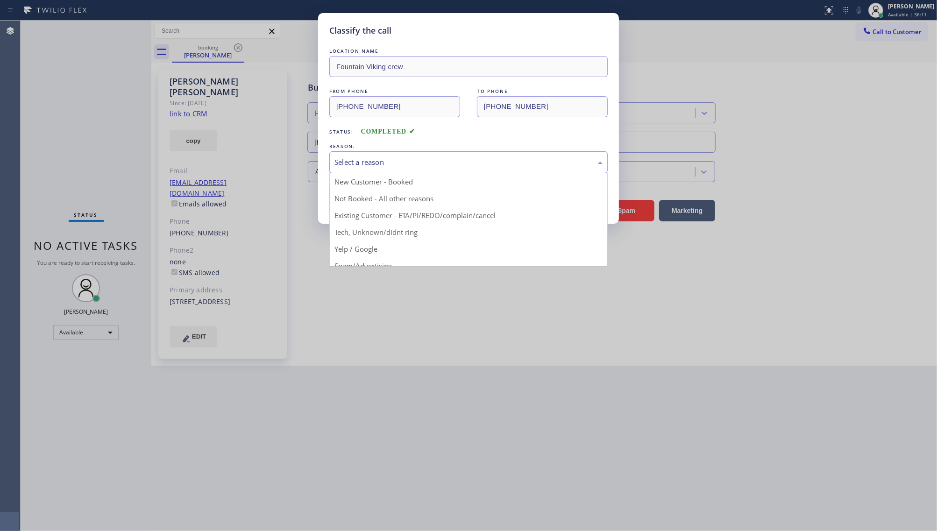
click at [382, 163] on div "Select a reason" at bounding box center [469, 162] width 268 height 11
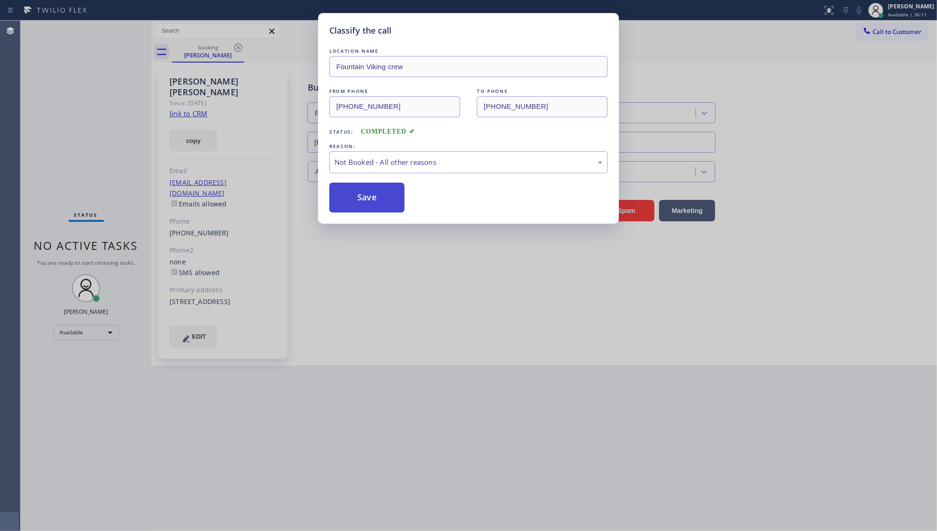
click at [357, 199] on button "Save" at bounding box center [366, 198] width 75 height 30
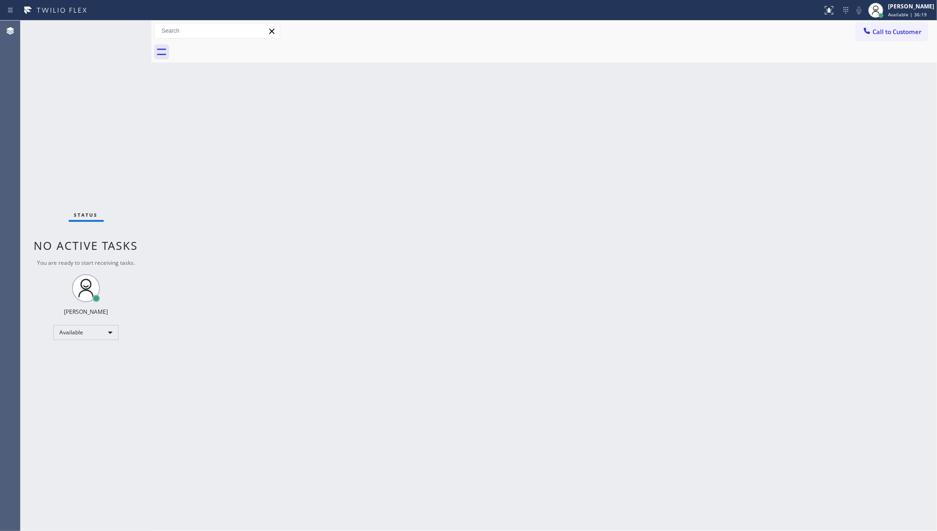
click at [221, 228] on div "Back to Dashboard Change Sender ID Customers Technicians Select a contact Outbo…" at bounding box center [544, 276] width 786 height 511
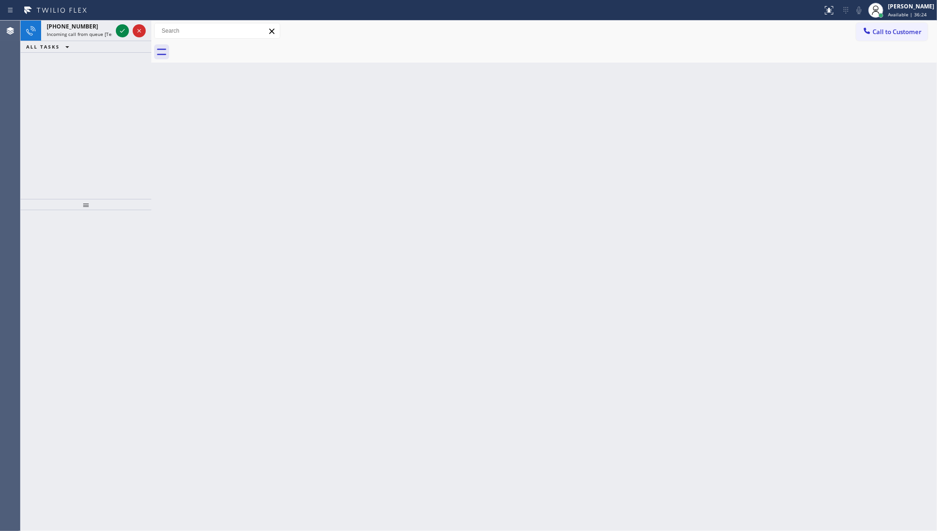
drag, startPoint x: 64, startPoint y: 178, endPoint x: 79, endPoint y: 143, distance: 38.5
click at [71, 160] on div "[PHONE_NUMBER] Incoming call from queue [Test] All ALL TASKS ALL TASKS ACTIVE T…" at bounding box center [86, 110] width 131 height 178
click at [120, 28] on icon at bounding box center [122, 30] width 11 height 11
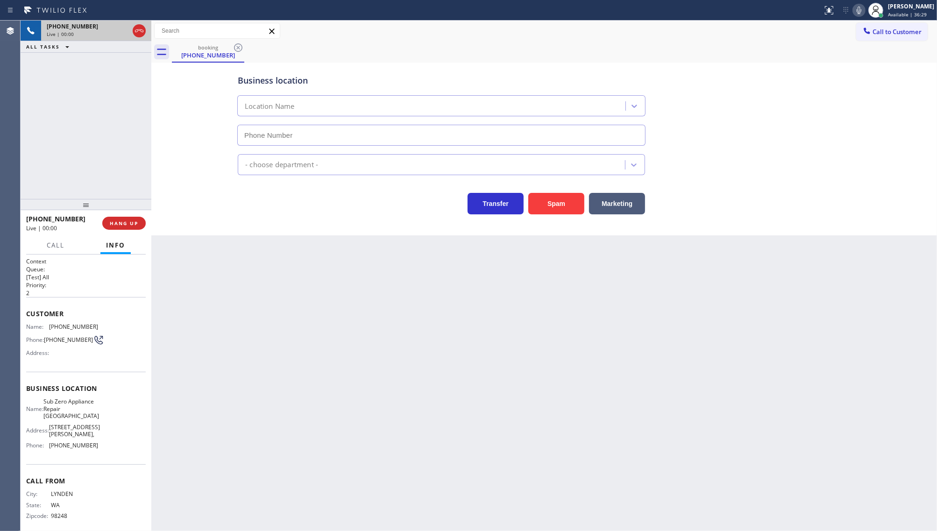
type input "[PHONE_NUMBER]"
click at [606, 322] on div "Back to Dashboard Change Sender ID Customers Technicians Select a contact Outbo…" at bounding box center [544, 276] width 786 height 511
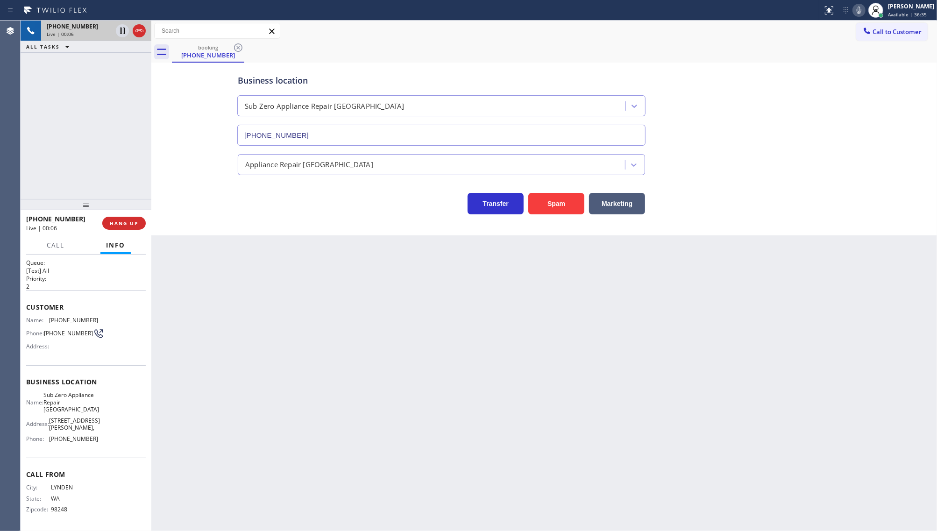
click at [413, 361] on div "Back to Dashboard Change Sender ID Customers Technicians Select a contact Outbo…" at bounding box center [544, 276] width 786 height 511
click at [127, 222] on span "COMPLETE" at bounding box center [122, 223] width 32 height 7
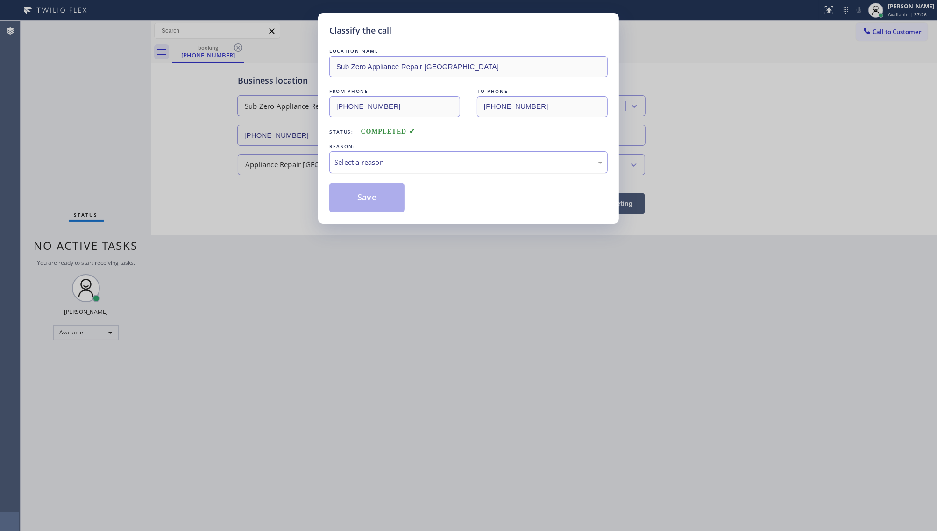
click at [352, 159] on div "Select a reason" at bounding box center [469, 162] width 268 height 11
click at [353, 200] on button "Save" at bounding box center [366, 198] width 75 height 30
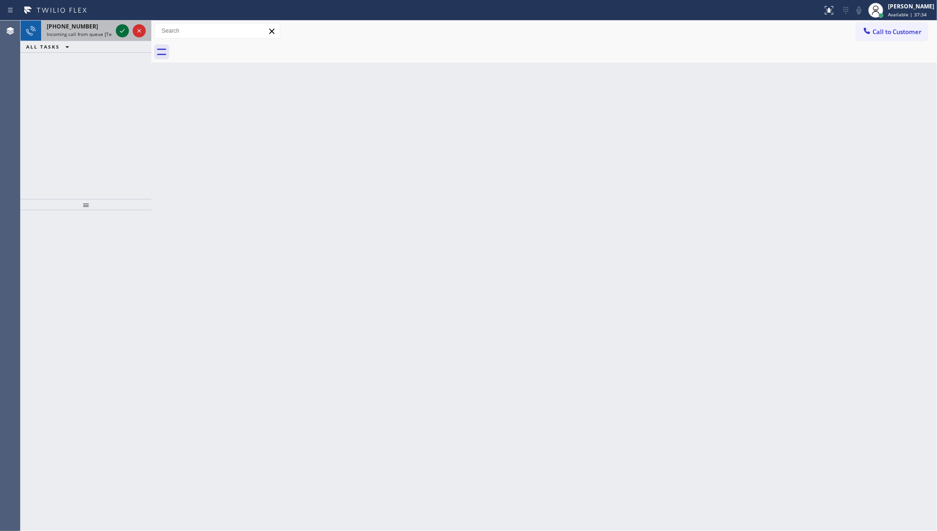
click at [121, 29] on icon at bounding box center [122, 30] width 11 height 11
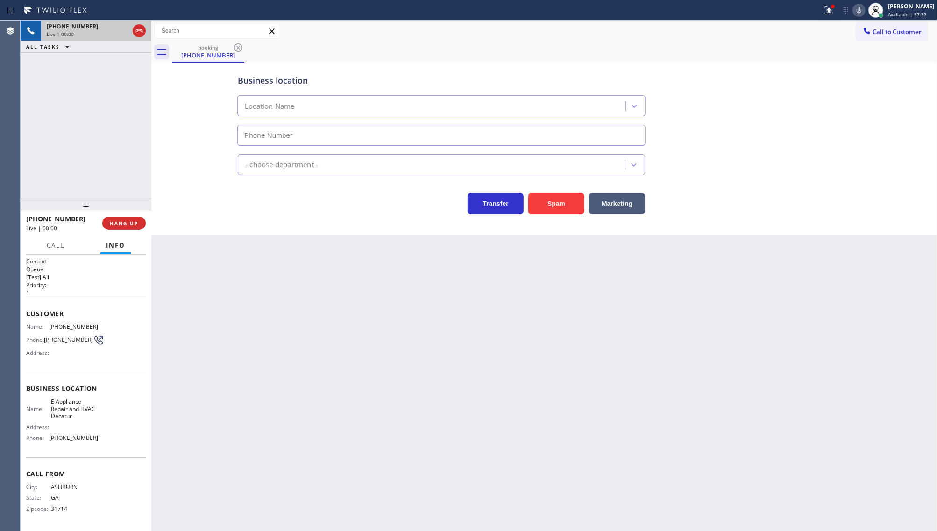
type input "[PHONE_NUMBER]"
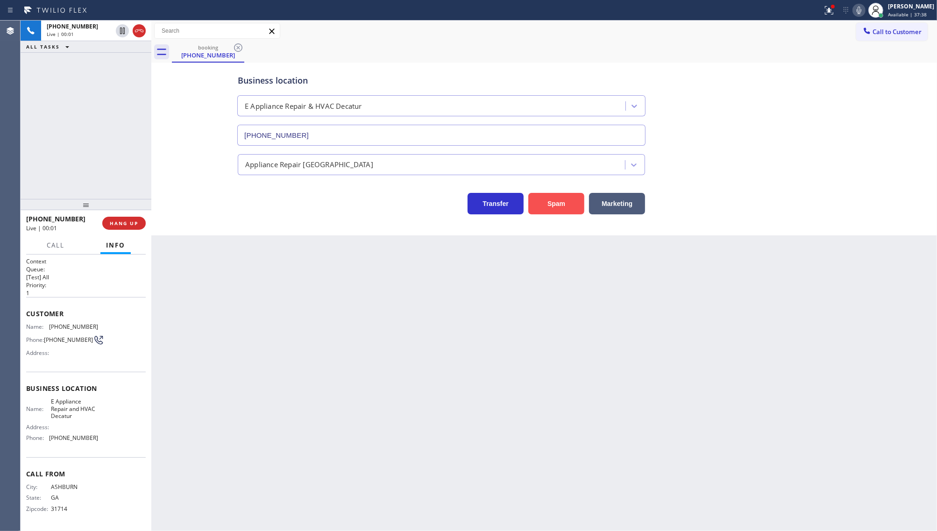
click at [555, 201] on button "Spam" at bounding box center [556, 203] width 56 height 21
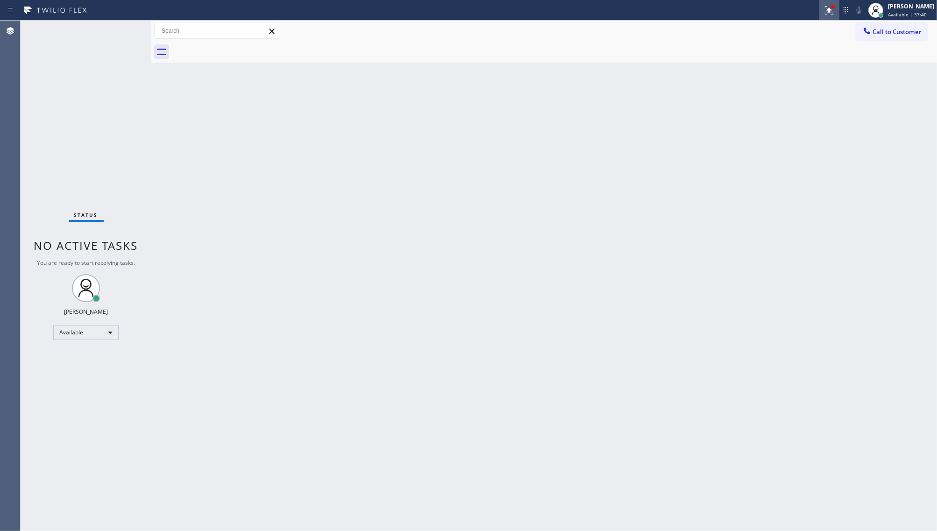
click at [840, 8] on div at bounding box center [829, 10] width 21 height 11
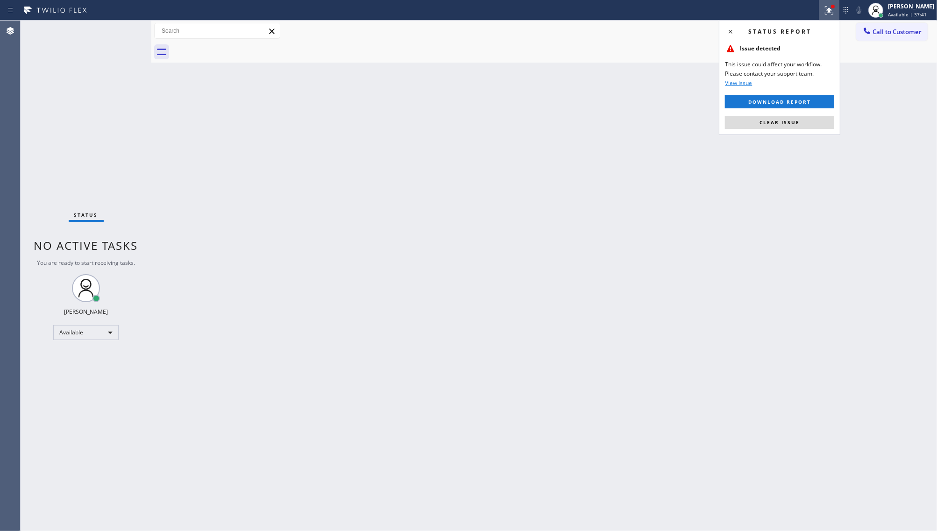
click at [784, 113] on div "Status report Issue detected This issue could affect your workflow. Please cont…" at bounding box center [779, 77] width 121 height 115
click at [783, 119] on span "Clear issue" at bounding box center [780, 122] width 40 height 7
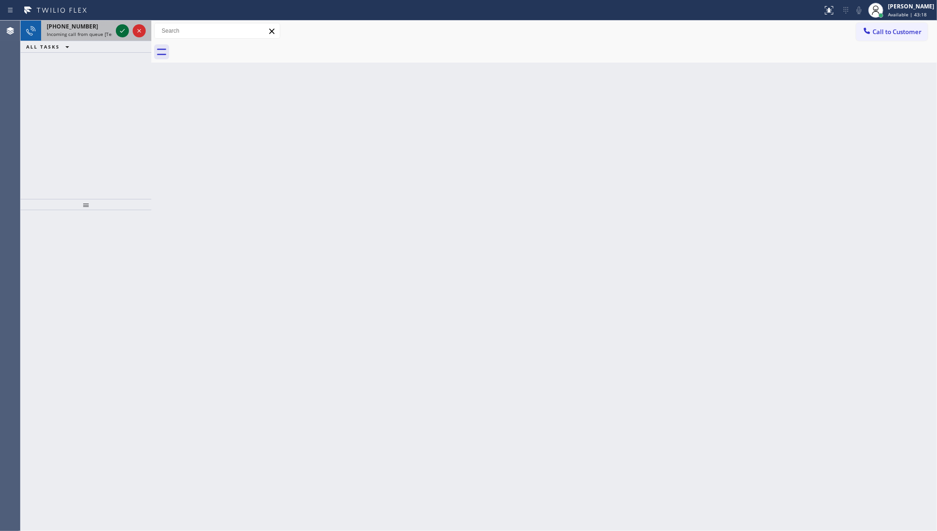
click at [116, 27] on div at bounding box center [122, 30] width 13 height 11
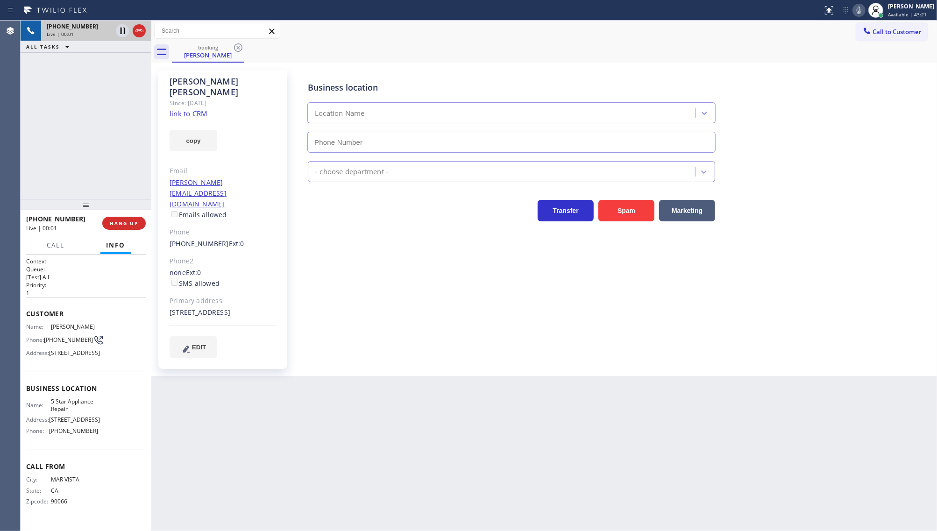
type input "[PHONE_NUMBER]"
click at [202, 109] on link "link to CRM" at bounding box center [189, 113] width 38 height 9
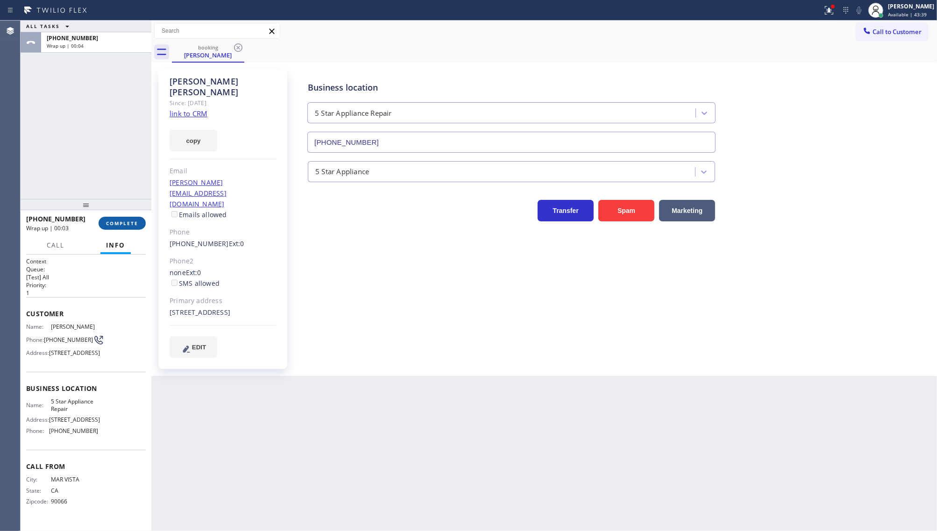
click at [125, 222] on span "COMPLETE" at bounding box center [122, 223] width 32 height 7
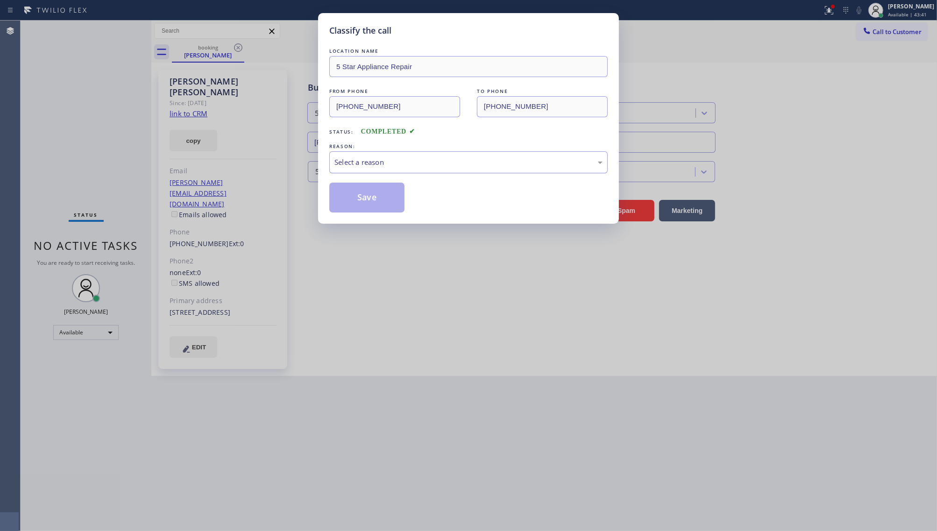
click at [344, 167] on div "Select a reason" at bounding box center [469, 162] width 268 height 11
drag, startPoint x: 346, startPoint y: 218, endPoint x: 349, endPoint y: 197, distance: 21.2
click at [349, 188] on button "Save" at bounding box center [366, 198] width 75 height 30
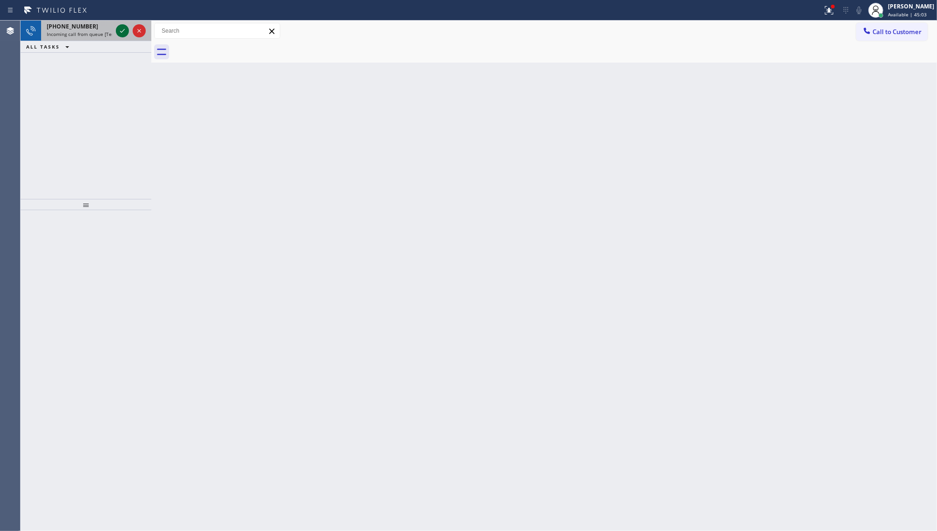
click at [122, 34] on icon at bounding box center [122, 30] width 11 height 11
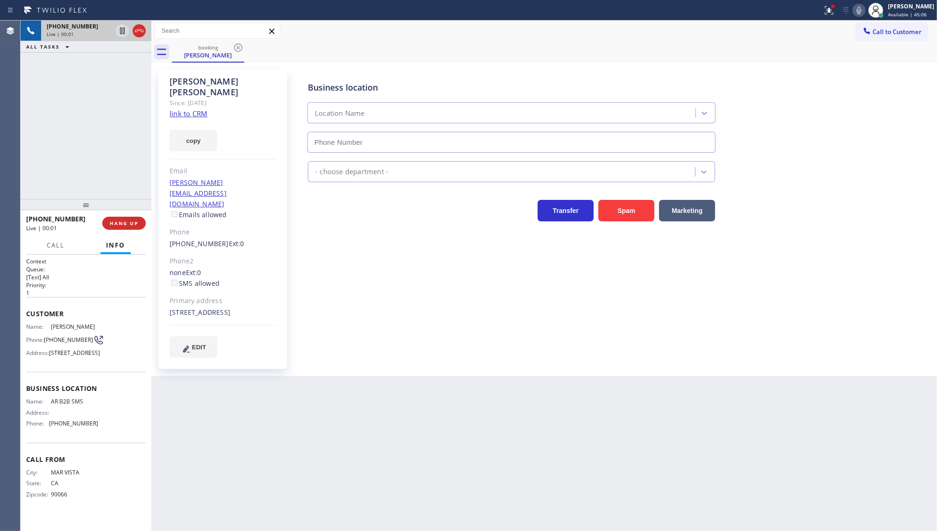
type input "[PHONE_NUMBER]"
click at [126, 225] on span "HANG UP" at bounding box center [124, 223] width 29 height 7
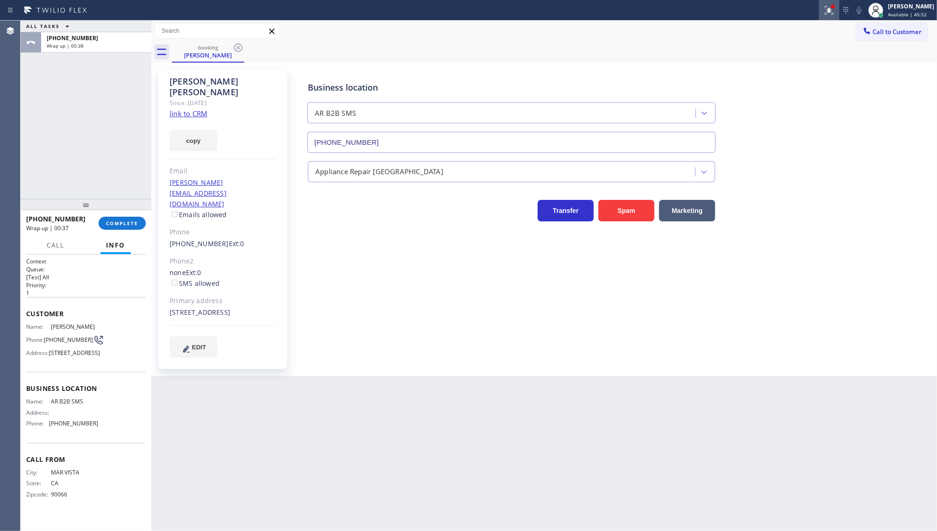
click at [827, 13] on icon at bounding box center [829, 10] width 11 height 11
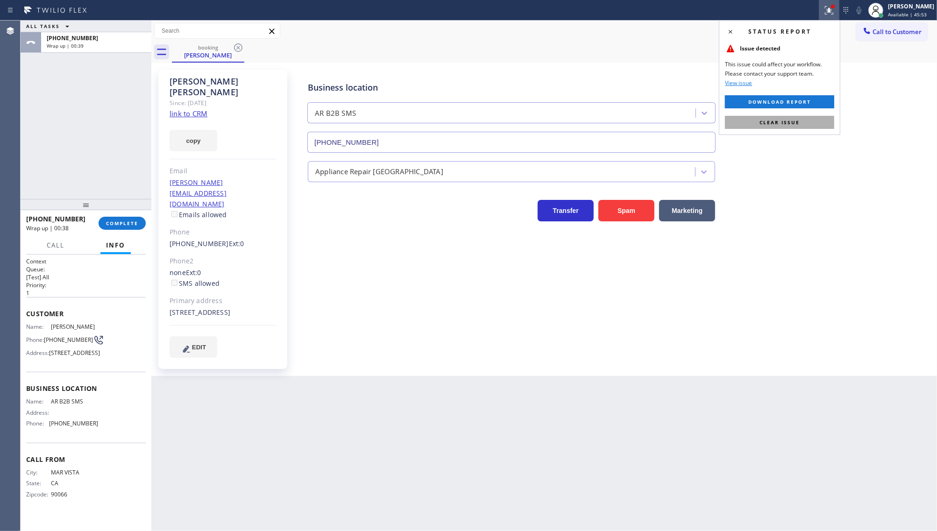
click at [816, 122] on button "Clear issue" at bounding box center [779, 122] width 109 height 13
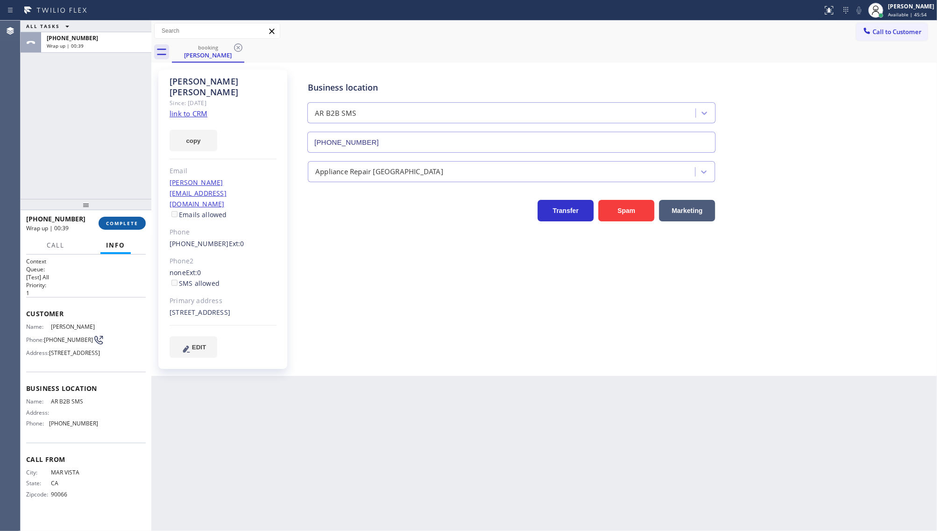
click at [114, 225] on span "COMPLETE" at bounding box center [122, 223] width 32 height 7
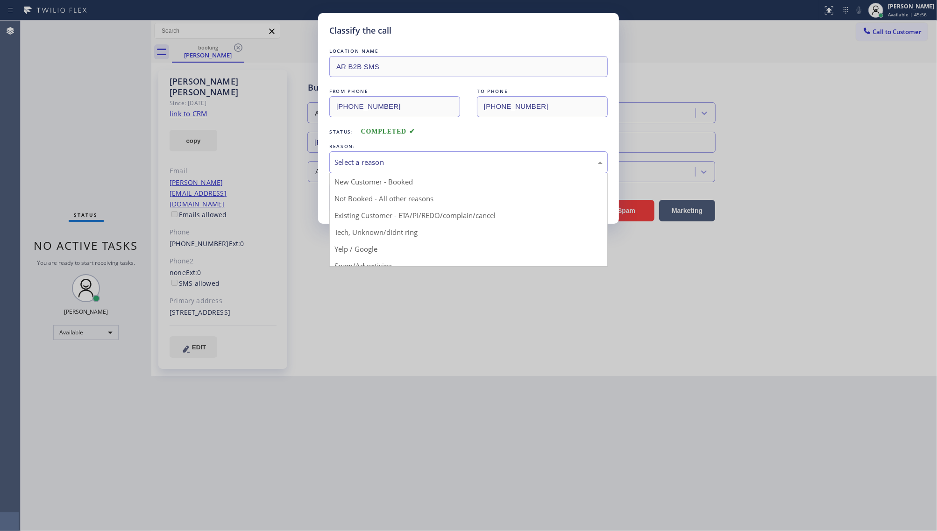
click at [335, 166] on div "Select a reason" at bounding box center [469, 162] width 268 height 11
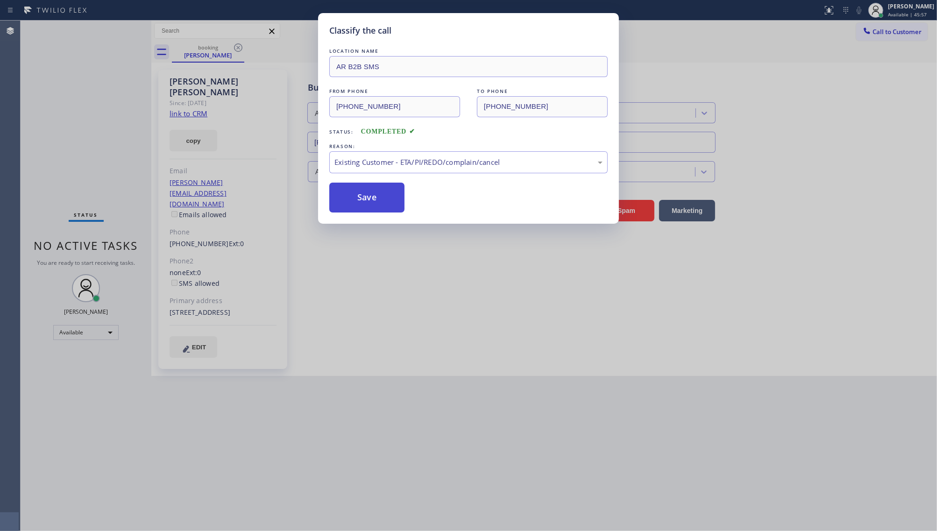
click at [349, 188] on button "Save" at bounding box center [366, 198] width 75 height 30
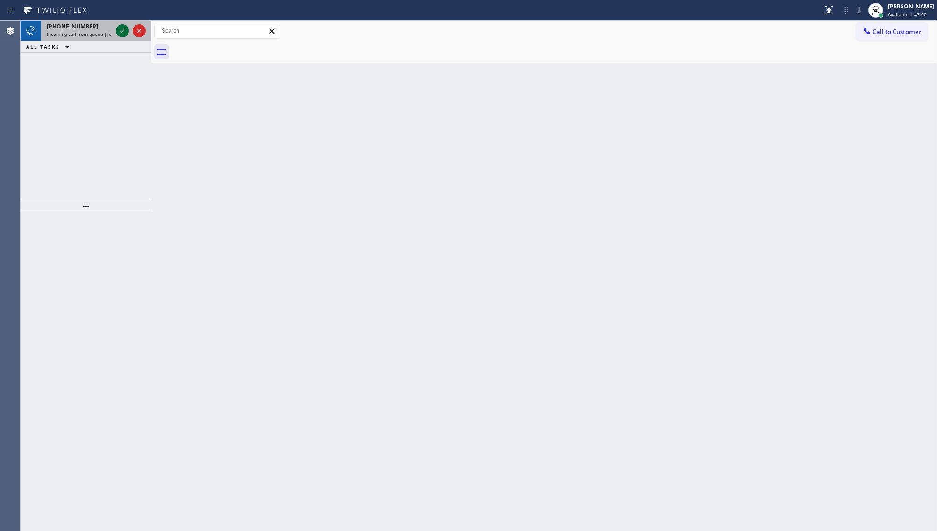
click at [121, 35] on icon at bounding box center [122, 30] width 11 height 11
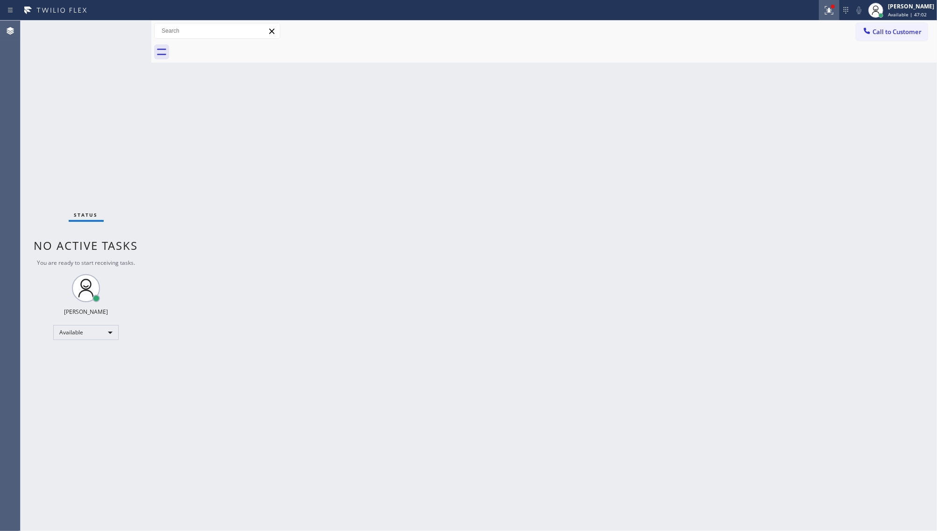
click at [831, 14] on icon at bounding box center [829, 10] width 11 height 11
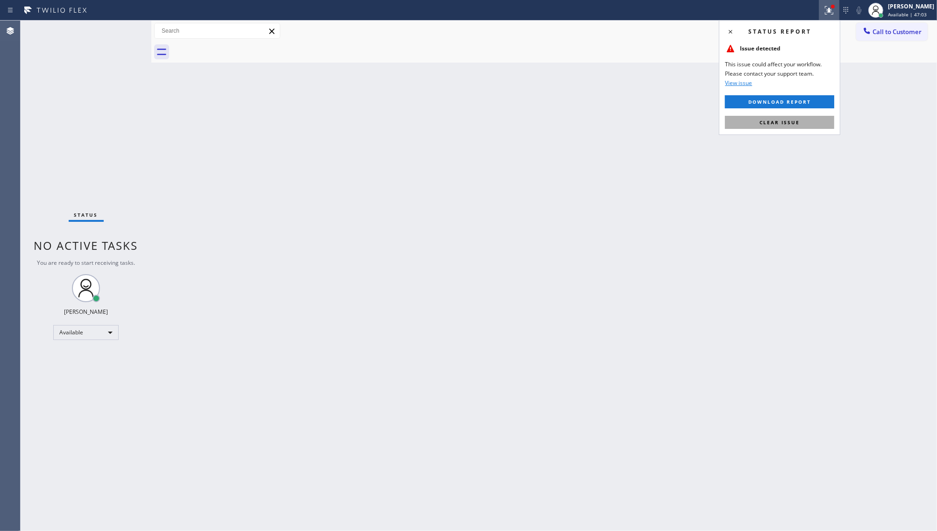
drag, startPoint x: 808, startPoint y: 117, endPoint x: 728, endPoint y: 187, distance: 106.7
click at [807, 117] on button "Clear issue" at bounding box center [779, 122] width 109 height 13
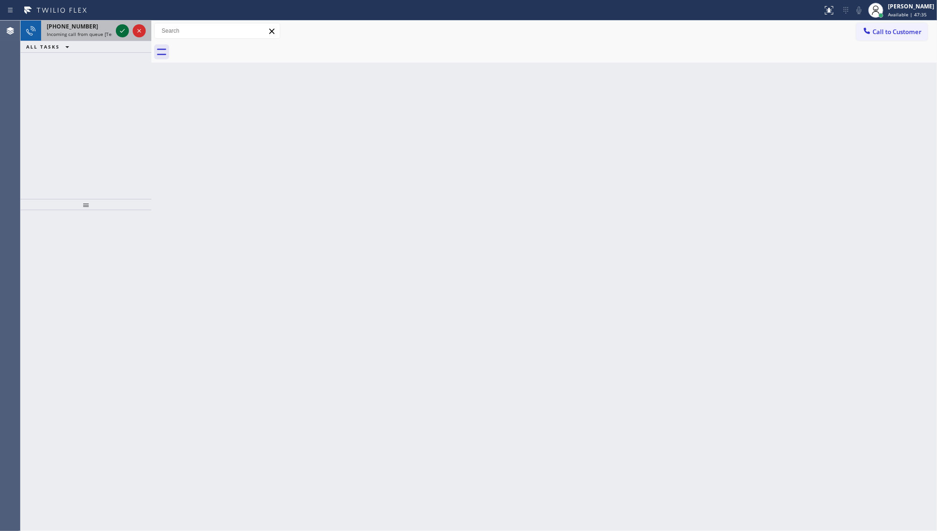
click at [123, 28] on icon at bounding box center [122, 30] width 11 height 11
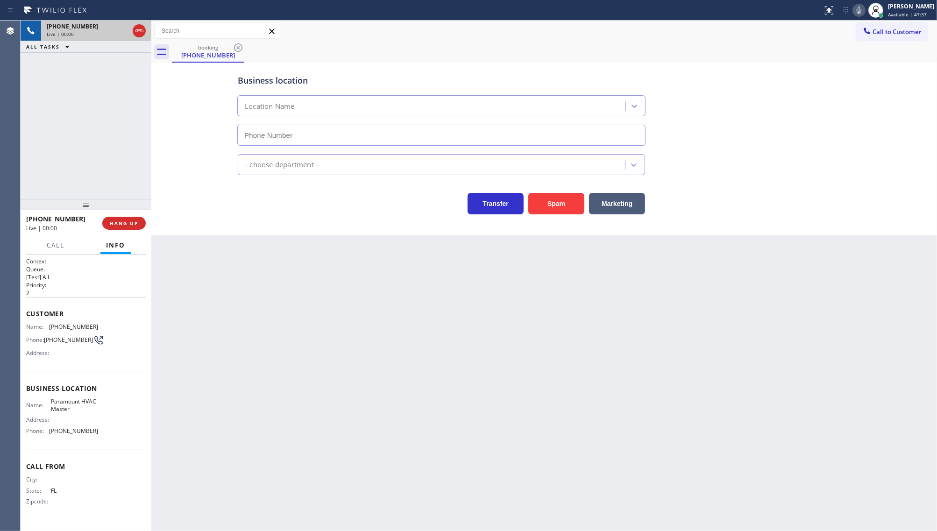
type input "[PHONE_NUMBER]"
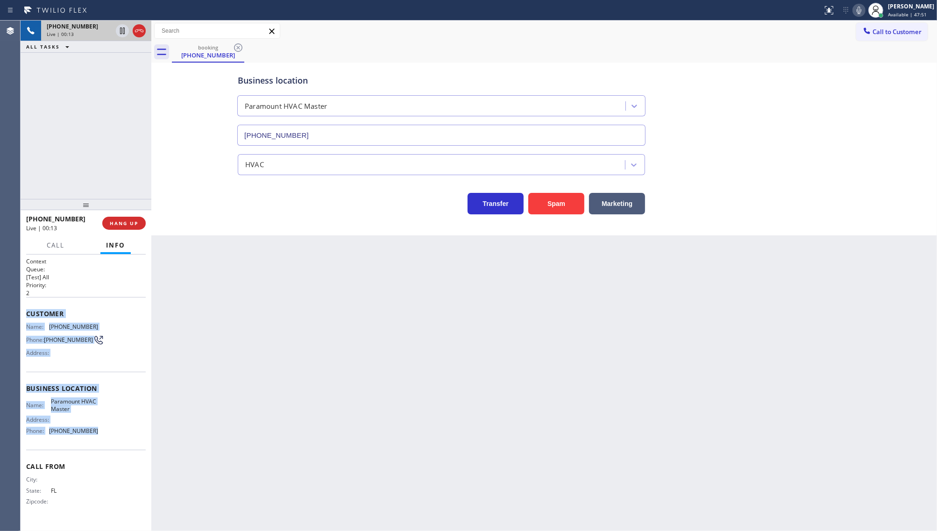
drag, startPoint x: 24, startPoint y: 313, endPoint x: 122, endPoint y: 428, distance: 151.1
click at [122, 428] on div "Context Queue: [Test] All Priority: 2 Customer Name: [PHONE_NUMBER] Phone: [PHO…" at bounding box center [86, 393] width 131 height 277
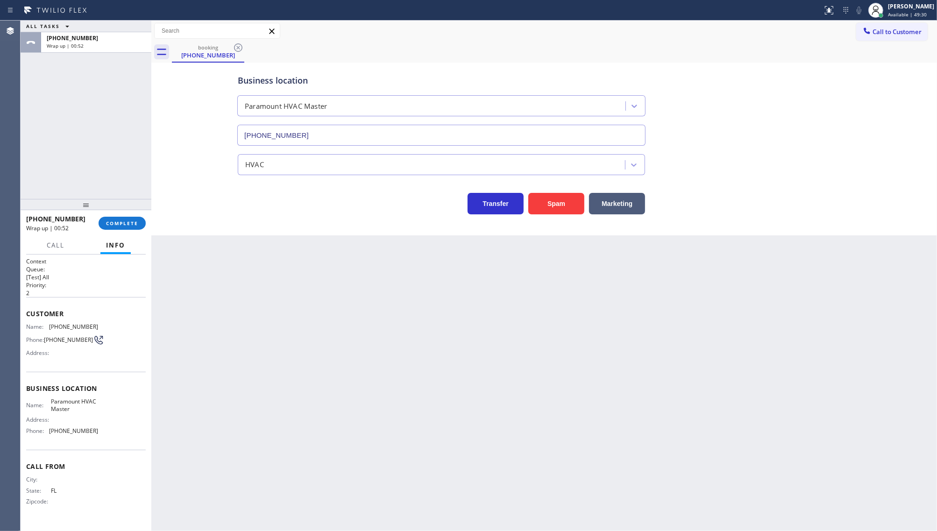
drag, startPoint x: 100, startPoint y: 147, endPoint x: 109, endPoint y: 172, distance: 26.5
click at [100, 147] on div "ALL TASKS ALL TASKS ACTIVE TASKS TASKS IN WRAP UP [PHONE_NUMBER] Wrap up | 00:52" at bounding box center [86, 110] width 131 height 178
click at [121, 223] on span "COMPLETE" at bounding box center [122, 223] width 32 height 7
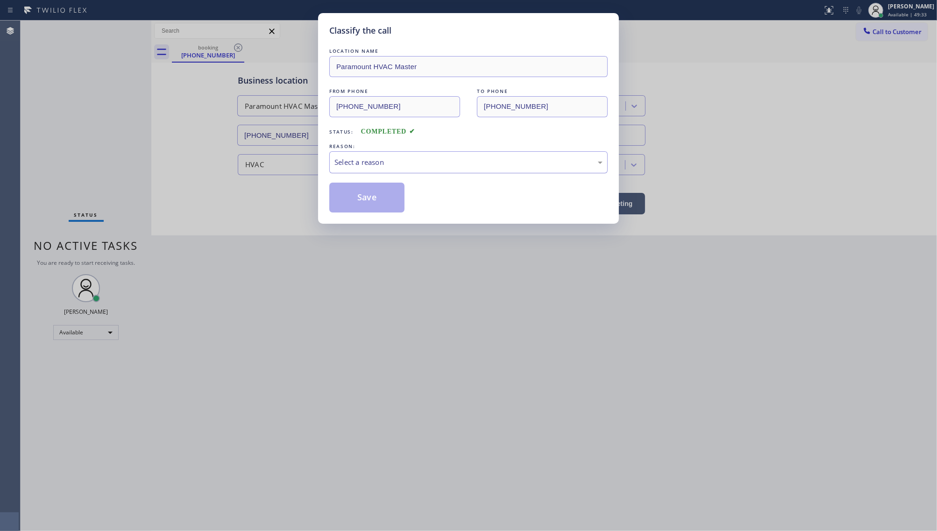
click at [355, 160] on div "Select a reason" at bounding box center [469, 162] width 268 height 11
click at [345, 203] on button "Save" at bounding box center [366, 198] width 75 height 30
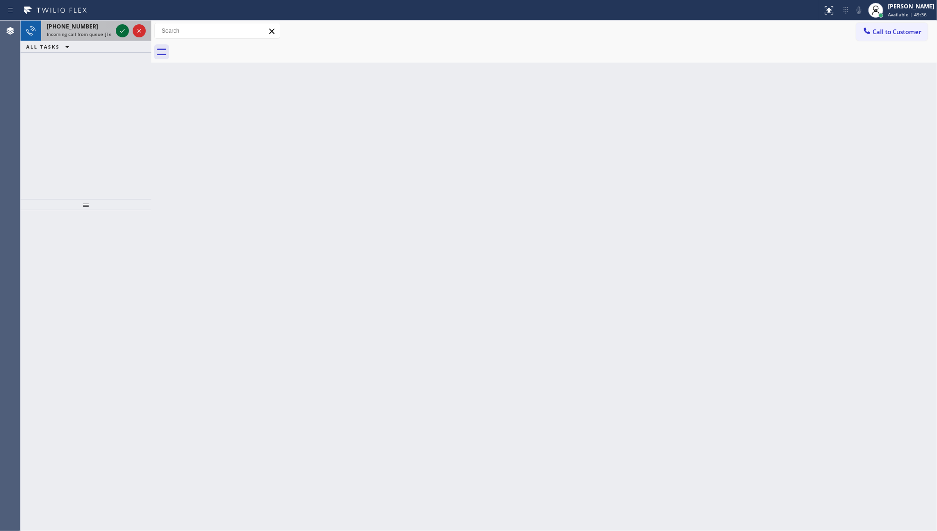
click at [121, 29] on icon at bounding box center [122, 30] width 11 height 11
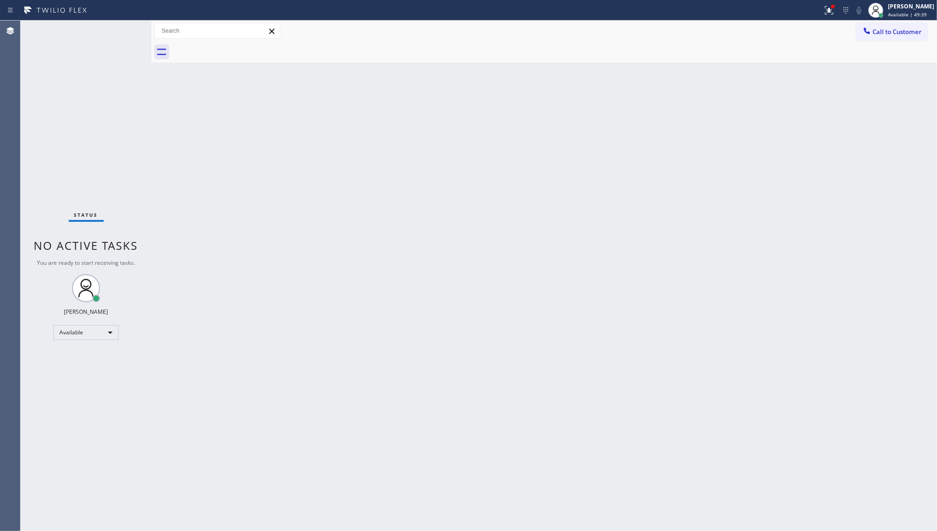
click at [818, 4] on div at bounding box center [411, 10] width 815 height 15
click at [831, 10] on icon at bounding box center [828, 9] width 6 height 7
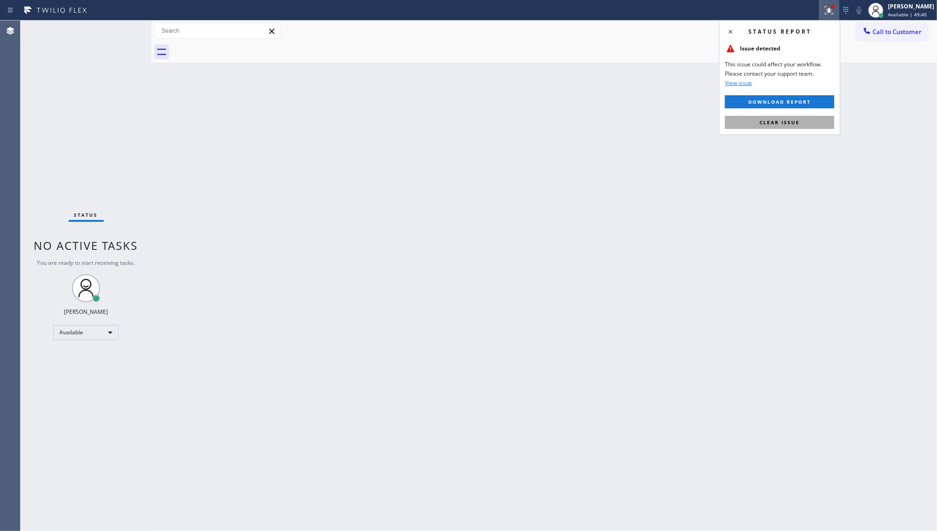
click at [812, 118] on button "Clear issue" at bounding box center [779, 122] width 109 height 13
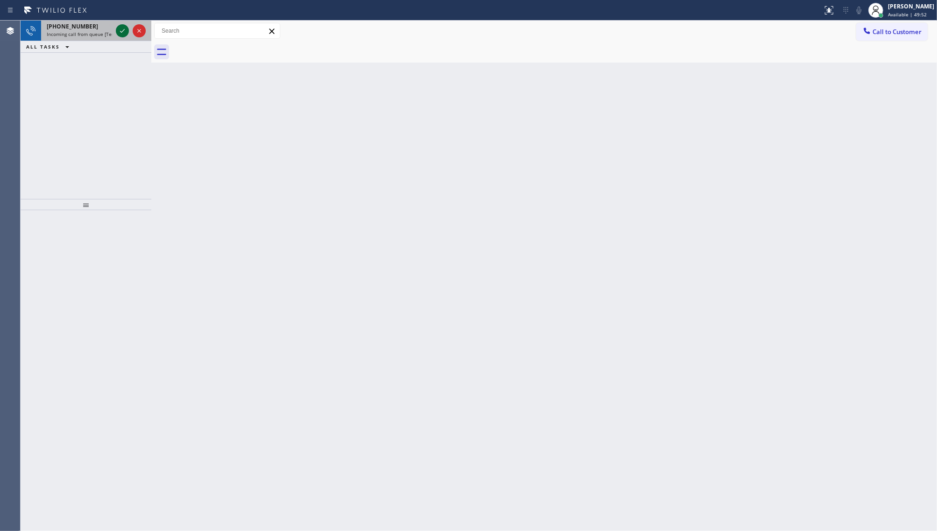
click at [121, 32] on icon at bounding box center [122, 31] width 5 height 4
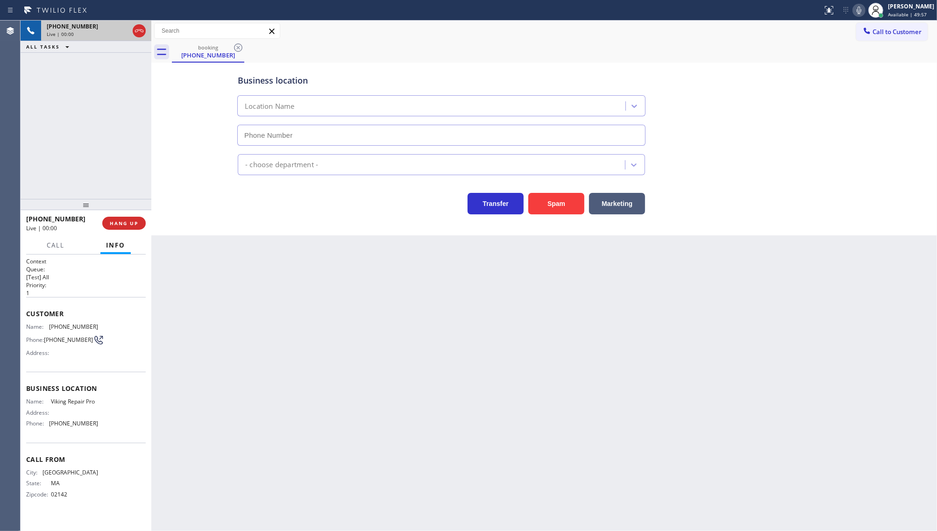
type input "[PHONE_NUMBER]"
drag, startPoint x: 52, startPoint y: 473, endPoint x: 94, endPoint y: 479, distance: 42.1
click at [94, 479] on div "City: [GEOGRAPHIC_DATA]: [US_STATE] Zipcode: 02142" at bounding box center [62, 485] width 72 height 33
drag, startPoint x: 47, startPoint y: 325, endPoint x: 106, endPoint y: 323, distance: 58.9
click at [106, 323] on div "Name: [PHONE_NUMBER] Phone: [PHONE_NUMBER] Address:" at bounding box center [86, 341] width 120 height 37
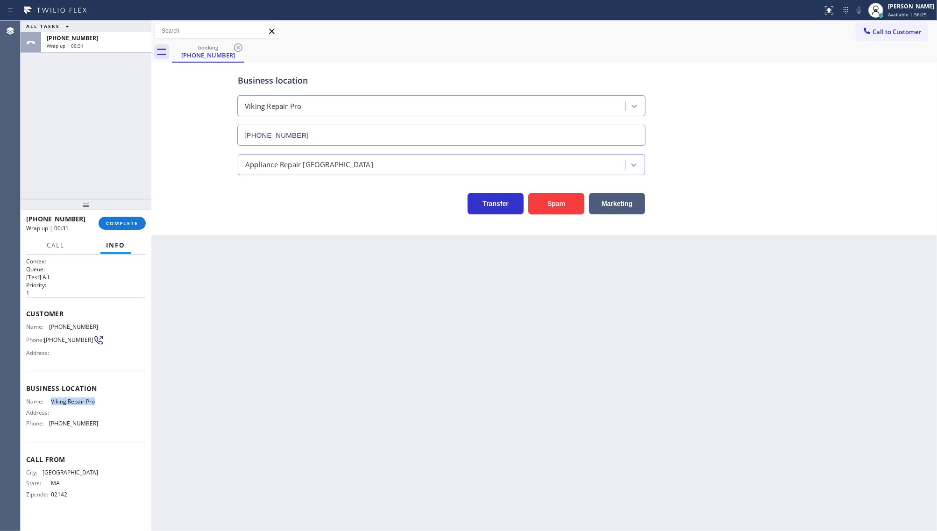
drag, startPoint x: 52, startPoint y: 401, endPoint x: 120, endPoint y: 400, distance: 68.2
click at [120, 400] on div "Name: Viking Repair Pro Address: Phone: [PHONE_NUMBER]" at bounding box center [86, 414] width 120 height 33
click at [139, 214] on div "[PHONE_NUMBER] Wrap up | 03:56 COMPLETE" at bounding box center [86, 223] width 120 height 24
click at [136, 221] on span "COMPLETE" at bounding box center [122, 223] width 32 height 7
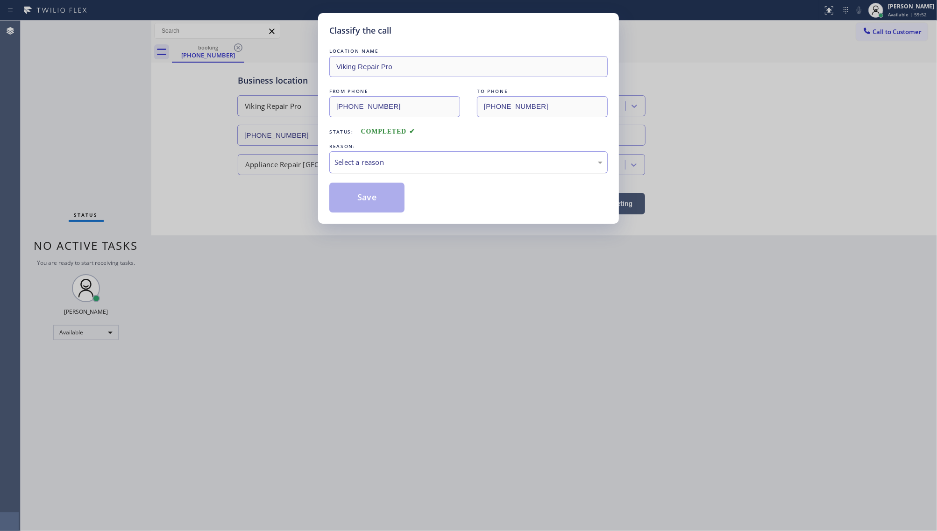
click at [371, 164] on div "Select a reason" at bounding box center [469, 162] width 268 height 11
click at [368, 195] on button "Save" at bounding box center [366, 198] width 75 height 30
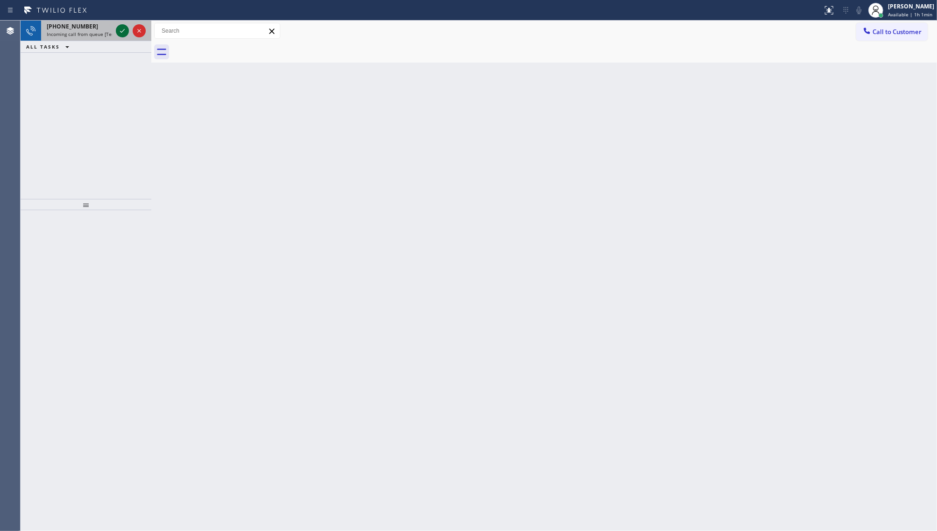
click at [122, 31] on icon at bounding box center [122, 30] width 11 height 11
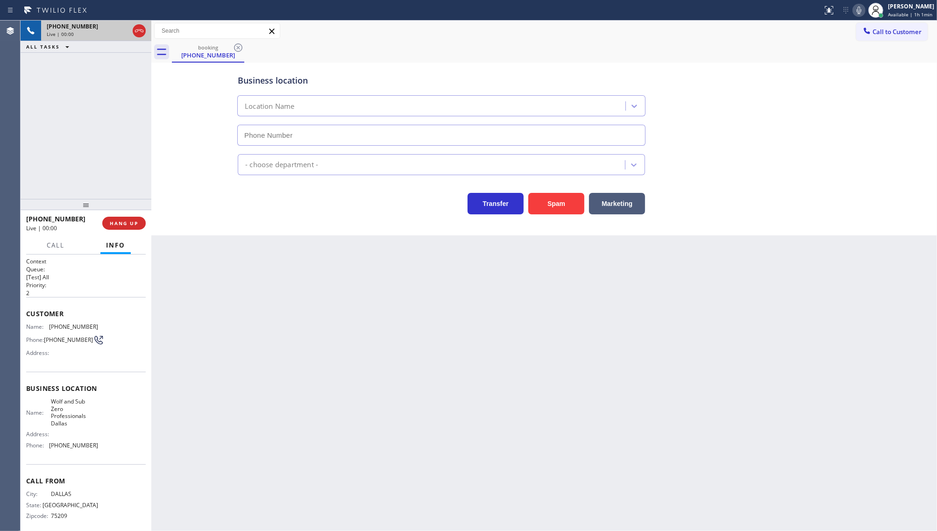
type input "[PHONE_NUMBER]"
click at [123, 224] on span "HANG UP" at bounding box center [124, 223] width 29 height 7
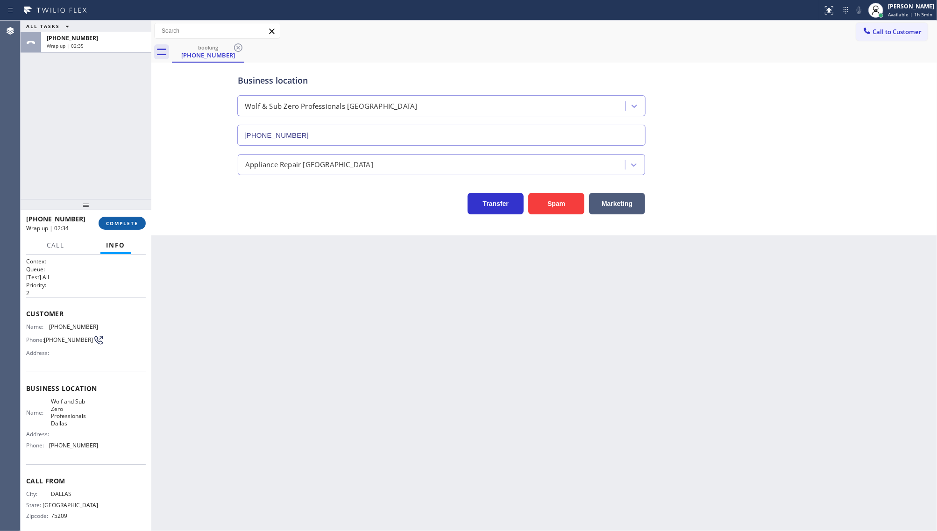
click at [115, 226] on span "COMPLETE" at bounding box center [122, 223] width 32 height 7
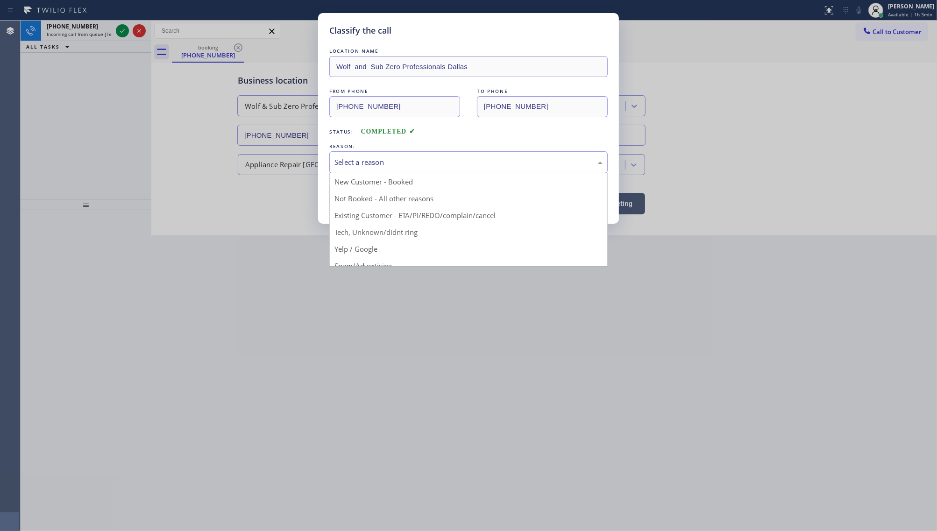
click at [346, 165] on div "Select a reason" at bounding box center [469, 162] width 268 height 11
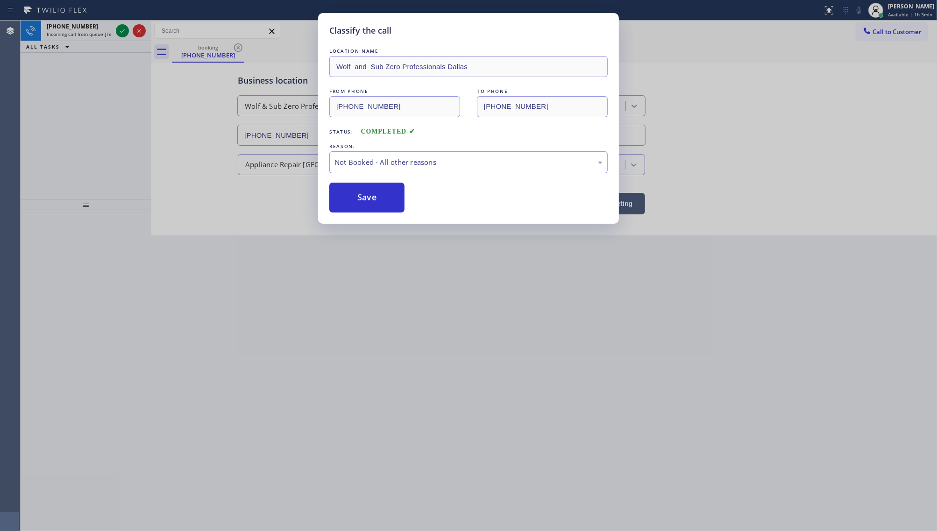
click at [344, 197] on button "Save" at bounding box center [366, 198] width 75 height 30
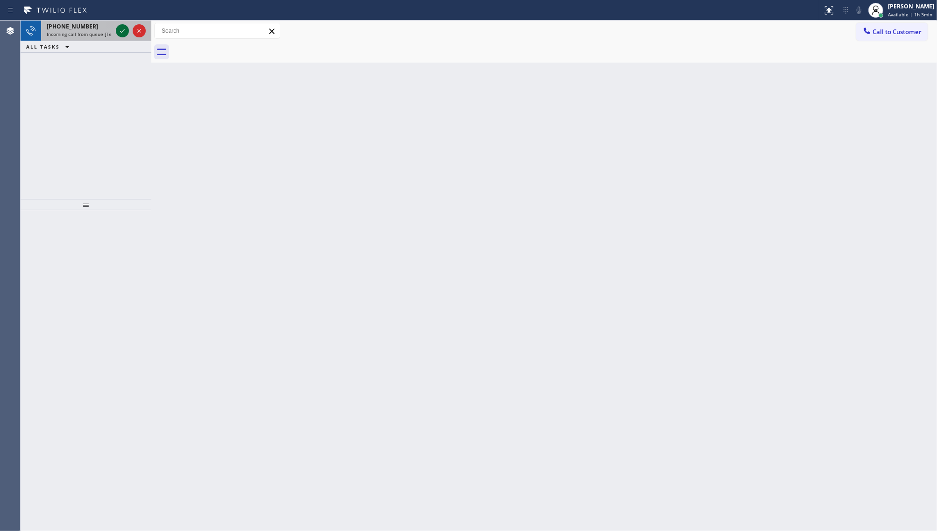
click at [123, 31] on icon at bounding box center [122, 31] width 5 height 4
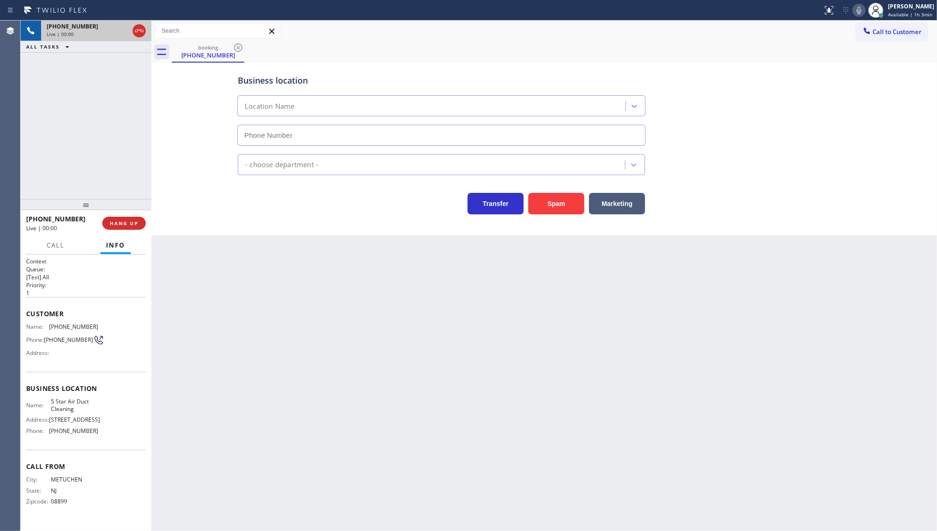
type input "[PHONE_NUMBER]"
click at [129, 216] on div "[PHONE_NUMBER] Live | 00:01 HANG UP" at bounding box center [86, 223] width 120 height 24
click at [129, 222] on span "HANG UP" at bounding box center [124, 223] width 29 height 7
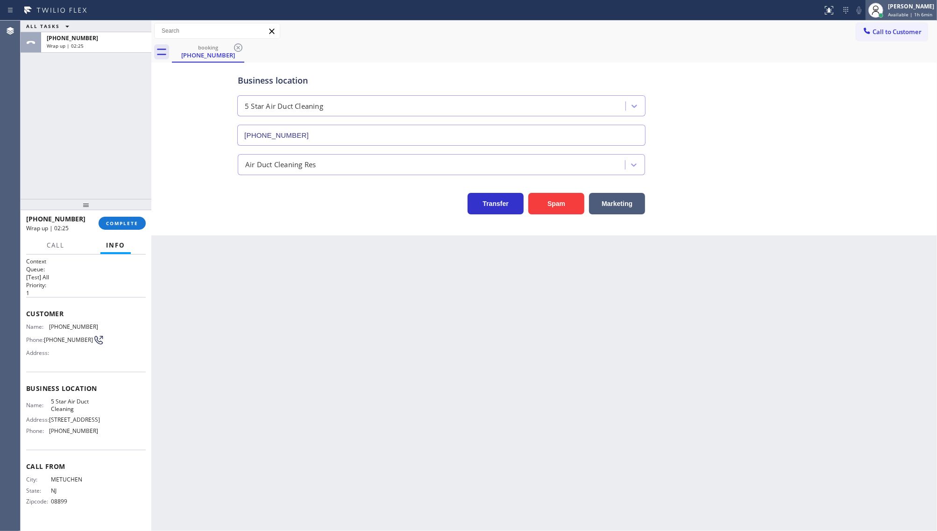
click at [879, 12] on icon at bounding box center [875, 12] width 7 height 6
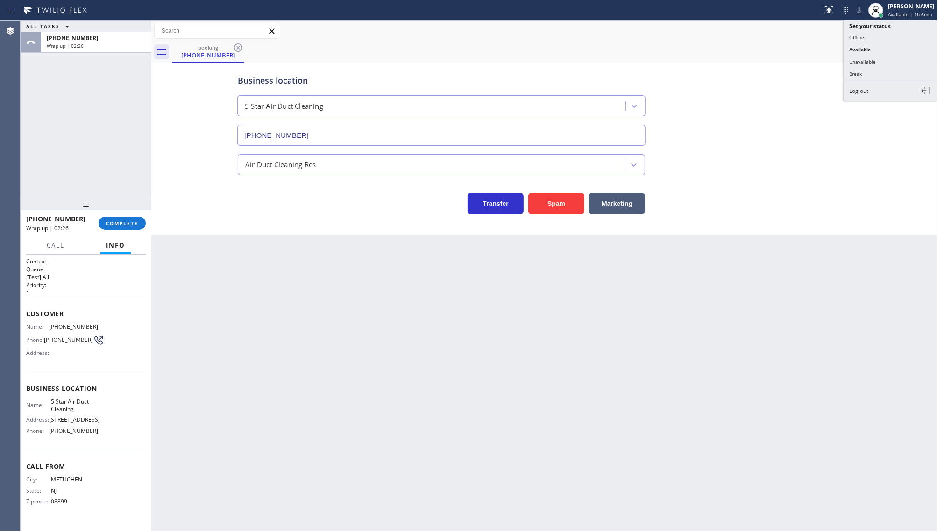
drag, startPoint x: 879, startPoint y: 59, endPoint x: 802, endPoint y: 101, distance: 87.6
click at [879, 58] on button "Unavailable" at bounding box center [890, 62] width 93 height 12
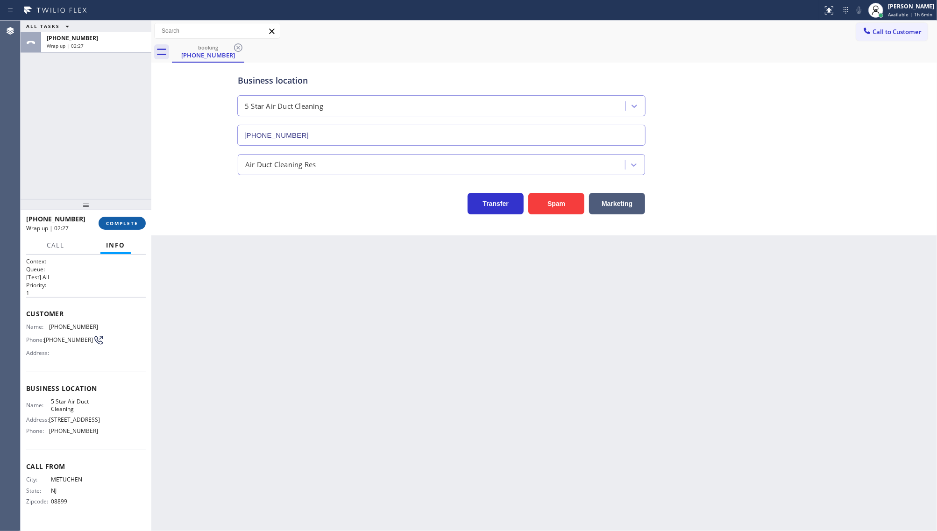
click at [127, 223] on span "COMPLETE" at bounding box center [122, 223] width 32 height 7
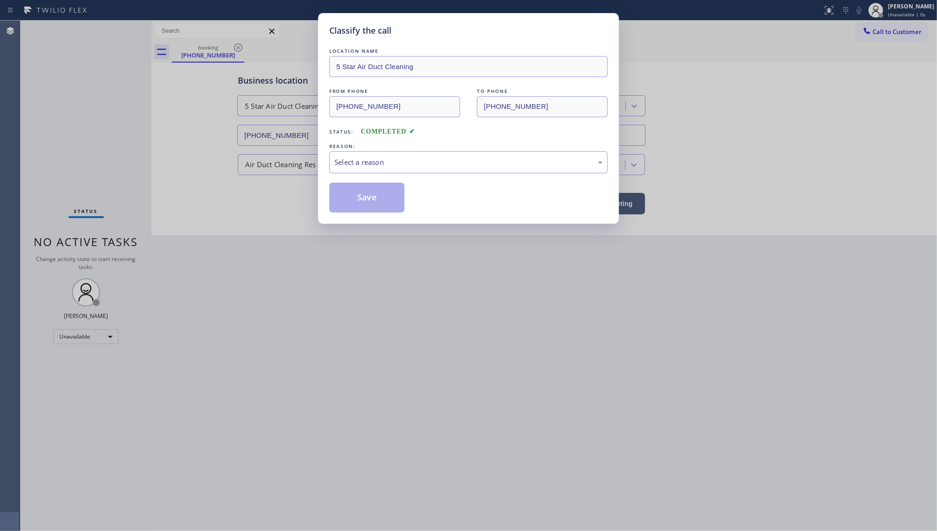
click at [358, 167] on div "Select a reason" at bounding box center [469, 162] width 268 height 11
click at [349, 197] on button "Save" at bounding box center [366, 198] width 75 height 30
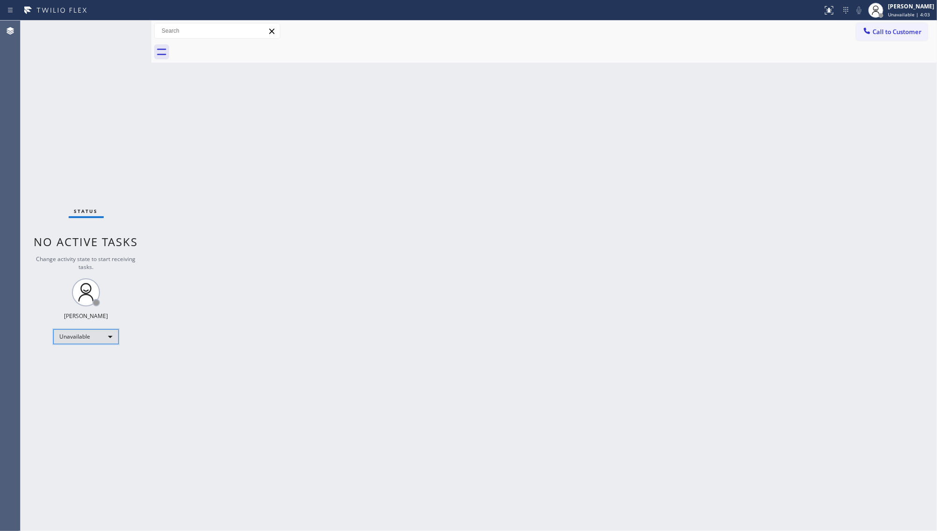
click at [97, 339] on div "Unavailable" at bounding box center [85, 336] width 65 height 15
click at [90, 364] on li "Available" at bounding box center [86, 361] width 64 height 11
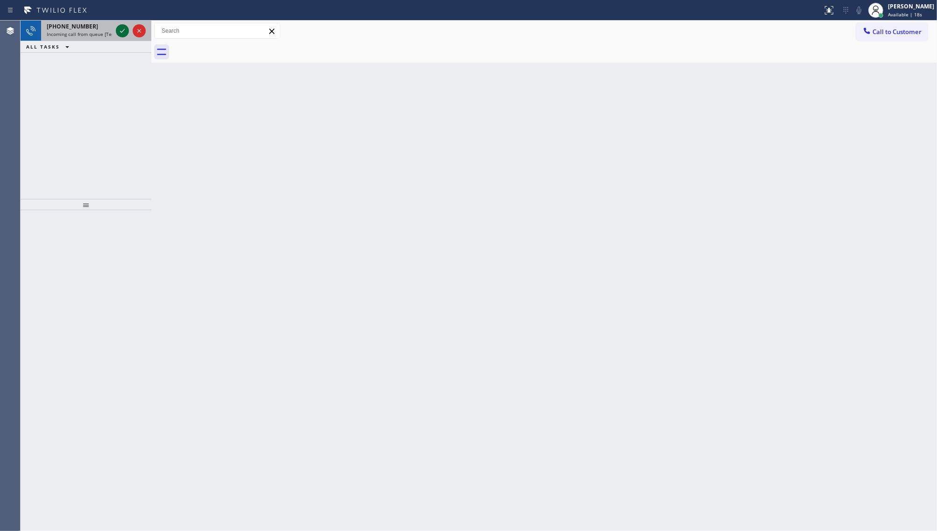
click at [121, 31] on icon at bounding box center [122, 30] width 11 height 11
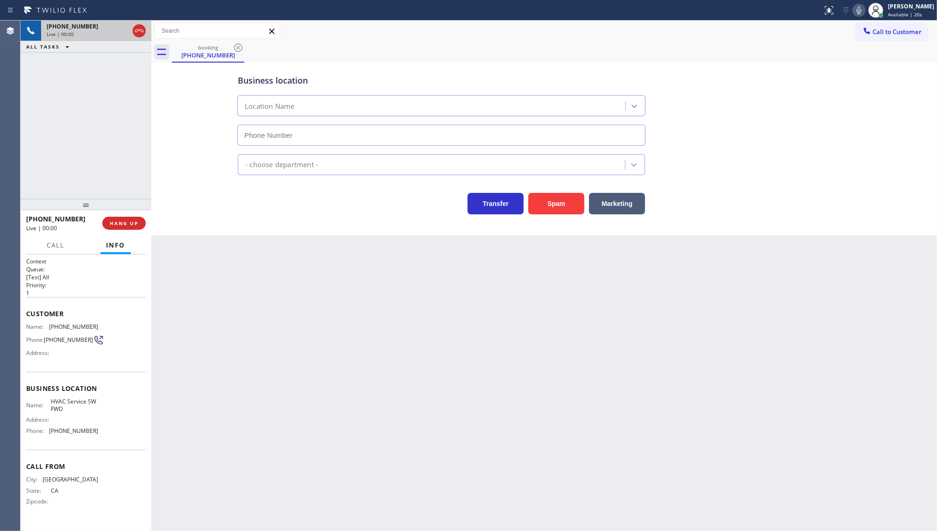
type input "[PHONE_NUMBER]"
click at [561, 205] on button "Spam" at bounding box center [556, 203] width 56 height 21
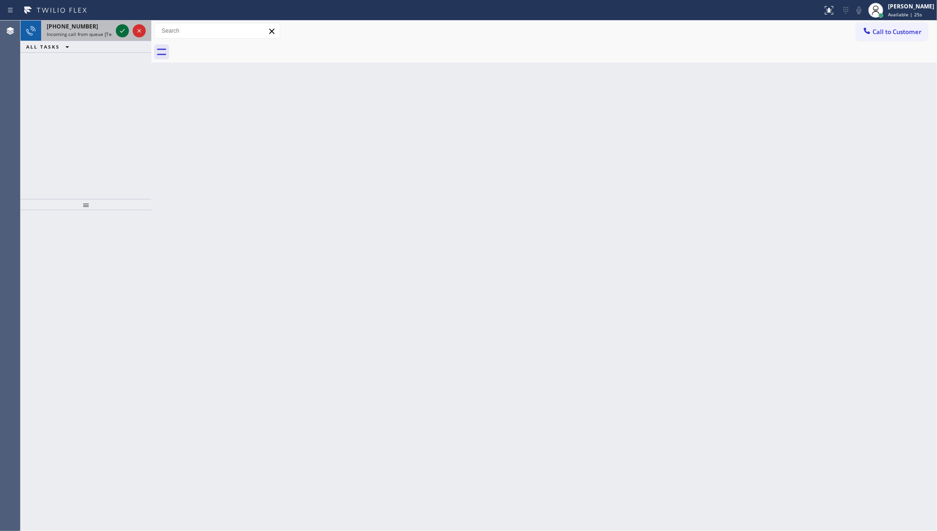
click at [122, 27] on icon at bounding box center [122, 30] width 11 height 11
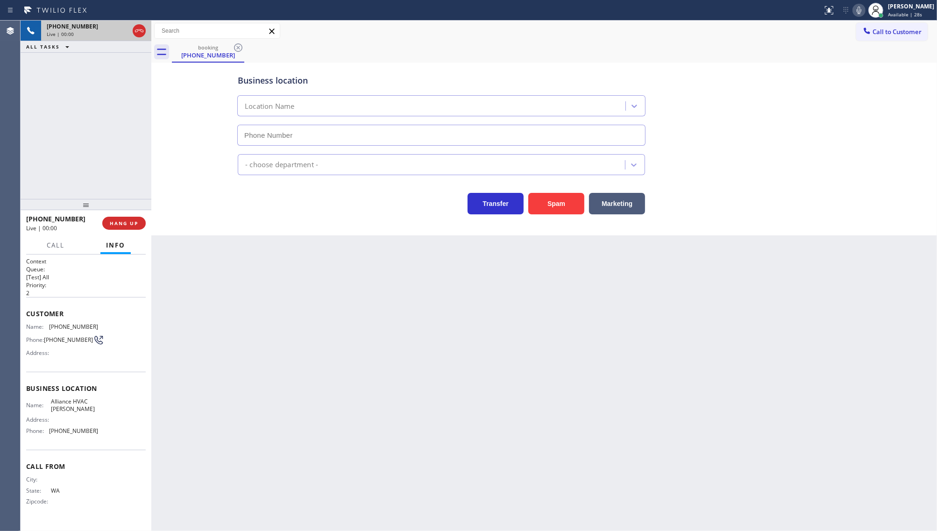
type input "[PHONE_NUMBER]"
click at [118, 223] on span "HANG UP" at bounding box center [124, 223] width 29 height 7
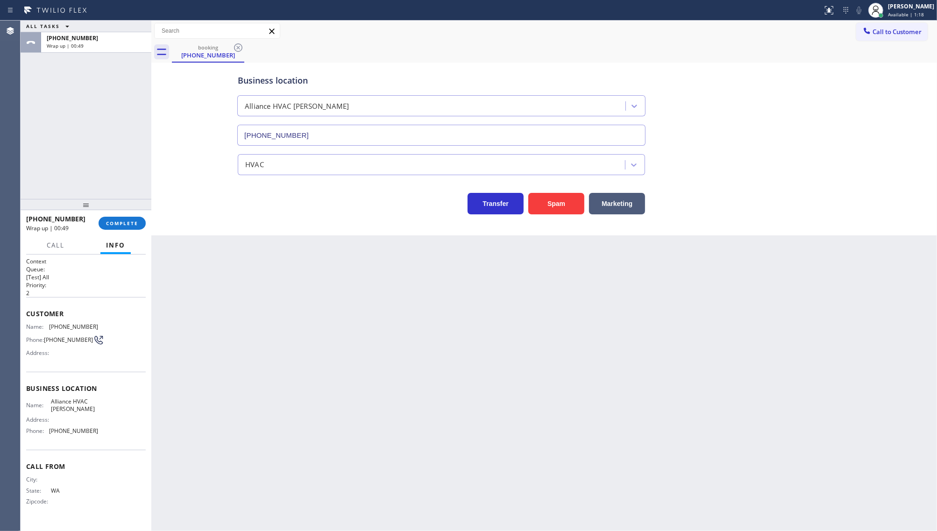
click at [52, 110] on div "ALL TASKS ALL TASKS ACTIVE TASKS TASKS IN WRAP UP [PHONE_NUMBER] Wrap up | 00:49" at bounding box center [86, 110] width 131 height 178
click at [125, 224] on span "COMPLETE" at bounding box center [122, 223] width 32 height 7
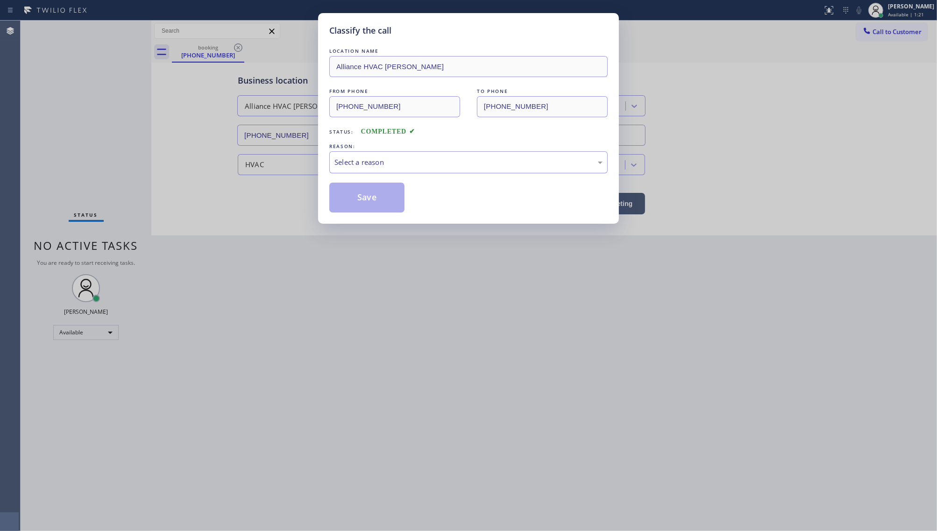
drag, startPoint x: 370, startPoint y: 150, endPoint x: 365, endPoint y: 157, distance: 9.0
click at [366, 157] on div "REASON: Select a reason" at bounding box center [468, 158] width 278 height 32
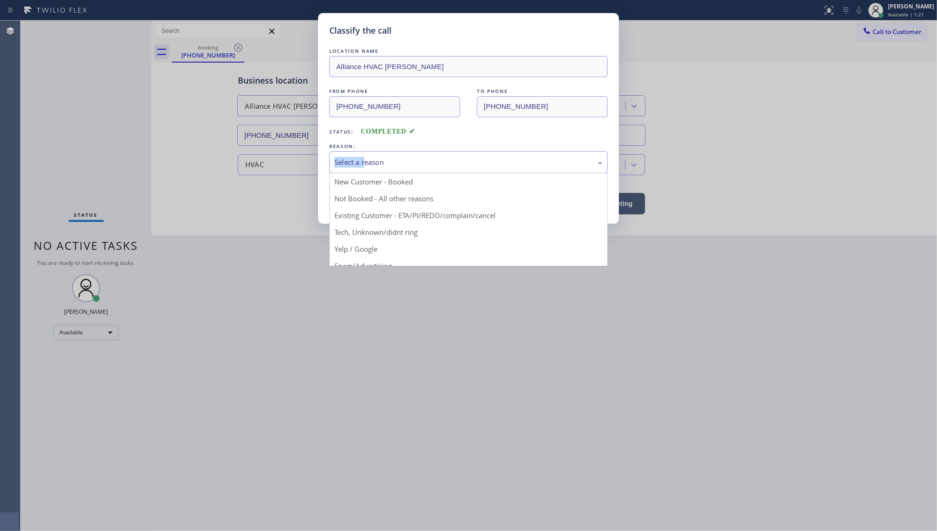
click at [364, 162] on div "Select a reason" at bounding box center [469, 162] width 268 height 11
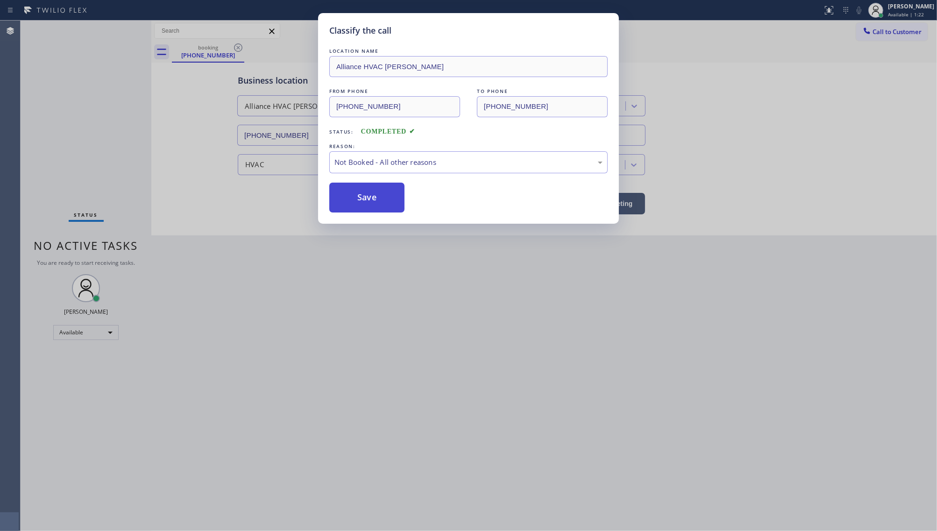
click at [350, 203] on button "Save" at bounding box center [366, 198] width 75 height 30
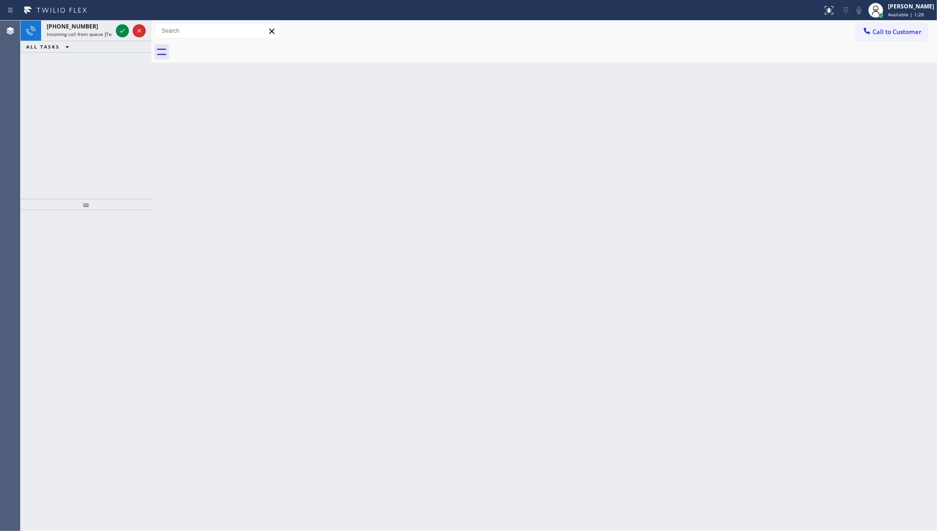
click at [199, 255] on div "Back to Dashboard Change Sender ID Customers Technicians Select a contact Outbo…" at bounding box center [544, 276] width 786 height 511
click at [121, 29] on icon at bounding box center [122, 30] width 11 height 11
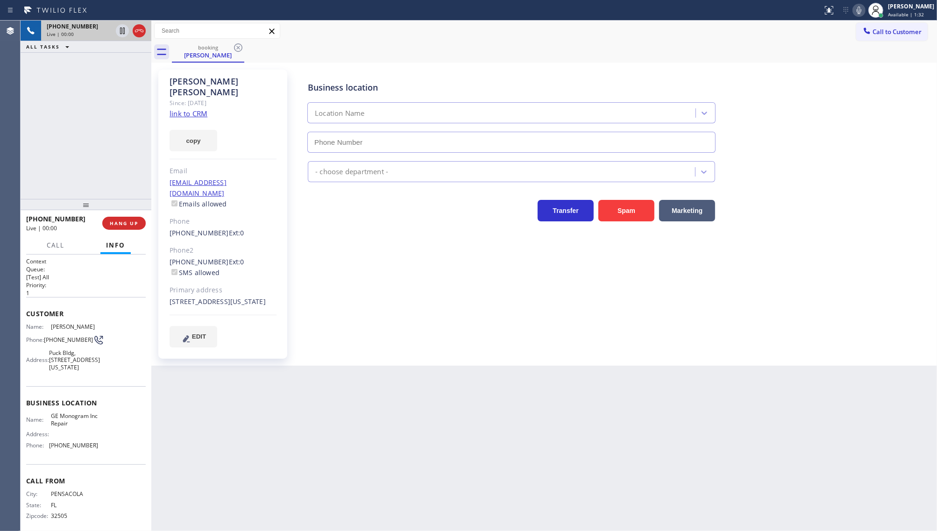
type input "[PHONE_NUMBER]"
click at [198, 109] on link "link to CRM" at bounding box center [189, 113] width 38 height 9
click at [192, 109] on link "link to CRM" at bounding box center [189, 113] width 38 height 9
click at [856, 12] on icon at bounding box center [859, 10] width 11 height 11
click at [120, 29] on icon at bounding box center [122, 31] width 5 height 7
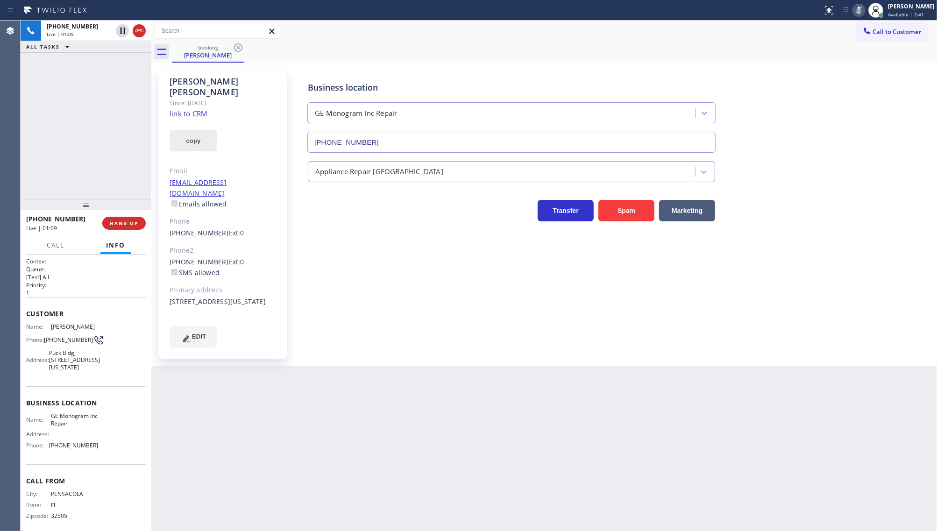
click at [187, 130] on button "copy" at bounding box center [194, 140] width 48 height 21
click at [43, 103] on div "[PHONE_NUMBER] Live | 02:50 ALL TASKS ALL TASKS ACTIVE TASKS TASKS IN WRAP UP" at bounding box center [86, 110] width 131 height 178
drag, startPoint x: 77, startPoint y: 96, endPoint x: 93, endPoint y: 75, distance: 26.5
click at [82, 92] on div "[PHONE_NUMBER] Live | 02:54 ALL TASKS ALL TASKS ACTIVE TASKS TASKS IN WRAP UP" at bounding box center [86, 110] width 131 height 178
click at [122, 29] on icon at bounding box center [122, 30] width 11 height 11
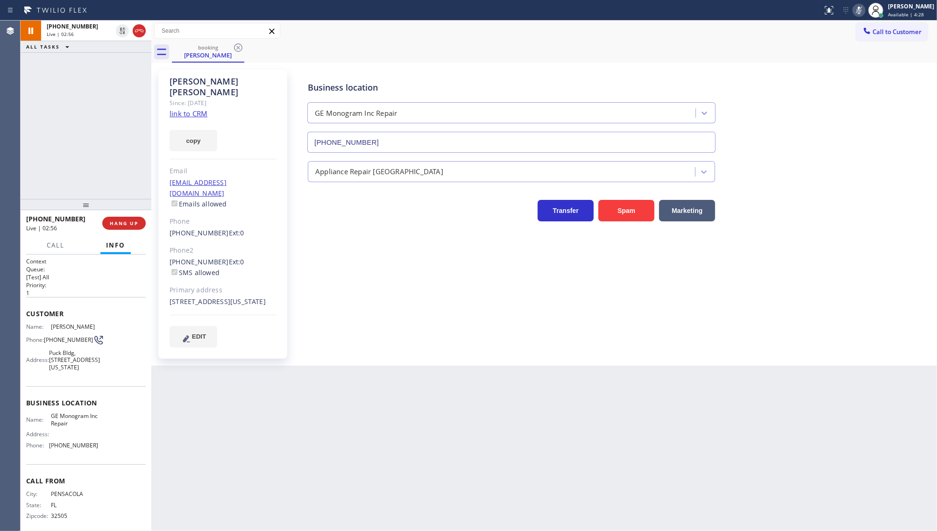
click at [860, 6] on icon at bounding box center [859, 10] width 11 height 11
click at [123, 223] on span "HANG UP" at bounding box center [124, 223] width 29 height 7
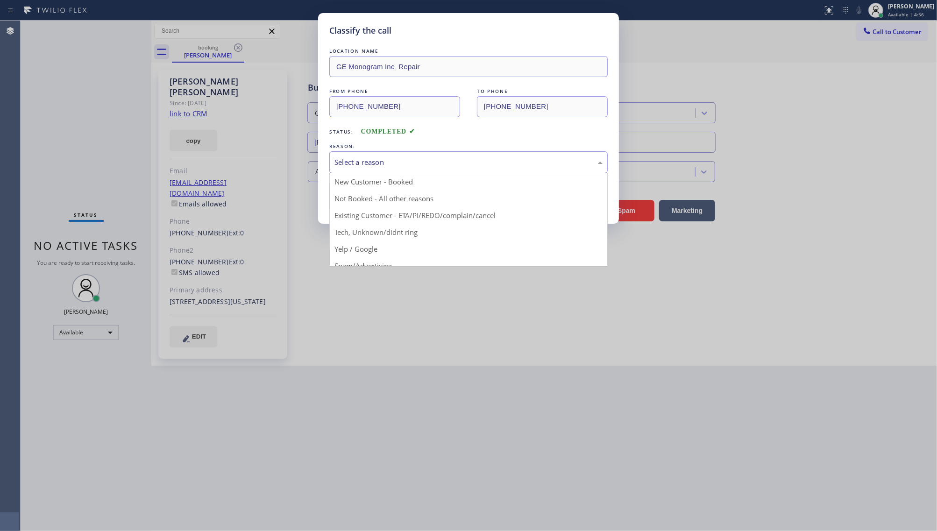
click at [396, 159] on div "Select a reason" at bounding box center [469, 162] width 268 height 11
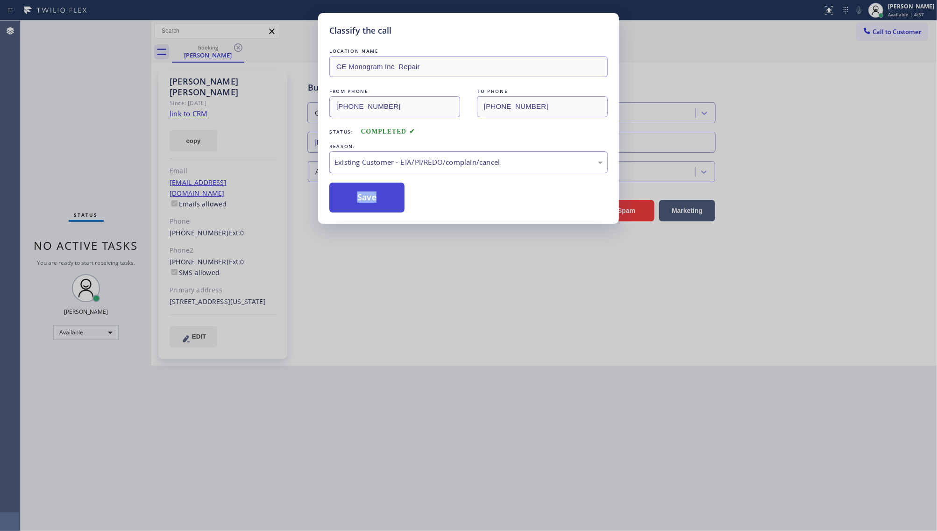
click at [351, 190] on button "Save" at bounding box center [366, 198] width 75 height 30
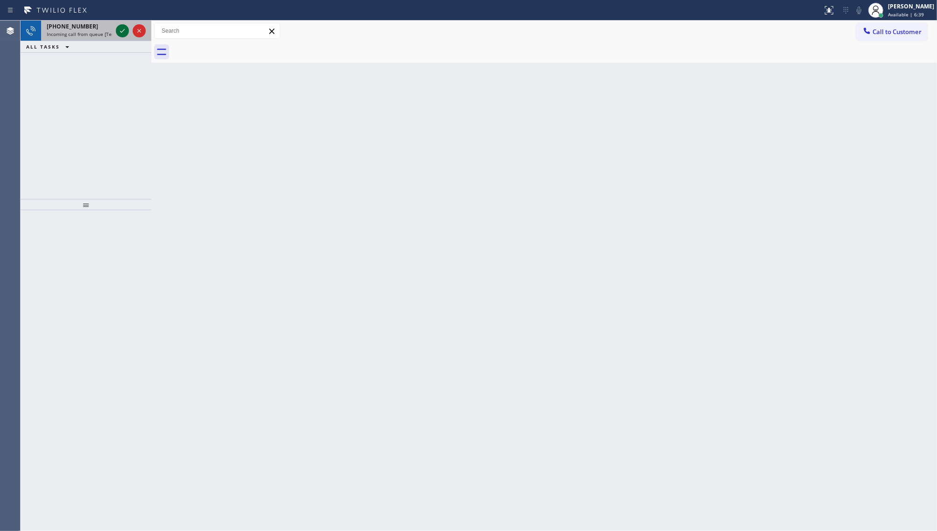
click at [120, 31] on icon at bounding box center [122, 30] width 11 height 11
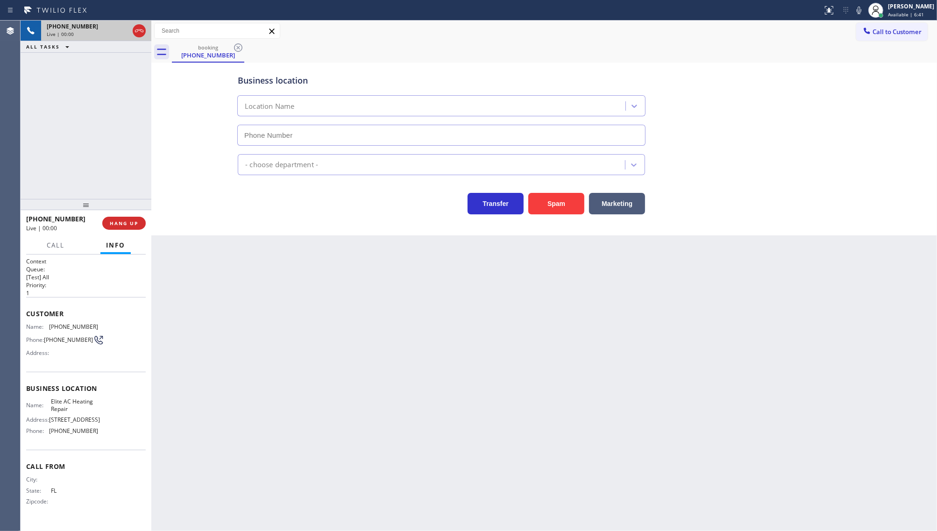
type input "[PHONE_NUMBER]"
drag, startPoint x: 47, startPoint y: 328, endPoint x: 110, endPoint y: 325, distance: 63.1
click at [110, 325] on div "Name: [PHONE_NUMBER] Phone: [PHONE_NUMBER] Address:" at bounding box center [86, 341] width 120 height 37
click at [673, 5] on div at bounding box center [411, 10] width 815 height 15
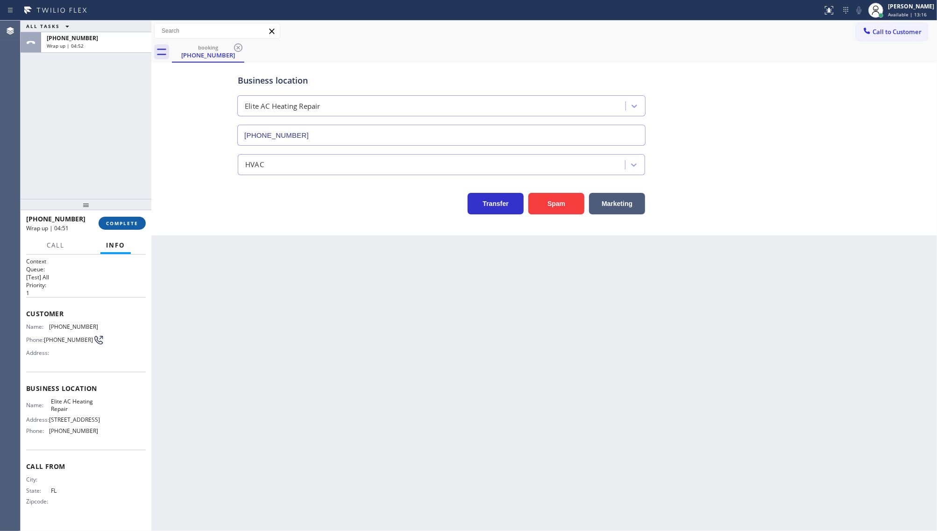
click at [114, 227] on button "COMPLETE" at bounding box center [122, 223] width 47 height 13
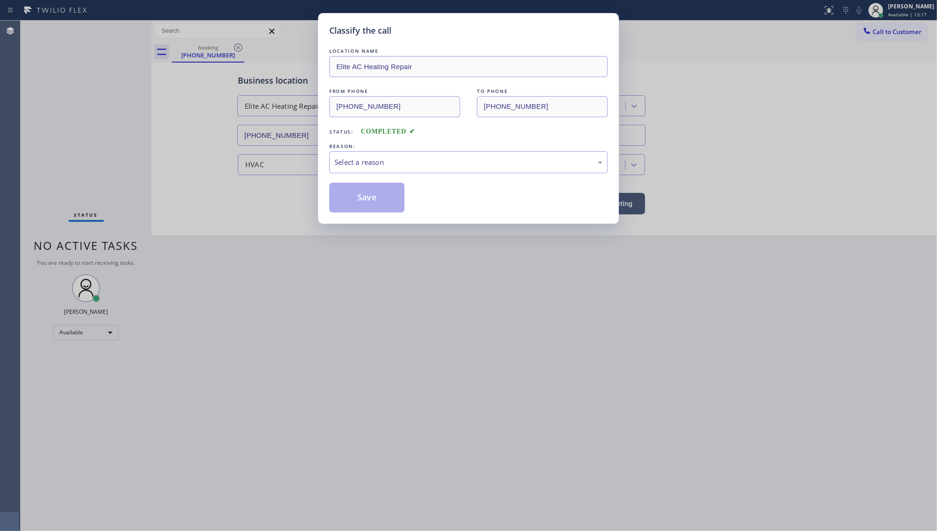
click at [326, 164] on div "Classify the call LOCATION NAME Elite AC Heating Repair FROM PHONE [PHONE_NUMBE…" at bounding box center [468, 118] width 301 height 211
click at [350, 165] on div "Select a reason" at bounding box center [469, 162] width 268 height 11
click at [350, 198] on button "Save" at bounding box center [366, 198] width 75 height 30
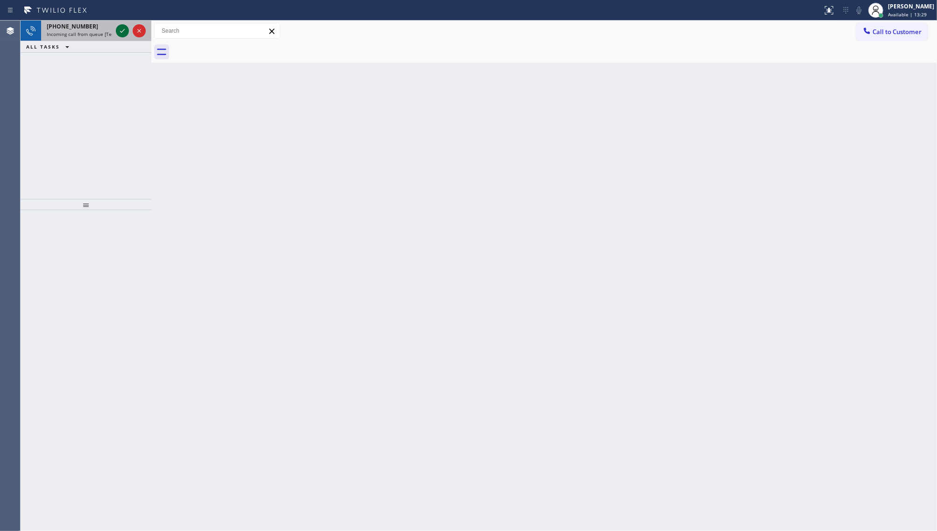
click at [124, 32] on icon at bounding box center [122, 30] width 11 height 11
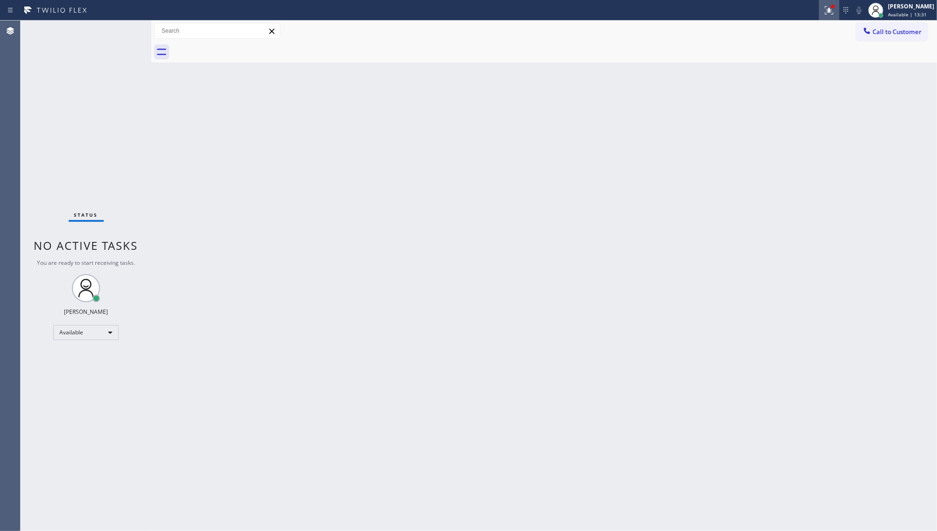
click at [826, 8] on icon at bounding box center [829, 10] width 11 height 11
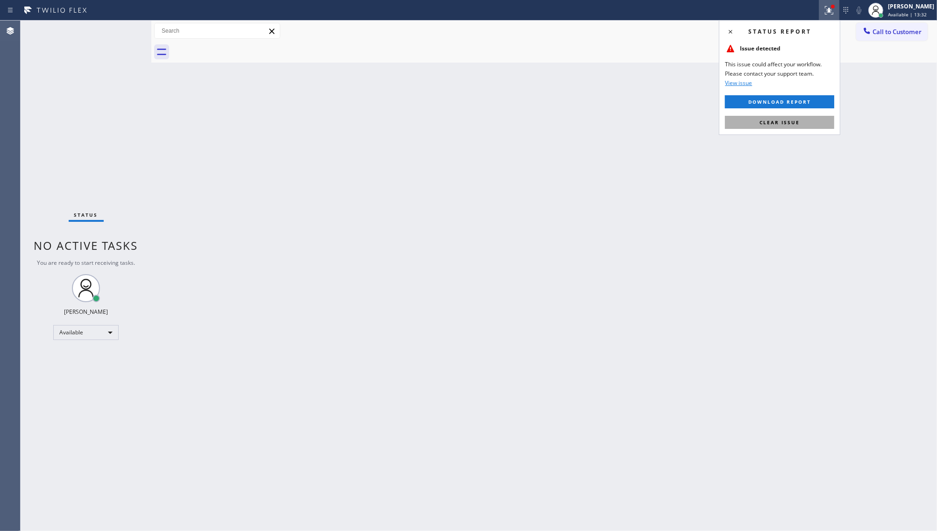
click at [816, 121] on button "Clear issue" at bounding box center [779, 122] width 109 height 13
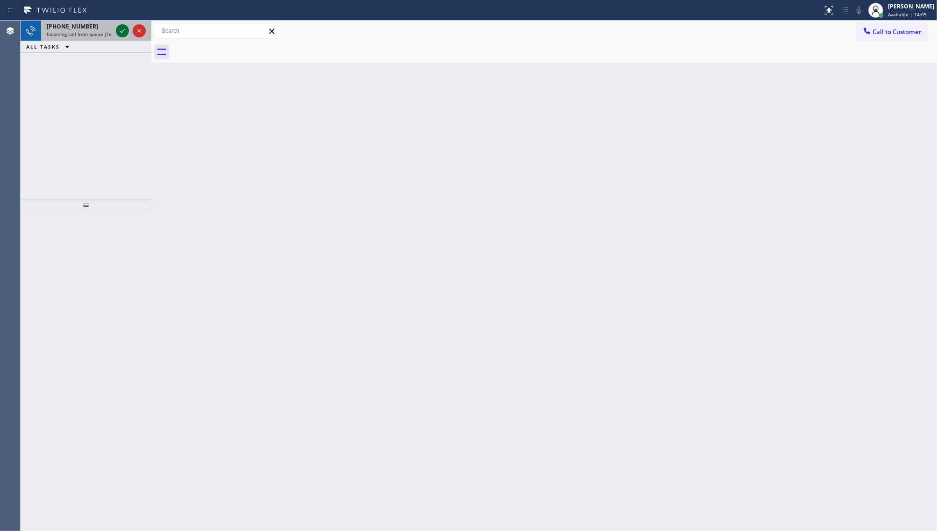
click at [119, 29] on icon at bounding box center [122, 30] width 11 height 11
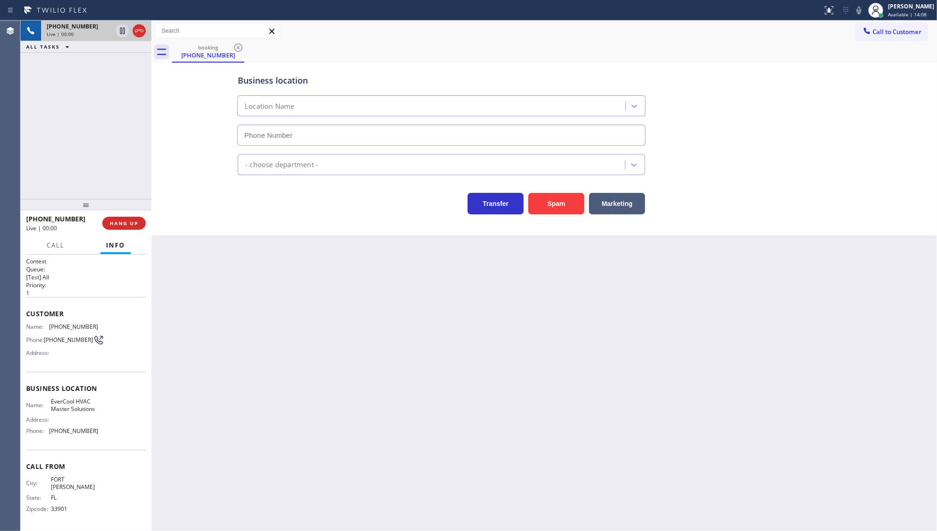
type input "[PHONE_NUMBER]"
click at [546, 206] on button "Spam" at bounding box center [556, 203] width 56 height 21
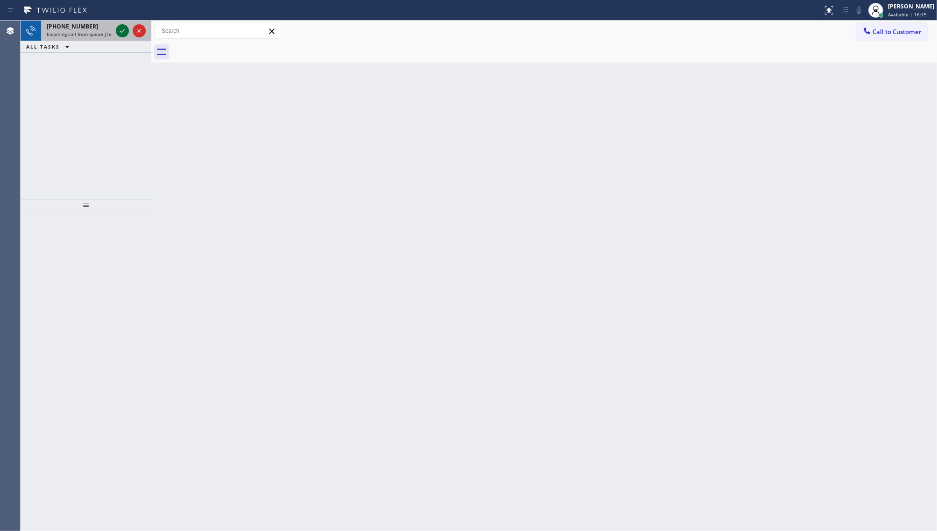
drag, startPoint x: 98, startPoint y: 85, endPoint x: 120, endPoint y: 26, distance: 62.4
click at [101, 77] on div "[PHONE_NUMBER] Incoming call from queue [Test] All ALL TASKS ALL TASKS ACTIVE T…" at bounding box center [86, 110] width 131 height 178
click at [120, 25] on icon at bounding box center [122, 30] width 11 height 11
click at [120, 27] on icon at bounding box center [122, 30] width 11 height 11
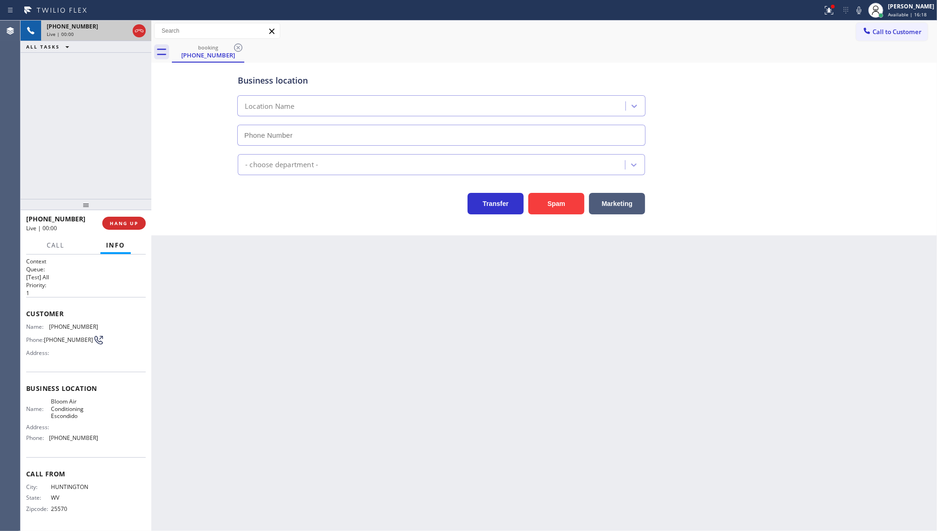
type input "[PHONE_NUMBER]"
click at [832, 11] on icon at bounding box center [829, 10] width 11 height 11
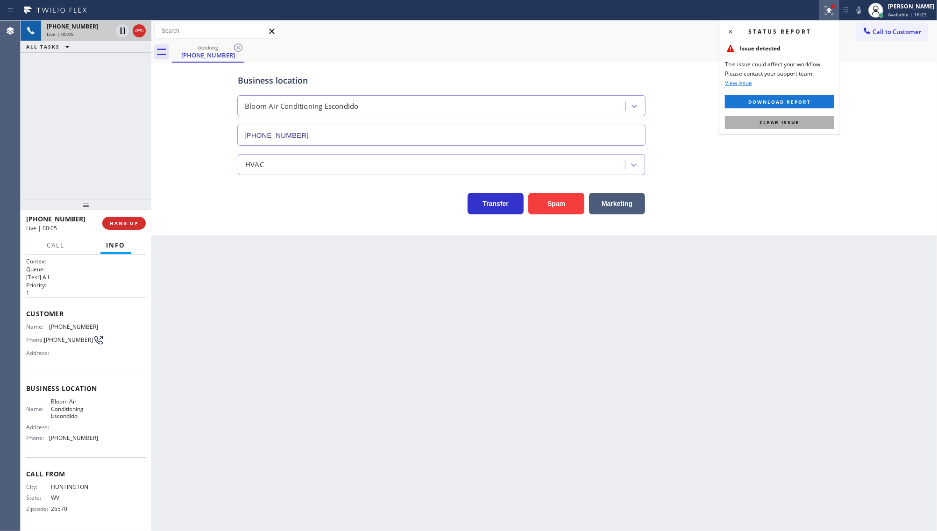
click at [812, 118] on button "Clear issue" at bounding box center [779, 122] width 109 height 13
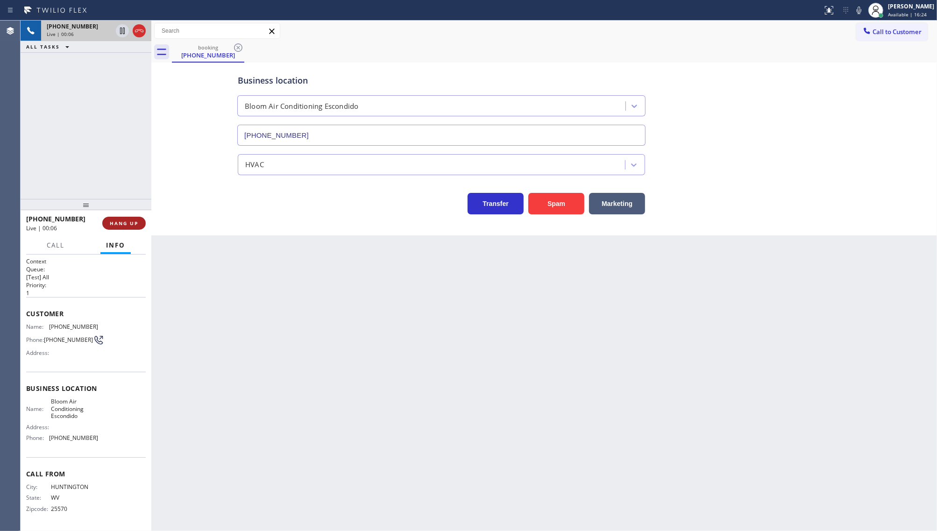
click at [120, 227] on button "HANG UP" at bounding box center [123, 223] width 43 height 13
drag, startPoint x: 33, startPoint y: 101, endPoint x: 57, endPoint y: 127, distance: 35.4
click at [36, 105] on div "ALL TASKS ALL TASKS ACTIVE TASKS TASKS IN WRAP UP [PHONE_NUMBER] Wrap up | 00:50" at bounding box center [86, 110] width 131 height 178
click at [125, 226] on span "COMPLETE" at bounding box center [122, 223] width 32 height 7
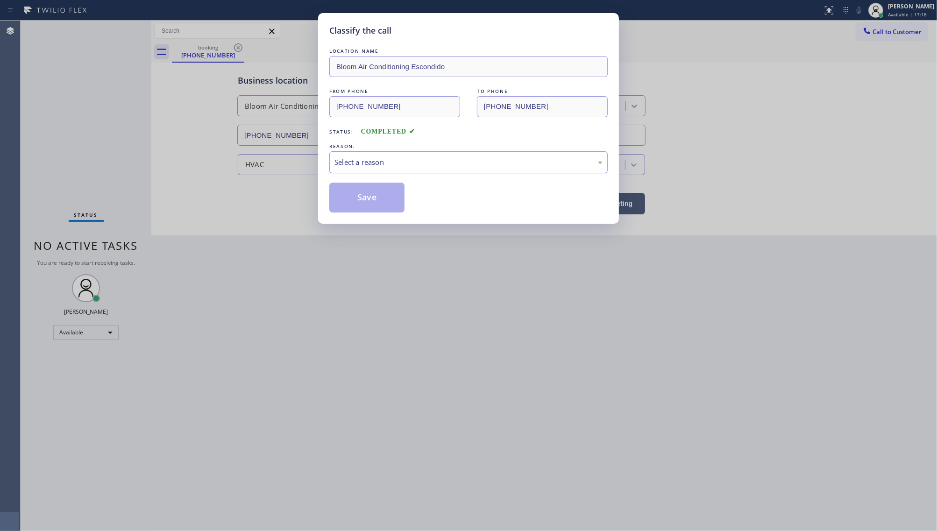
click at [442, 165] on div "Select a reason" at bounding box center [469, 162] width 268 height 11
click at [350, 201] on button "Save" at bounding box center [366, 198] width 75 height 30
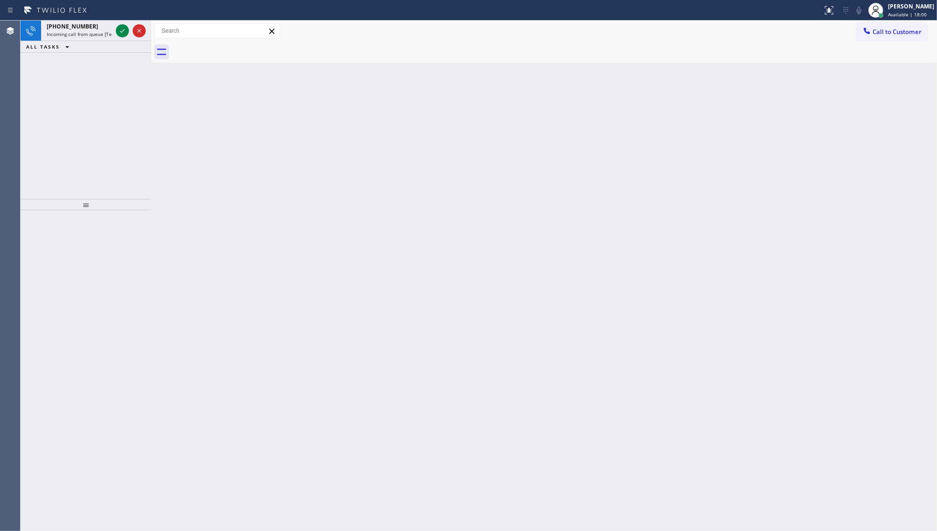
drag, startPoint x: 48, startPoint y: 123, endPoint x: 104, endPoint y: 92, distance: 64.2
click at [71, 110] on div "[PHONE_NUMBER] Incoming call from queue [Test] All ALL TASKS ALL TASKS ACTIVE T…" at bounding box center [86, 110] width 131 height 178
click at [116, 29] on div at bounding box center [122, 30] width 13 height 11
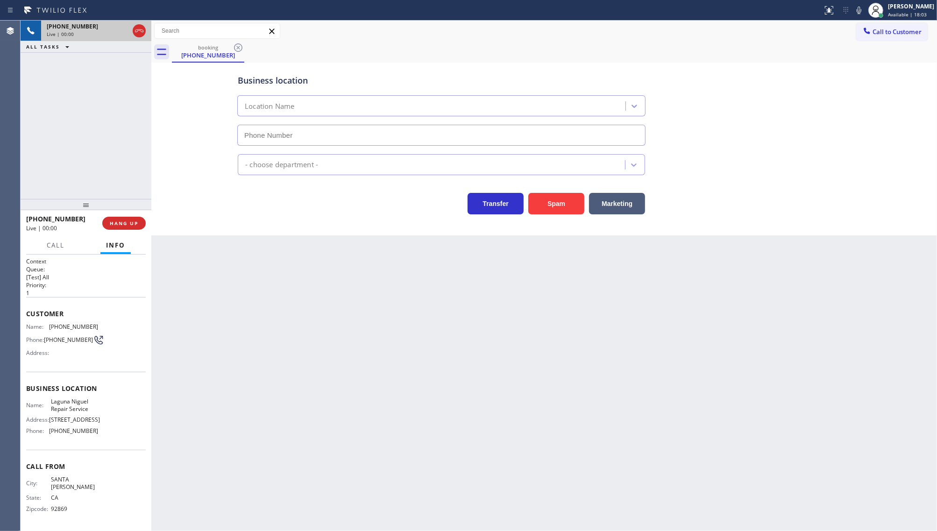
type input "[PHONE_NUMBER]"
drag, startPoint x: 49, startPoint y: 323, endPoint x: 89, endPoint y: 321, distance: 39.8
click at [89, 321] on div "Customer Name: [PHONE_NUMBER] Phone: [PHONE_NUMBER] Address:" at bounding box center [86, 334] width 120 height 75
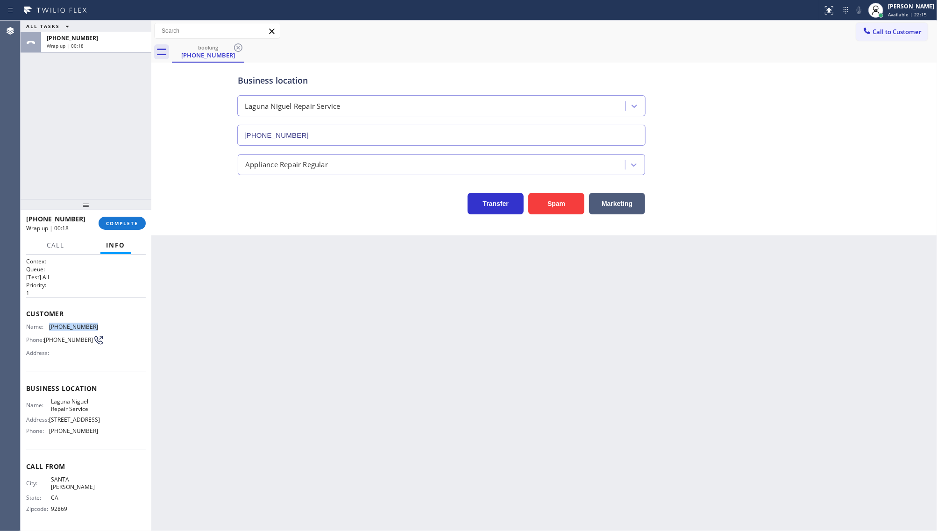
scroll to position [0, 0]
drag, startPoint x: 50, startPoint y: 438, endPoint x: 118, endPoint y: 439, distance: 67.3
click at [118, 438] on div "Name: [GEOGRAPHIC_DATA] Repair Service Address: [STREET_ADDRESS] Phone: [PHONE_…" at bounding box center [86, 418] width 120 height 40
drag, startPoint x: 48, startPoint y: 400, endPoint x: 97, endPoint y: 414, distance: 50.9
click at [97, 414] on div "Name: [GEOGRAPHIC_DATA] Repair Service Address: [STREET_ADDRESS] Phone: [PHONE_…" at bounding box center [86, 418] width 120 height 40
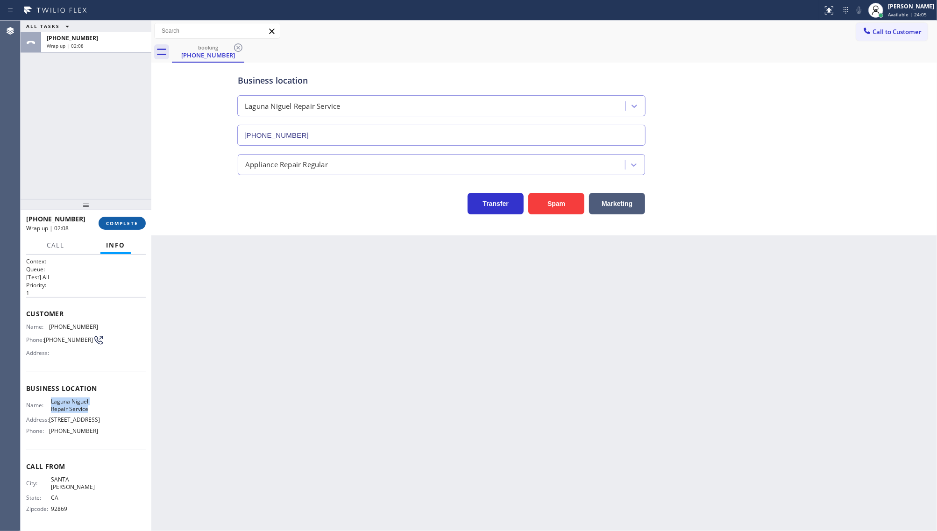
click at [118, 224] on span "COMPLETE" at bounding box center [122, 223] width 32 height 7
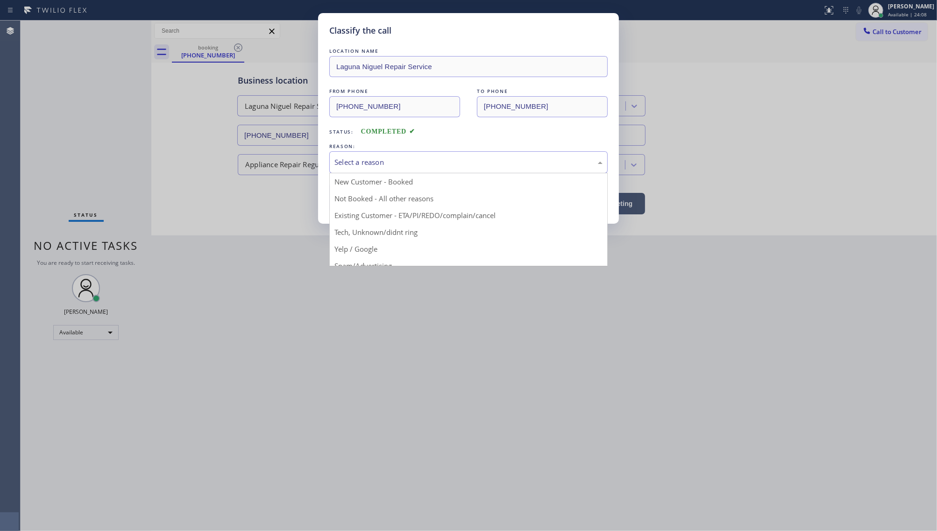
click at [350, 157] on div "Select a reason" at bounding box center [469, 162] width 268 height 11
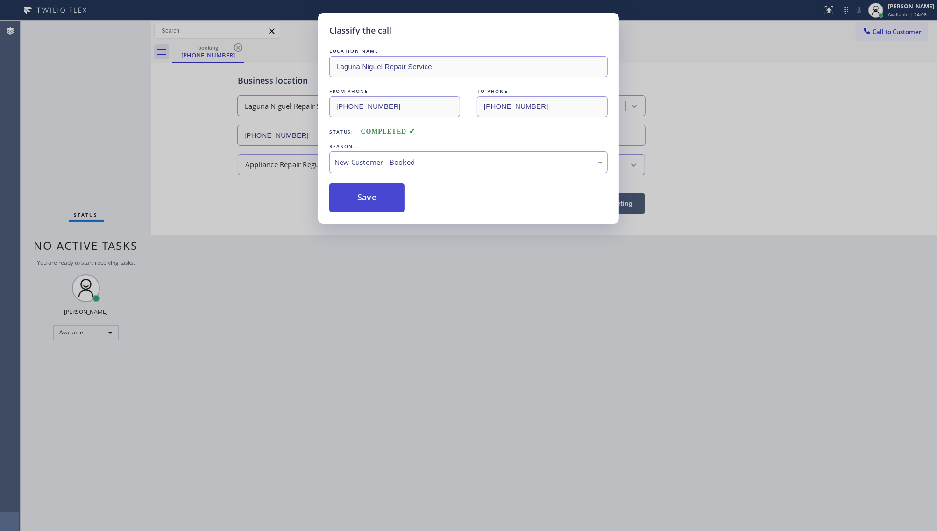
click at [351, 192] on button "Save" at bounding box center [366, 198] width 75 height 30
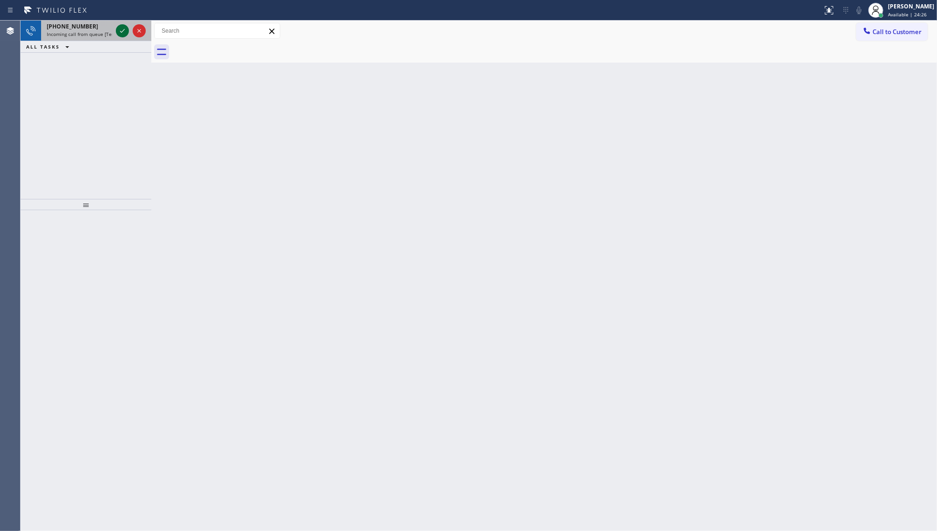
drag, startPoint x: 112, startPoint y: 29, endPoint x: 118, endPoint y: 29, distance: 6.1
click at [115, 29] on div "[PHONE_NUMBER] Incoming call from queue [Test] All" at bounding box center [86, 31] width 131 height 21
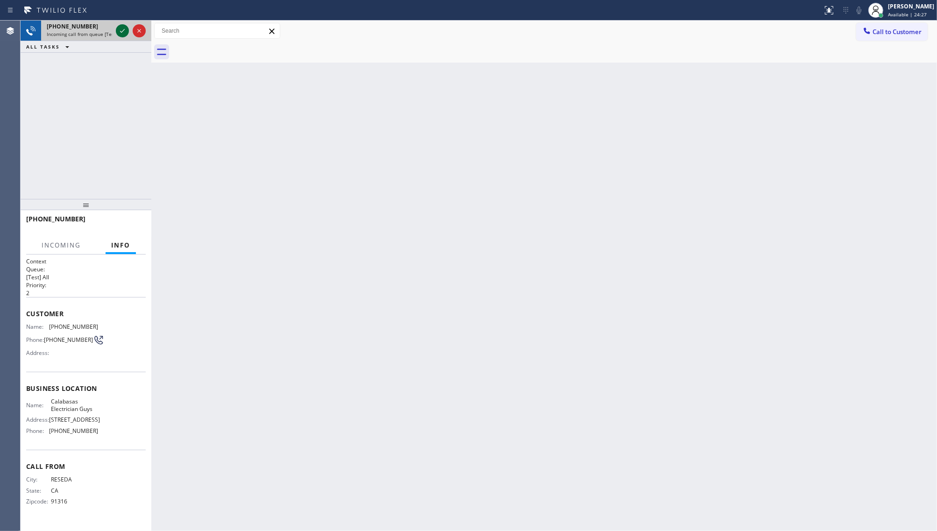
click at [118, 29] on icon at bounding box center [122, 30] width 11 height 11
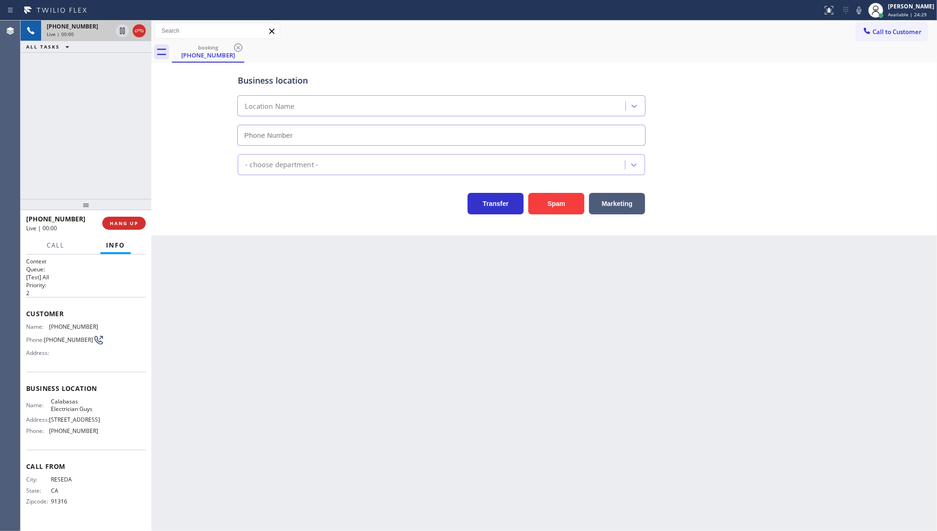
type input "[PHONE_NUMBER]"
click at [129, 230] on div "[PHONE_NUMBER] Live | 00:01 HANG UP" at bounding box center [86, 223] width 120 height 24
click at [129, 220] on span "HANG UP" at bounding box center [124, 223] width 29 height 7
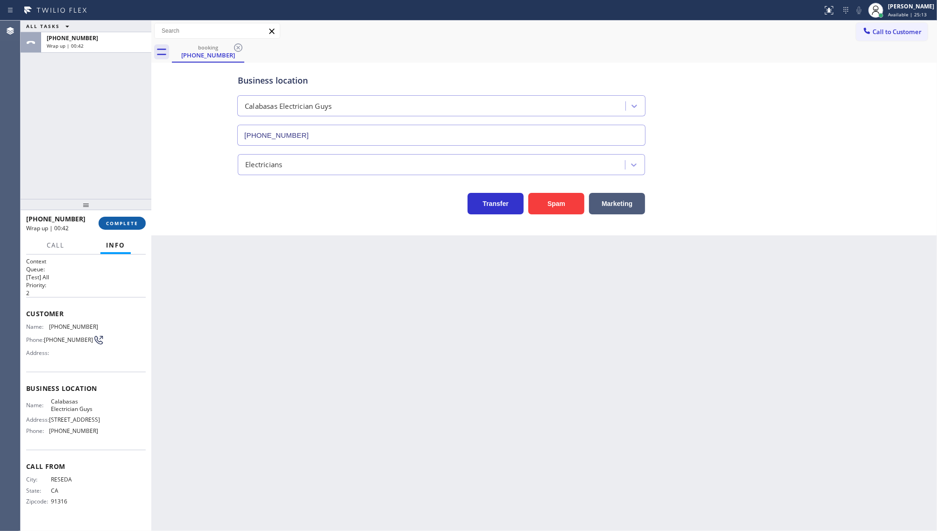
click at [132, 223] on span "COMPLETE" at bounding box center [122, 223] width 32 height 7
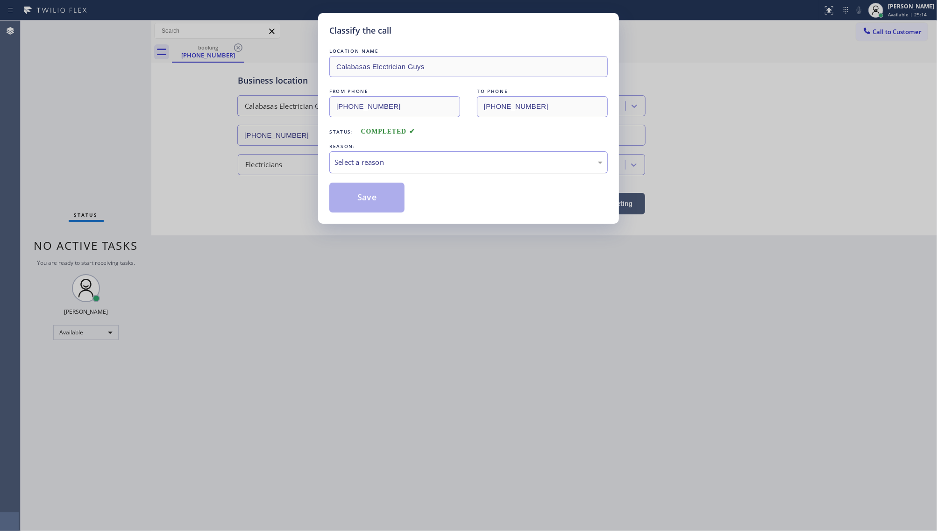
click at [337, 150] on div "LOCATION NAME Calabasas Electrician Guys FROM PHONE [PHONE_NUMBER] TO PHONE [PH…" at bounding box center [468, 129] width 278 height 166
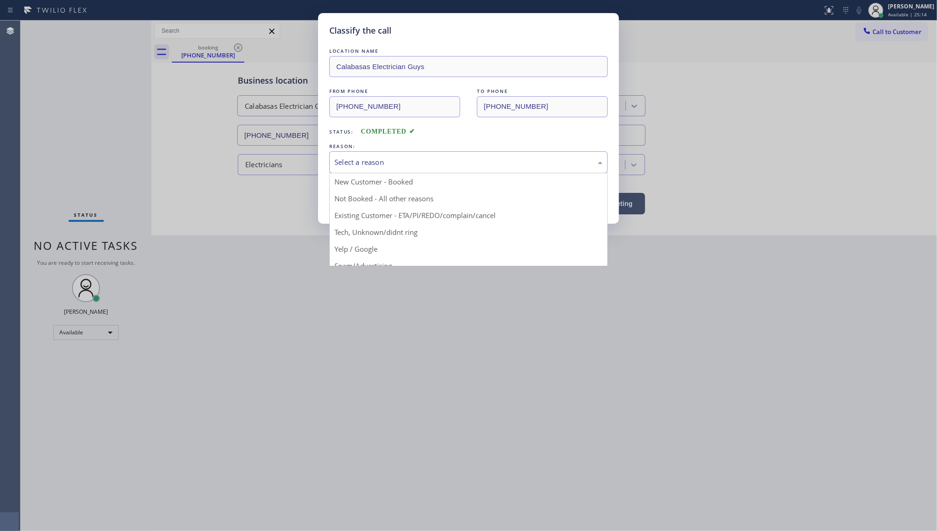
click at [337, 159] on div "Select a reason" at bounding box center [469, 162] width 268 height 11
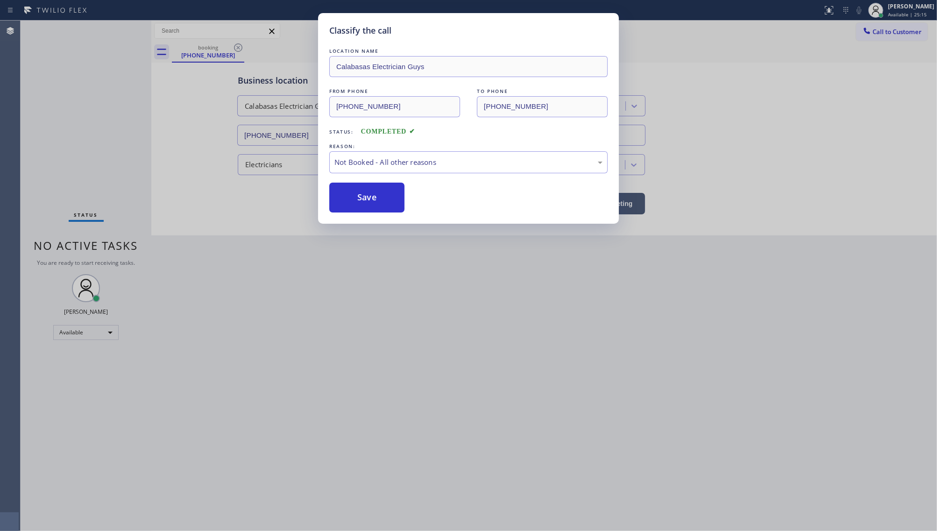
click at [356, 199] on button "Save" at bounding box center [366, 198] width 75 height 30
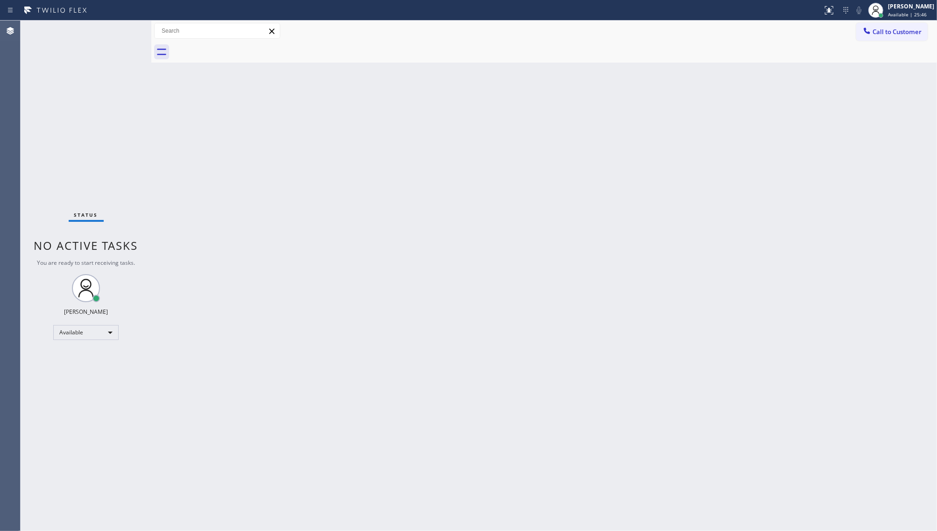
click at [86, 101] on div "Status No active tasks You are ready to start receiving tasks. JENIZA ALCAYDE A…" at bounding box center [86, 276] width 131 height 511
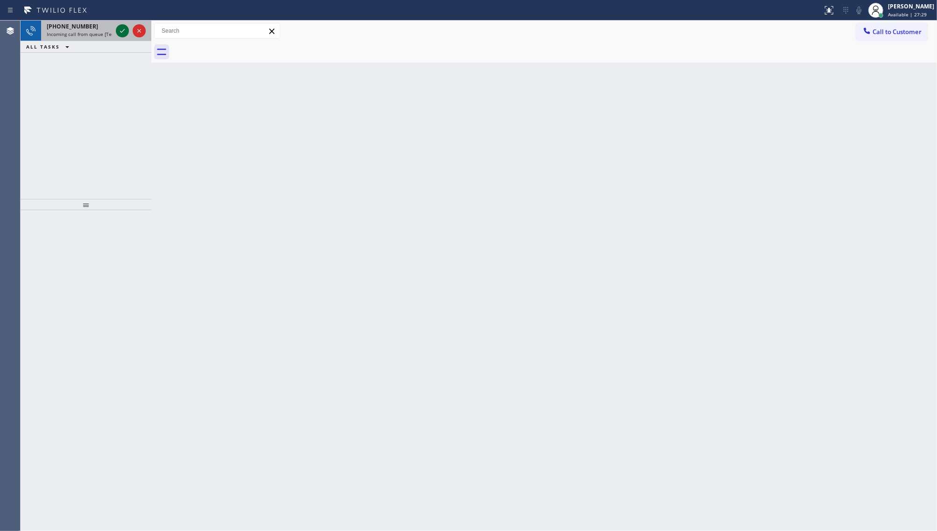
drag, startPoint x: 116, startPoint y: 38, endPoint x: 120, endPoint y: 33, distance: 6.7
click at [119, 35] on div at bounding box center [131, 31] width 34 height 21
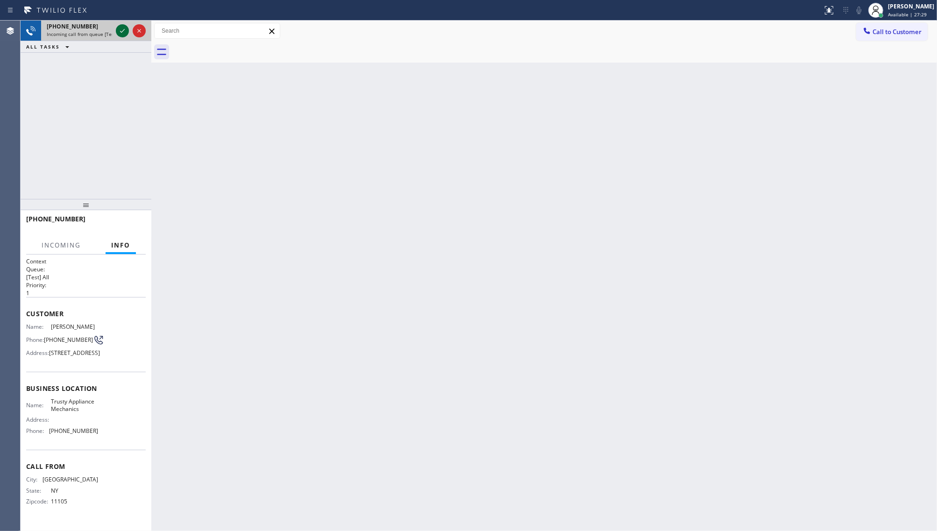
click at [120, 33] on icon at bounding box center [122, 30] width 11 height 11
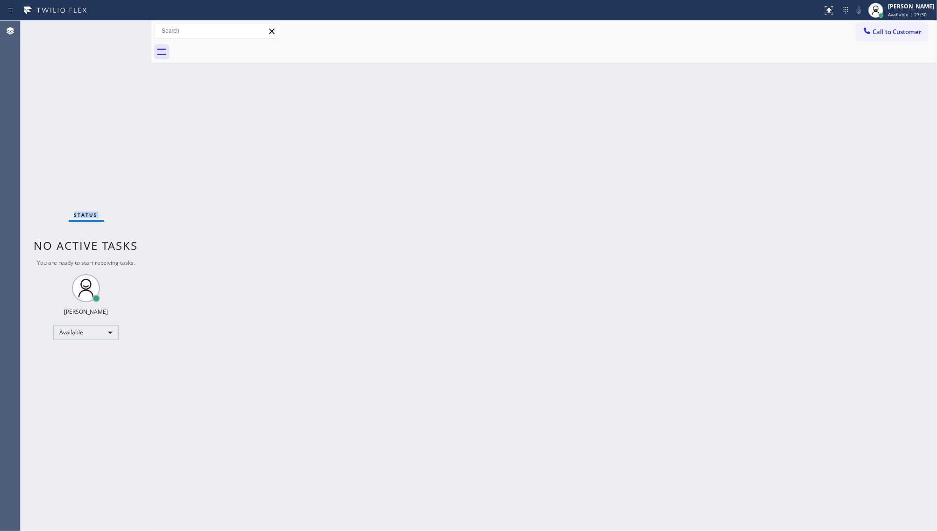
click at [120, 33] on div "Status No active tasks You are ready to start receiving tasks. JENIZA ALCAYDE A…" at bounding box center [86, 276] width 131 height 511
click at [832, 10] on icon at bounding box center [830, 8] width 6 height 3
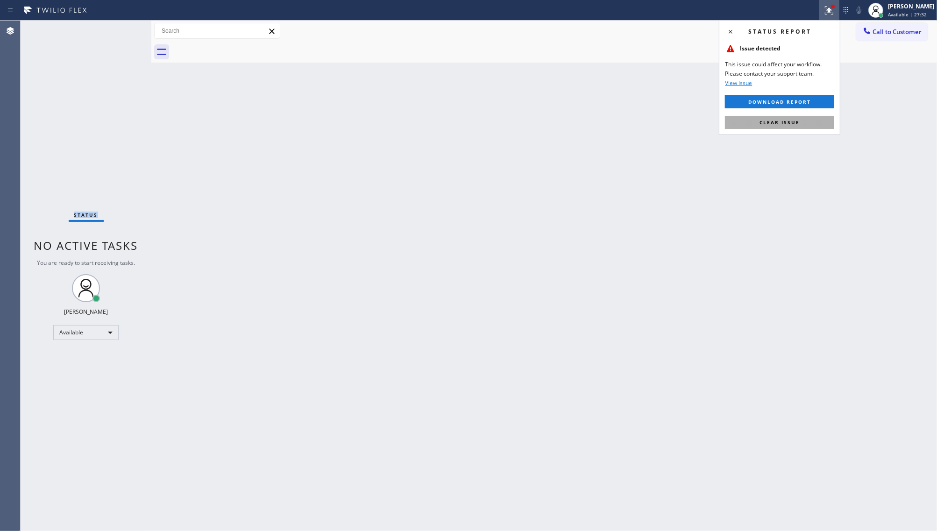
click at [811, 121] on button "Clear issue" at bounding box center [779, 122] width 109 height 13
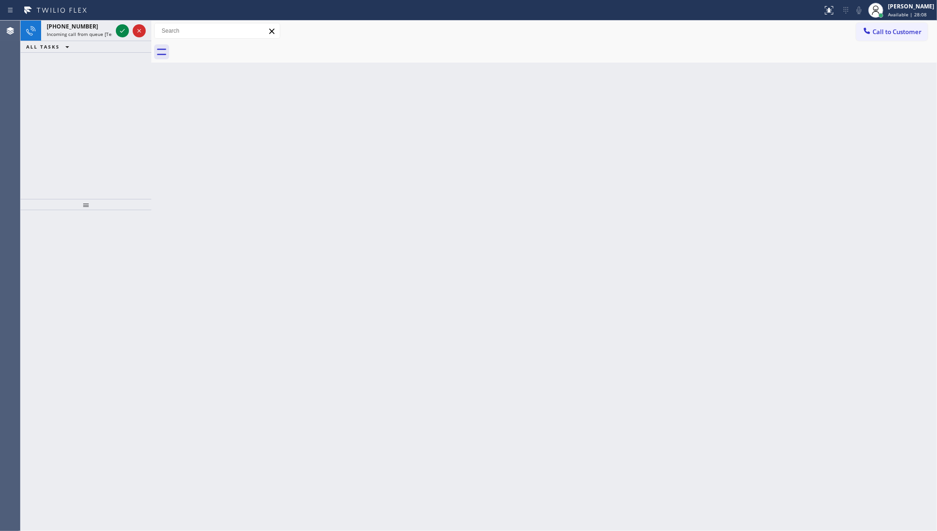
drag, startPoint x: 54, startPoint y: 71, endPoint x: 61, endPoint y: 64, distance: 10.6
click at [55, 71] on div "[PHONE_NUMBER] Incoming call from queue [Test] All ALL TASKS ALL TASKS ACTIVE T…" at bounding box center [86, 110] width 131 height 178
click at [123, 31] on icon at bounding box center [122, 30] width 11 height 11
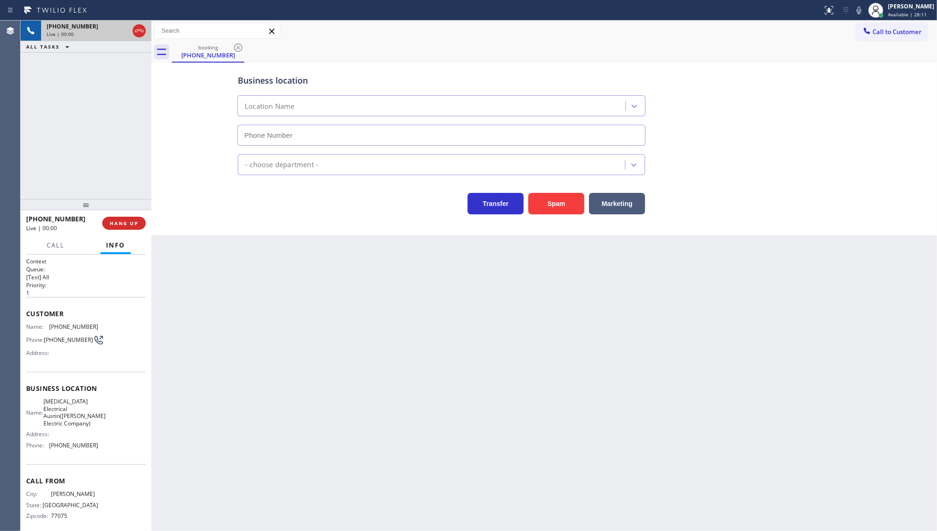
type input "[PHONE_NUMBER]"
click at [128, 222] on span "HANG UP" at bounding box center [124, 223] width 29 height 7
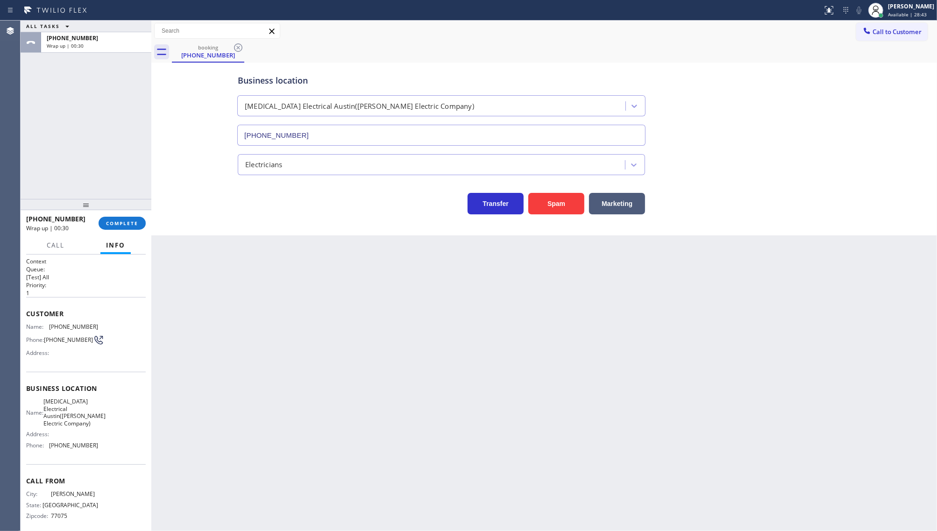
drag, startPoint x: 649, startPoint y: 402, endPoint x: 652, endPoint y: 392, distance: 9.8
click at [650, 402] on div "Back to Dashboard Change Sender ID Customers Technicians Select a contact Outbo…" at bounding box center [544, 276] width 786 height 511
click at [912, 10] on div "[PERSON_NAME]" at bounding box center [911, 6] width 46 height 8
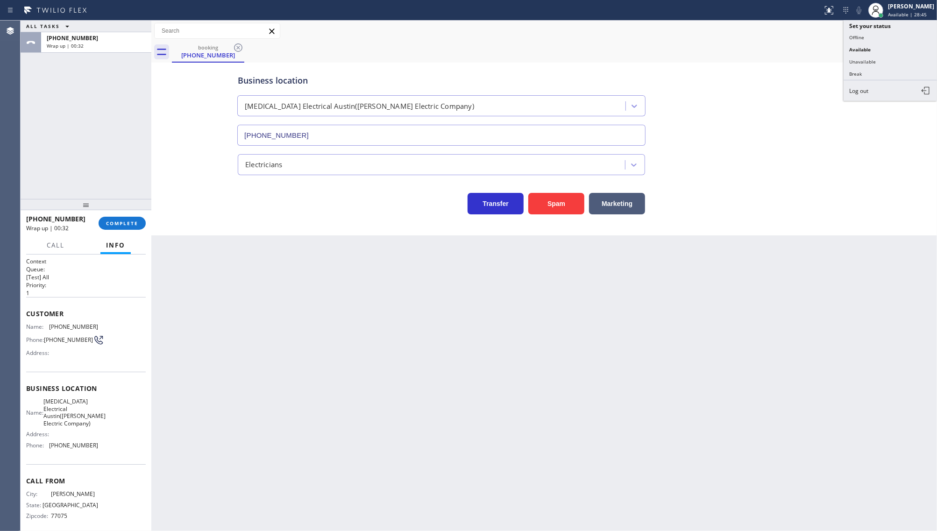
click at [885, 58] on button "Unavailable" at bounding box center [890, 62] width 93 height 12
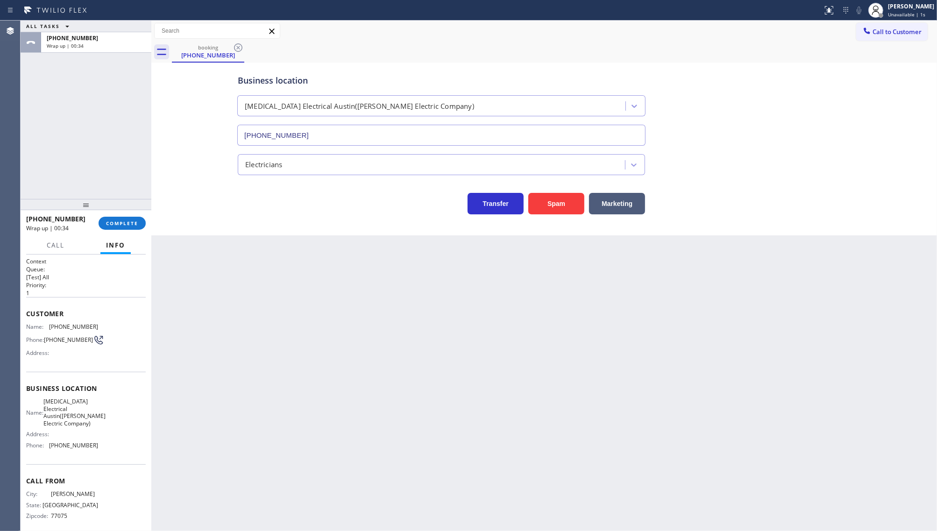
click at [106, 214] on div "[PHONE_NUMBER] Wrap up | 00:34 COMPLETE" at bounding box center [86, 223] width 120 height 24
click at [106, 219] on button "COMPLETE" at bounding box center [122, 223] width 47 height 13
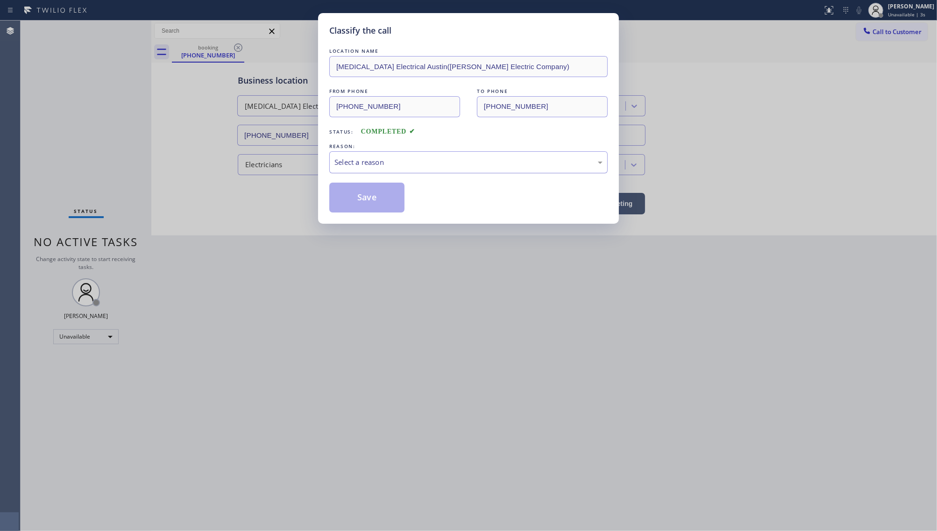
click at [396, 162] on div "Select a reason" at bounding box center [469, 162] width 268 height 11
click at [365, 201] on button "Save" at bounding box center [366, 198] width 75 height 30
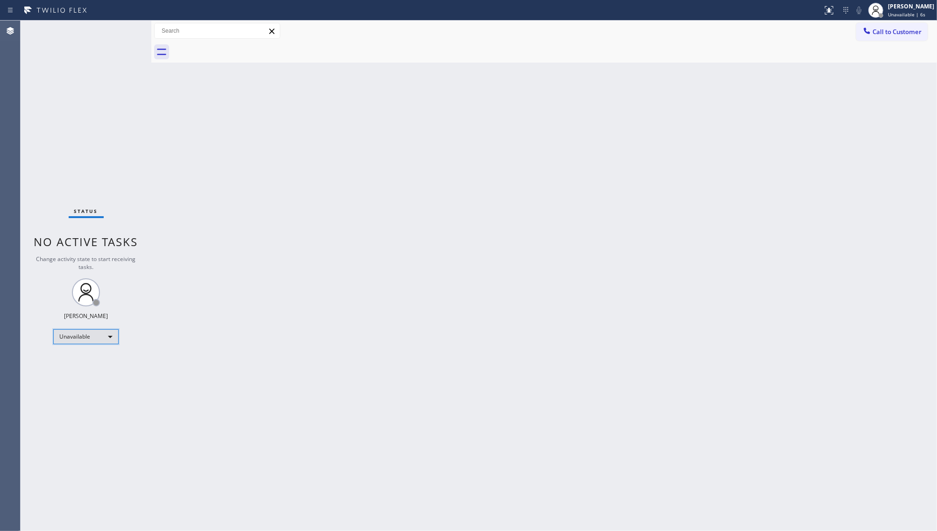
click at [70, 331] on div "Unavailable" at bounding box center [85, 336] width 65 height 15
click at [70, 386] on li "Break" at bounding box center [86, 384] width 64 height 11
